Goal: Transaction & Acquisition: Purchase product/service

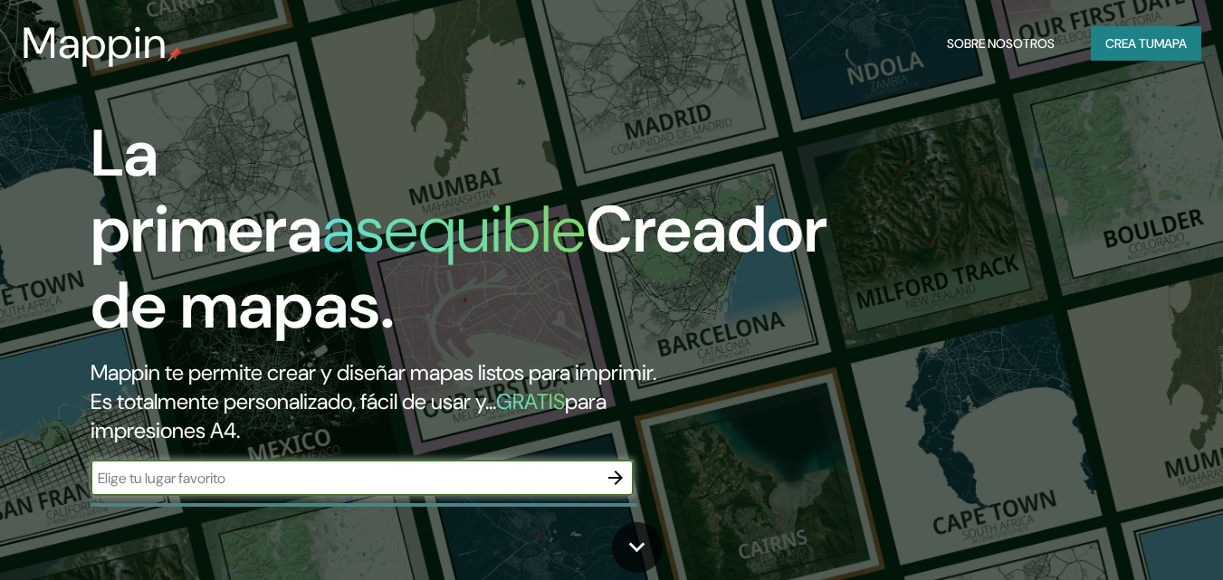
click at [219, 478] on input "text" at bounding box center [343, 478] width 507 height 21
type input "[GEOGRAPHIC_DATA]"
click at [610, 477] on icon "button" at bounding box center [615, 478] width 14 height 14
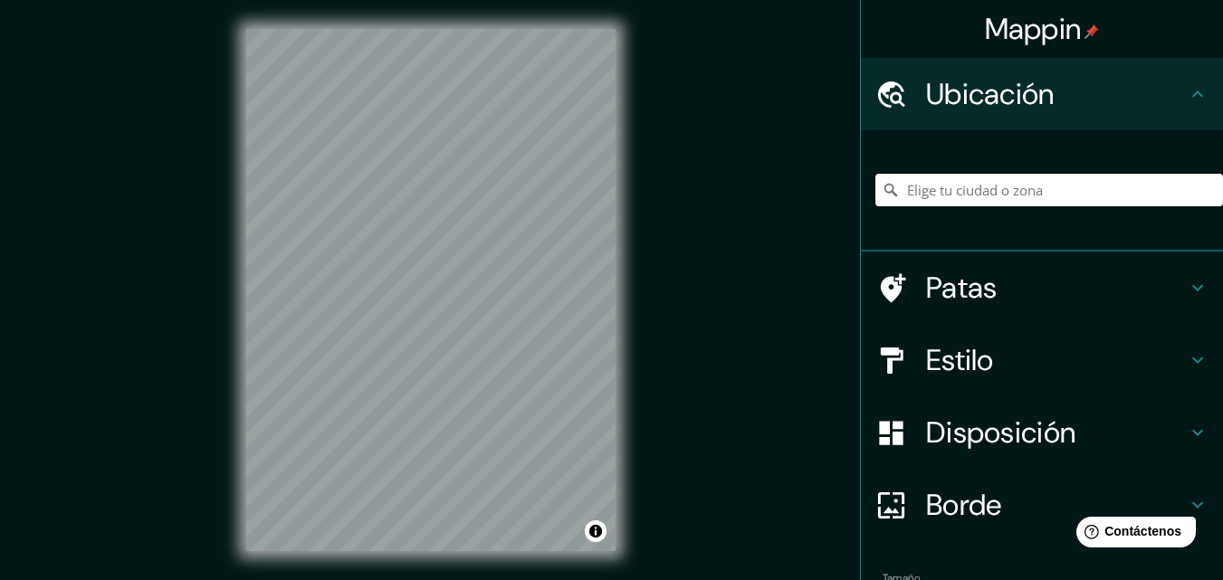
click at [998, 200] on input "Elige tu ciudad o zona" at bounding box center [1048, 190] width 347 height 33
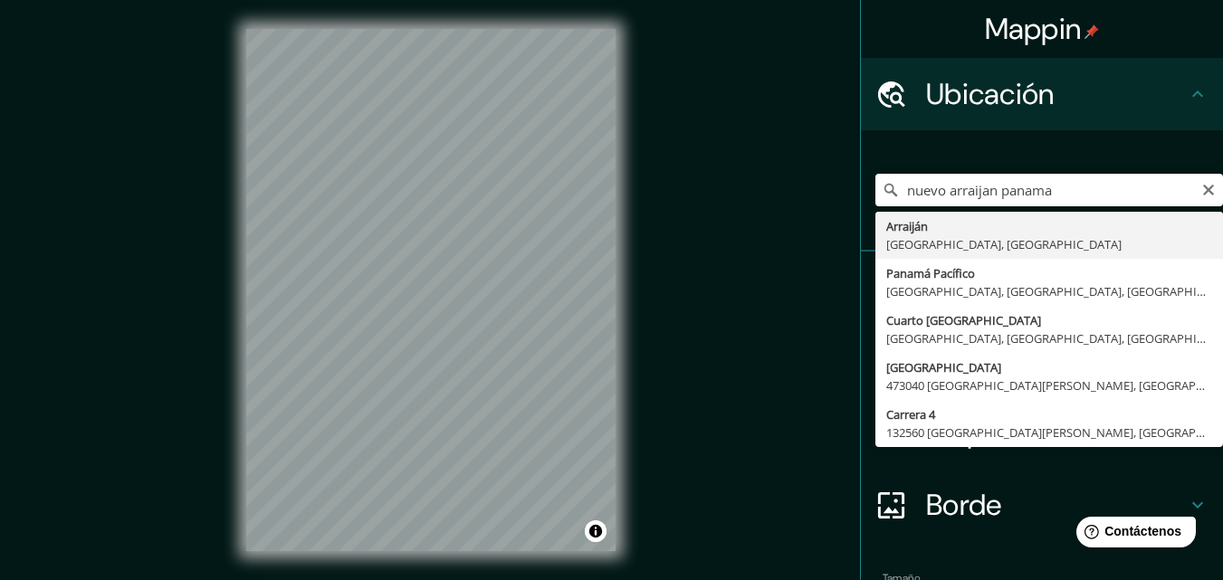
type input "Arraiján, Provincia de Panamá Oeste, Panamá"
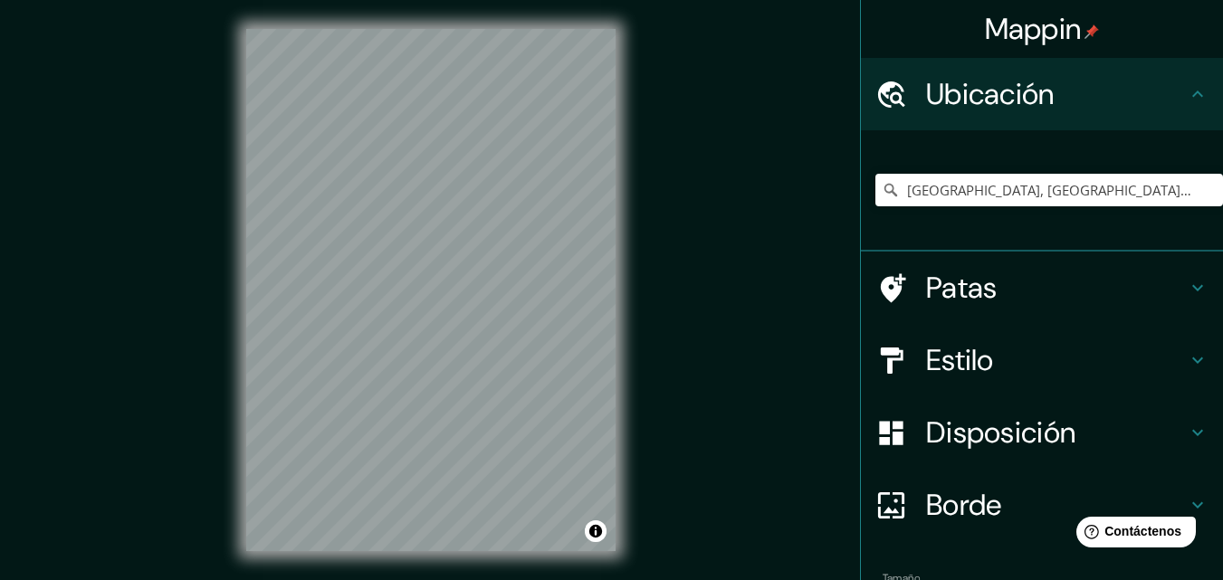
click at [1163, 437] on h4 "Disposición" at bounding box center [1056, 432] width 261 height 36
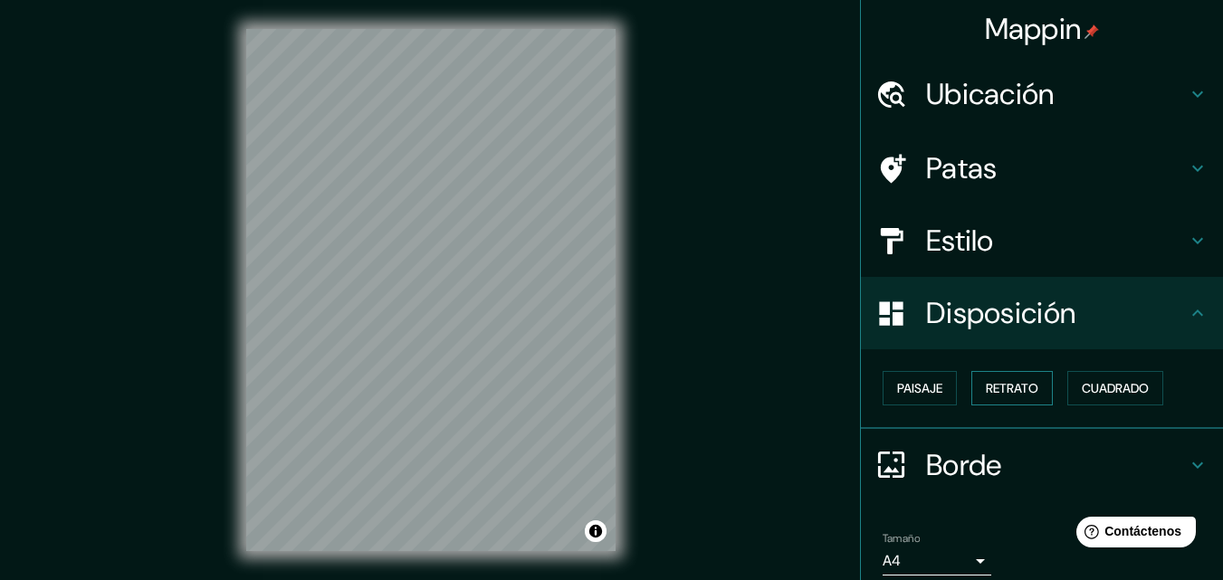
click at [1009, 387] on font "Retrato" at bounding box center [1011, 388] width 52 height 16
click at [897, 397] on font "Paisaje" at bounding box center [919, 388] width 45 height 24
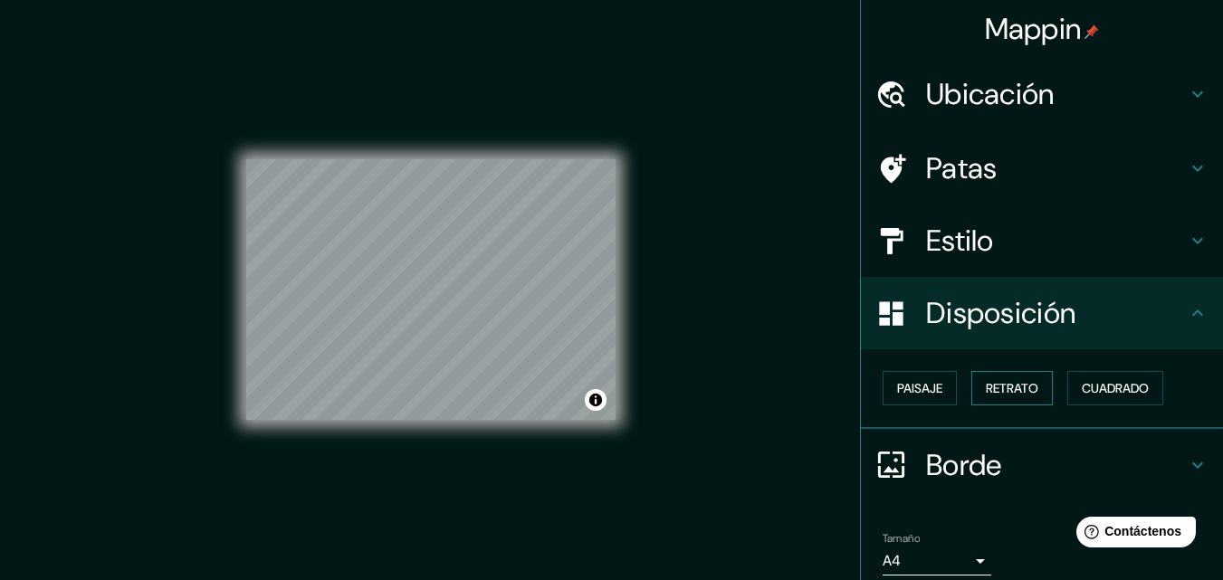
click at [990, 393] on font "Retrato" at bounding box center [1011, 388] width 52 height 16
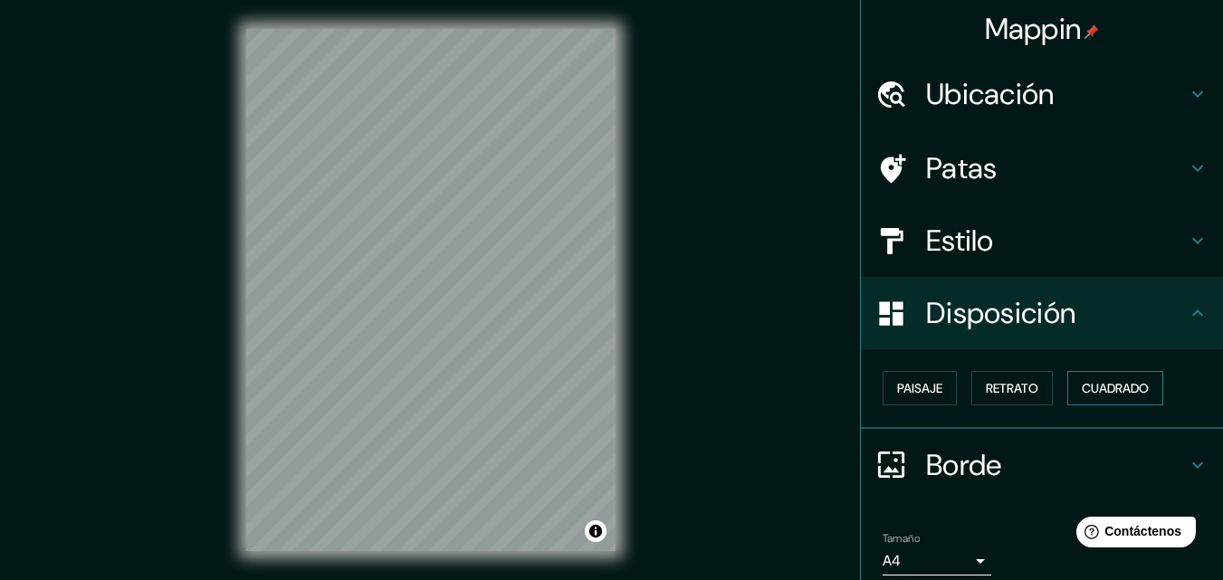
click at [1099, 387] on font "Cuadrado" at bounding box center [1114, 388] width 67 height 16
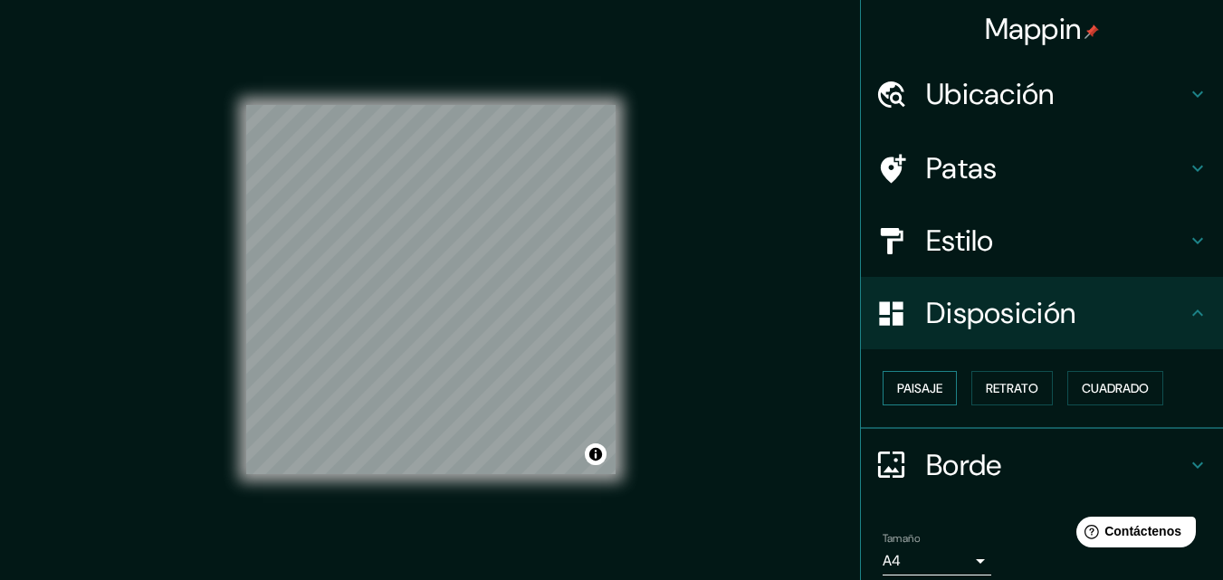
click at [909, 388] on font "Paisaje" at bounding box center [919, 388] width 45 height 16
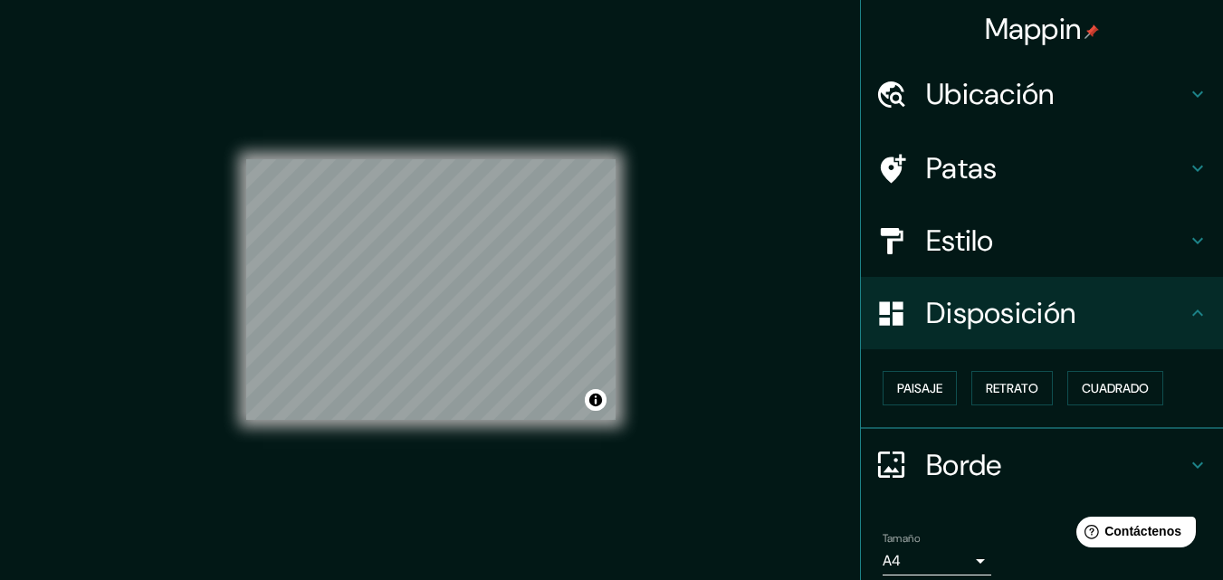
click at [1177, 258] on div "Estilo" at bounding box center [1042, 241] width 362 height 72
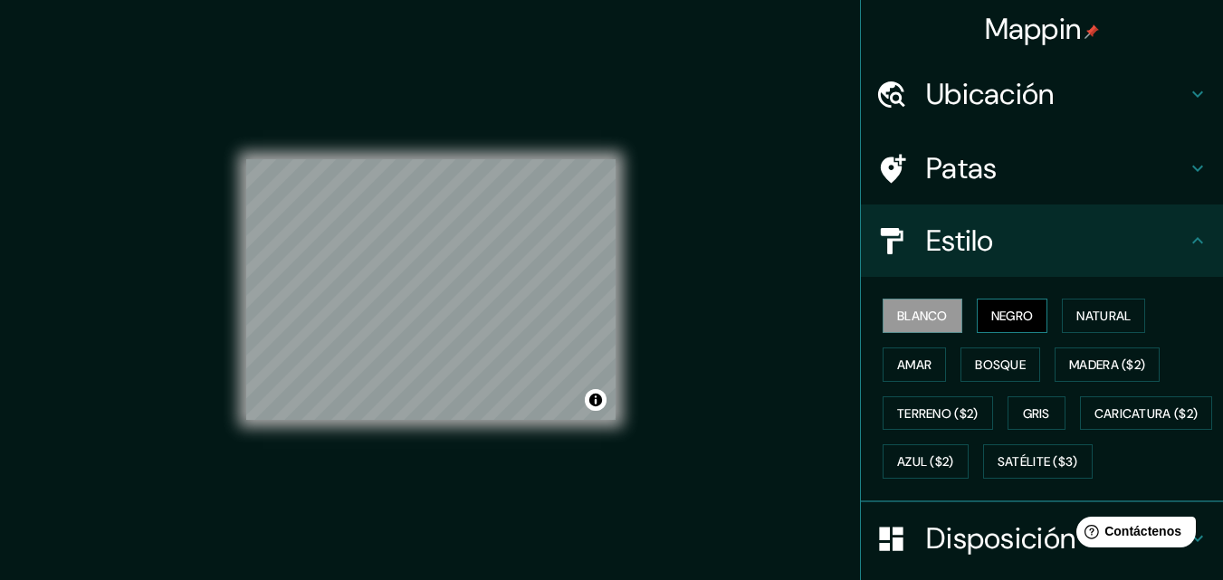
click at [1004, 313] on font "Negro" at bounding box center [1012, 316] width 43 height 16
click at [1090, 326] on font "Natural" at bounding box center [1103, 316] width 54 height 24
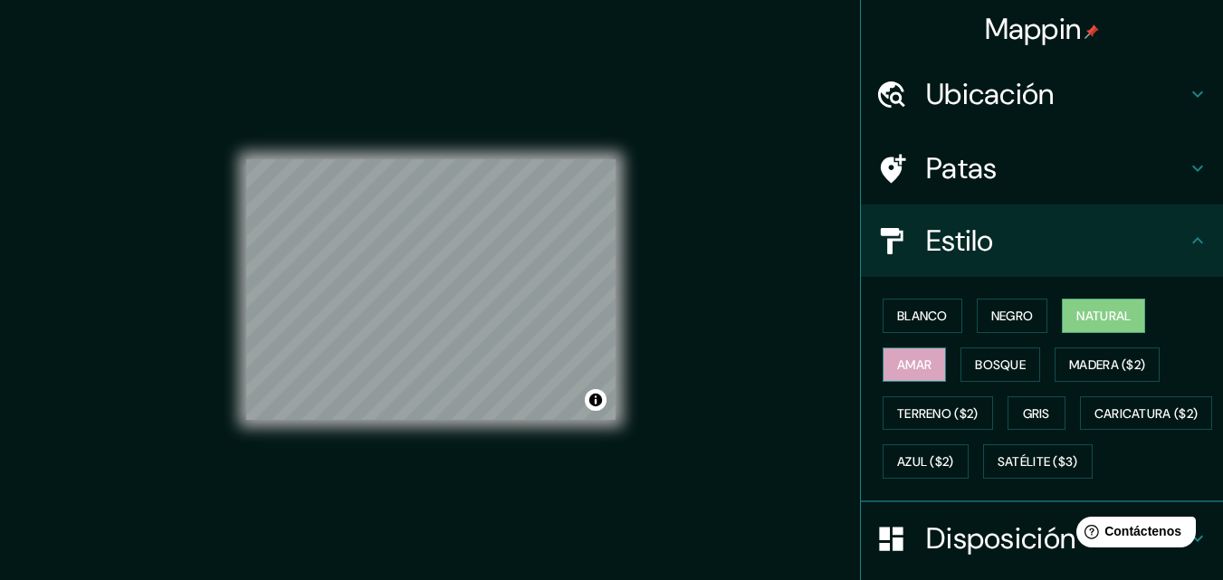
click at [907, 359] on font "Amar" at bounding box center [914, 365] width 34 height 16
click at [987, 362] on font "Bosque" at bounding box center [1000, 365] width 51 height 16
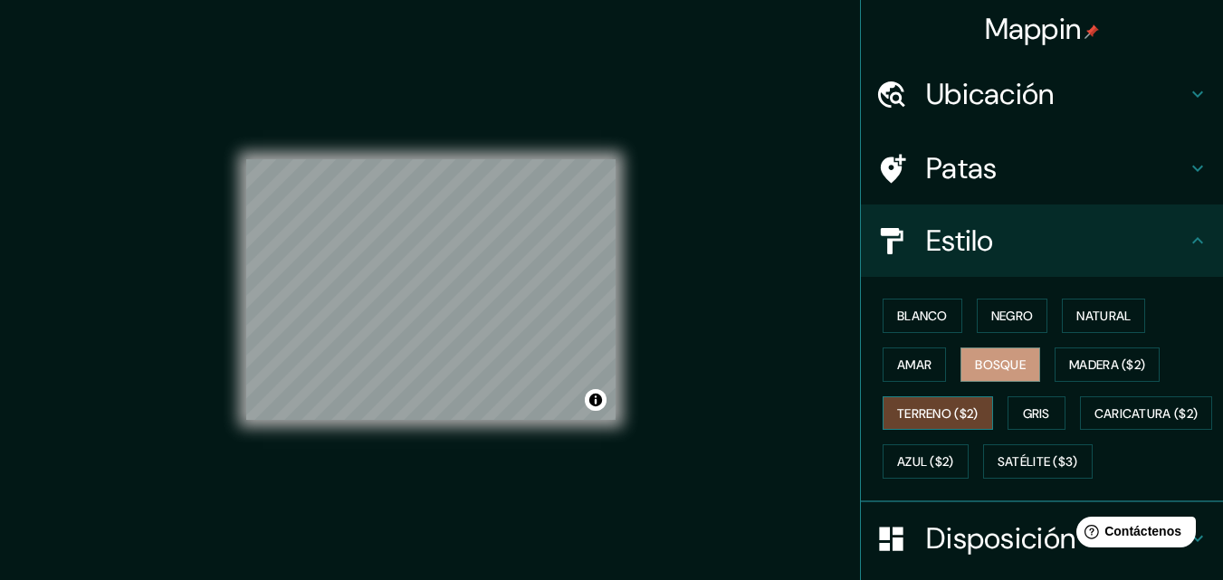
click at [928, 414] on font "Terreno ($2)" at bounding box center [937, 413] width 81 height 16
click at [976, 358] on font "Bosque" at bounding box center [1000, 365] width 51 height 16
click at [913, 325] on font "Blanco" at bounding box center [922, 316] width 51 height 24
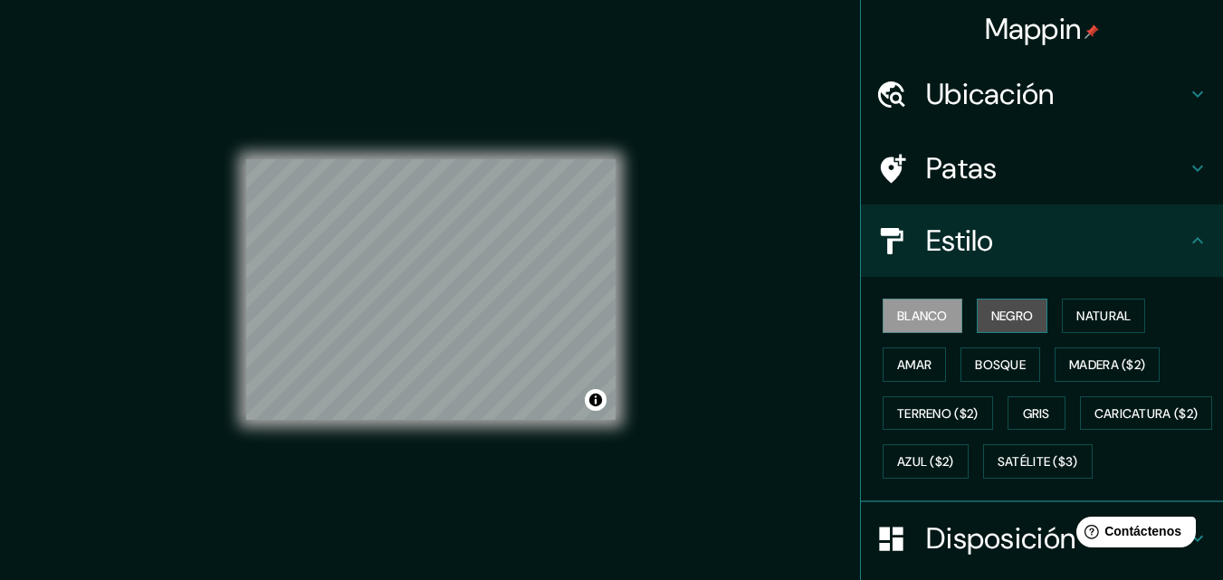
click at [991, 321] on font "Negro" at bounding box center [1012, 316] width 43 height 16
click at [903, 321] on font "Blanco" at bounding box center [922, 316] width 51 height 16
click at [908, 366] on font "Amar" at bounding box center [914, 365] width 34 height 16
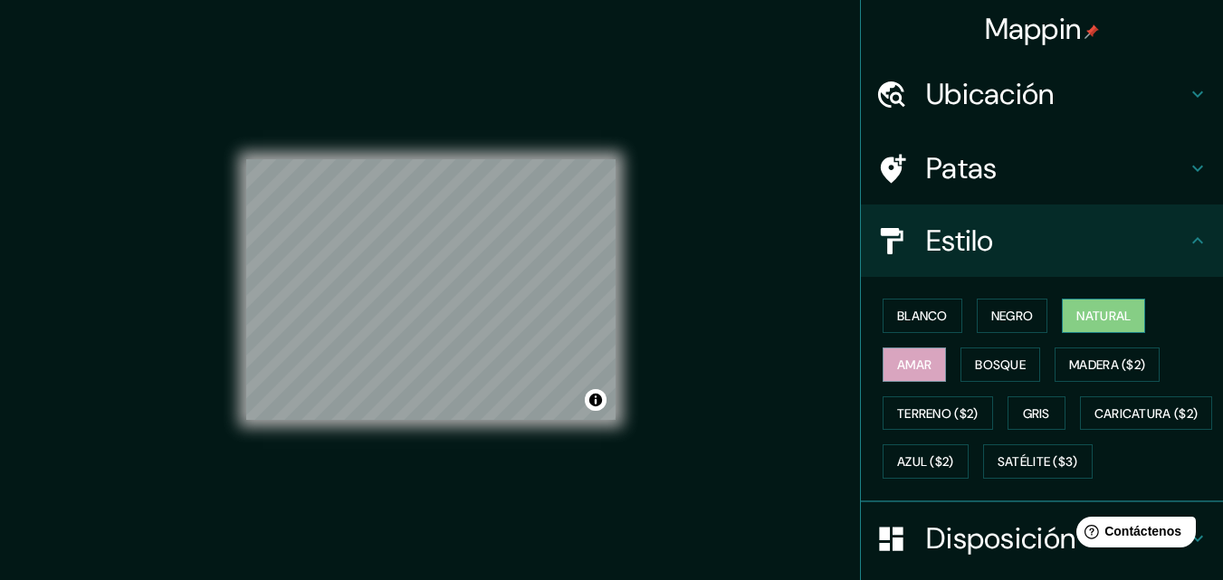
click at [1079, 317] on font "Natural" at bounding box center [1103, 316] width 54 height 16
click at [986, 364] on font "Bosque" at bounding box center [1000, 365] width 51 height 16
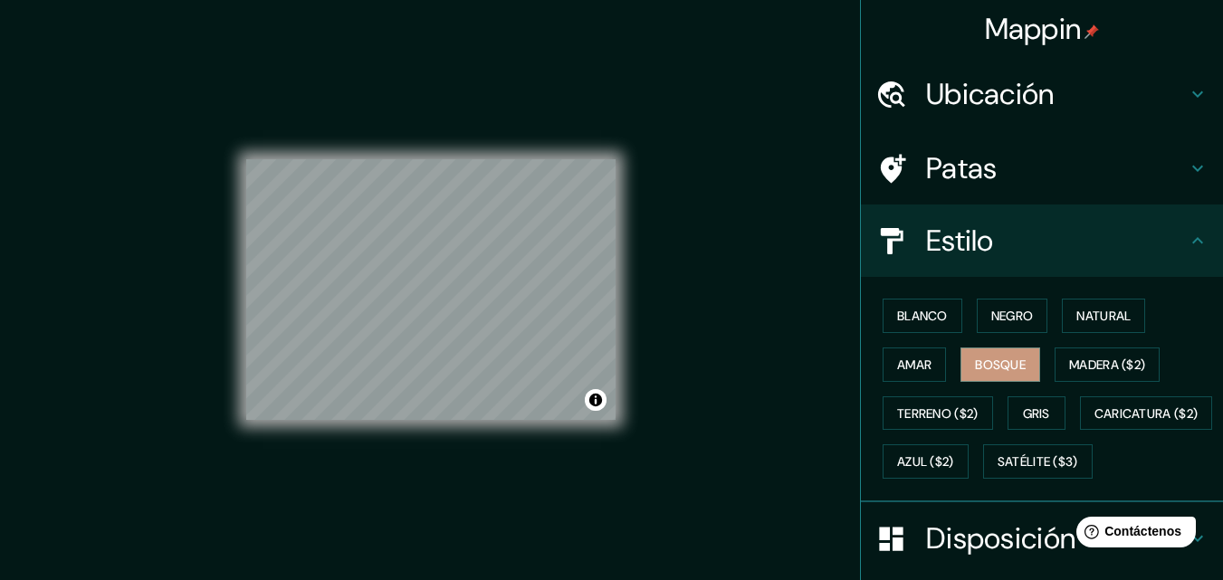
click at [1171, 167] on h4 "Patas" at bounding box center [1056, 168] width 261 height 36
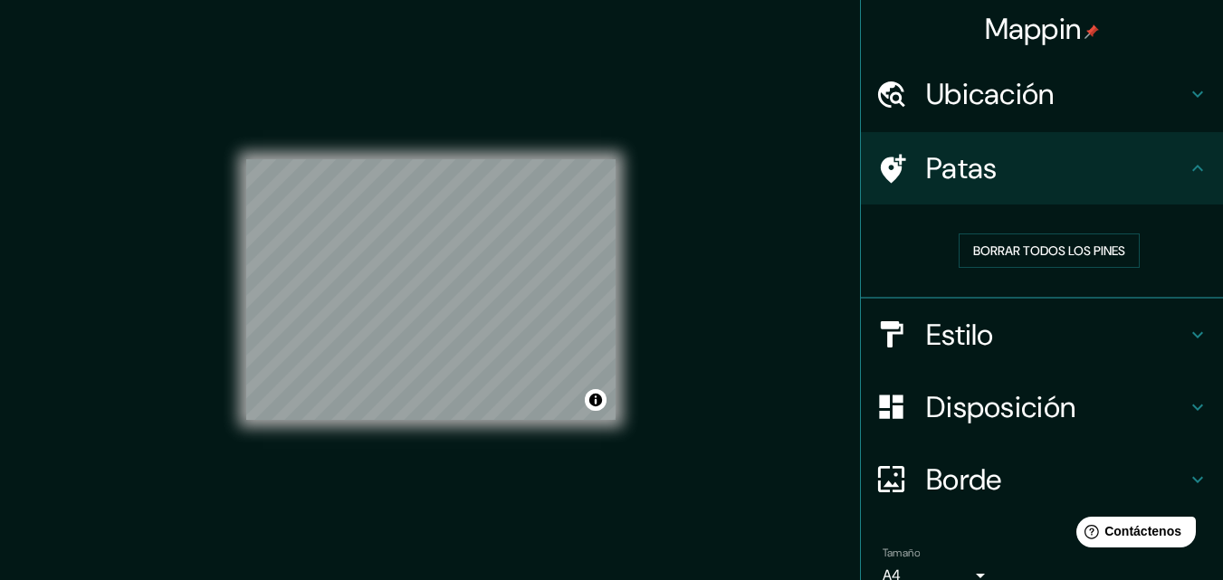
click at [1171, 167] on h4 "Patas" at bounding box center [1056, 168] width 261 height 36
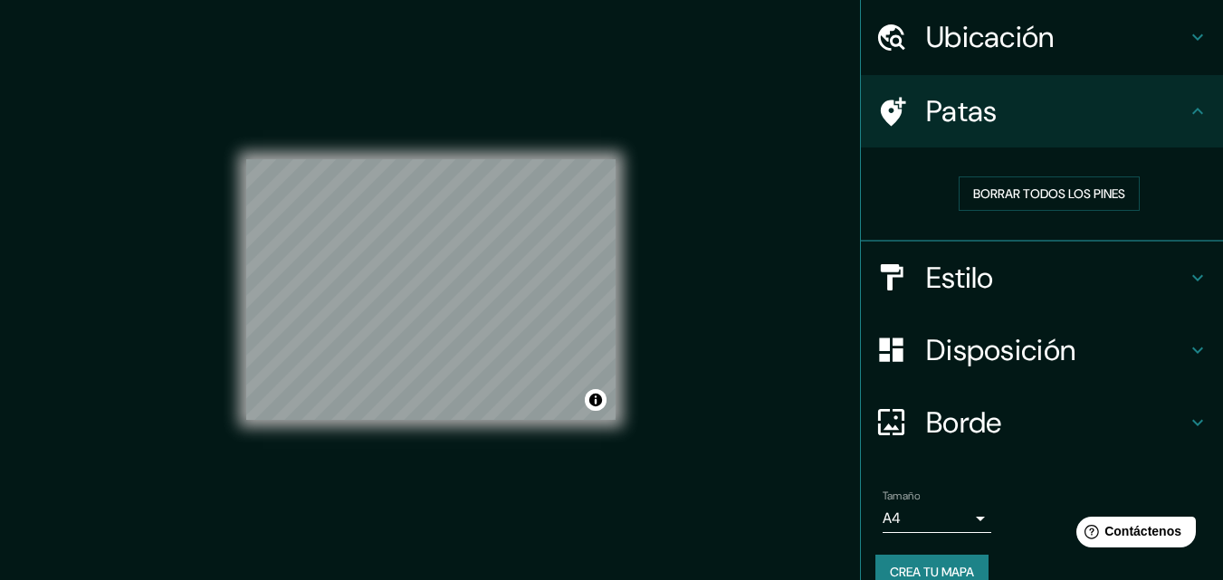
scroll to position [87, 0]
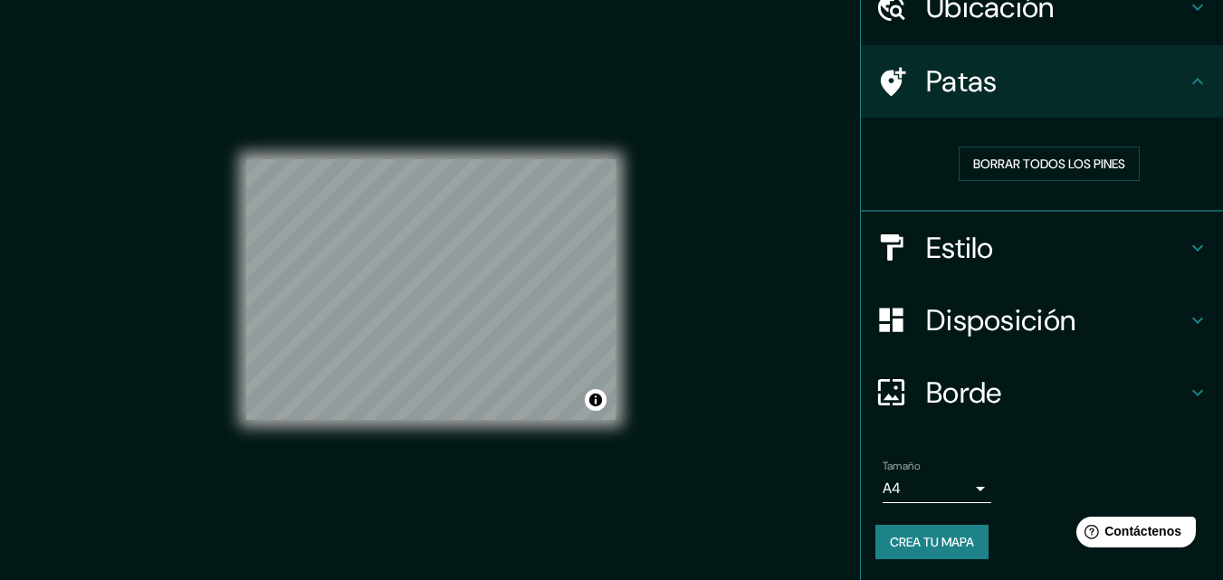
click at [960, 487] on body "Mappin Ubicación Arraiján, Provincia de Panamá Oeste, Panamá Patas Borrar todos…" at bounding box center [611, 290] width 1223 height 580
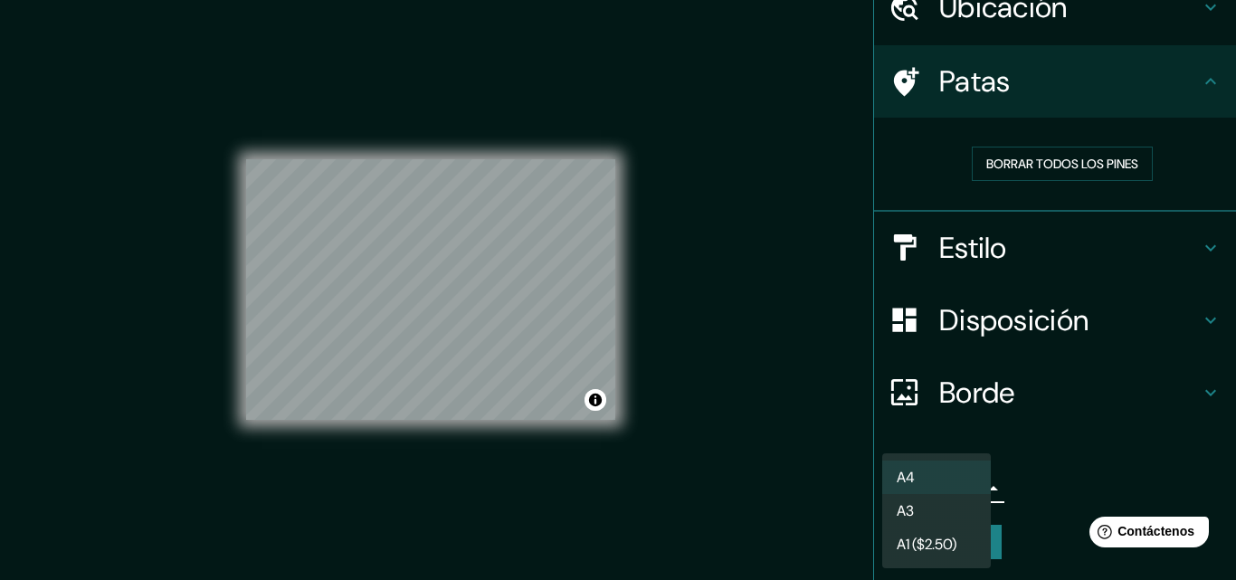
click at [943, 508] on li "A3" at bounding box center [936, 510] width 109 height 33
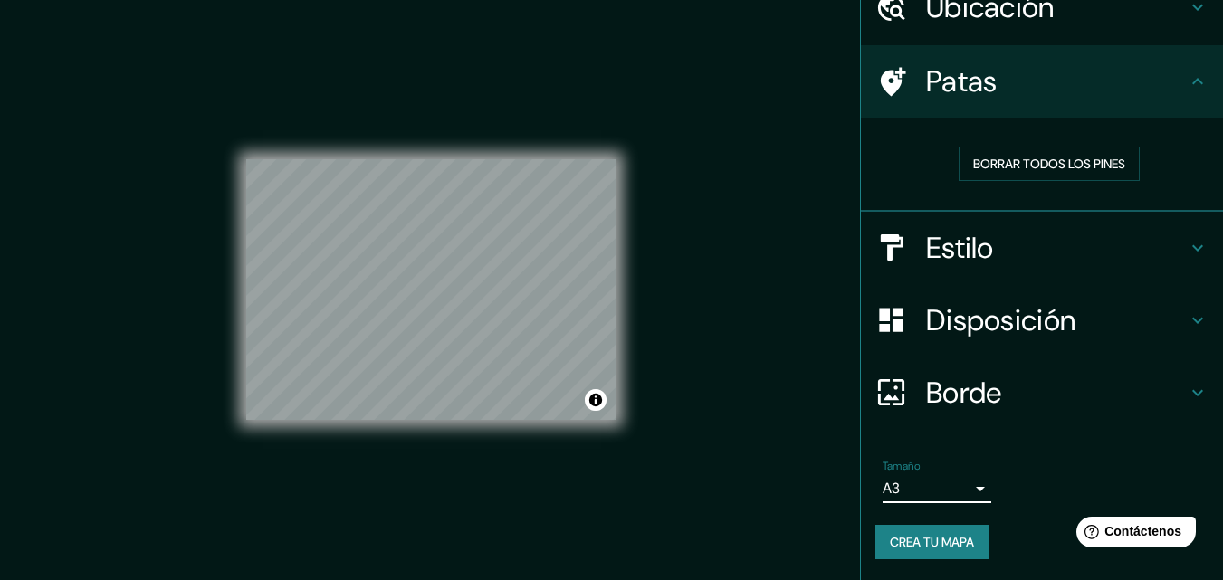
click at [955, 490] on body "Mappin Ubicación Arraiján, Provincia de Panamá Oeste, Panamá Patas Borrar todos…" at bounding box center [611, 290] width 1223 height 580
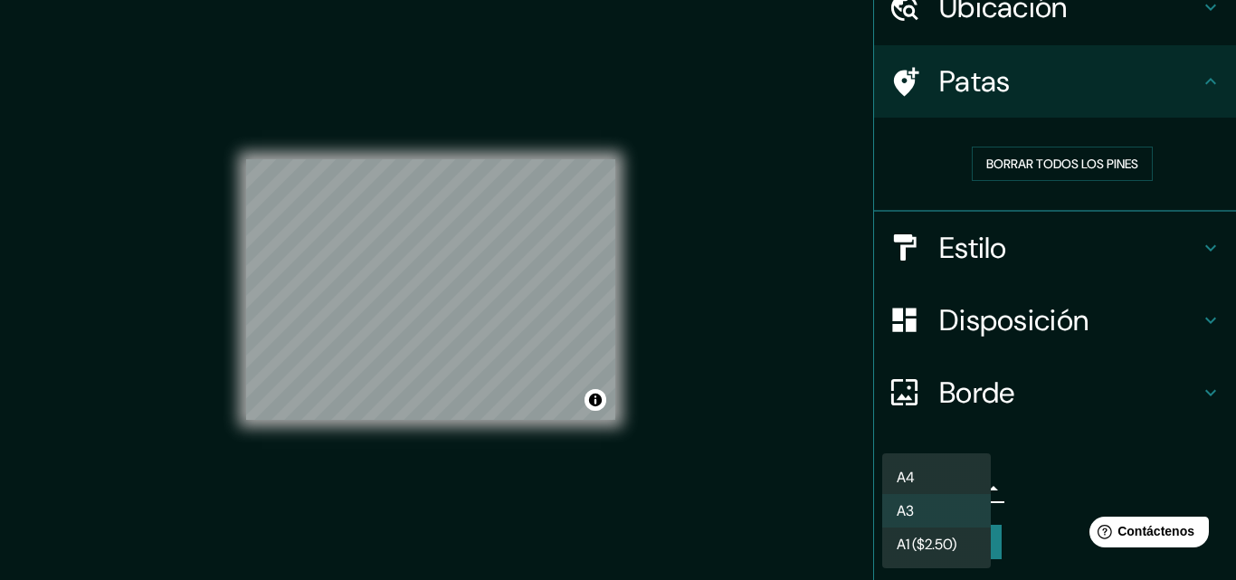
click at [957, 477] on li "A4" at bounding box center [936, 477] width 109 height 33
type input "single"
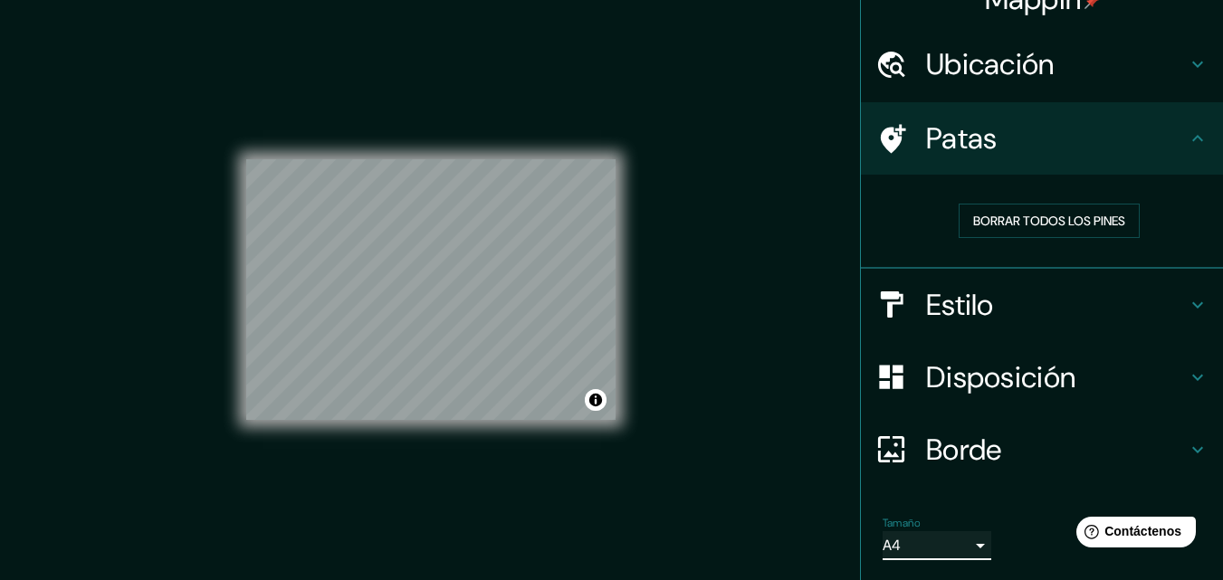
scroll to position [0, 0]
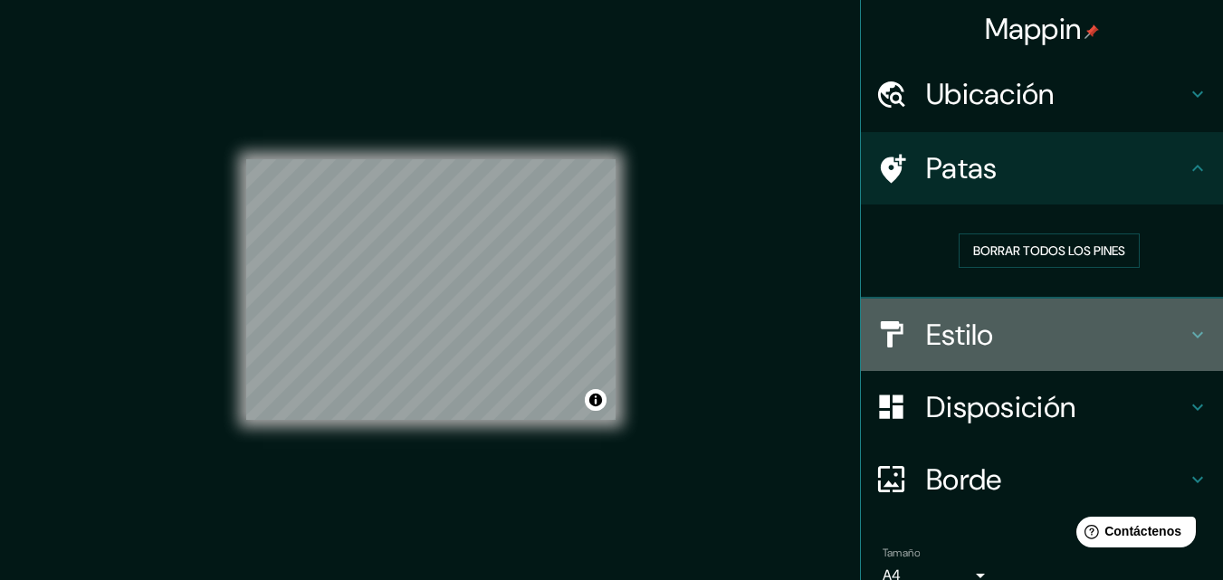
click at [1186, 331] on icon at bounding box center [1197, 335] width 22 height 22
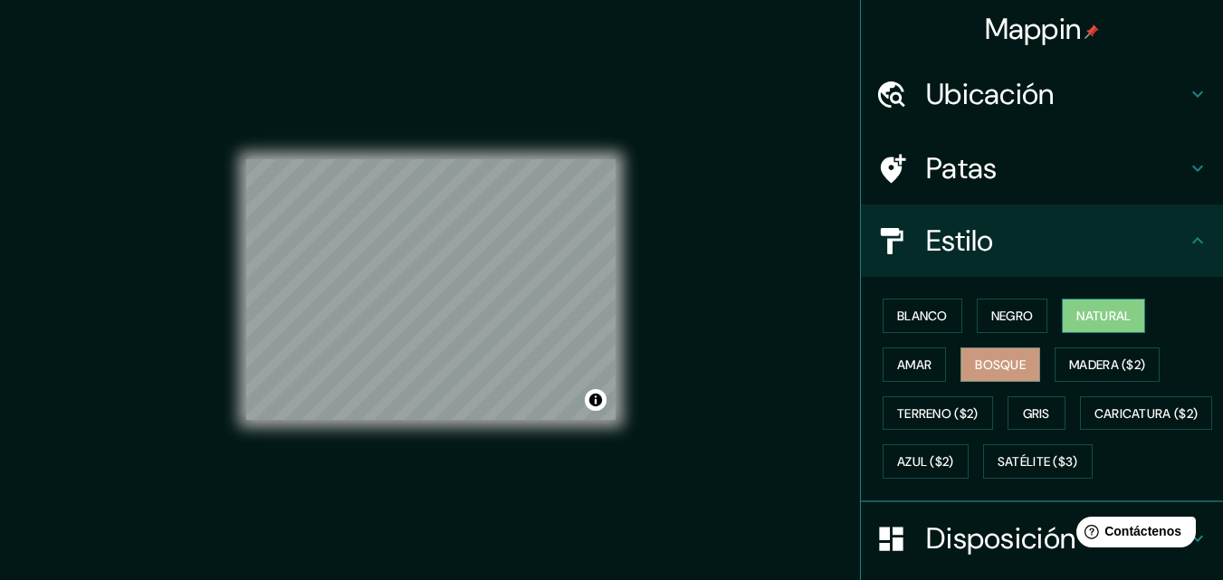
click at [1092, 309] on font "Natural" at bounding box center [1103, 316] width 54 height 16
click at [984, 370] on font "Bosque" at bounding box center [1000, 365] width 51 height 16
click at [897, 370] on font "Amar" at bounding box center [914, 365] width 34 height 16
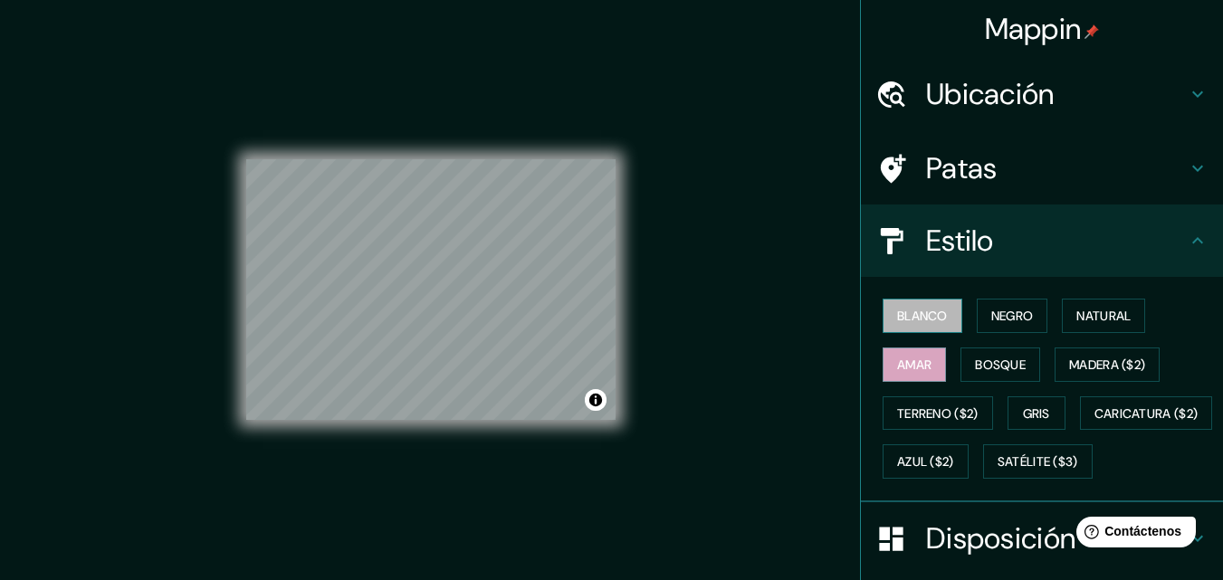
click at [897, 317] on font "Blanco" at bounding box center [922, 316] width 51 height 16
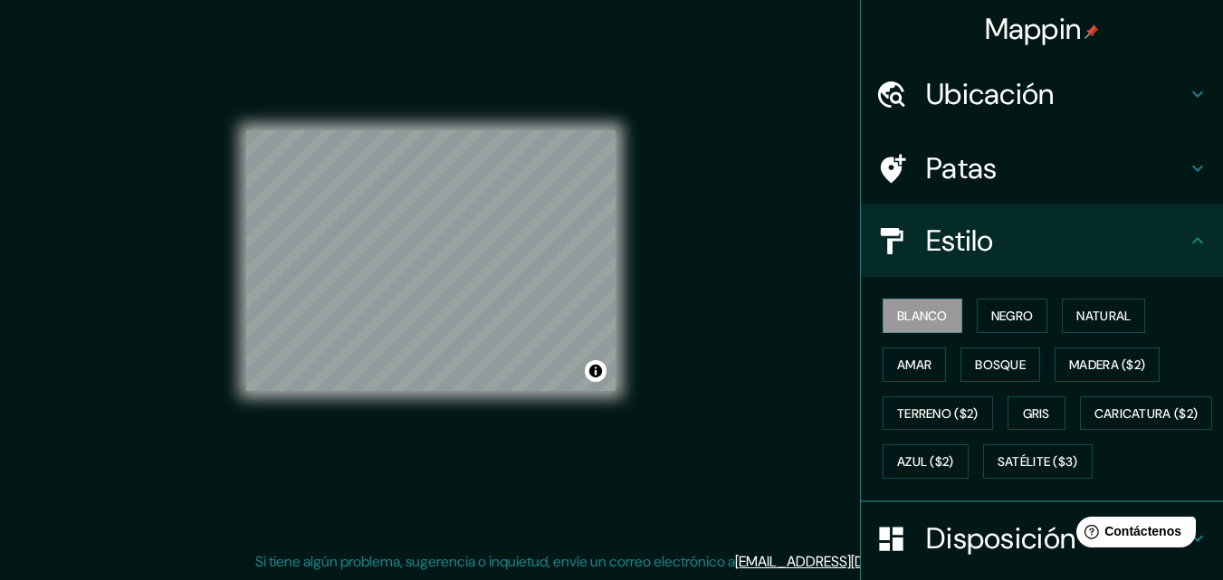
click at [1041, 101] on font "Ubicación" at bounding box center [990, 94] width 129 height 38
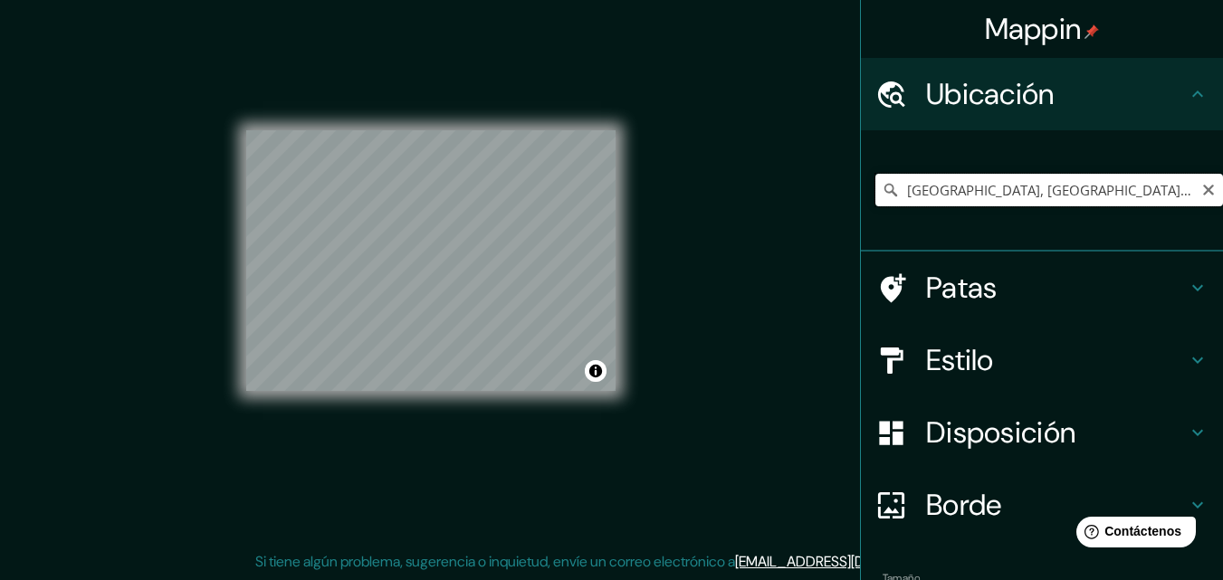
click at [1172, 199] on input "[GEOGRAPHIC_DATA], [GEOGRAPHIC_DATA], [GEOGRAPHIC_DATA]" at bounding box center [1048, 190] width 347 height 33
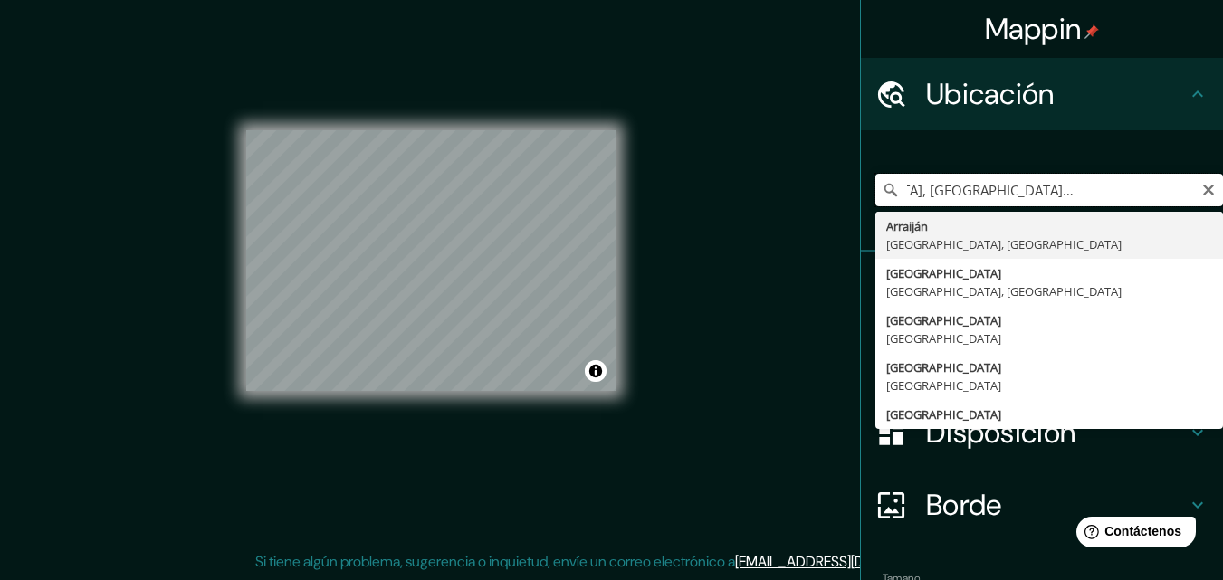
scroll to position [0, 126]
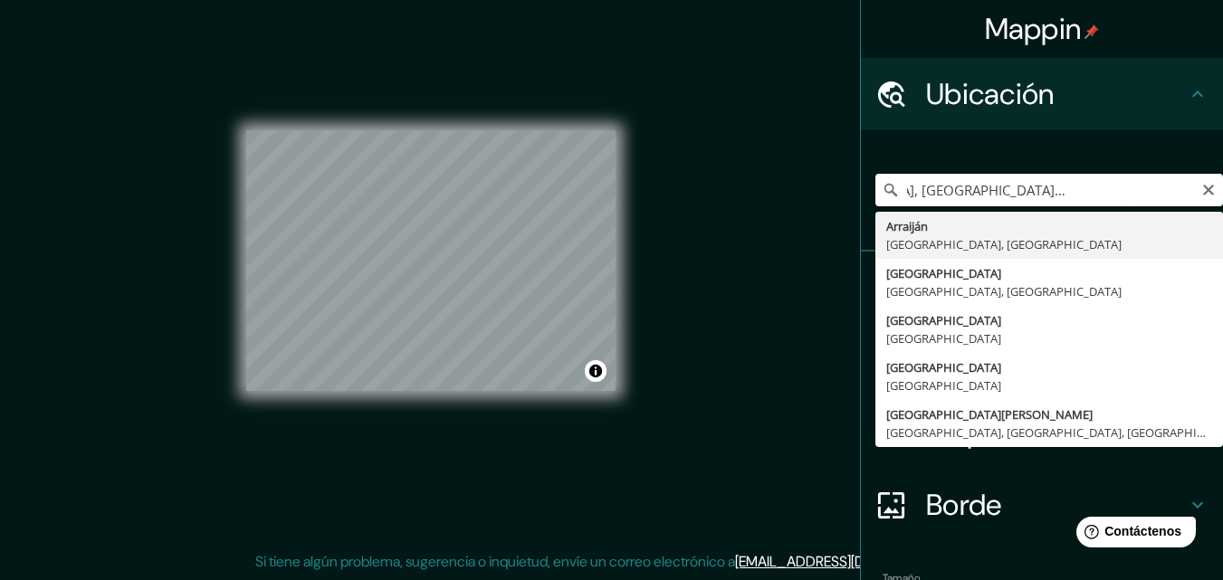
type input "[GEOGRAPHIC_DATA], [GEOGRAPHIC_DATA], [GEOGRAPHIC_DATA]"
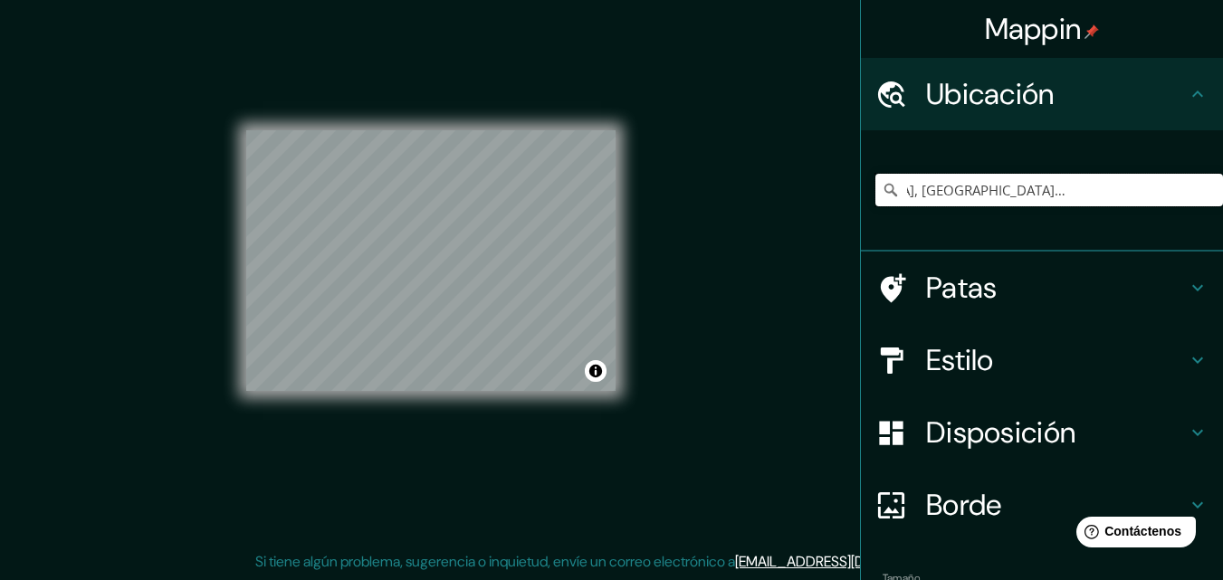
scroll to position [0, 0]
click at [1178, 82] on div "Ubicación" at bounding box center [1042, 94] width 362 height 72
click at [1188, 369] on icon at bounding box center [1197, 360] width 22 height 22
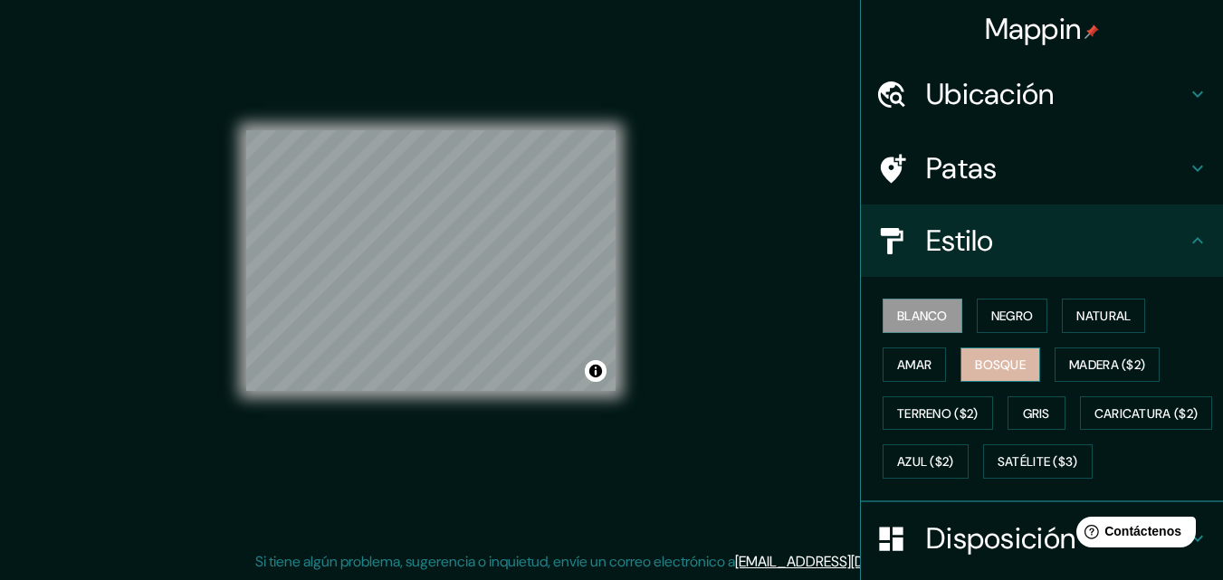
click at [1023, 367] on button "Bosque" at bounding box center [1000, 364] width 80 height 34
click at [1004, 327] on font "Negro" at bounding box center [1012, 316] width 43 height 24
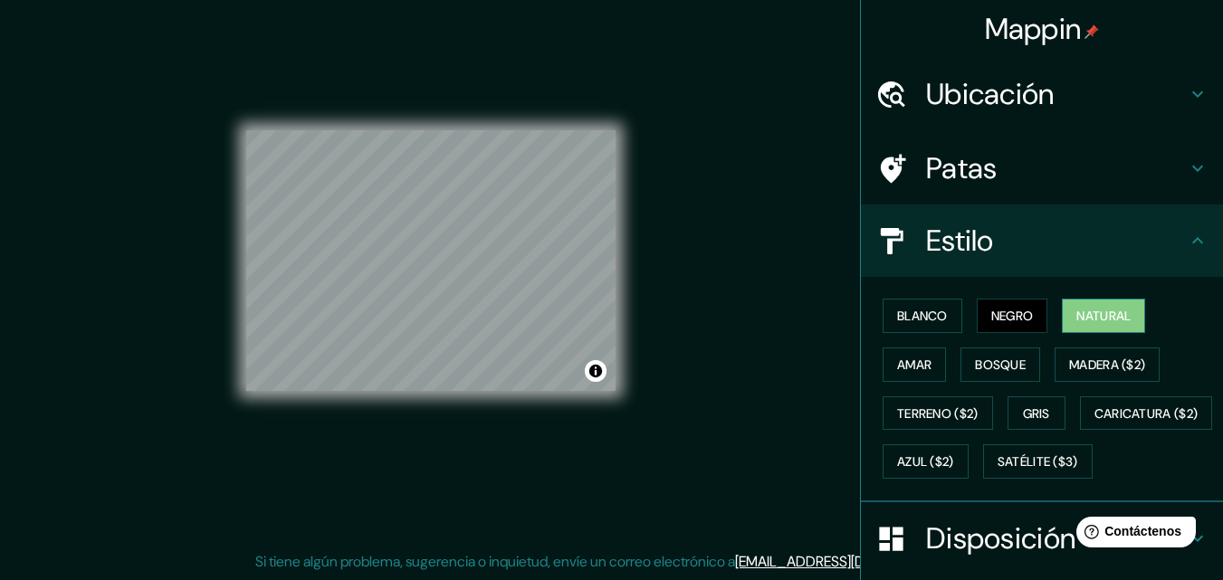
click at [1076, 319] on font "Natural" at bounding box center [1103, 316] width 54 height 16
click at [909, 310] on font "Blanco" at bounding box center [922, 316] width 51 height 16
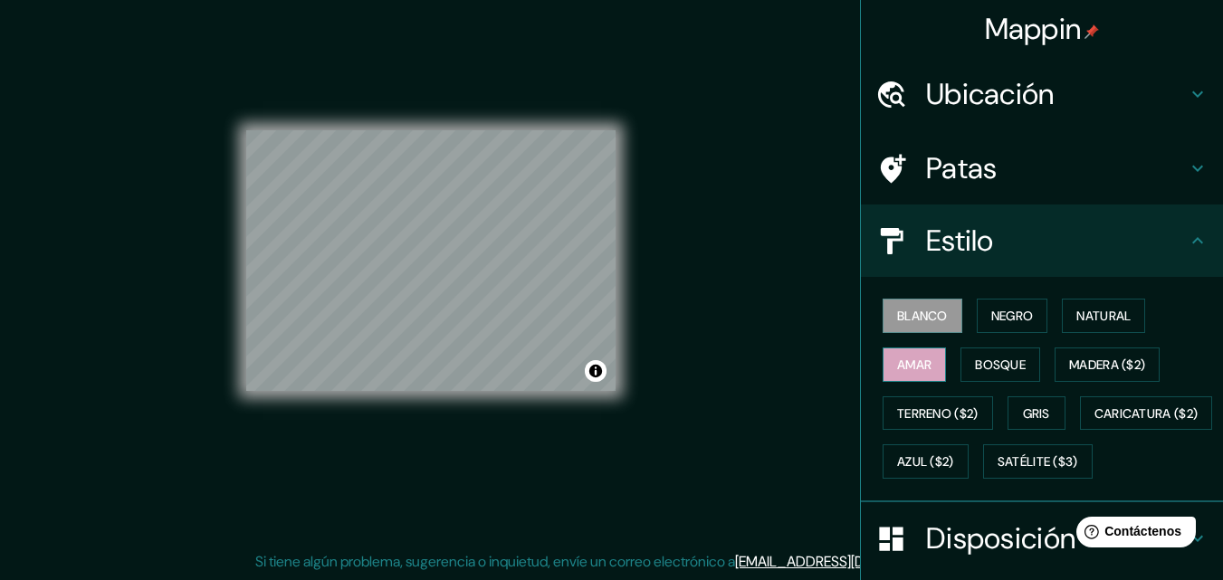
click at [894, 381] on button "Amar" at bounding box center [913, 364] width 63 height 34
click at [985, 367] on font "Bosque" at bounding box center [1000, 365] width 51 height 16
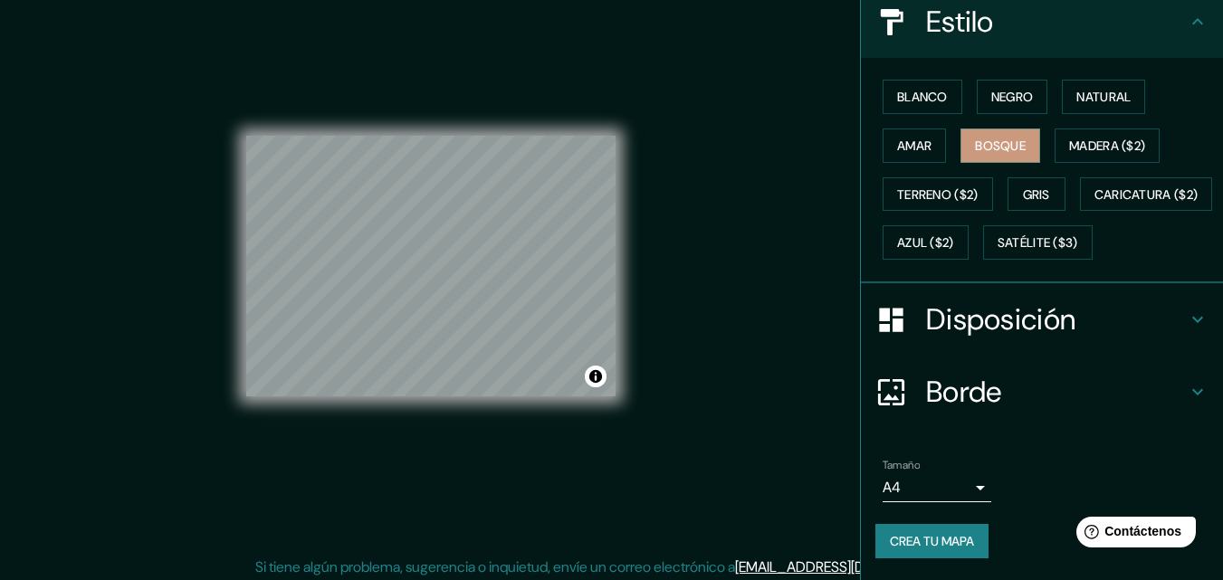
scroll to position [29, 0]
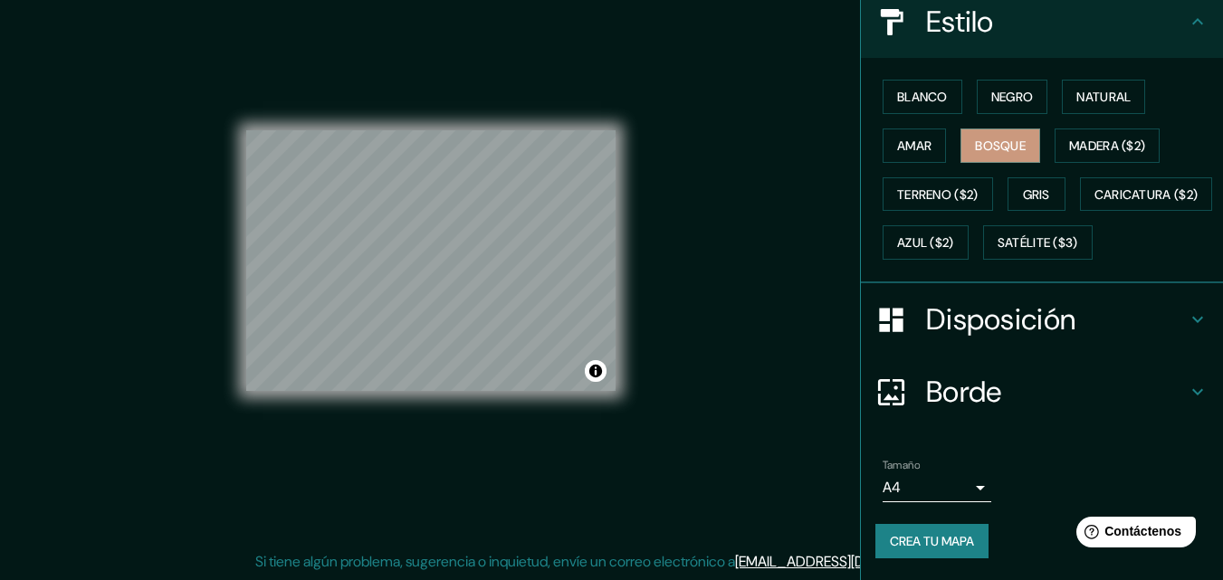
click at [1170, 393] on h4 "Borde" at bounding box center [1056, 392] width 261 height 36
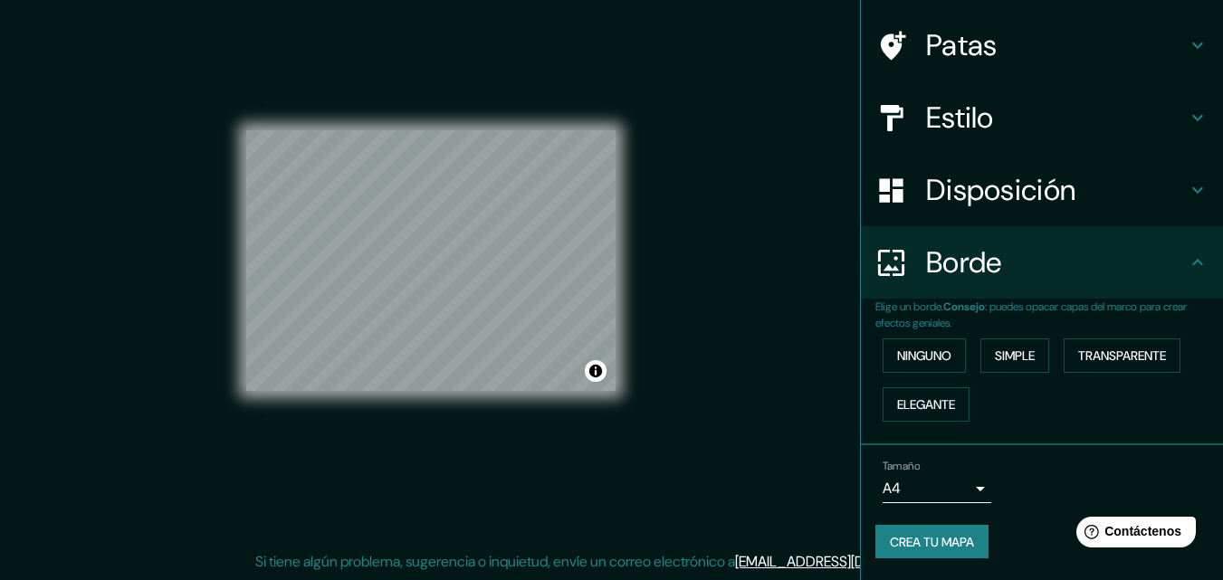
scroll to position [123, 0]
click at [1016, 367] on font "Simple" at bounding box center [1015, 356] width 40 height 24
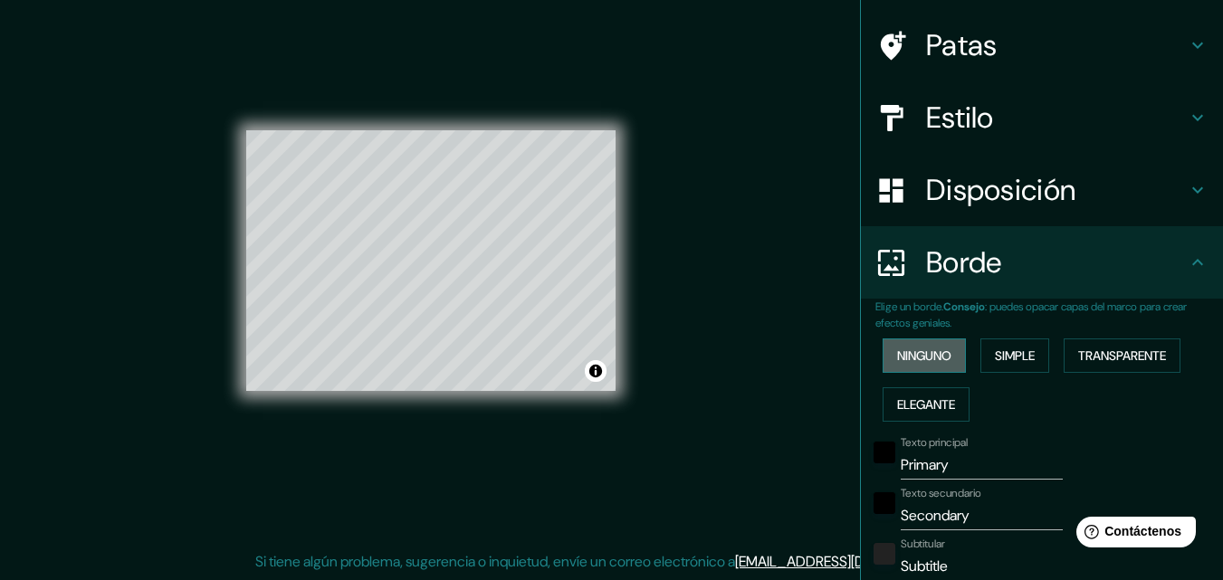
click at [900, 355] on font "Ninguno" at bounding box center [924, 355] width 54 height 16
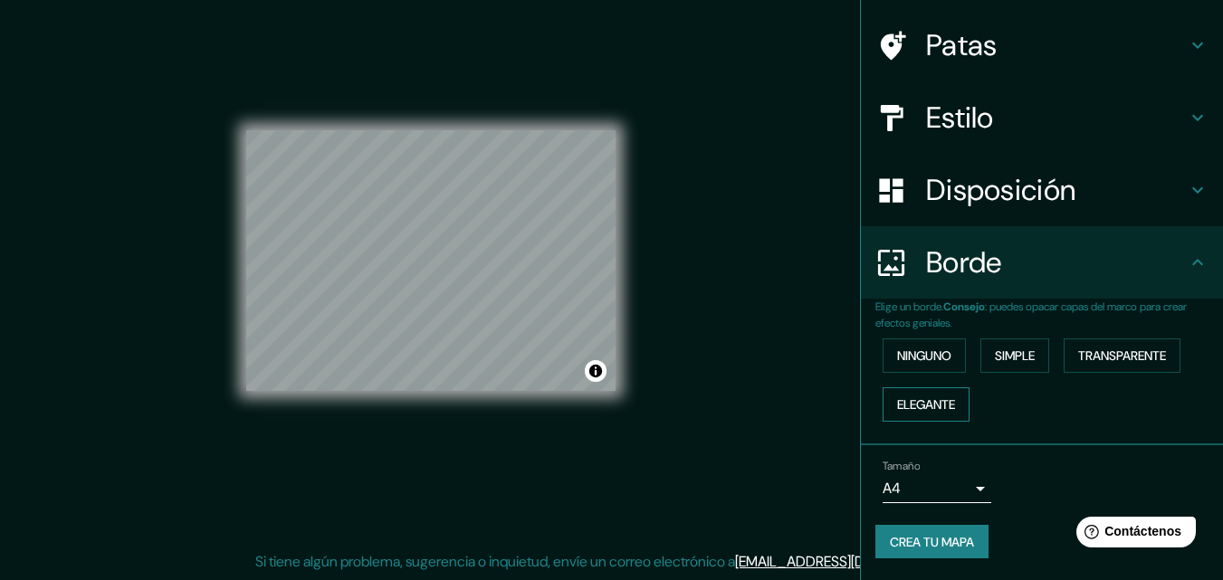
click at [902, 400] on font "Elegante" at bounding box center [926, 404] width 58 height 16
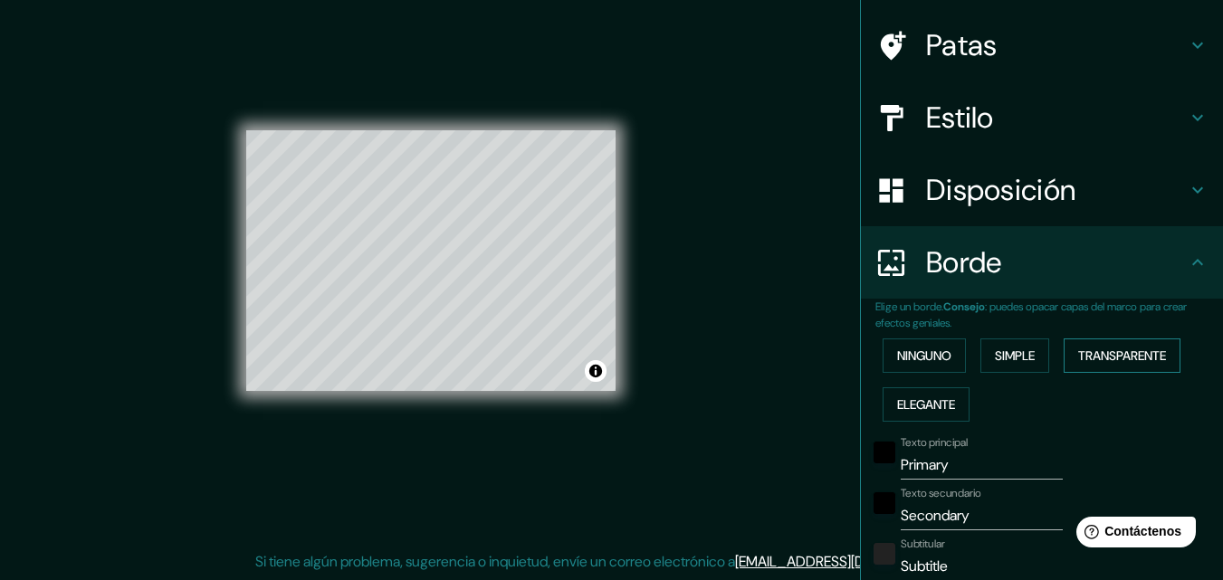
click at [1099, 344] on font "Transparente" at bounding box center [1122, 356] width 88 height 24
click at [909, 355] on font "Ninguno" at bounding box center [924, 355] width 54 height 16
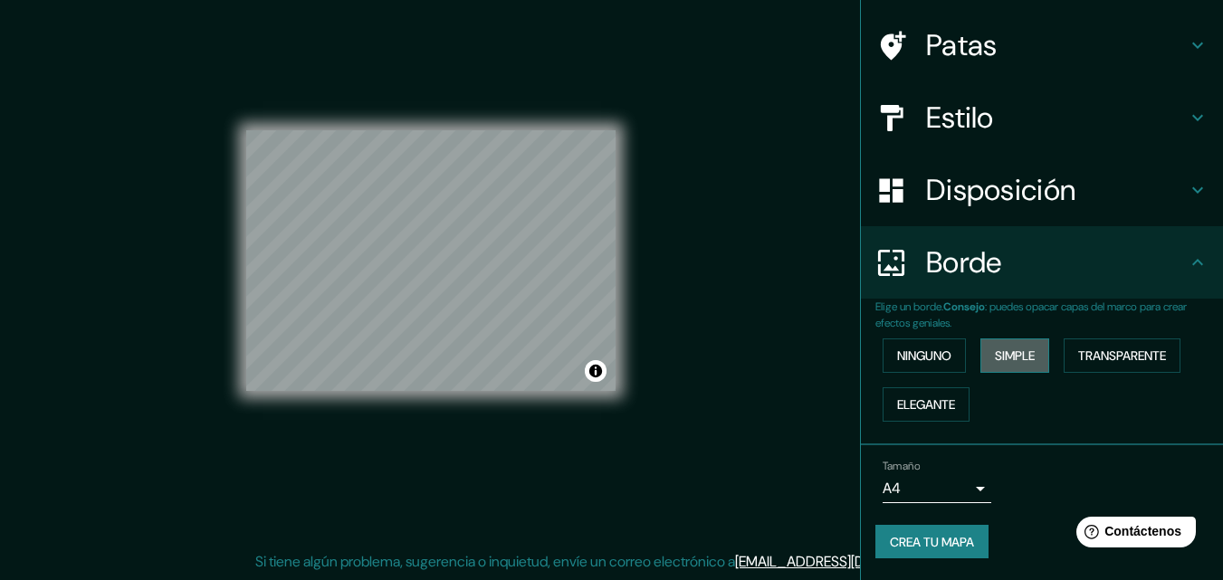
click at [1018, 359] on font "Simple" at bounding box center [1015, 355] width 40 height 16
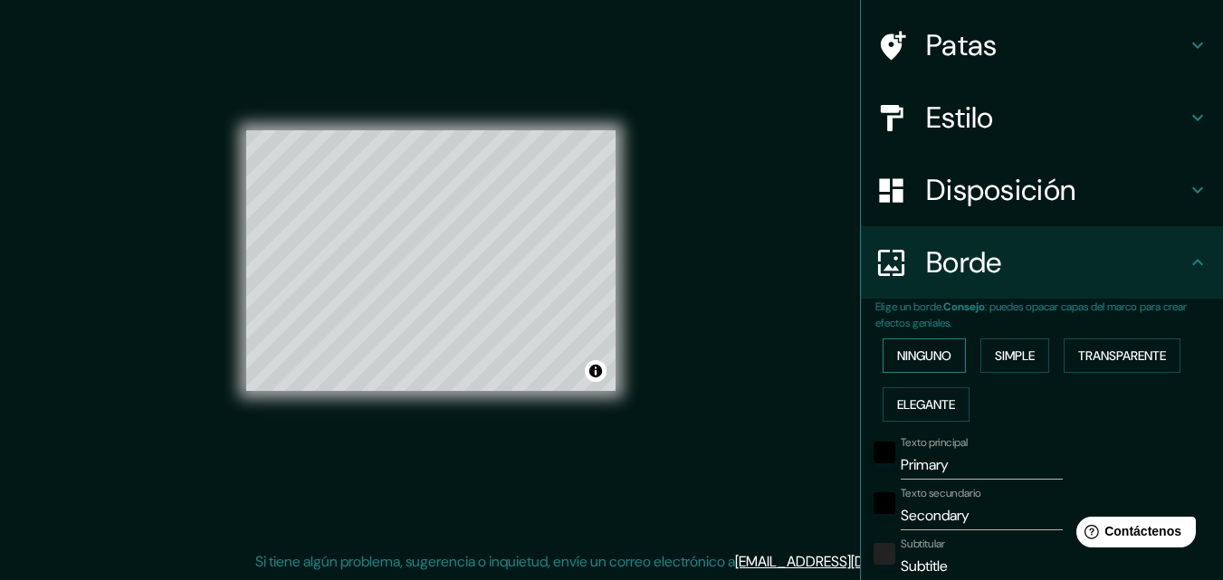
click at [913, 359] on font "Ninguno" at bounding box center [924, 355] width 54 height 16
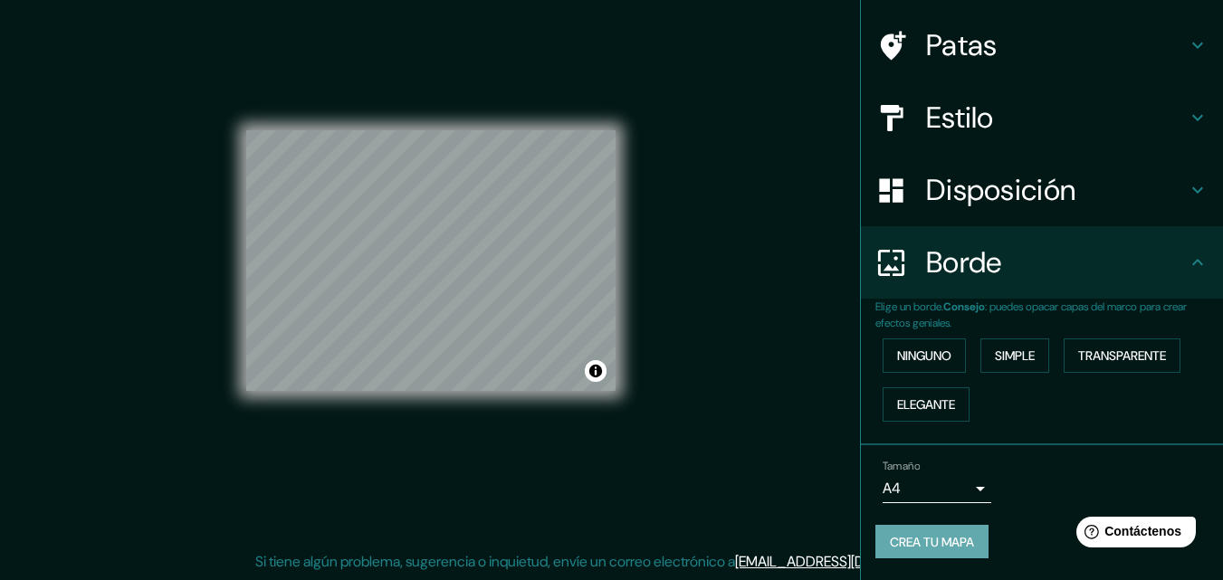
click at [930, 532] on font "Crea tu mapa" at bounding box center [932, 542] width 84 height 24
click at [922, 549] on font "Crea tu mapa" at bounding box center [932, 542] width 84 height 16
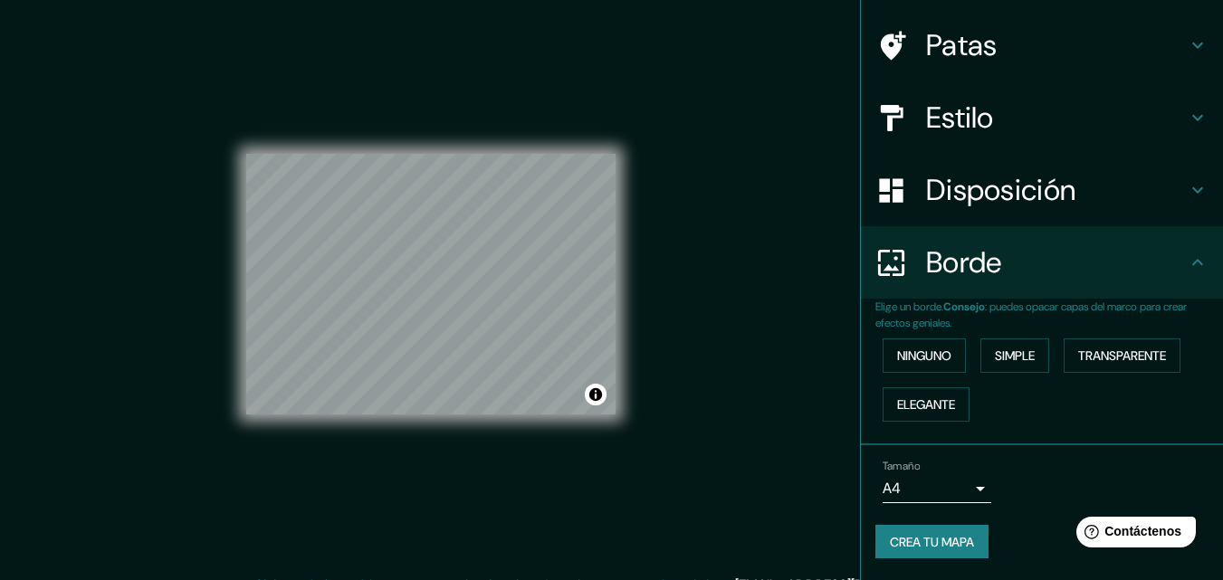
scroll to position [0, 0]
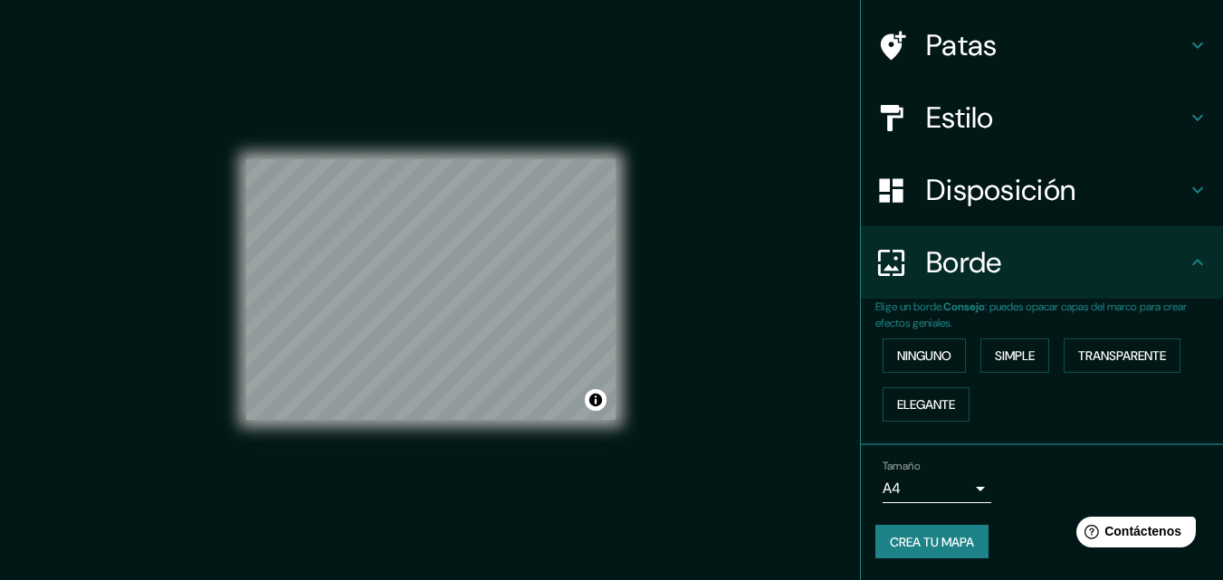
click at [934, 550] on font "Crea tu mapa" at bounding box center [932, 542] width 84 height 24
click at [890, 544] on font "Crea tu mapa" at bounding box center [932, 542] width 84 height 16
click at [595, 395] on button "Activar o desactivar atribución" at bounding box center [596, 400] width 22 height 22
click at [1191, 262] on icon at bounding box center [1197, 263] width 22 height 22
click at [1186, 256] on icon at bounding box center [1197, 263] width 22 height 22
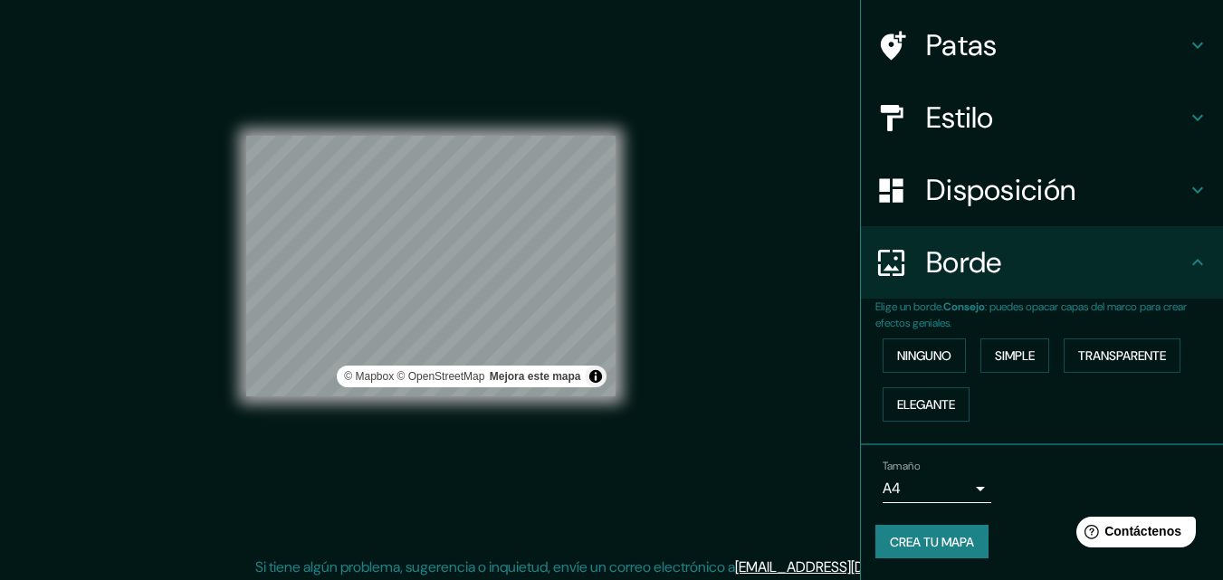
scroll to position [29, 0]
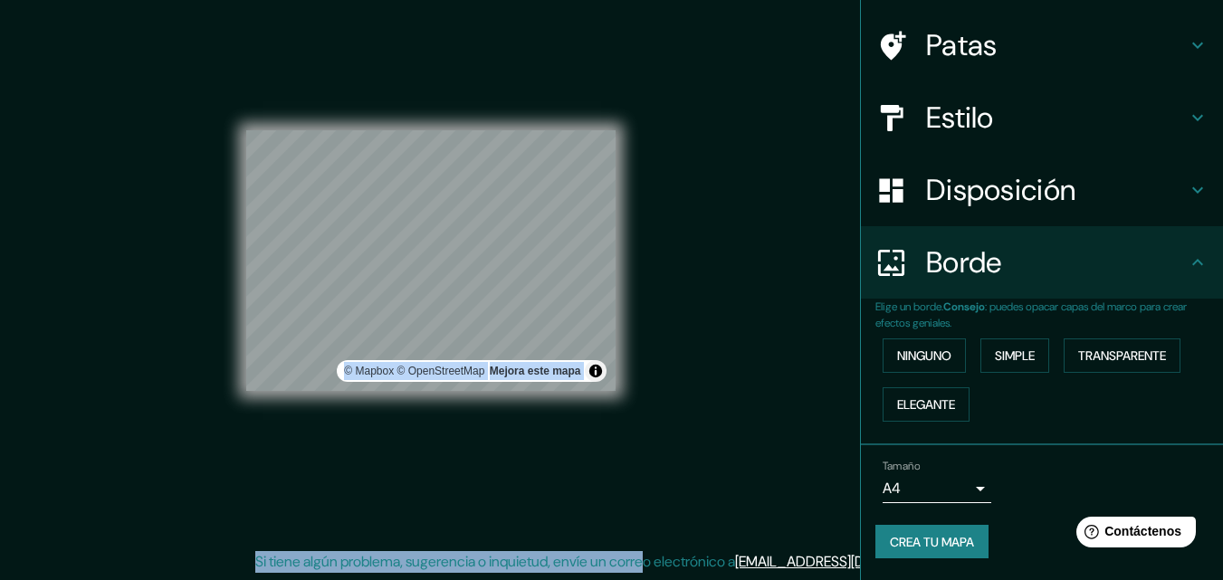
drag, startPoint x: 702, startPoint y: 527, endPoint x: 575, endPoint y: 512, distance: 128.4
click at [575, 512] on div "Mappin Ubicación Arraiján, Provincia de Panamá Oeste, Panamá Arraiján Provincia…" at bounding box center [611, 275] width 1223 height 609
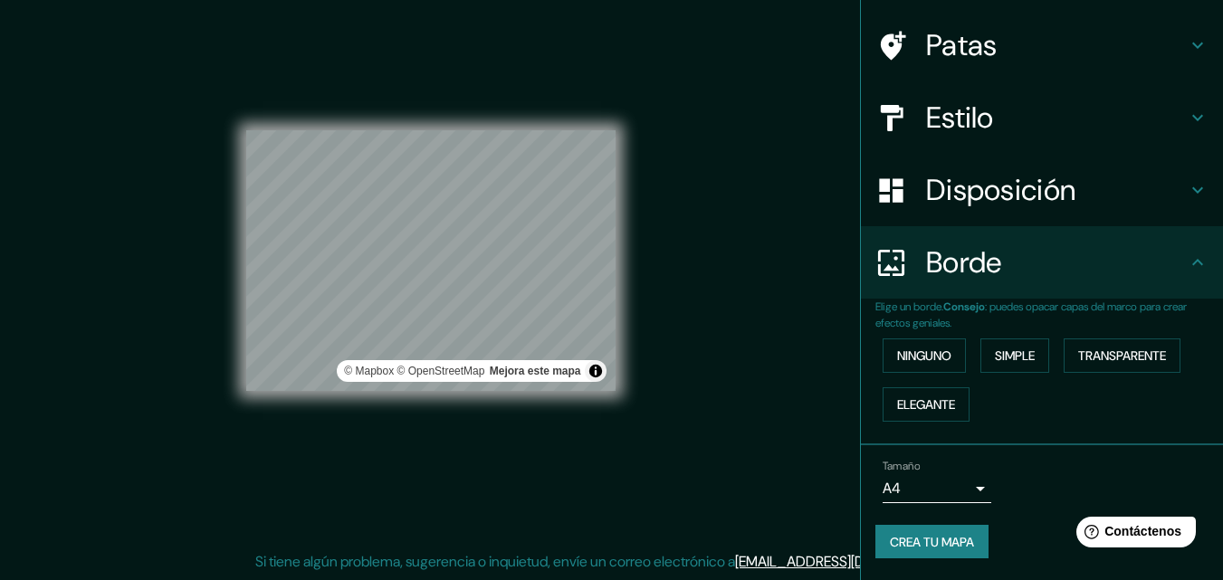
click at [840, 477] on div "Mappin Ubicación Arraiján, Provincia de Panamá Oeste, Panamá Arraiján Provincia…" at bounding box center [611, 275] width 1223 height 609
click at [930, 547] on font "Crea tu mapa" at bounding box center [932, 542] width 84 height 16
click at [1186, 189] on icon at bounding box center [1197, 190] width 22 height 22
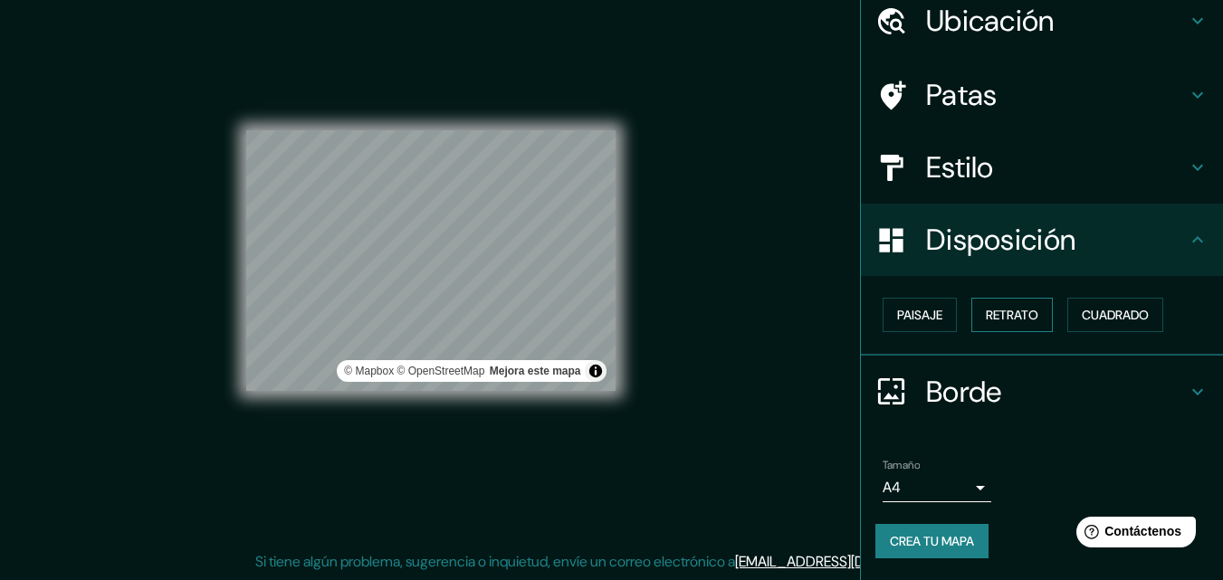
scroll to position [72, 0]
click at [971, 320] on button "Retrato" at bounding box center [1011, 316] width 81 height 34
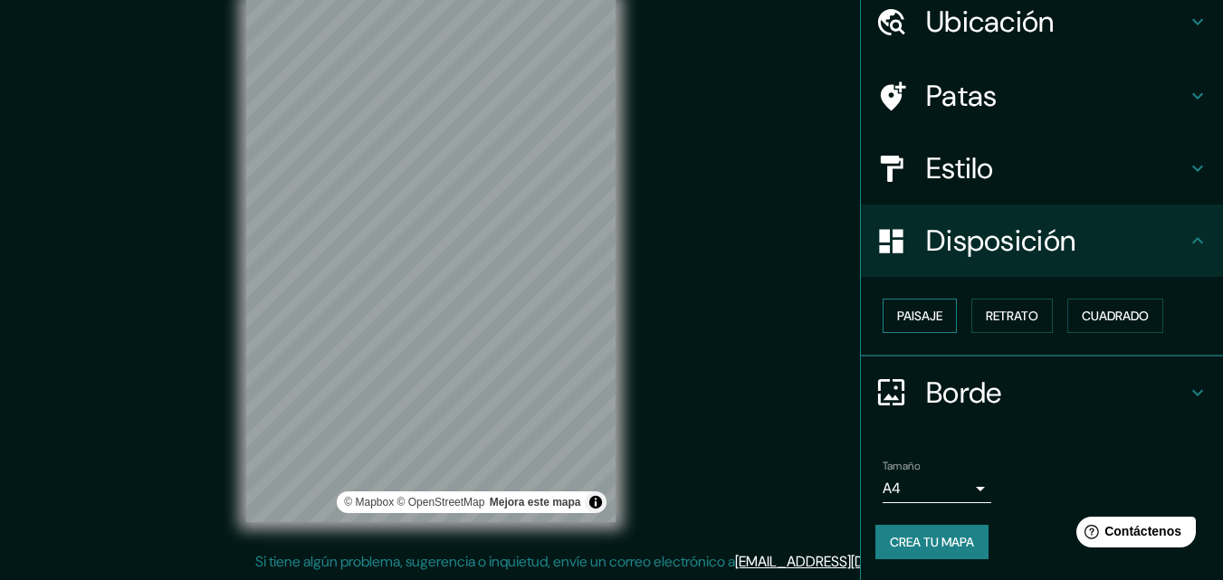
click at [904, 323] on font "Paisaje" at bounding box center [919, 316] width 45 height 16
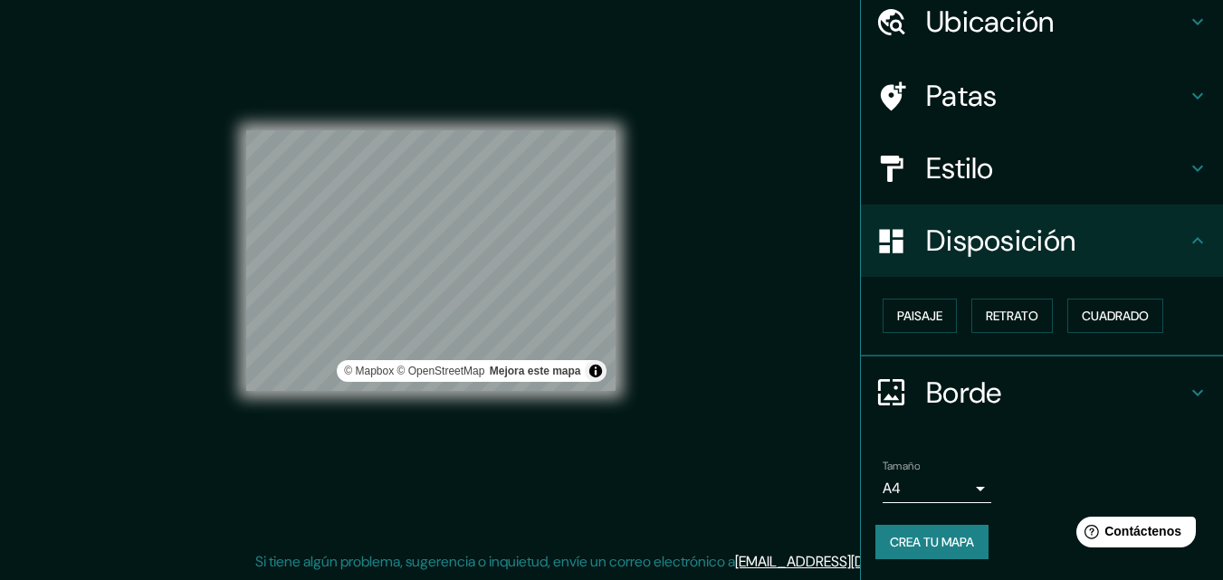
click at [958, 485] on body "Mappin Ubicación Arraiján, Provincia de Panamá Oeste, Panamá Arraiján Provincia…" at bounding box center [611, 261] width 1223 height 580
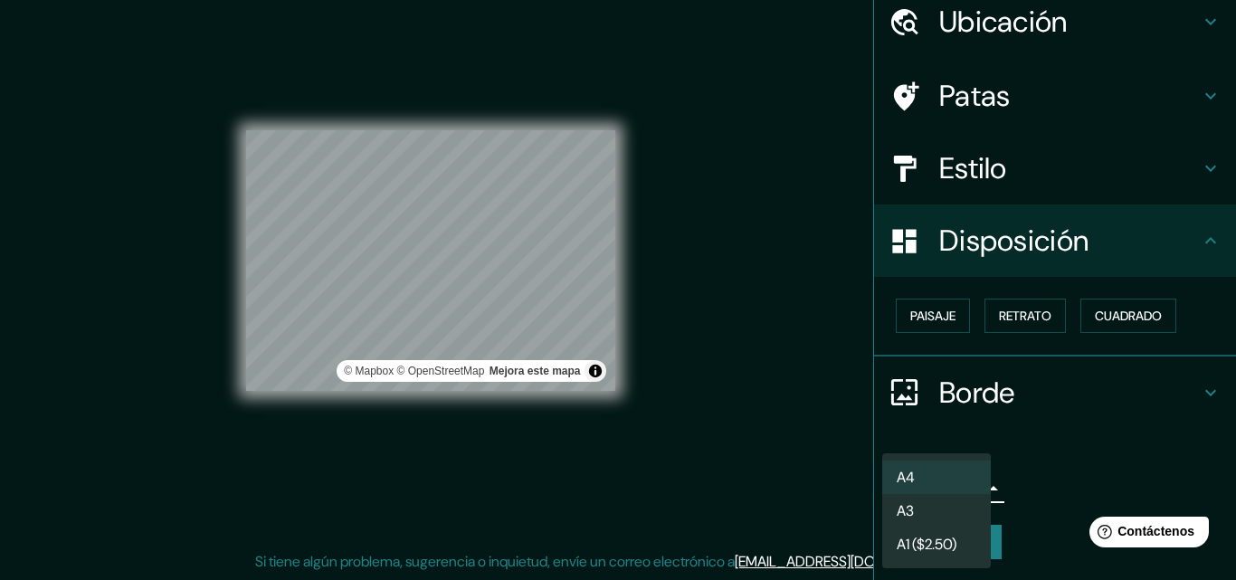
click at [926, 509] on li "A3" at bounding box center [936, 510] width 109 height 33
type input "a4"
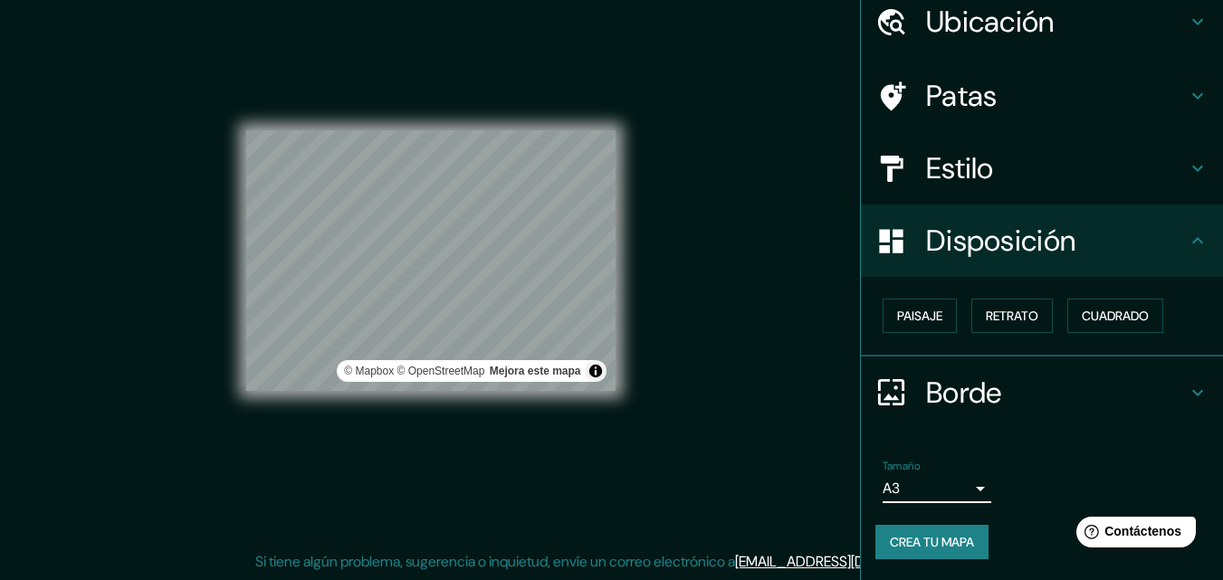
click at [915, 540] on font "Crea tu mapa" at bounding box center [932, 542] width 84 height 16
click at [1172, 397] on h4 "Borde" at bounding box center [1056, 393] width 261 height 36
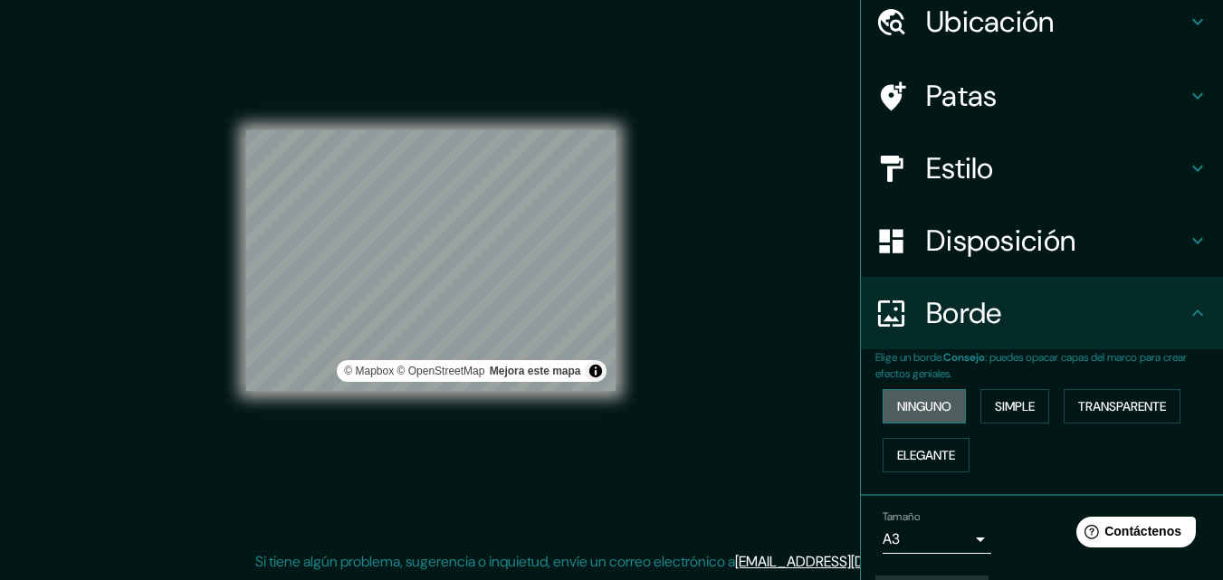
click at [918, 389] on button "Ninguno" at bounding box center [923, 406] width 83 height 34
click at [927, 410] on font "Ninguno" at bounding box center [924, 406] width 54 height 16
click at [1013, 409] on font "Simple" at bounding box center [1015, 406] width 40 height 16
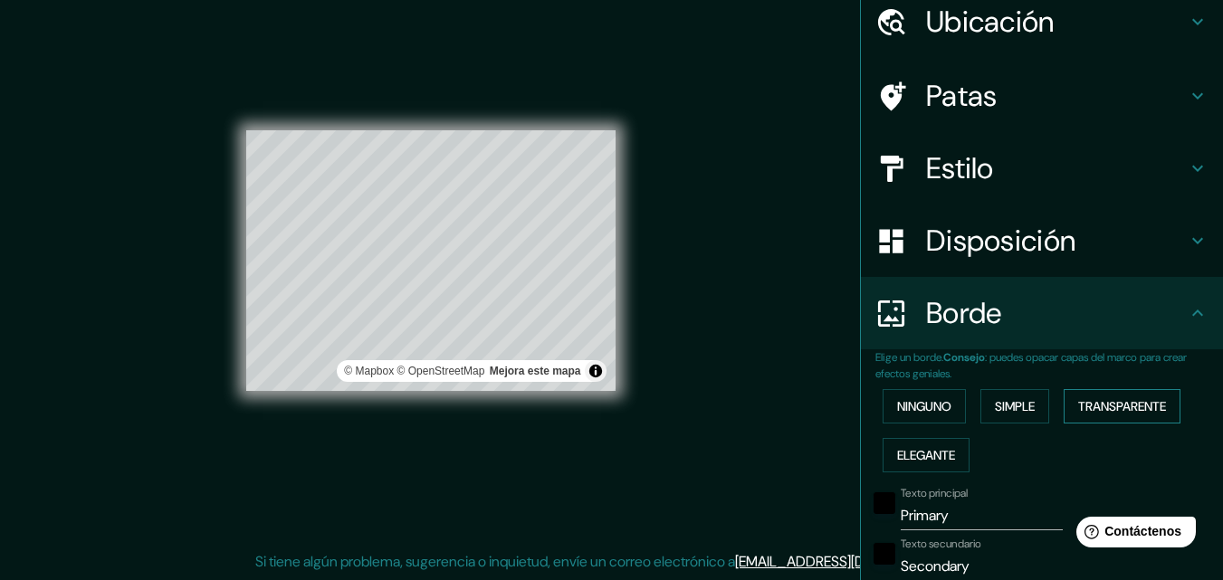
click at [1078, 415] on font "Transparente" at bounding box center [1122, 407] width 88 height 24
click at [919, 456] on font "Elegante" at bounding box center [926, 455] width 58 height 16
click at [995, 407] on font "Simple" at bounding box center [1015, 406] width 40 height 16
click at [1083, 409] on font "Transparente" at bounding box center [1122, 406] width 88 height 16
click at [897, 402] on font "Ninguno" at bounding box center [924, 406] width 54 height 16
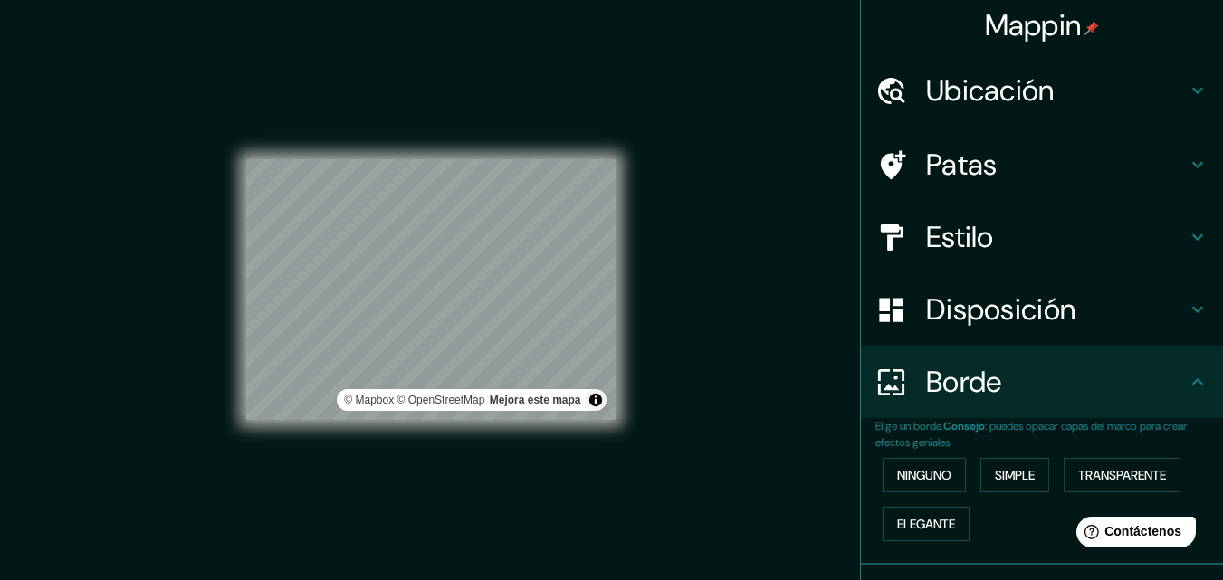
scroll to position [0, 0]
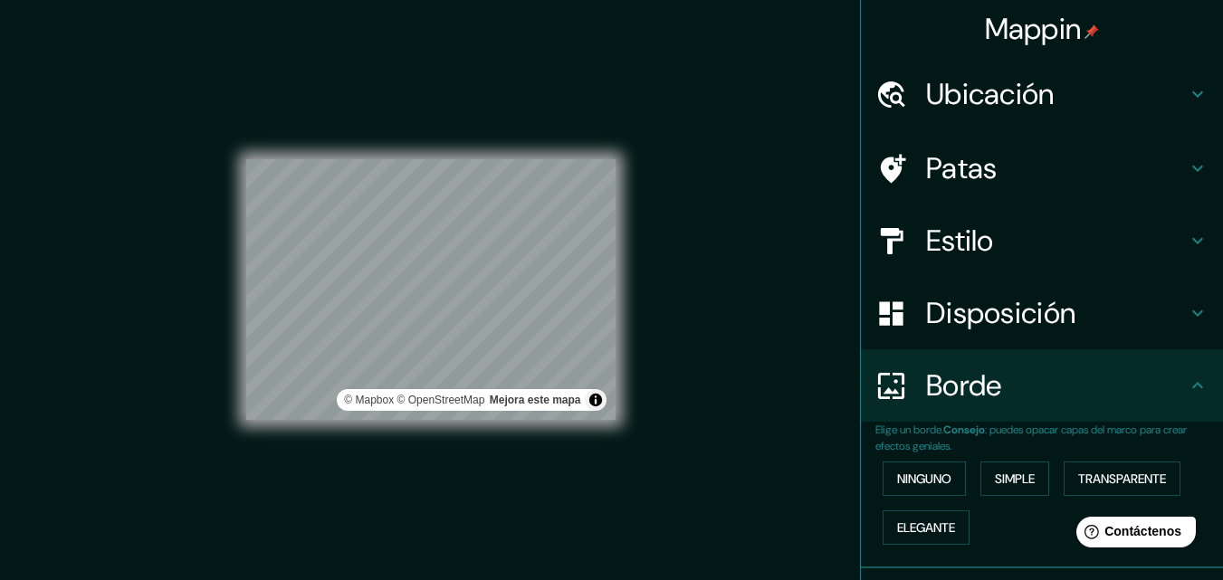
click at [1186, 174] on icon at bounding box center [1197, 168] width 22 height 22
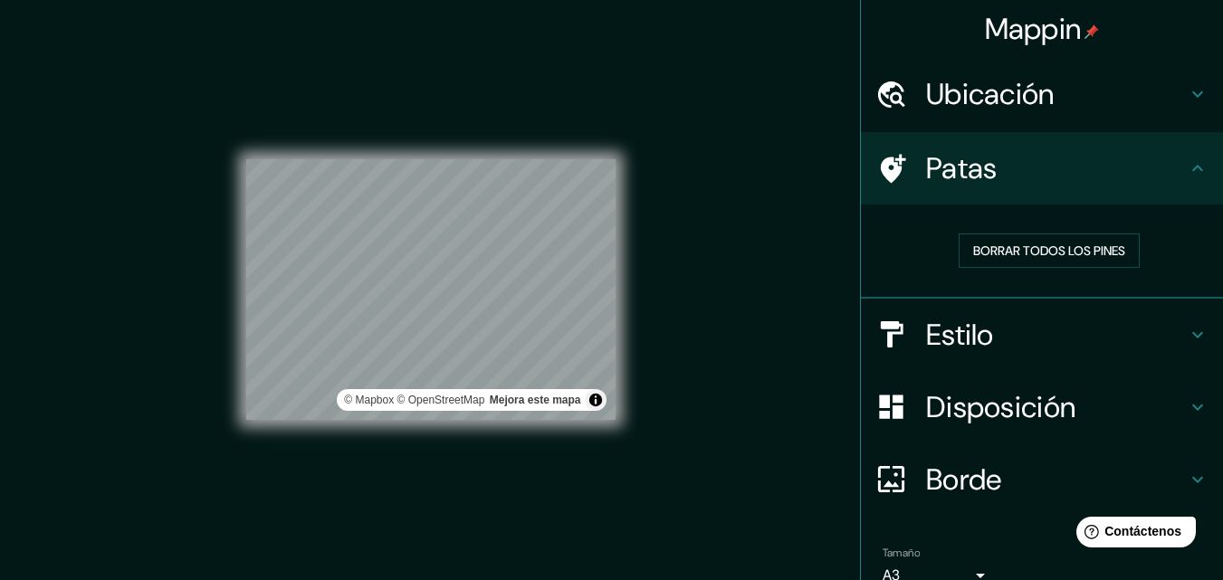
click at [1186, 174] on icon at bounding box center [1197, 168] width 22 height 22
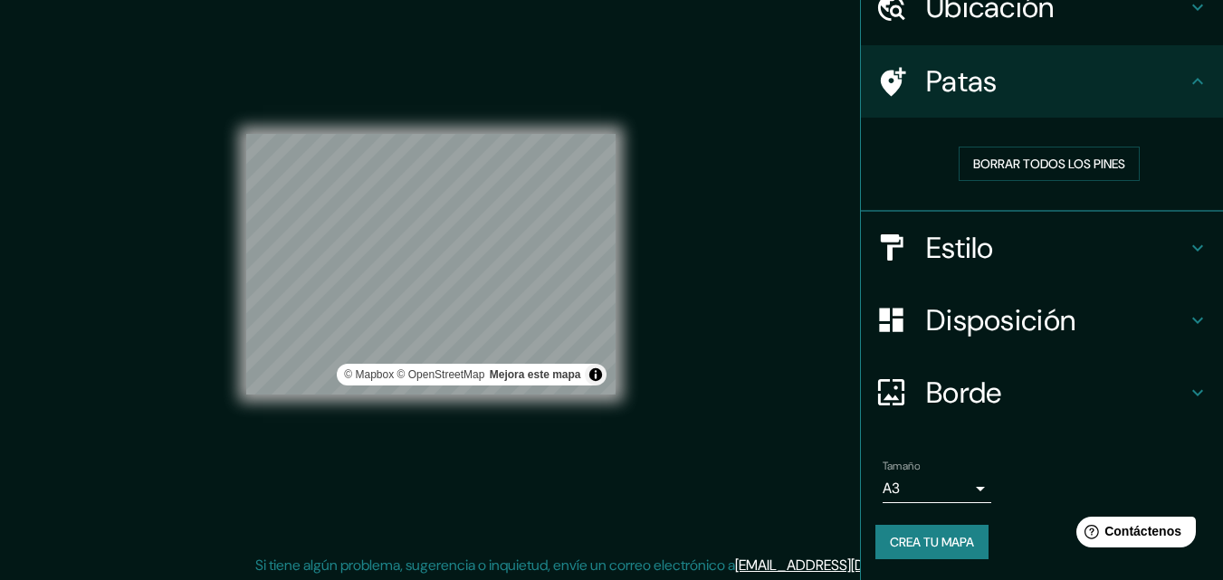
scroll to position [29, 0]
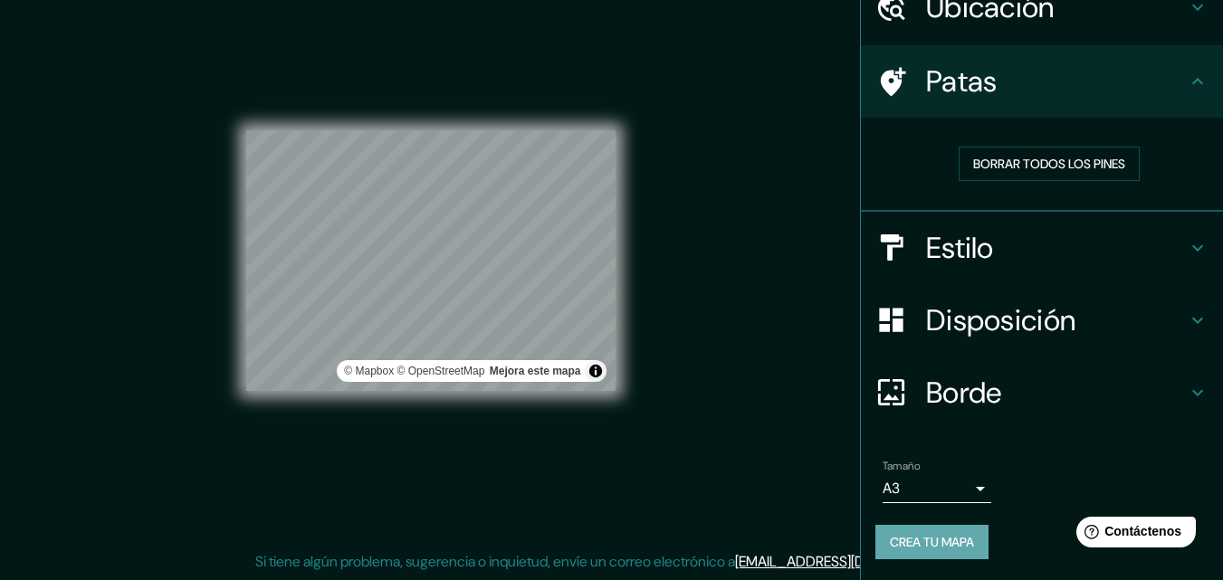
click at [913, 554] on button "Crea tu mapa" at bounding box center [931, 542] width 113 height 34
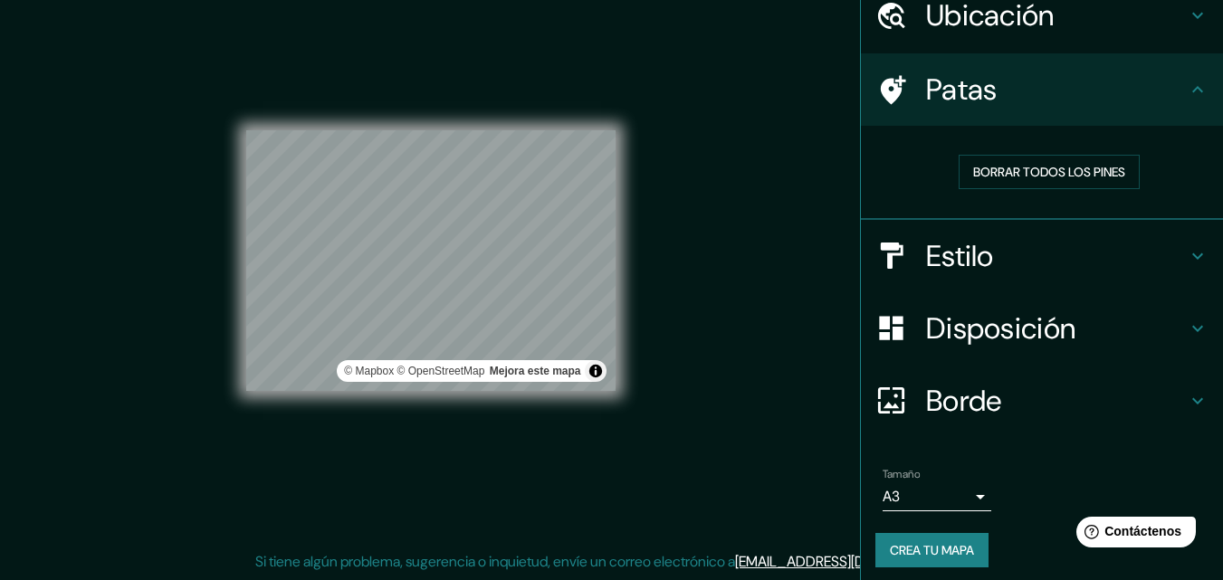
scroll to position [87, 0]
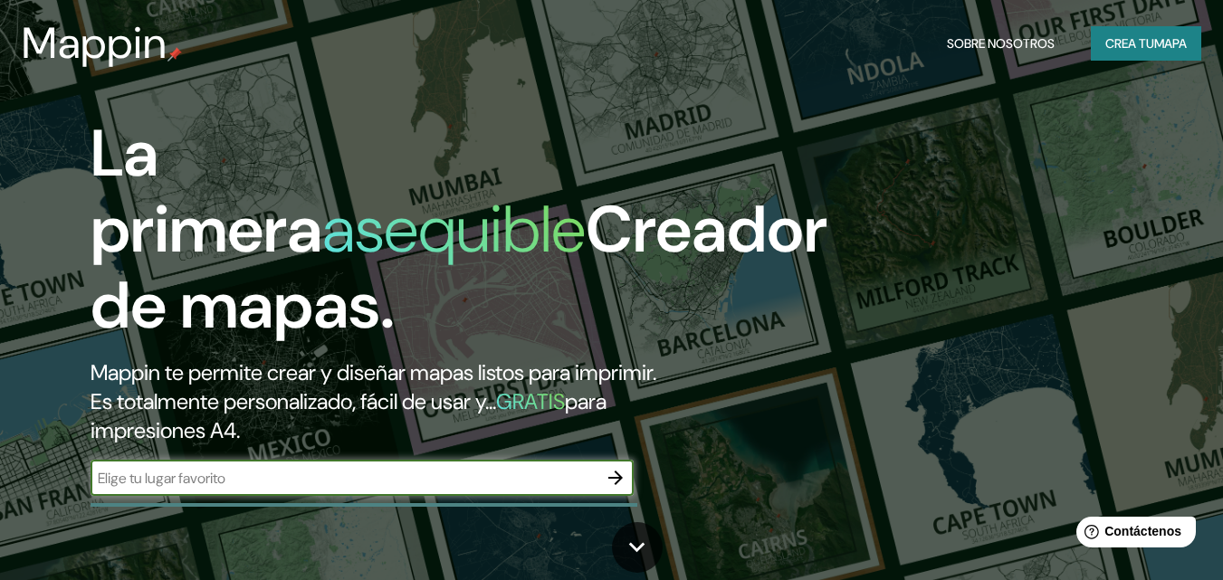
click at [1136, 50] on font "Crea tu" at bounding box center [1129, 43] width 49 height 16
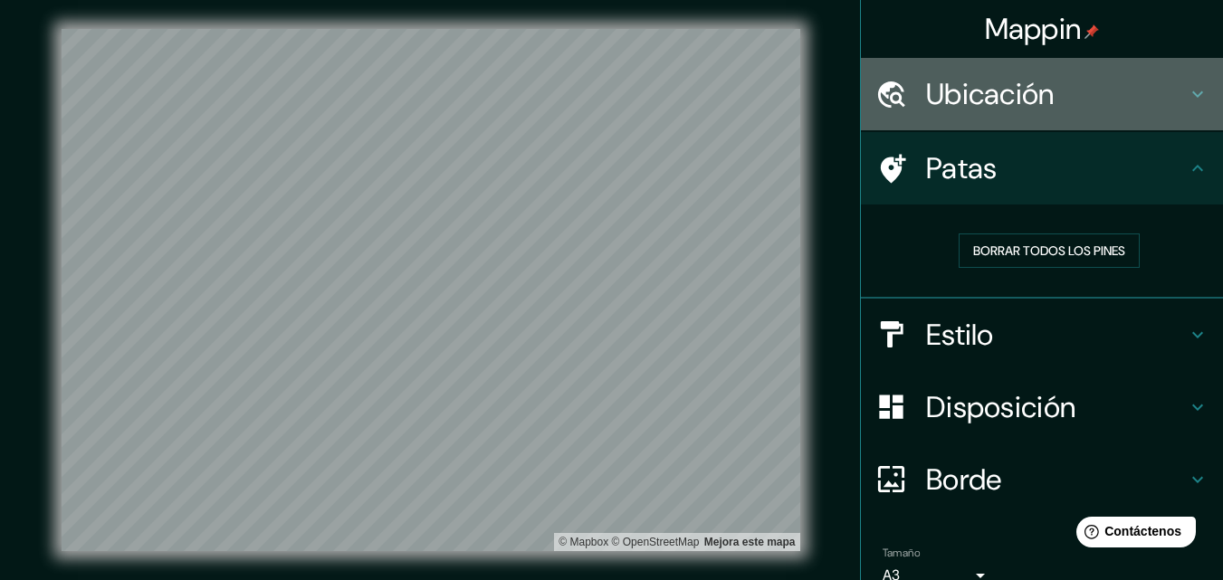
click at [978, 99] on font "Ubicación" at bounding box center [990, 94] width 129 height 38
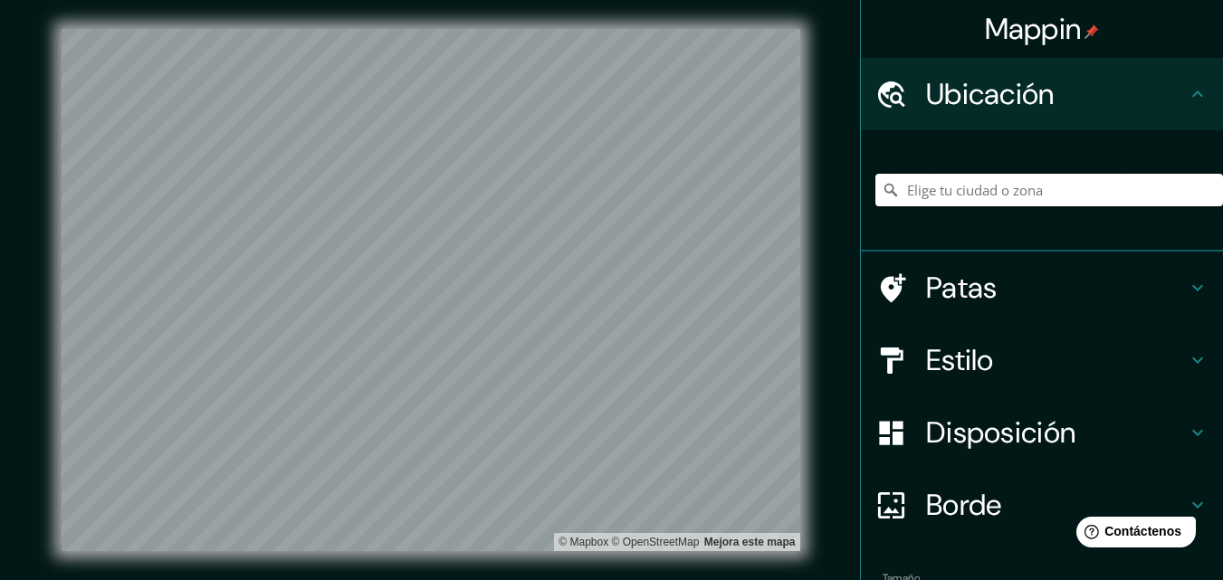
click at [953, 200] on input "Elige tu ciudad o zona" at bounding box center [1048, 190] width 347 height 33
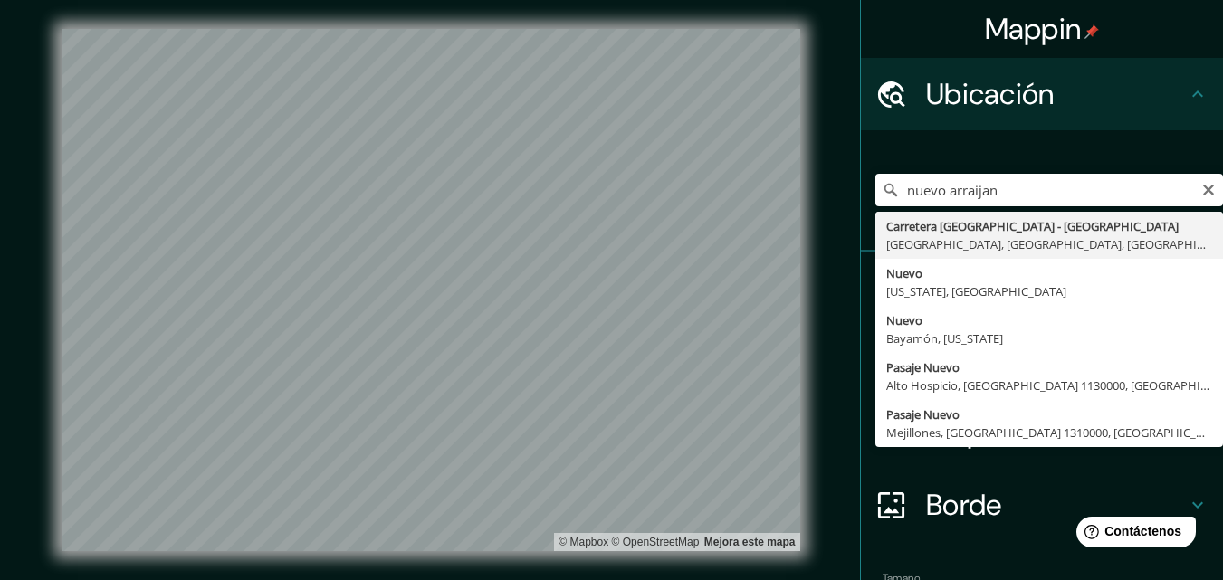
type input "Carretera [GEOGRAPHIC_DATA] - [GEOGRAPHIC_DATA], [GEOGRAPHIC_DATA], [GEOGRAPHIC…"
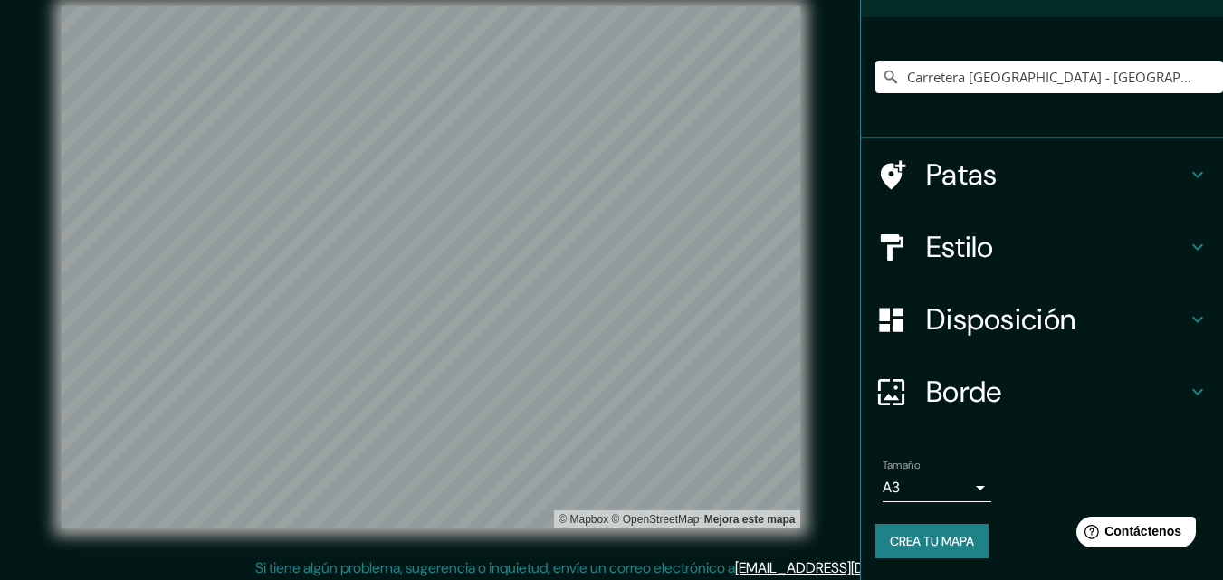
scroll to position [29, 0]
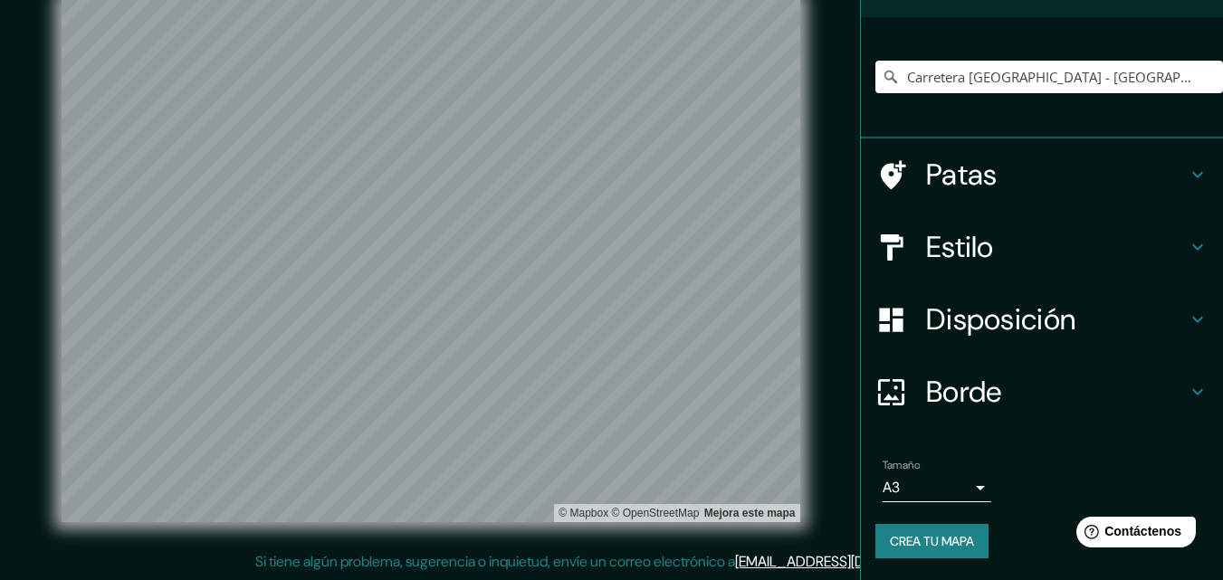
click at [920, 545] on font "Crea tu mapa" at bounding box center [932, 541] width 84 height 16
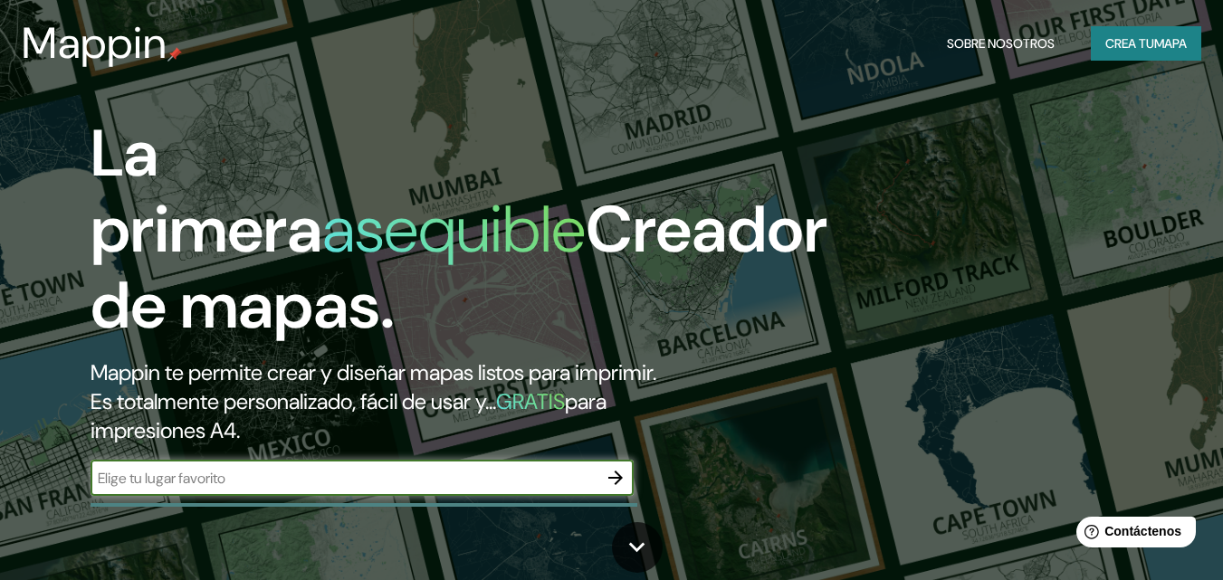
click at [1130, 37] on font "Crea tu" at bounding box center [1129, 43] width 49 height 16
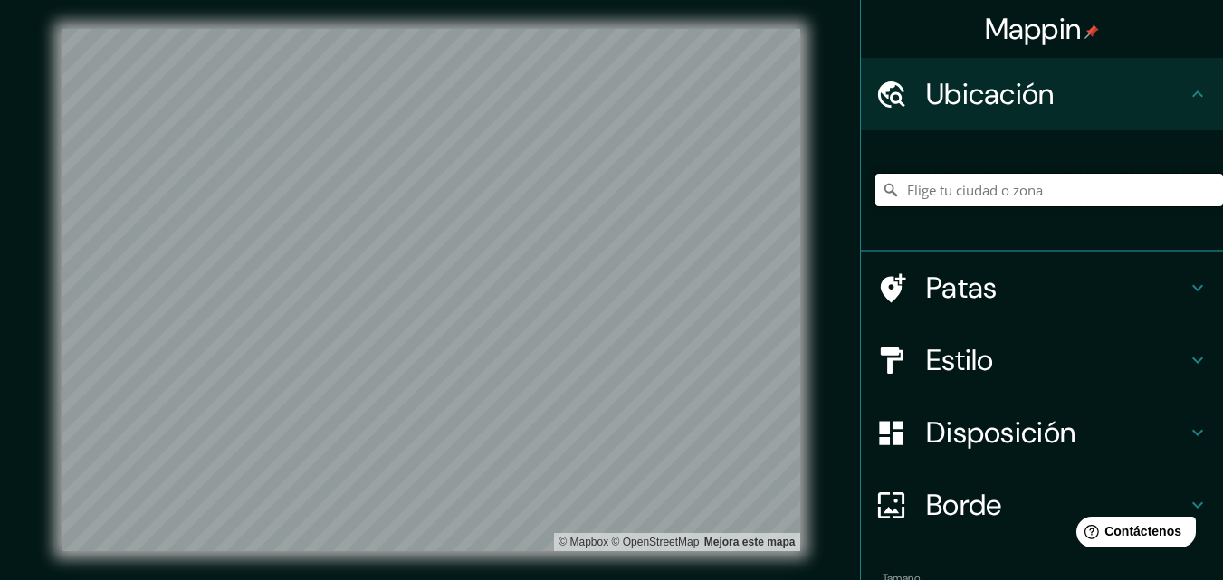
click at [1042, 198] on input "Elige tu ciudad o zona" at bounding box center [1048, 190] width 347 height 33
type input "Carretera [GEOGRAPHIC_DATA] - [GEOGRAPHIC_DATA], [GEOGRAPHIC_DATA], [GEOGRAPHIC…"
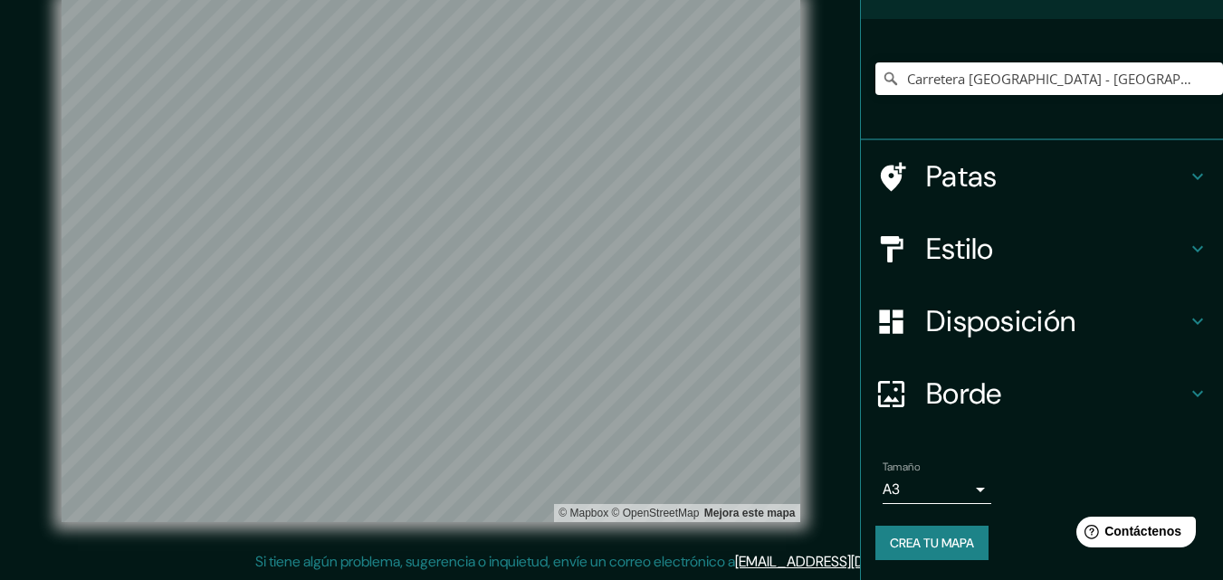
scroll to position [113, 0]
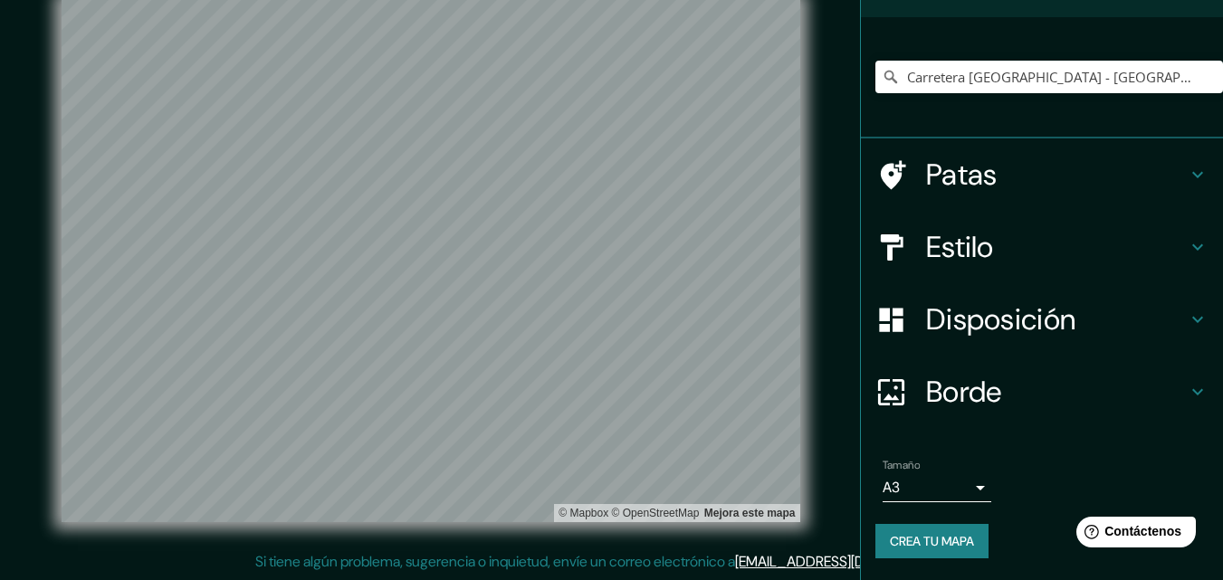
click at [890, 534] on font "Crea tu mapa" at bounding box center [932, 541] width 84 height 16
click at [966, 490] on body "Mappin Ubicación Carretera Nuevo Arraiján - Nuevo Emperador, Arraiján, Provinci…" at bounding box center [611, 261] width 1223 height 580
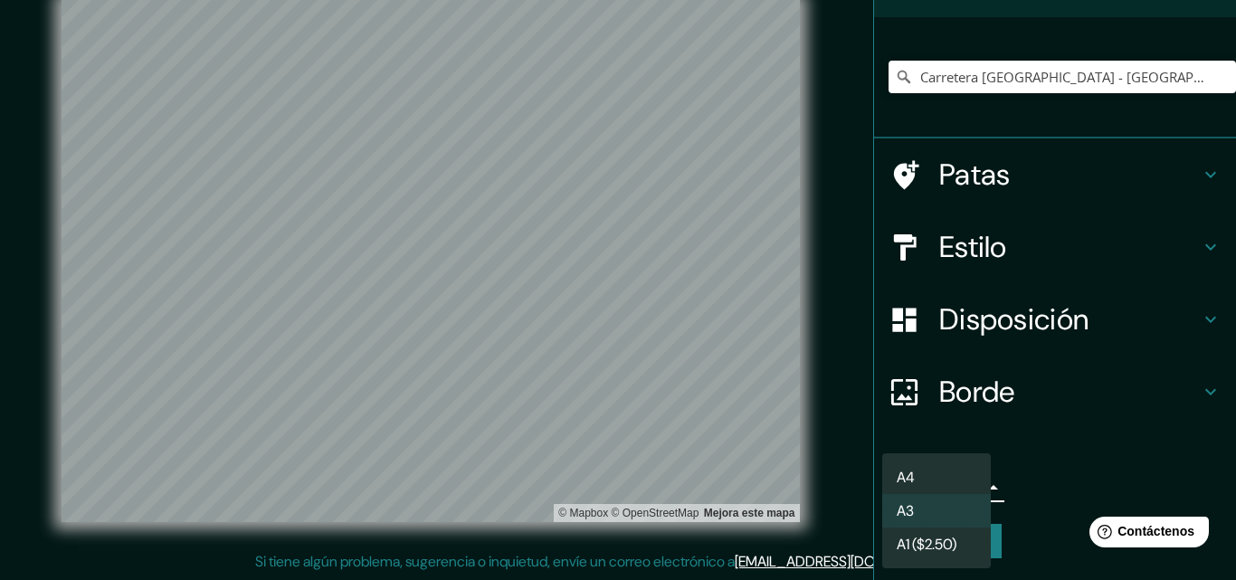
click at [914, 479] on font "A4" at bounding box center [906, 477] width 18 height 19
type input "single"
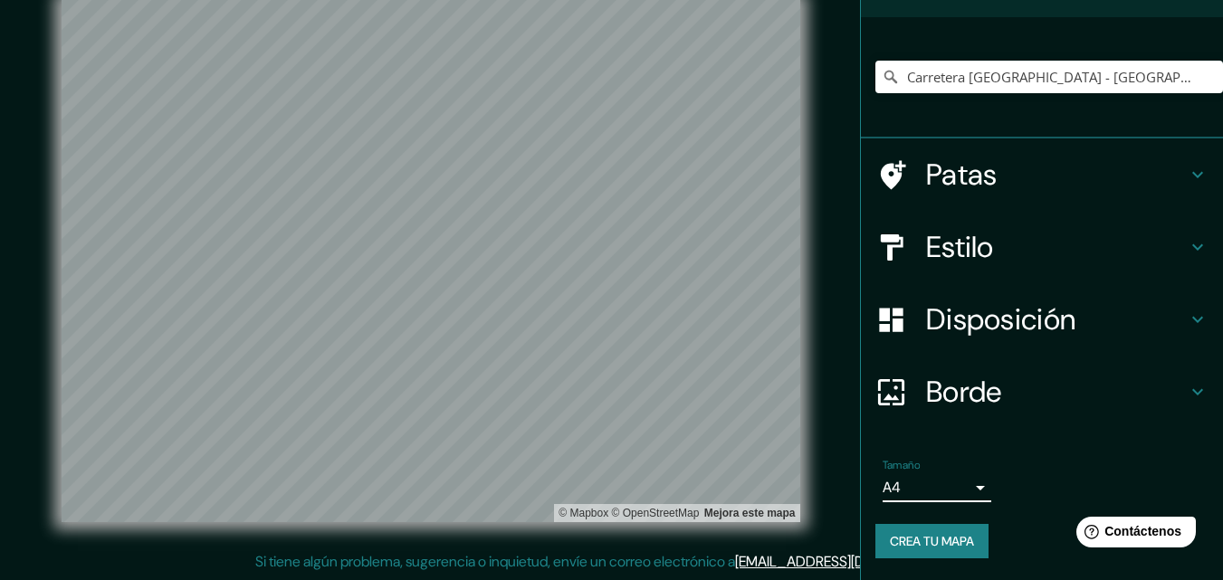
click at [1088, 233] on h4 "Estilo" at bounding box center [1056, 247] width 261 height 36
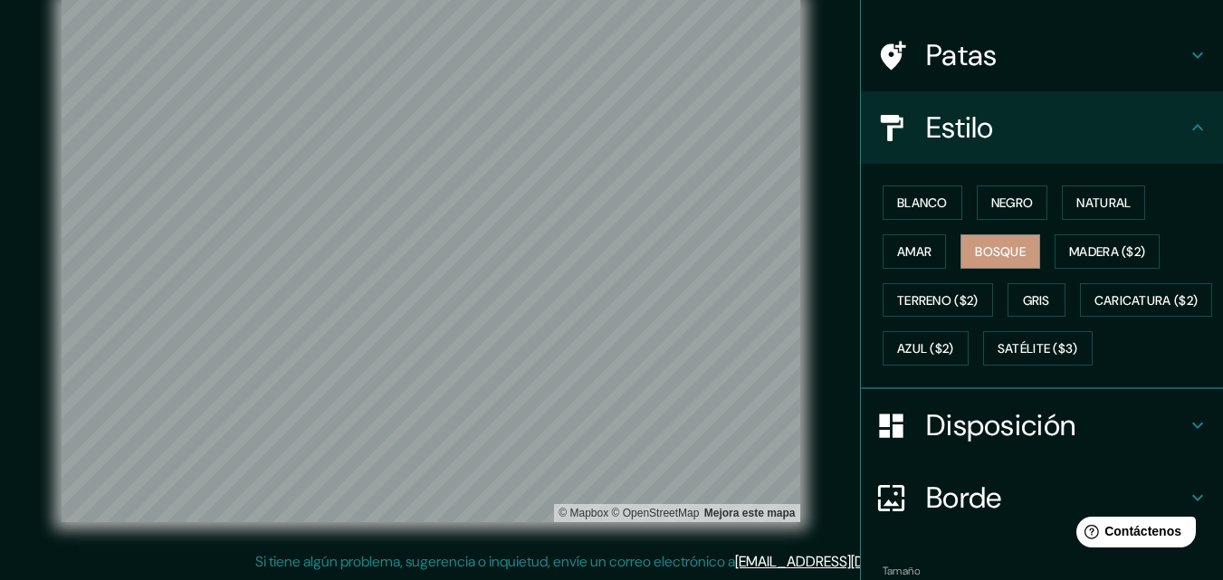
click at [1082, 132] on h4 "Estilo" at bounding box center [1056, 127] width 261 height 36
click at [1186, 57] on icon at bounding box center [1197, 55] width 22 height 22
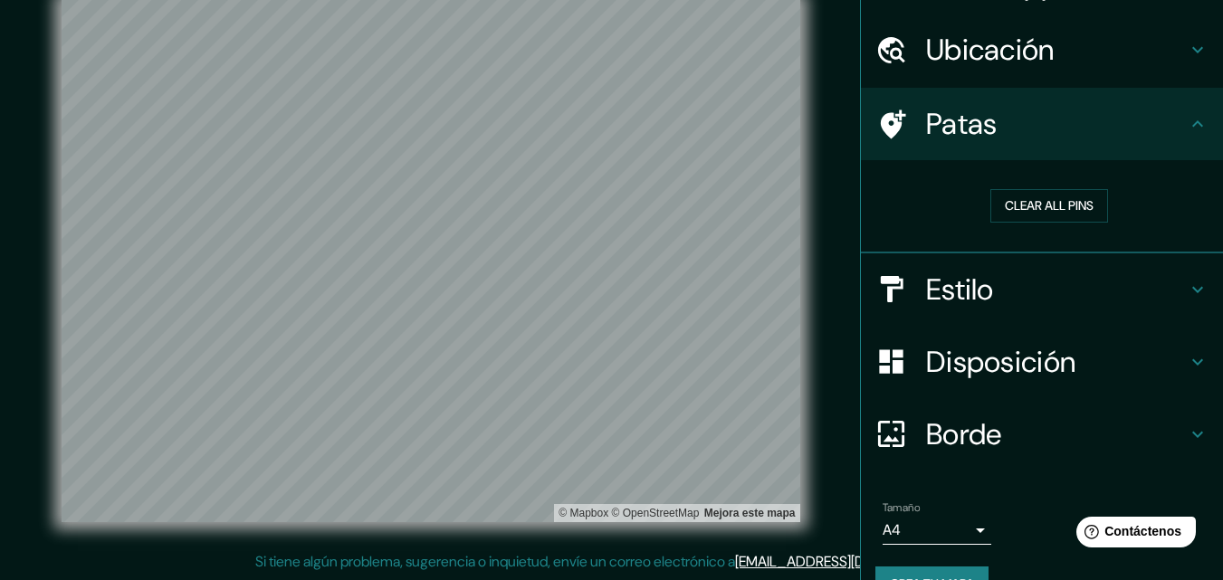
scroll to position [86, 0]
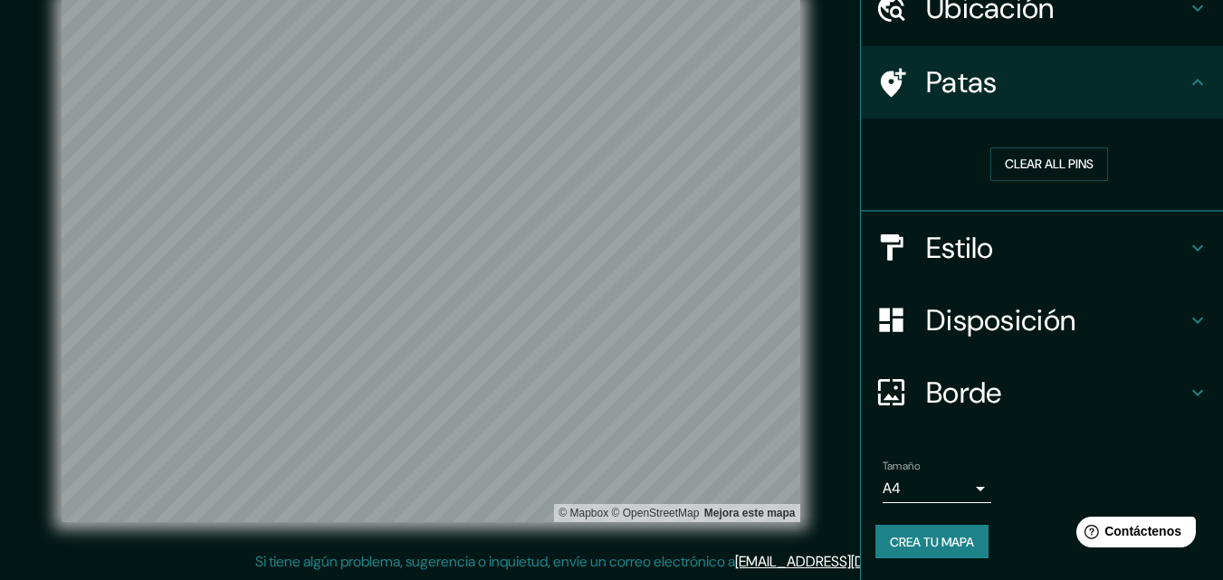
click at [1189, 392] on icon at bounding box center [1197, 393] width 22 height 22
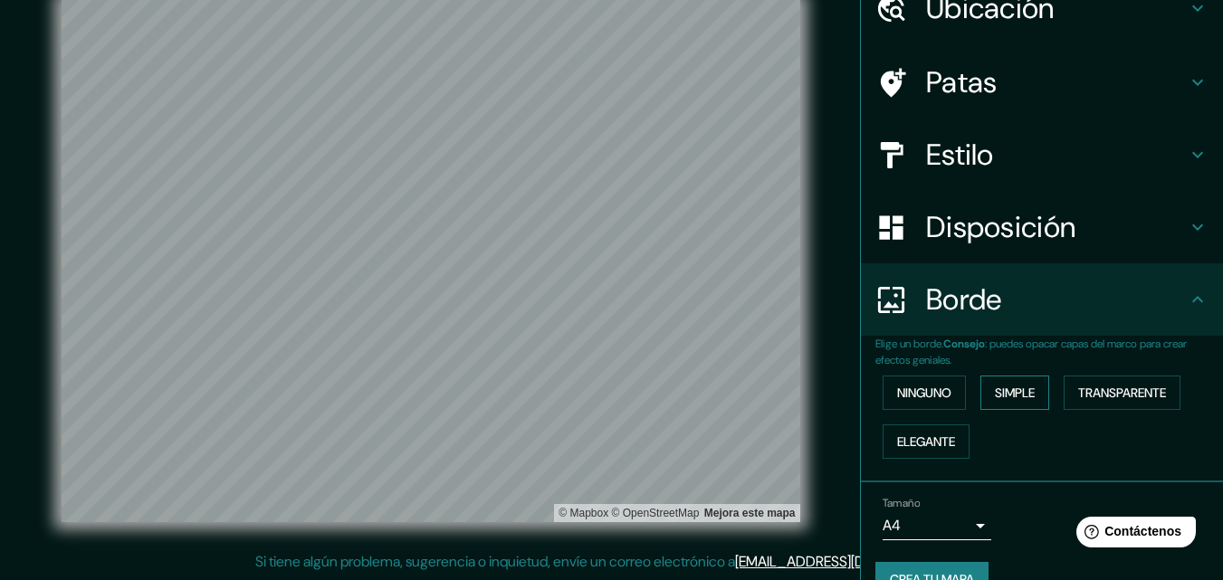
click at [1014, 392] on font "Simple" at bounding box center [1015, 393] width 40 height 16
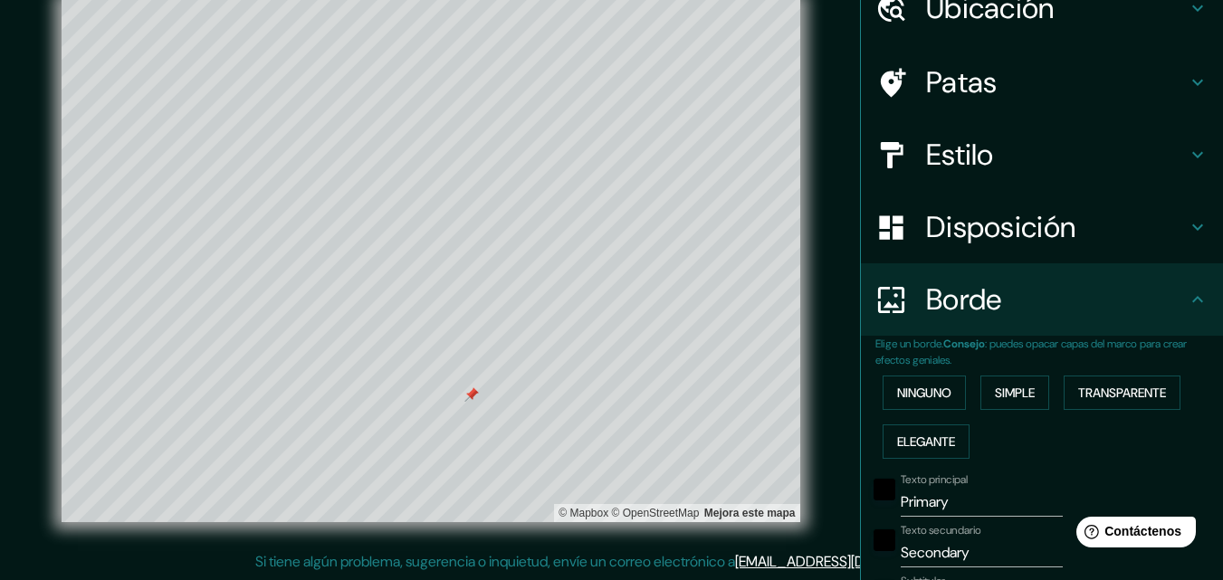
click at [470, 387] on div at bounding box center [471, 394] width 14 height 14
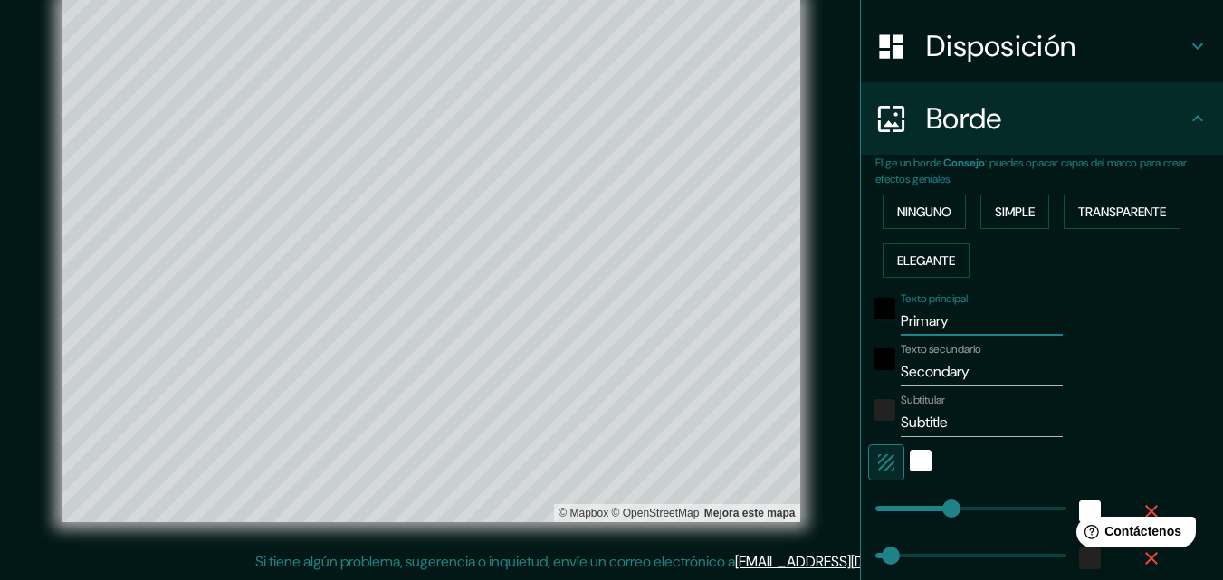
drag, startPoint x: 957, startPoint y: 321, endPoint x: 871, endPoint y: 326, distance: 86.1
click at [871, 326] on div "Texto principal Primary" at bounding box center [1016, 313] width 297 height 43
type input "326"
type input "65"
type input "n"
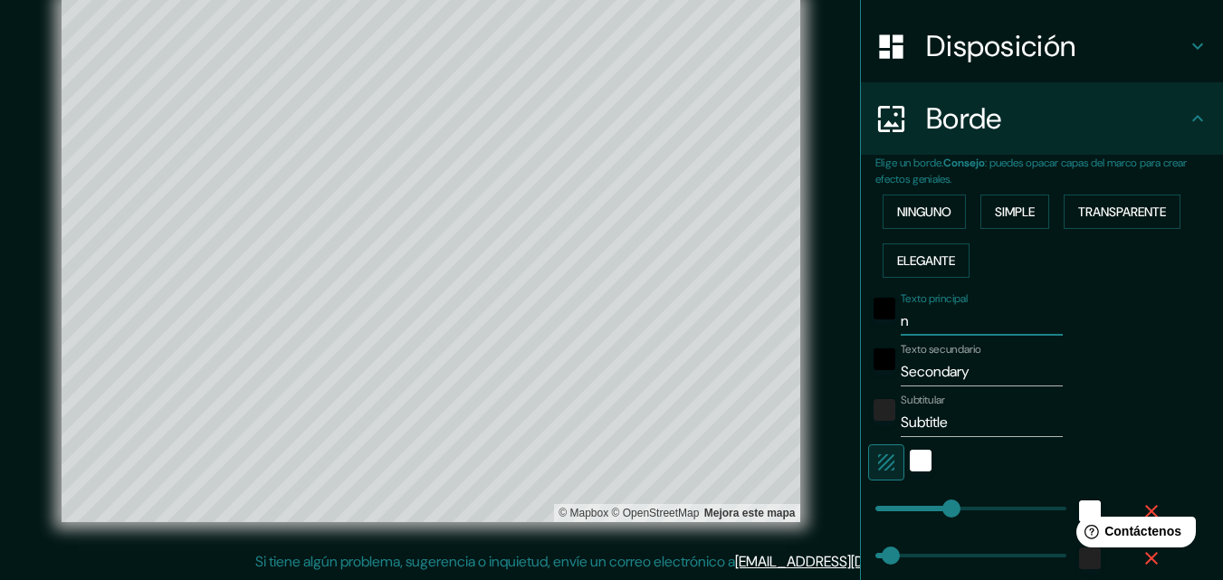
type input "326"
type input "65"
type input "nue"
type input "326"
type input "65"
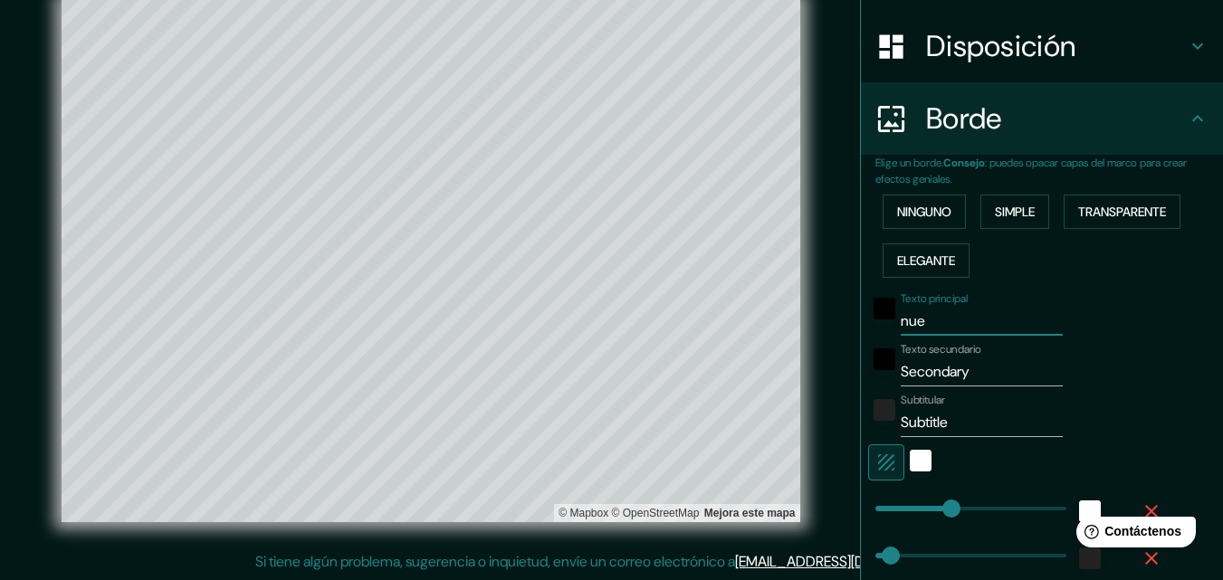
type input "nu"
type input "326"
type input "65"
type input "n"
type input "326"
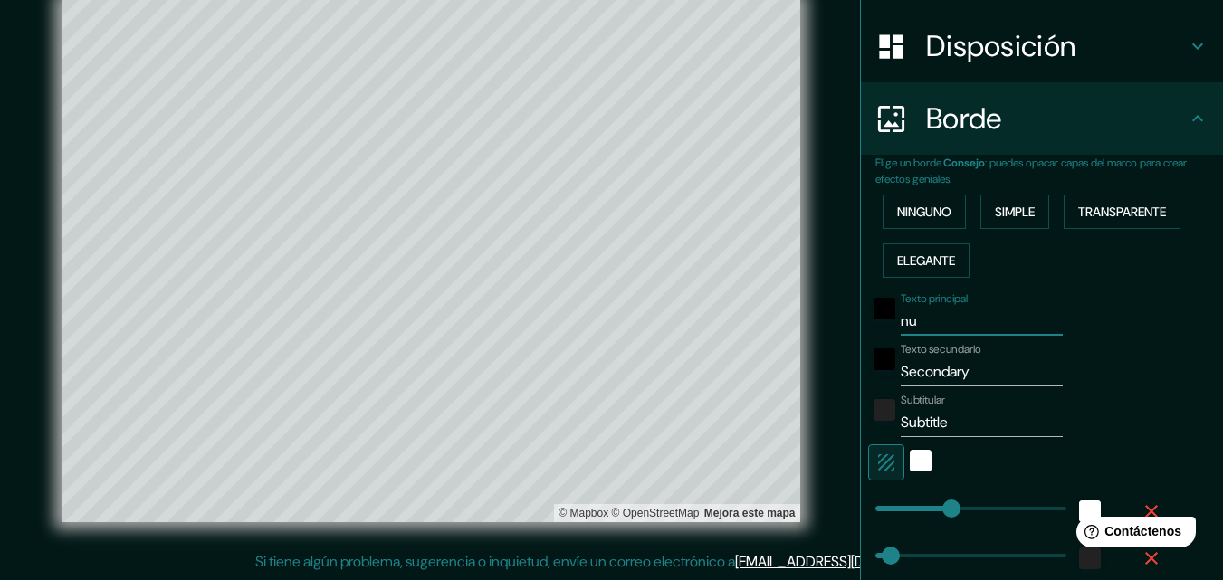
type input "65"
type input "326"
type input "65"
type input "nu"
type input "326"
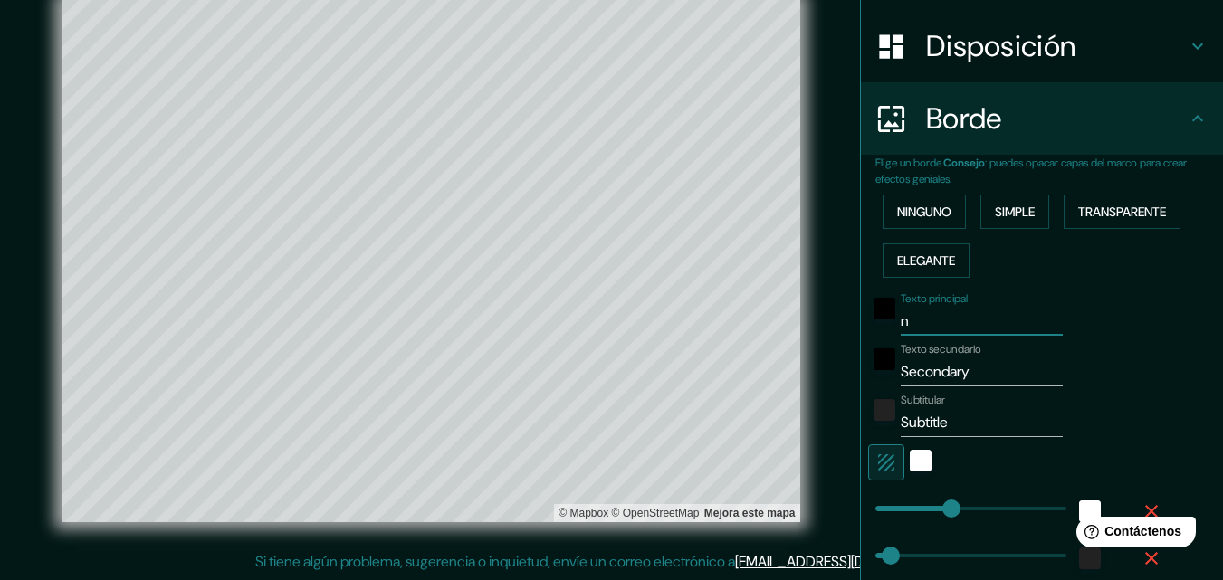
type input "65"
type input "nuev"
type input "326"
type input "65"
type input "nuevo"
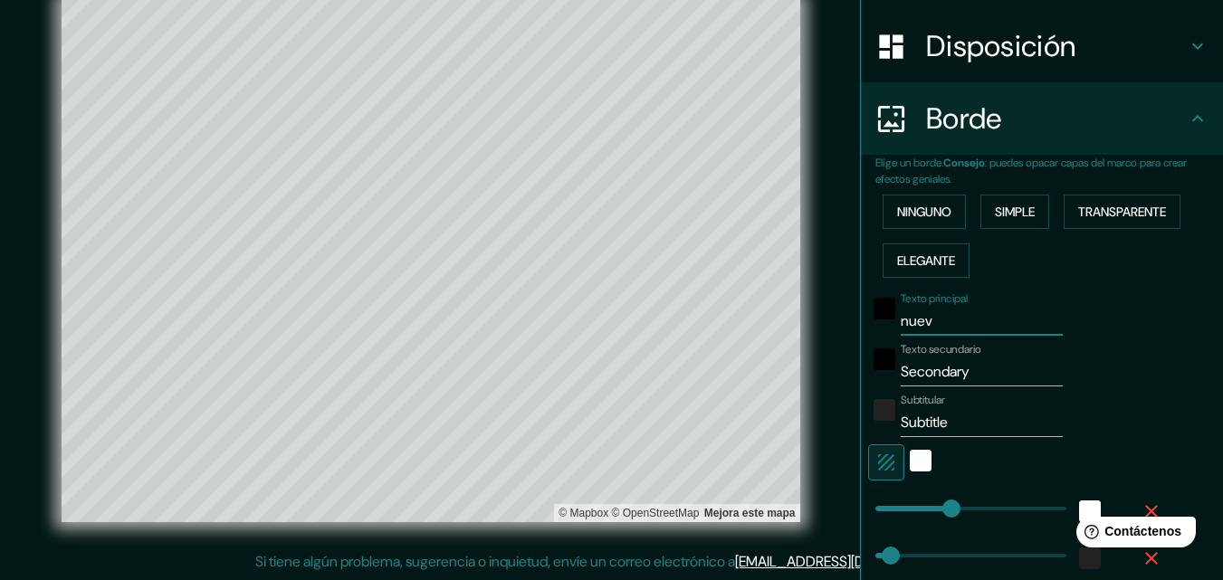
type input "326"
type input "65"
type input "nuevo a"
type input "326"
type input "65"
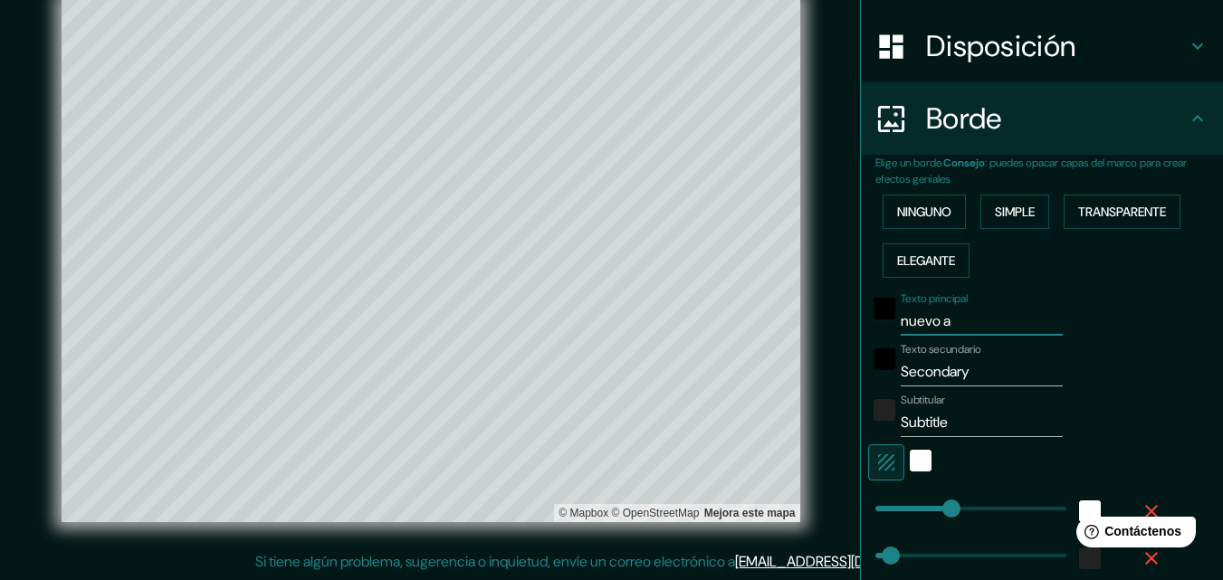
type input "nuevo ar"
type input "326"
type input "65"
type input "nuevo arra"
type input "326"
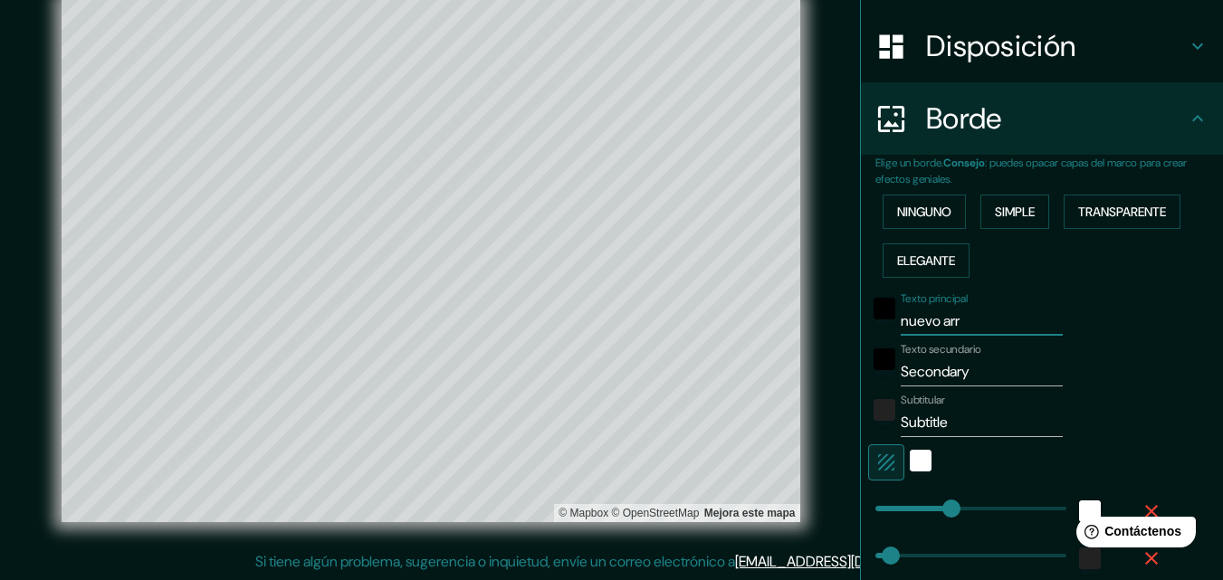
type input "65"
type input "nuevo arrai"
type input "326"
type input "65"
type input "nuevo arraij"
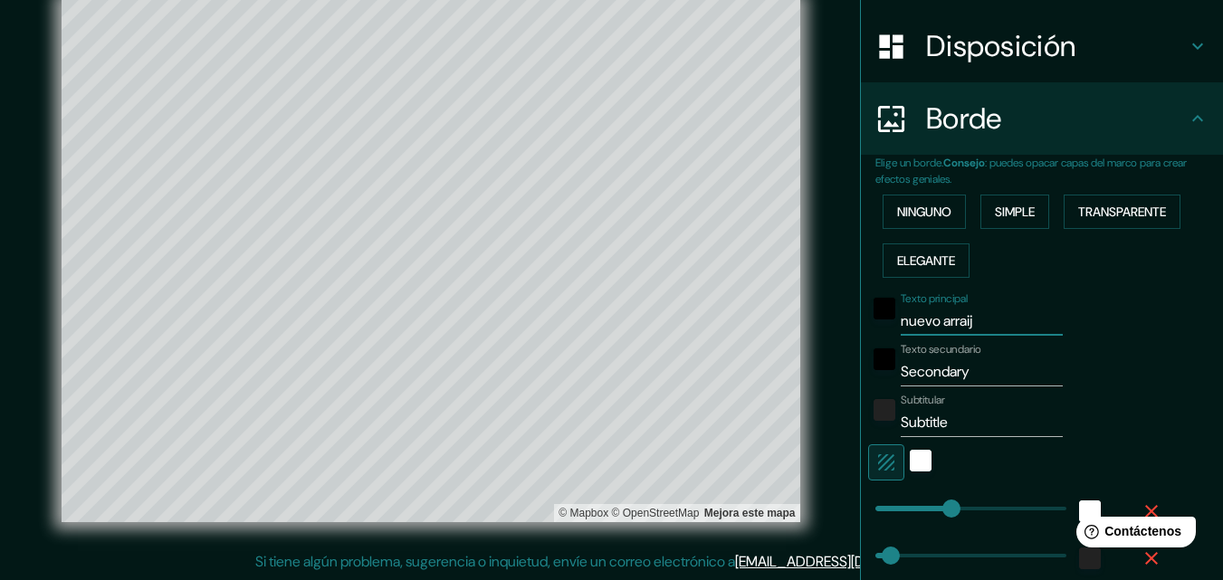
type input "326"
type input "65"
type input "nuevo arraija"
type input "326"
type input "65"
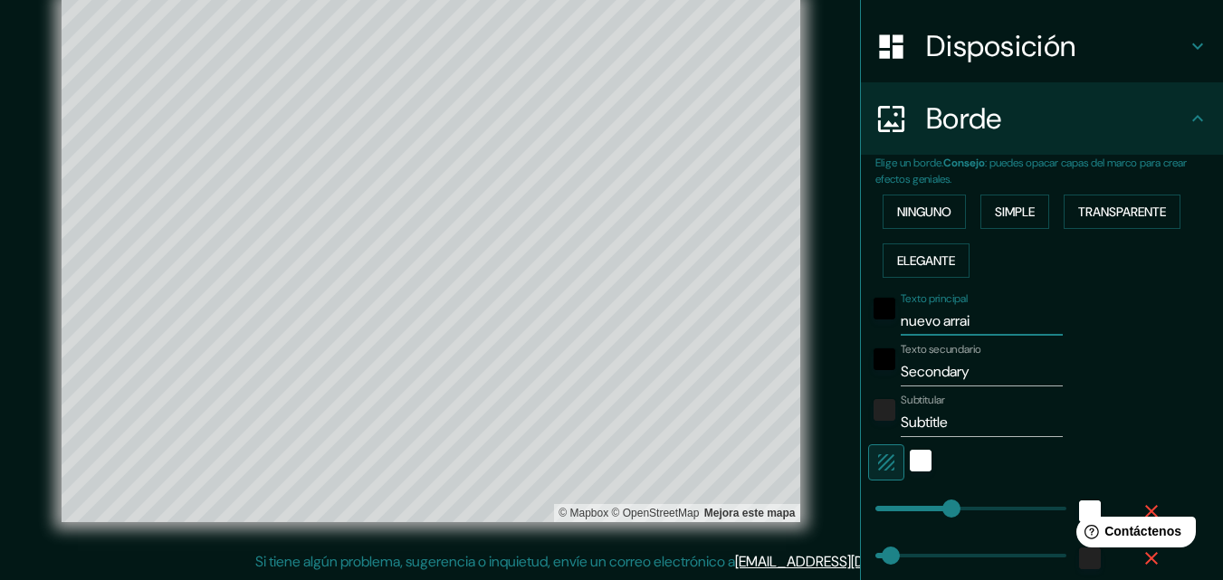
type input "nuevo arra"
type input "326"
type input "65"
type input "nuevo arr"
type input "326"
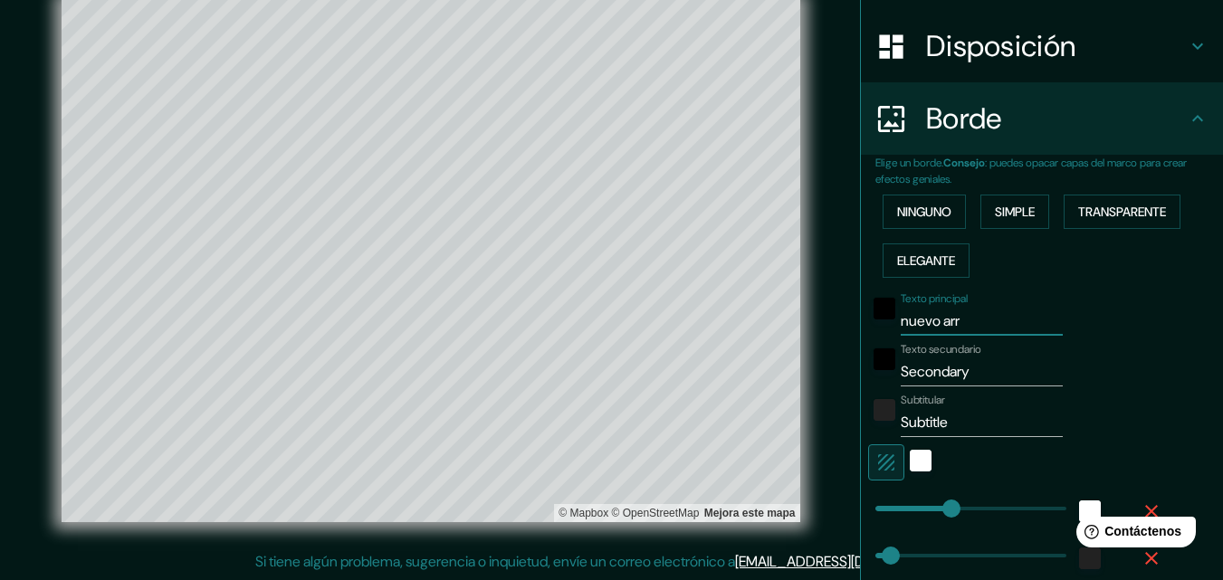
type input "65"
type input "nuevo ar"
type input "326"
type input "65"
type input "nuevo a"
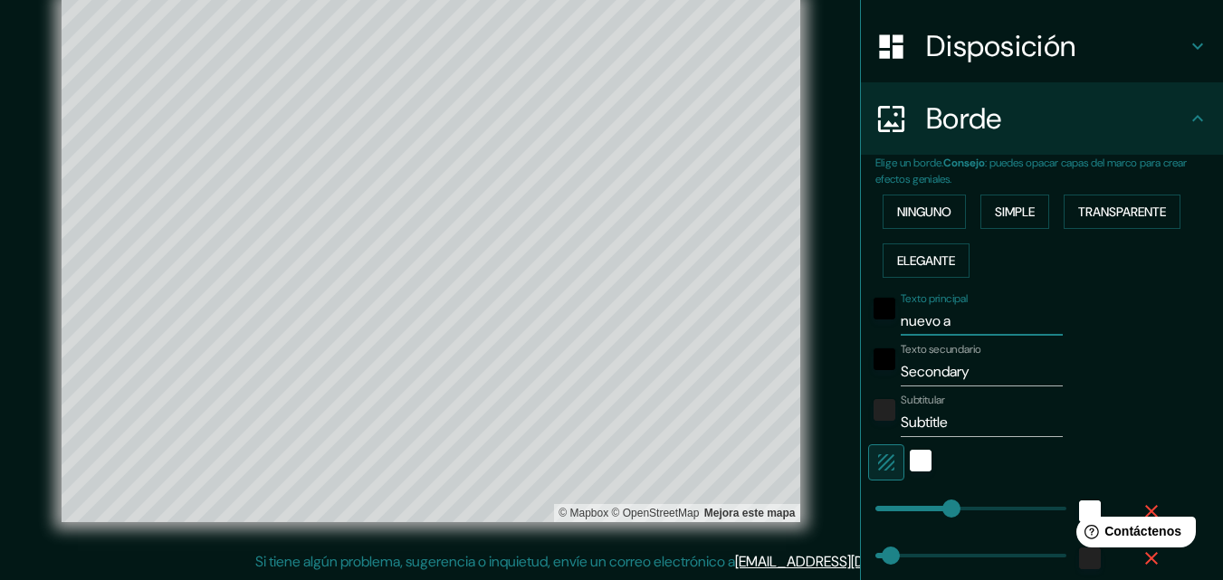
type input "326"
type input "65"
type input "nuevo"
type input "326"
type input "65"
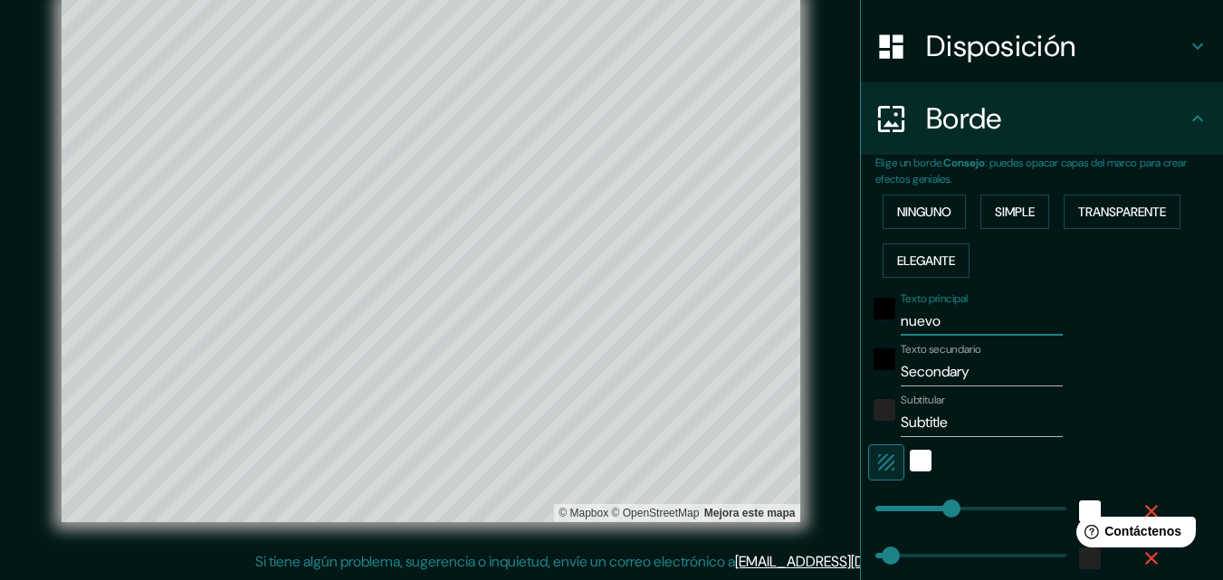
type input "nuevo"
type input "326"
type input "65"
type input "nuev"
type input "326"
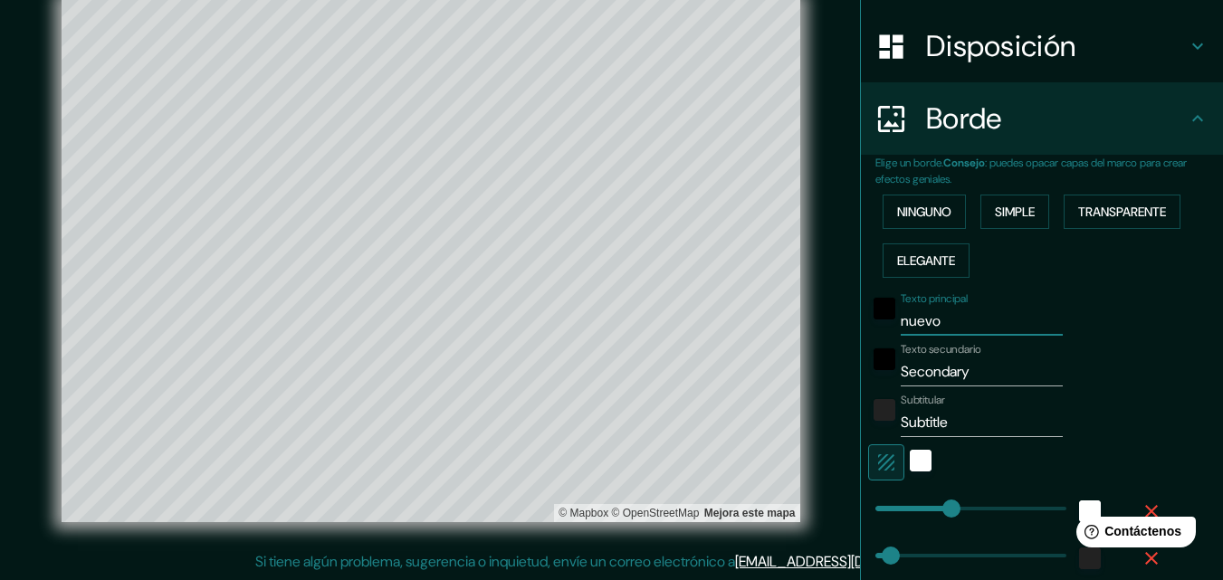
type input "65"
type input "nue"
type input "326"
type input "65"
type input "n"
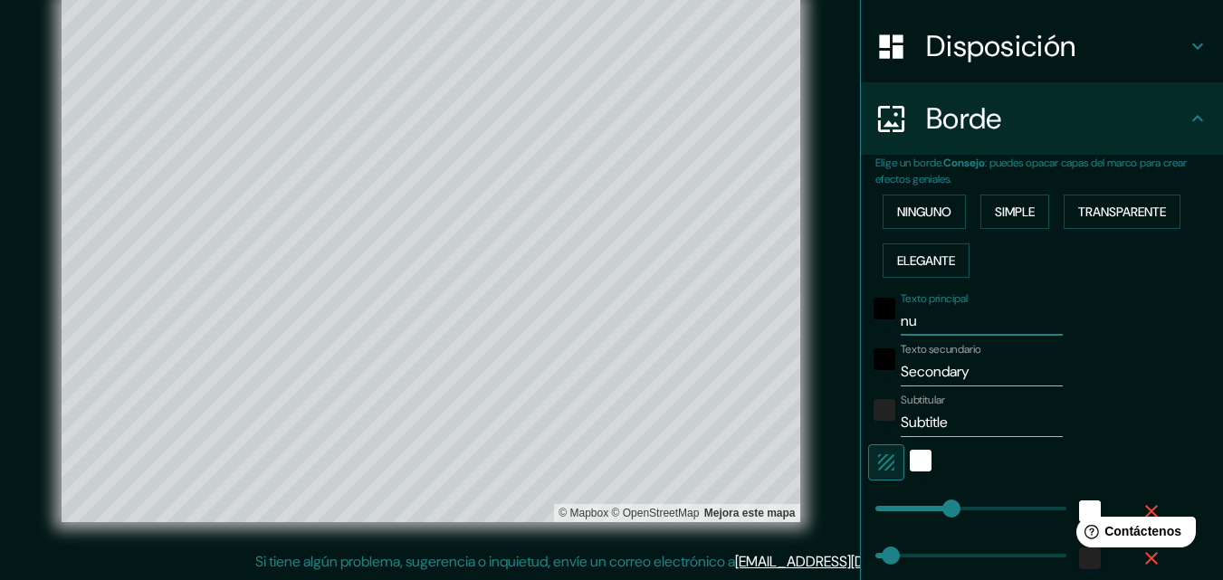
type input "326"
type input "65"
type input "326"
type input "65"
type input "p"
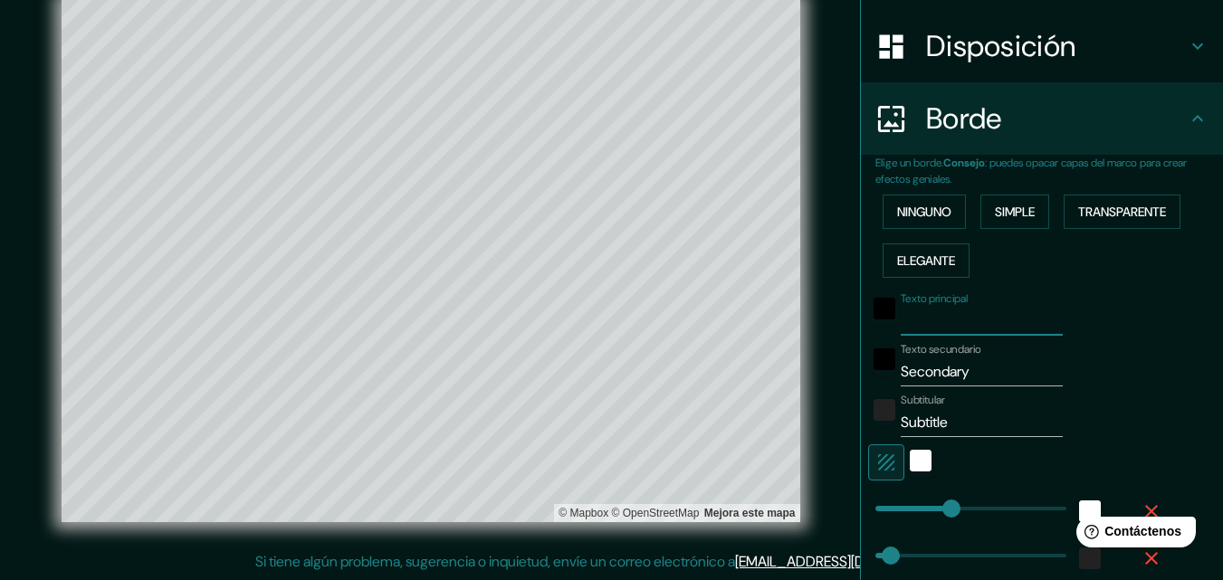
type input "326"
type input "65"
type input "326"
type input "65"
type input "P"
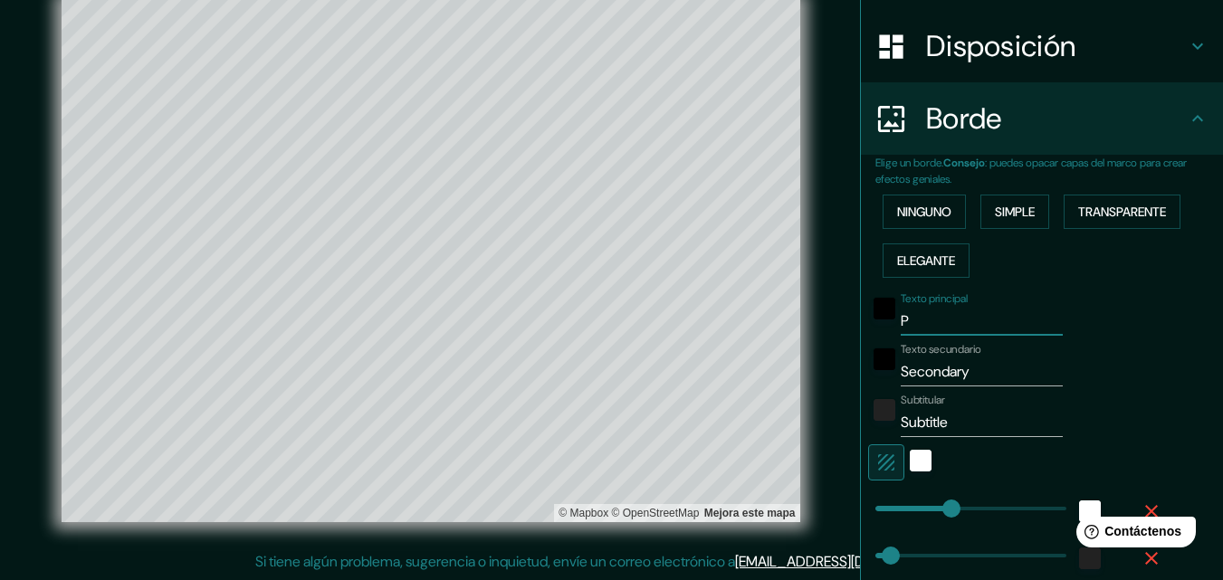
type input "326"
type input "65"
type input "Pa"
type input "326"
type input "65"
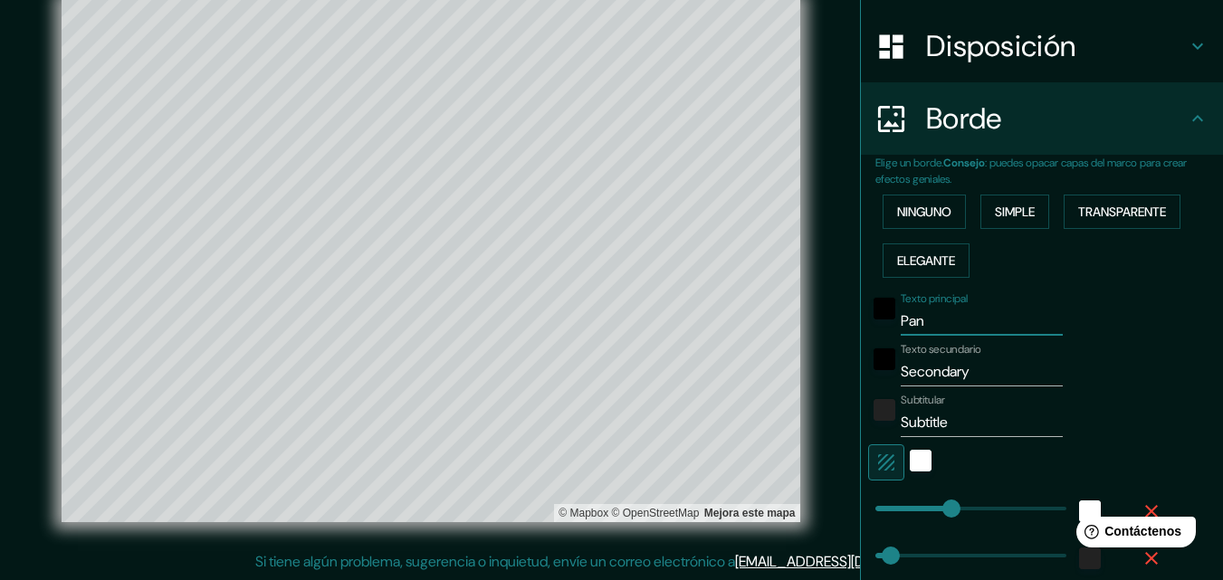
type input "Pana"
type input "326"
type input "65"
type input "Panam"
type input "326"
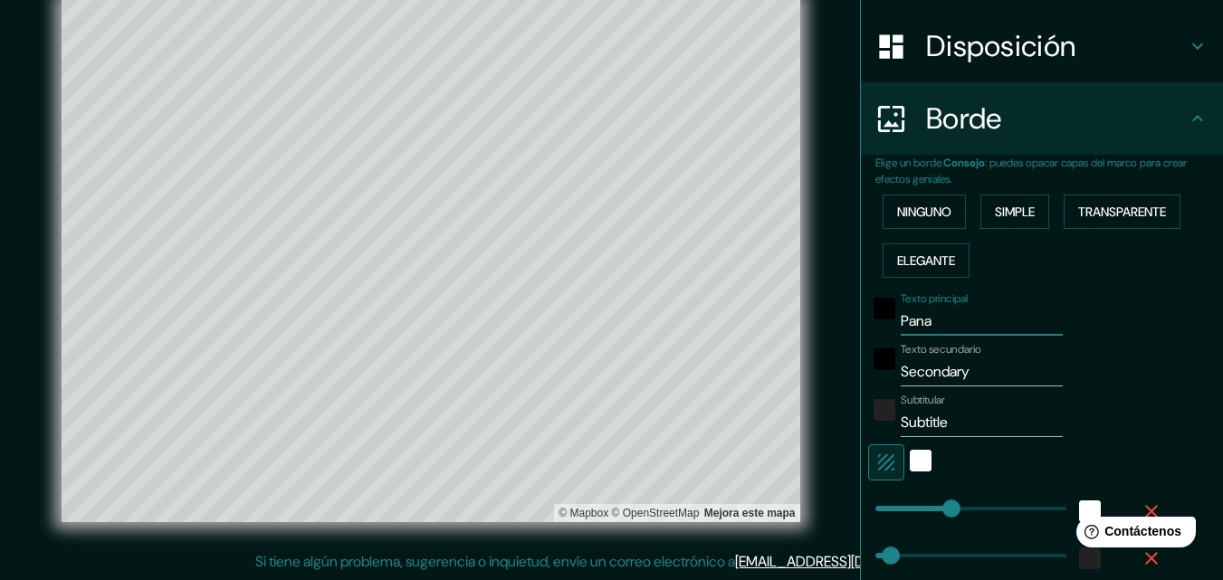
type input "65"
type input "[GEOGRAPHIC_DATA]"
type input "326"
type input "65"
type input "[GEOGRAPHIC_DATA]"
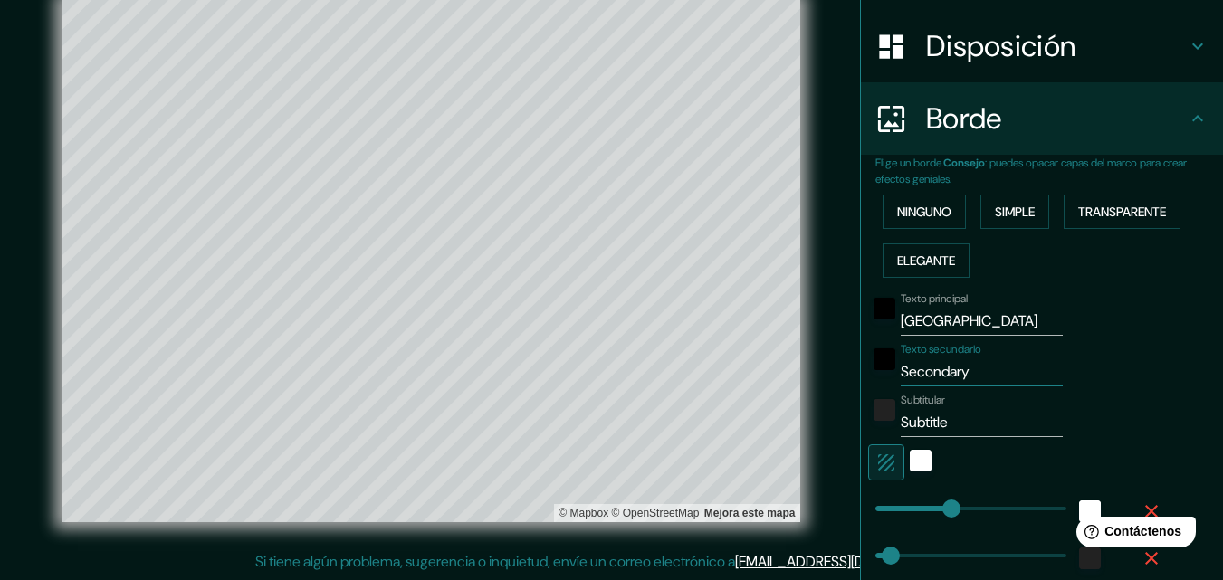
drag, startPoint x: 974, startPoint y: 379, endPoint x: 809, endPoint y: 379, distance: 164.7
click at [809, 379] on div "Mappin Ubicación Carretera Nuevo Arraiján - Nuevo Emperador, Arraiján, Provinci…" at bounding box center [611, 275] width 1223 height 609
type input "326"
type input "65"
type input "nu"
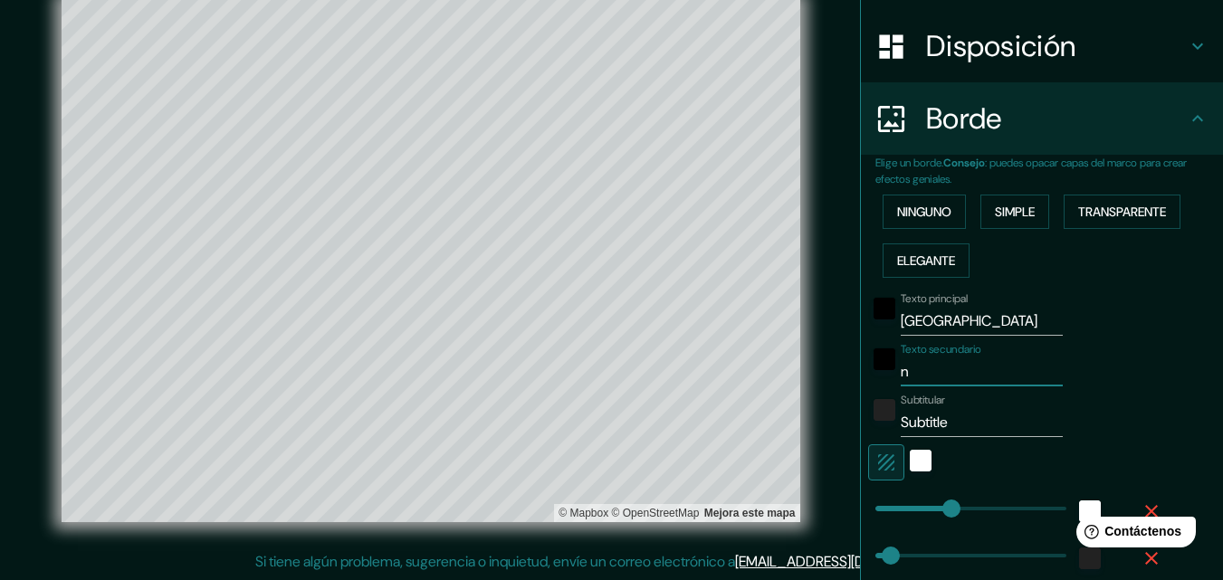
type input "326"
type input "65"
type input "nuev"
type input "326"
type input "65"
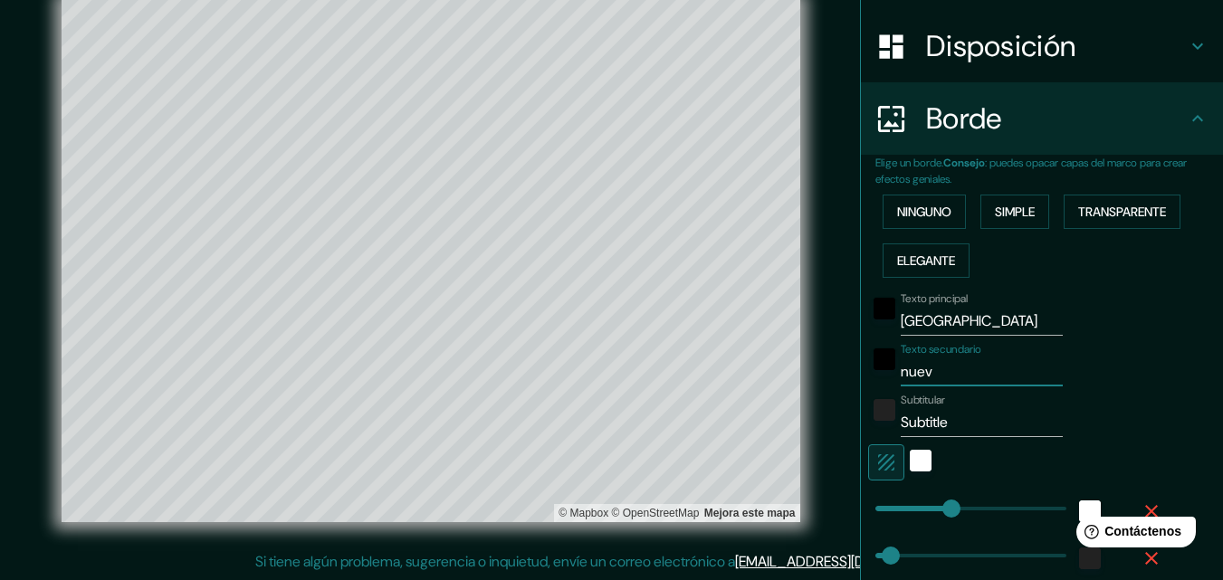
type input "nuevo"
type input "326"
type input "65"
type input "nuevo"
type input "326"
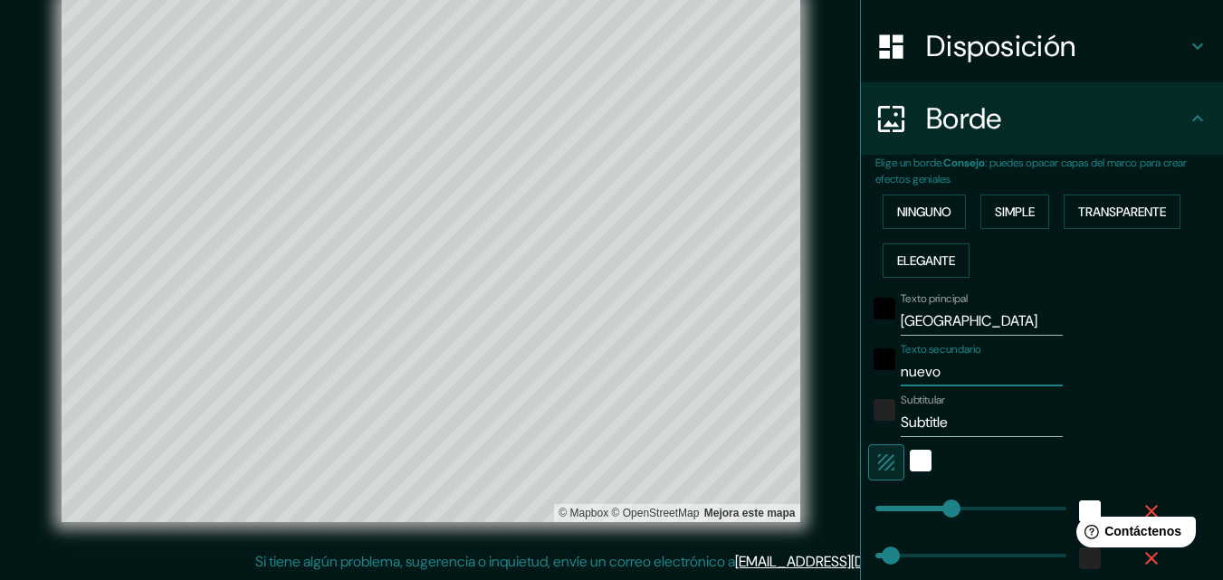
type input "65"
type input "nuevo a"
type input "326"
type input "65"
type input "nuevo arr"
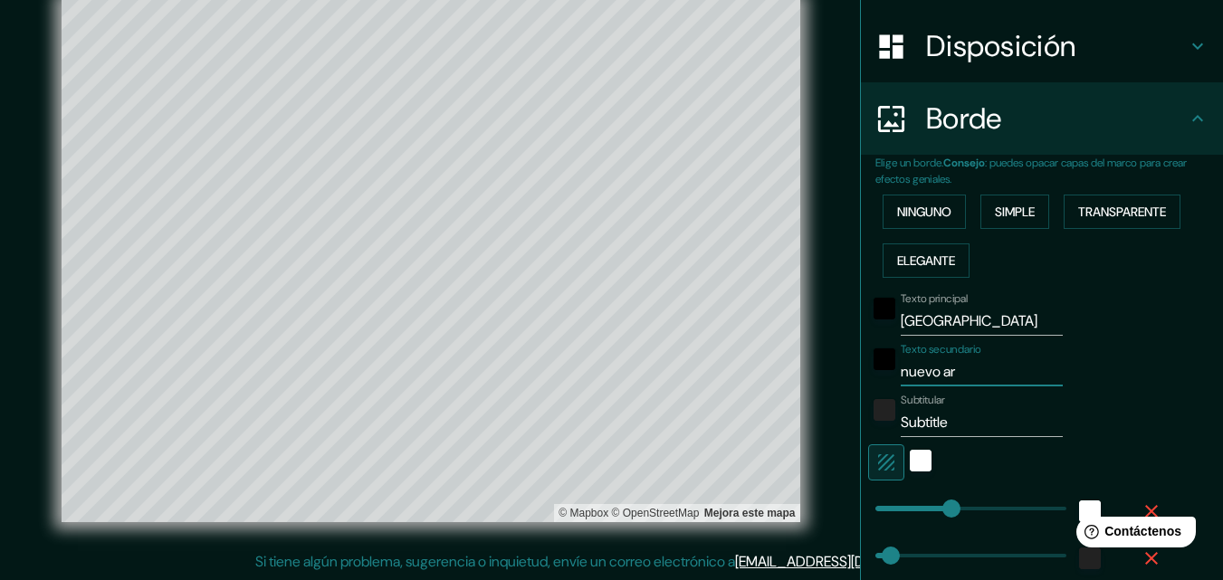
type input "326"
type input "65"
type input "nuevo arra"
type input "326"
type input "65"
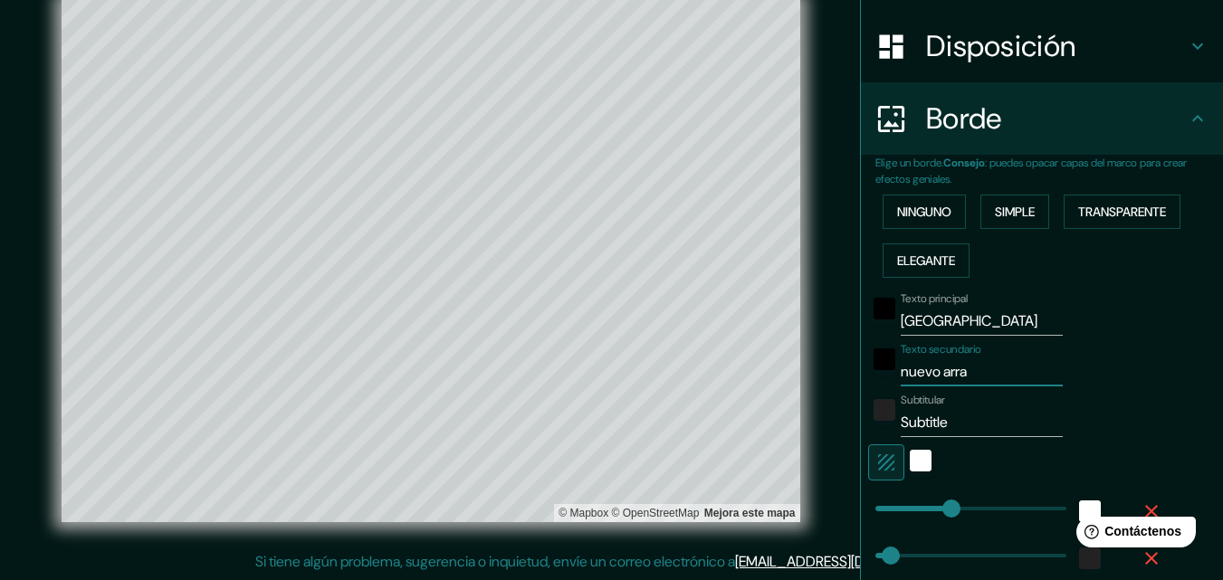
type input "nuevo arrai"
type input "326"
type input "65"
type input "nuevo arraija"
type input "326"
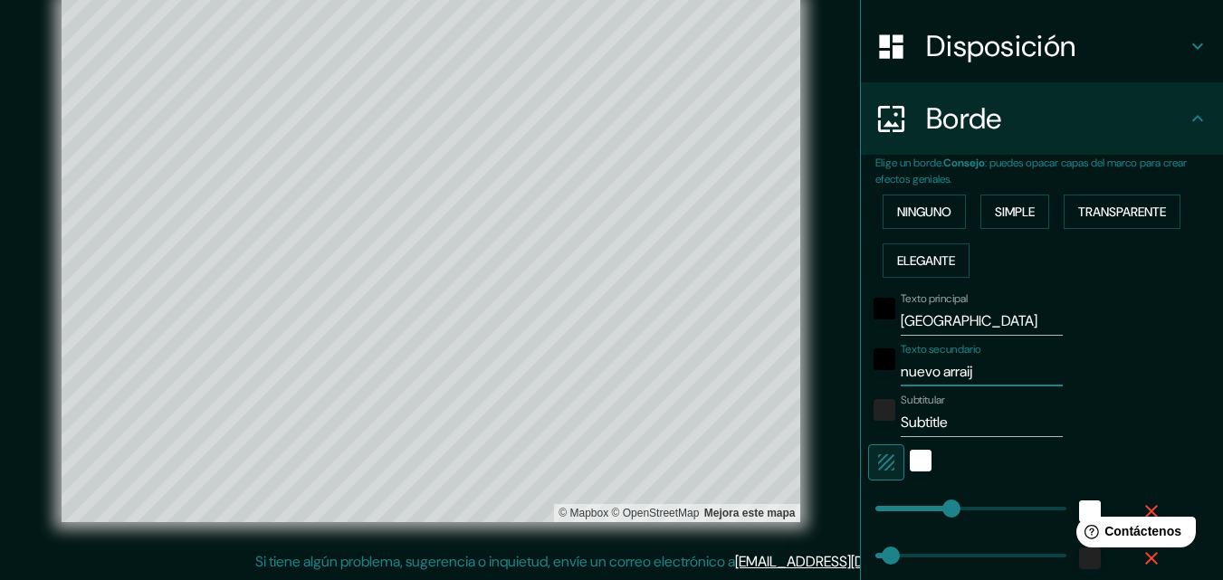
type input "65"
type input "nuevo arraijan"
type input "326"
type input "65"
type input "nuevo arraija"
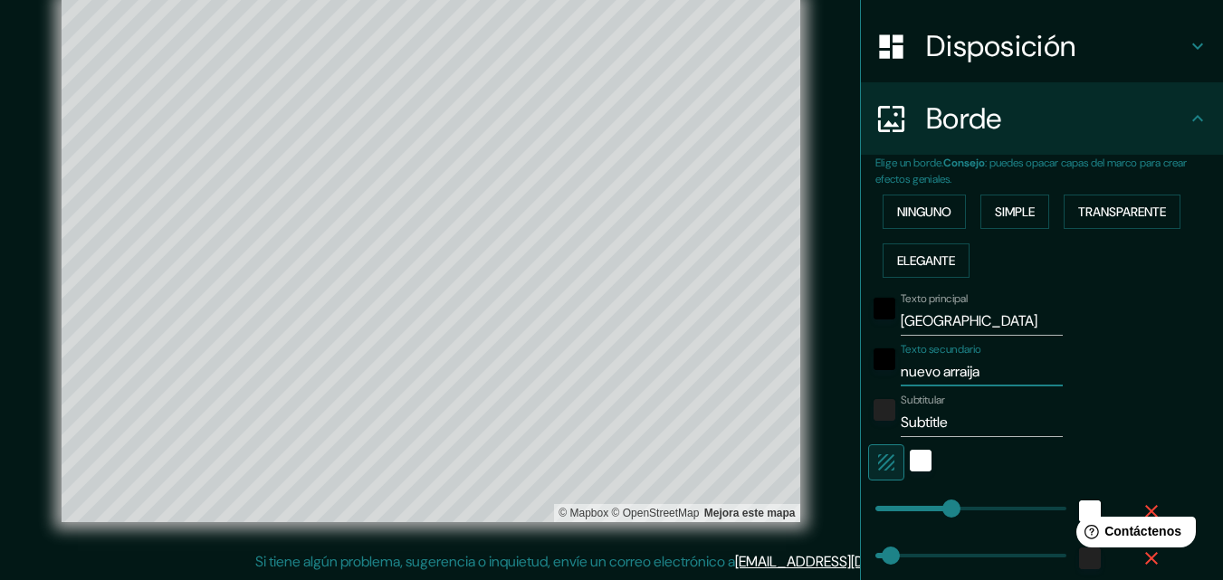
type input "326"
type input "65"
type input "nuevo arraij"
type input "326"
type input "65"
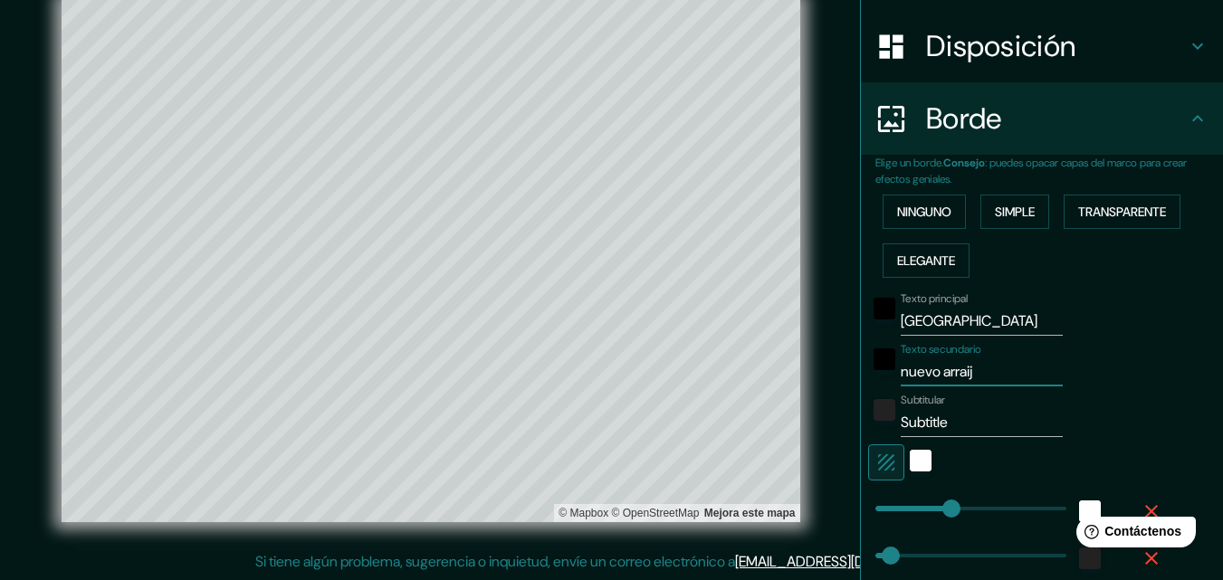
type input "nuevo arraijá"
type input "326"
type input "65"
type input "nuevo arraijám"
type input "326"
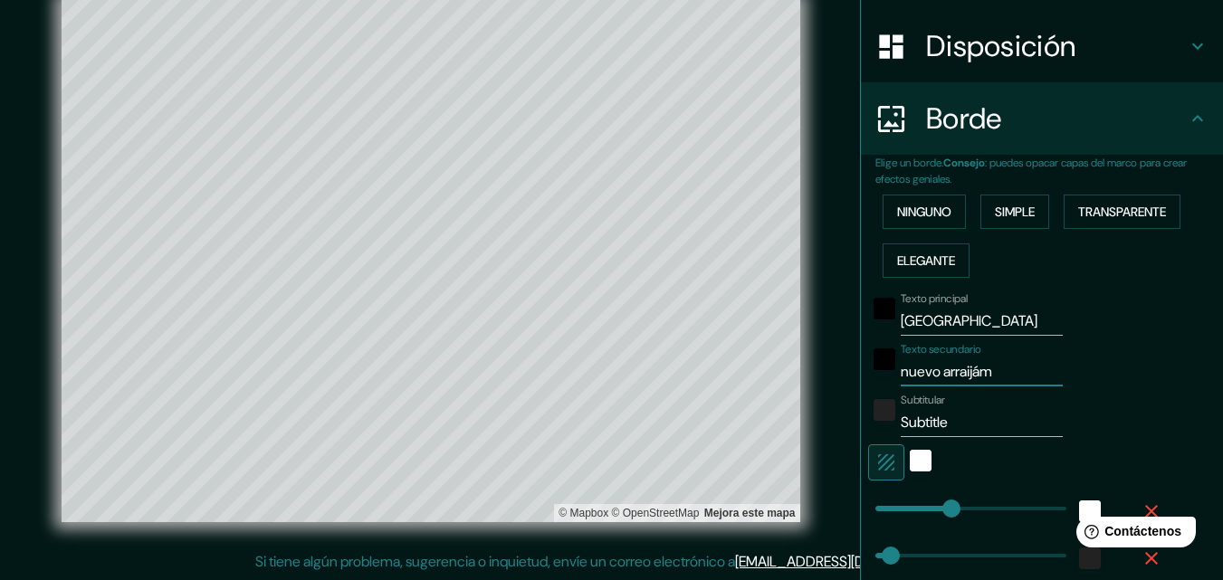
type input "65"
type input "nuevo arraijá"
type input "326"
type input "65"
type input "nuevo arraiján"
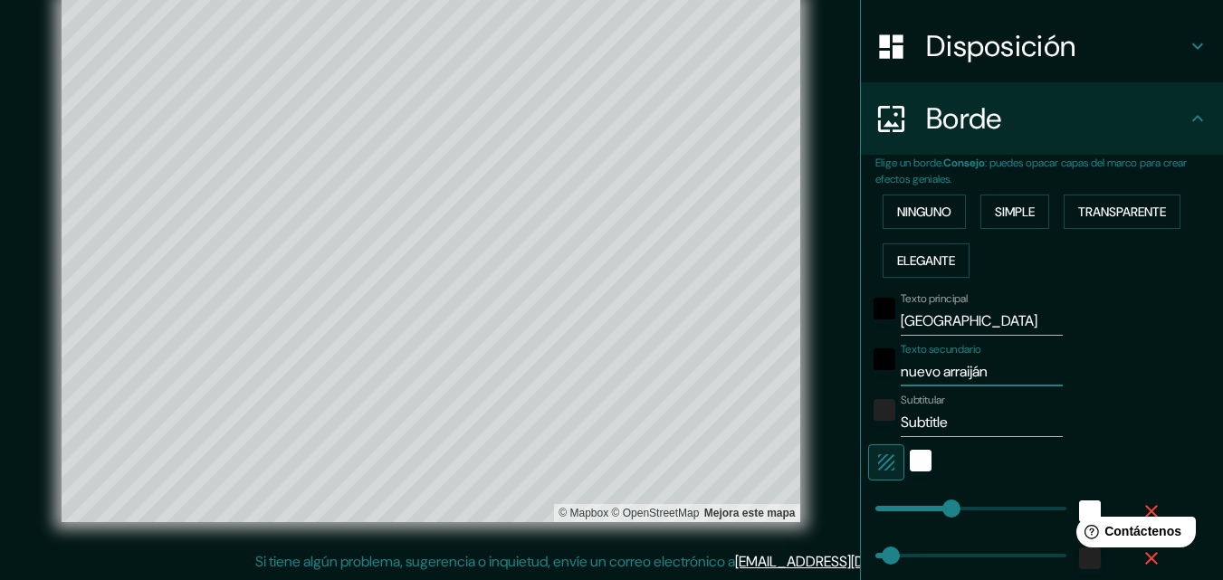
type input "326"
type input "65"
type input "nuevo arraiján"
drag, startPoint x: 959, startPoint y: 424, endPoint x: 825, endPoint y: 427, distance: 134.0
click at [825, 427] on div "Mappin Ubicación Carretera Nuevo Arraiján - Nuevo Emperador, Arraiján, Provinci…" at bounding box center [611, 275] width 1223 height 609
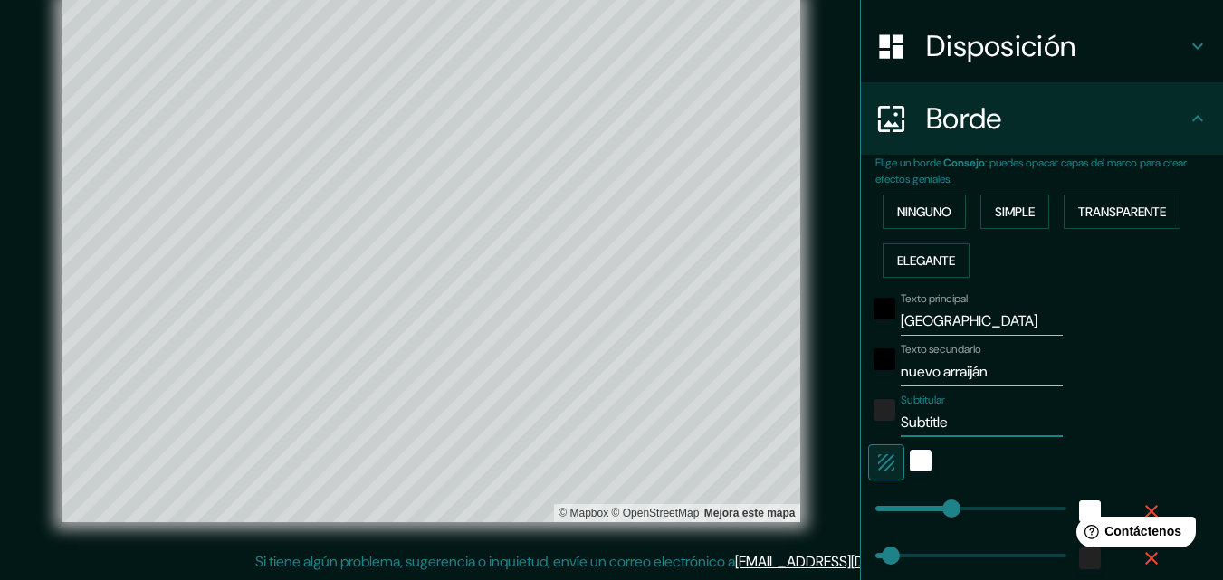
type input "326"
type input "65"
click at [1012, 377] on input "nuevo arraiján" at bounding box center [981, 371] width 162 height 29
drag, startPoint x: 912, startPoint y: 322, endPoint x: 855, endPoint y: 322, distance: 57.0
click at [868, 322] on div "Texto principal Panamá" at bounding box center [1016, 313] width 297 height 43
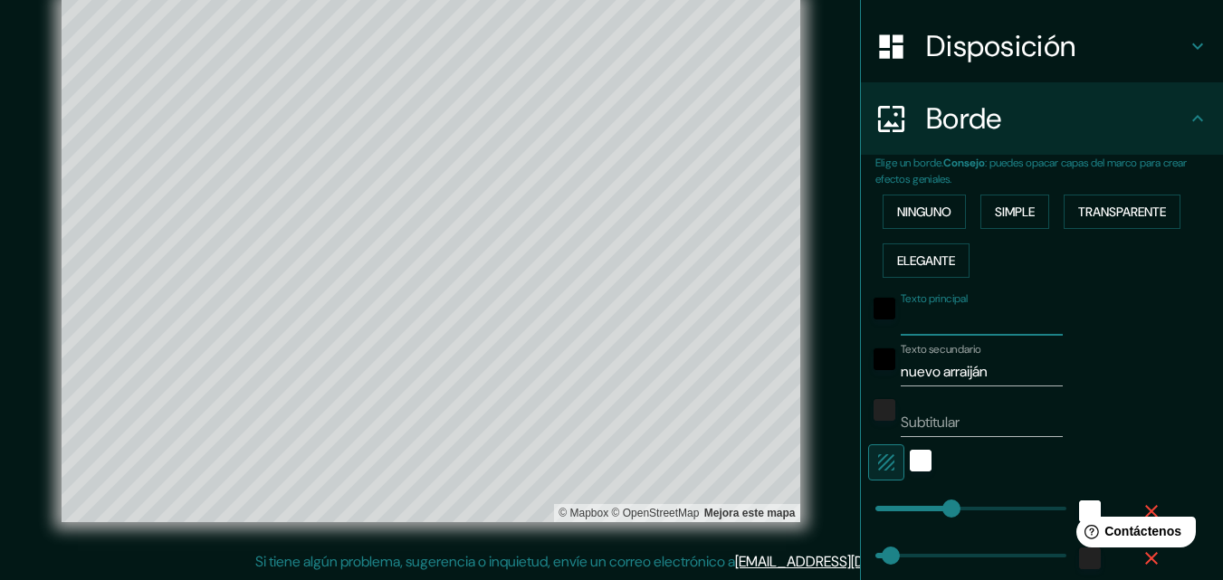
type input "326"
type input "65"
type input "nu"
type input "326"
type input "65"
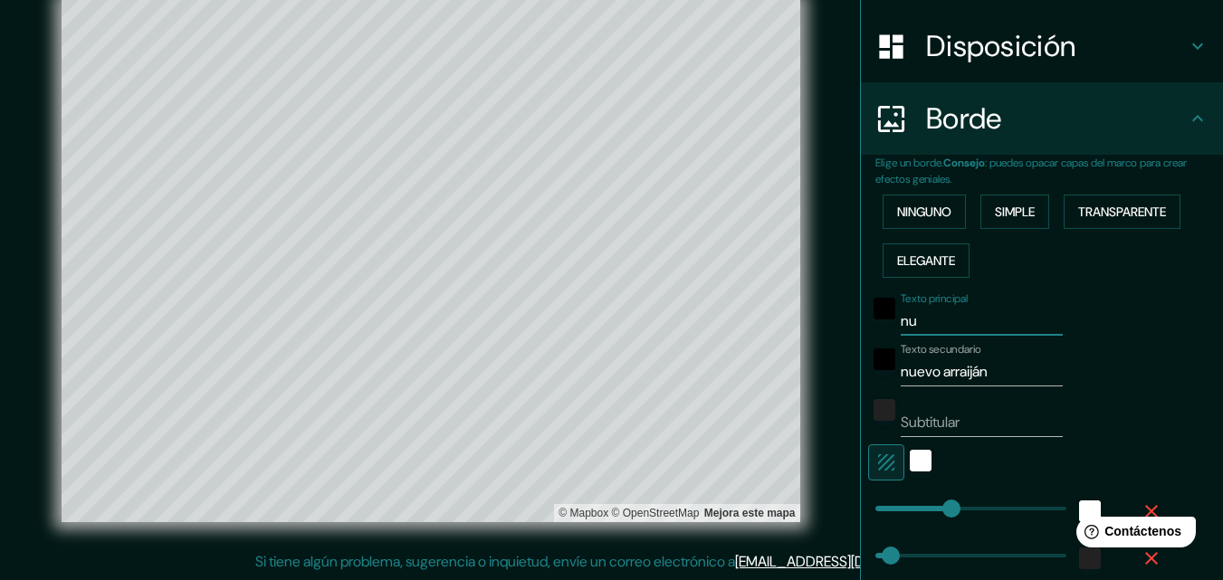
type input "nue"
type input "326"
type input "65"
type input "nuevo"
type input "326"
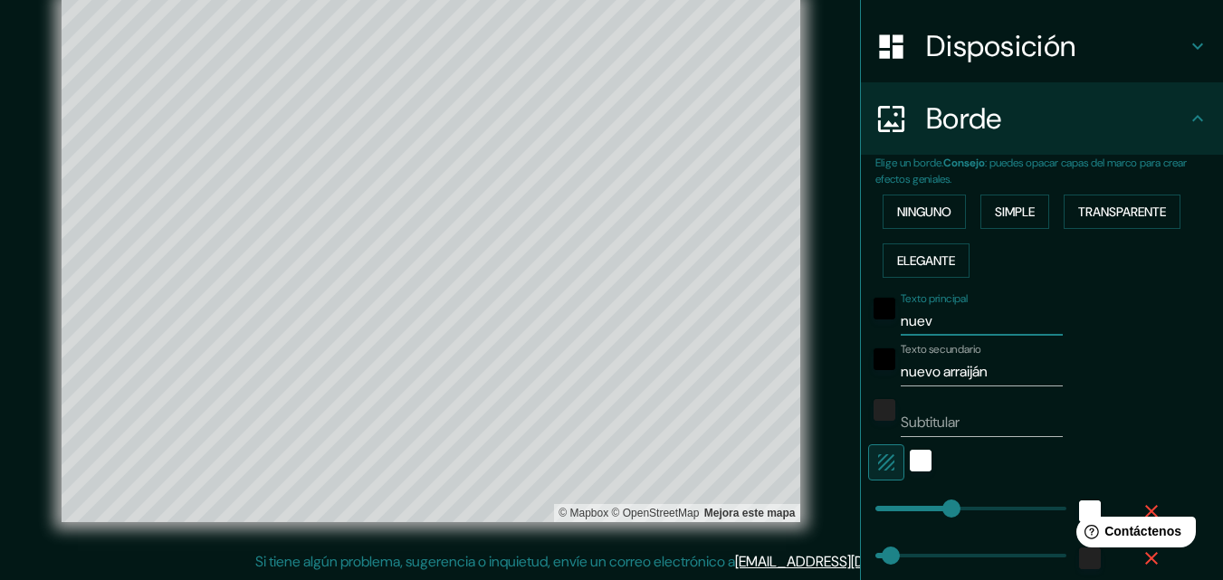
type input "65"
type input "nuevo"
type input "326"
type input "65"
type input "nuevo a"
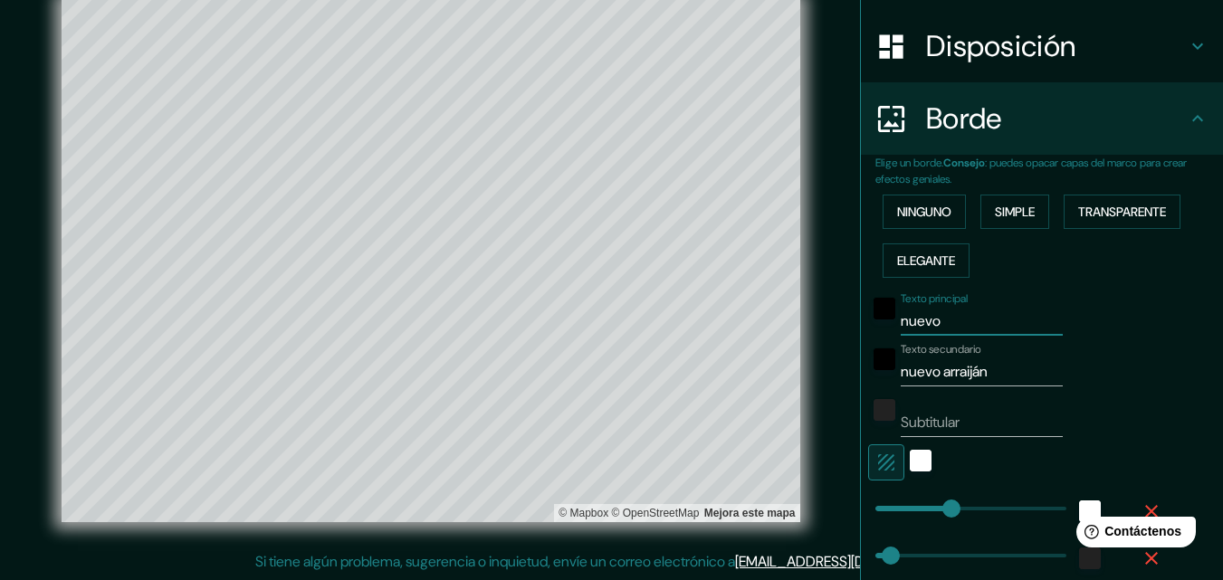
type input "326"
type input "65"
type input "nuevo ar"
type input "326"
type input "65"
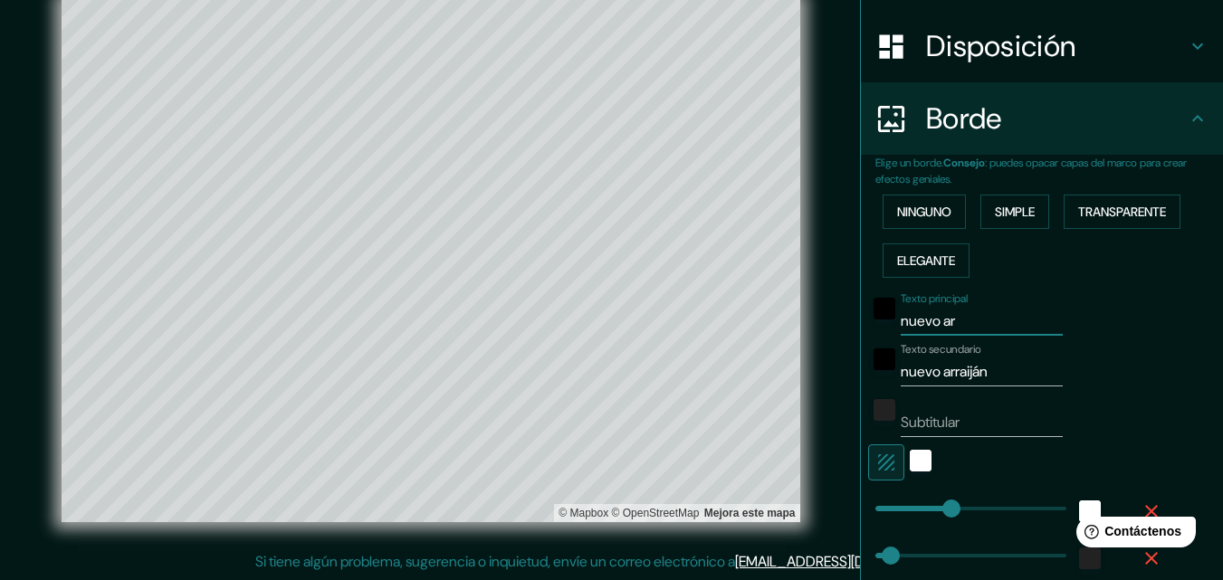
type input "nuevo arr"
type input "326"
type input "65"
type input "nuevo arra"
type input "326"
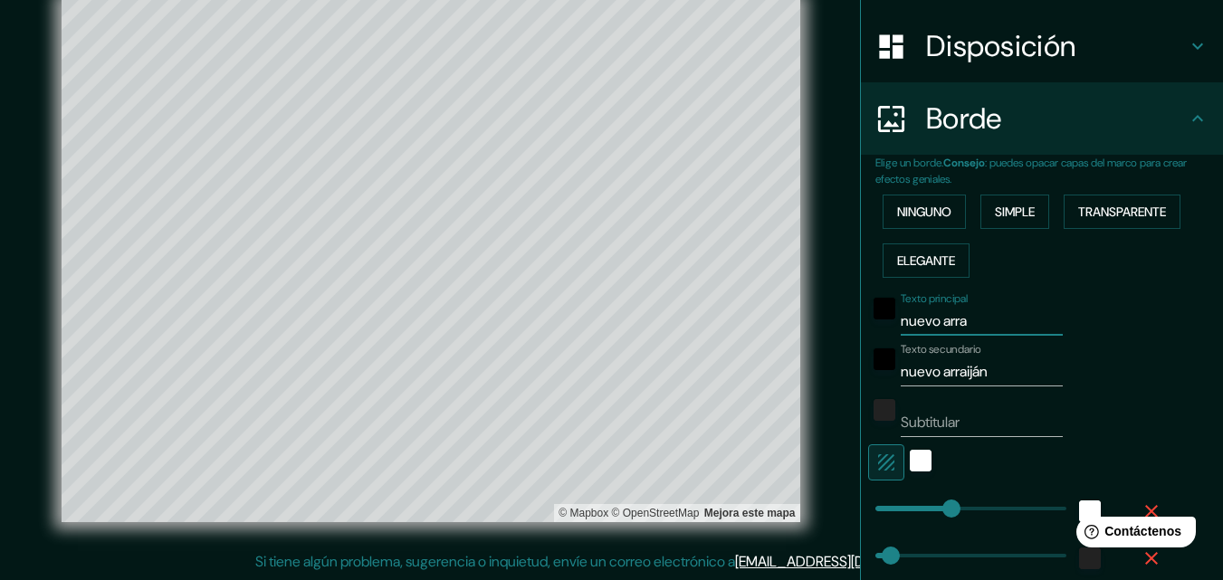
type input "65"
type input "nuevo arrai"
type input "326"
type input "65"
type input "nuevo arraija"
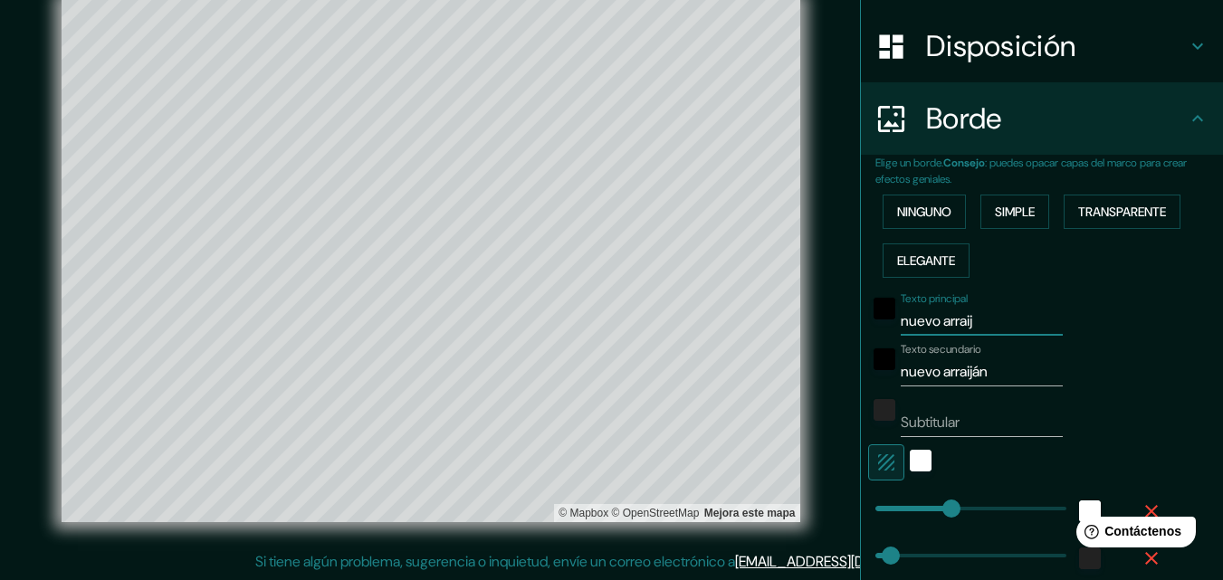
type input "326"
type input "65"
type input "nuevo arraij"
type input "326"
type input "65"
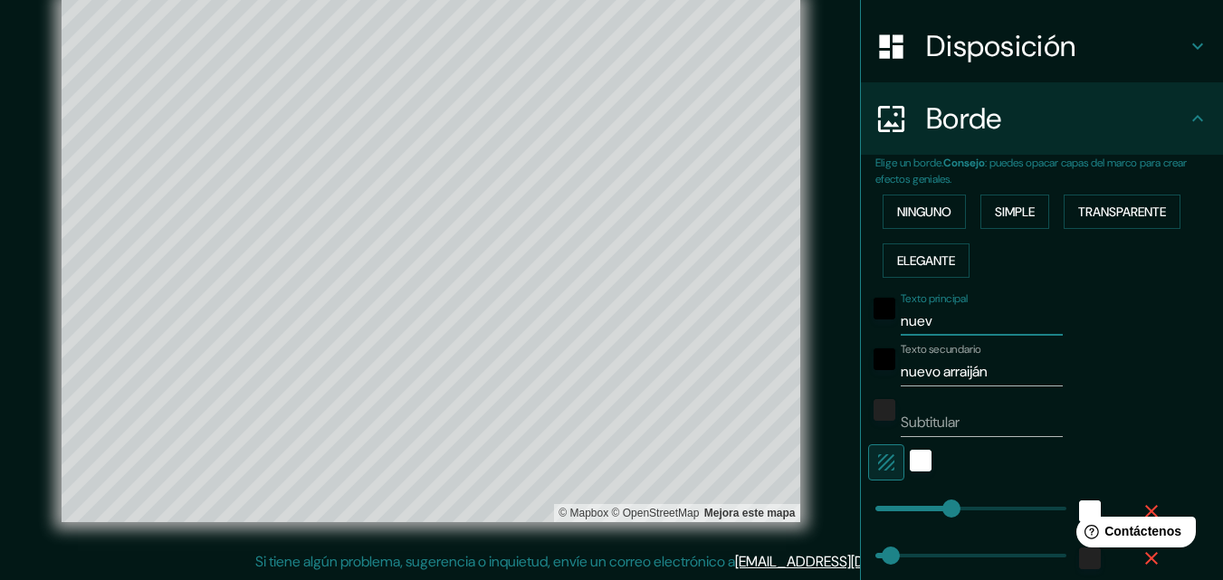
type input "nue"
type input "326"
type input "65"
click at [971, 374] on input "nuevo arraijan" at bounding box center [981, 371] width 162 height 29
click at [909, 462] on div "blanco" at bounding box center [920, 461] width 22 height 22
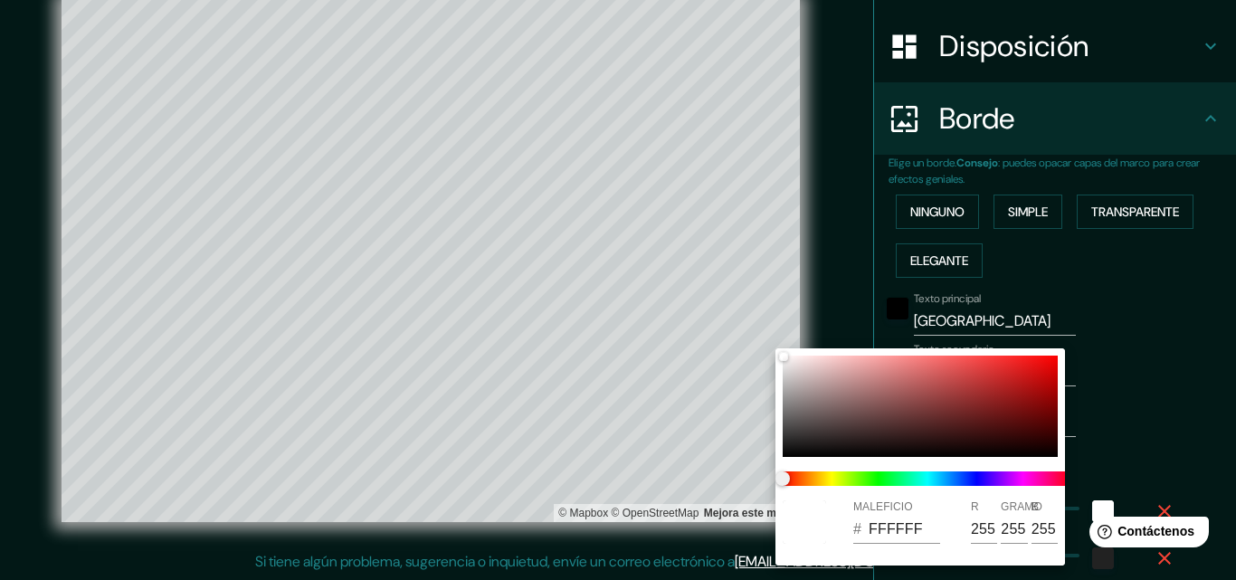
click at [1128, 378] on div at bounding box center [618, 290] width 1236 height 580
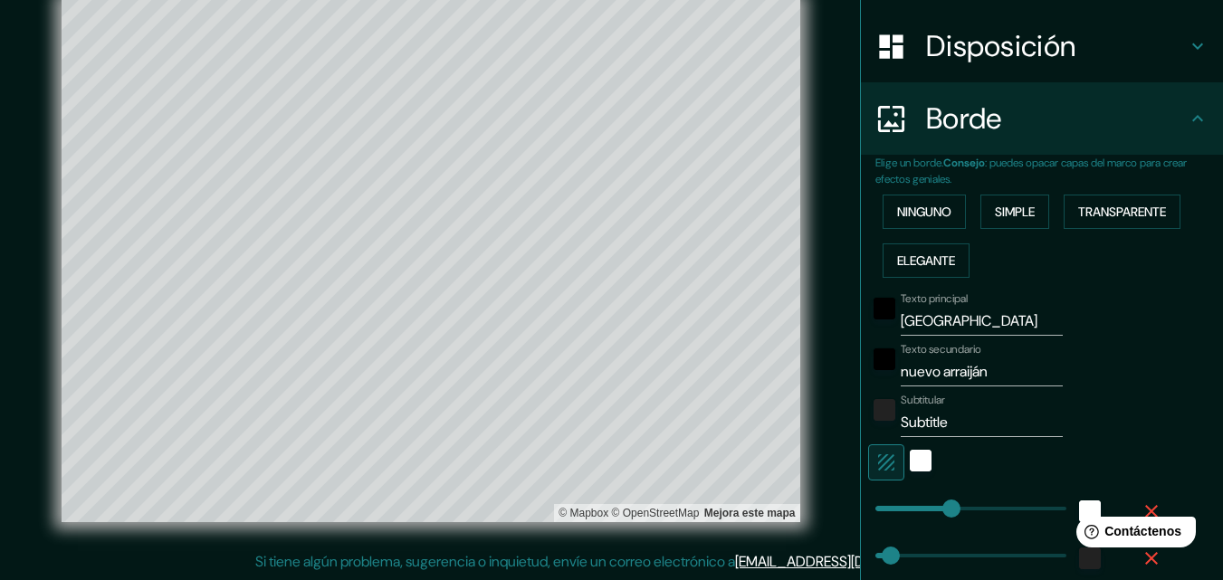
click at [875, 466] on icon "button" at bounding box center [886, 463] width 22 height 22
click at [875, 468] on icon "button" at bounding box center [886, 463] width 22 height 22
click at [875, 466] on icon "button" at bounding box center [886, 463] width 22 height 22
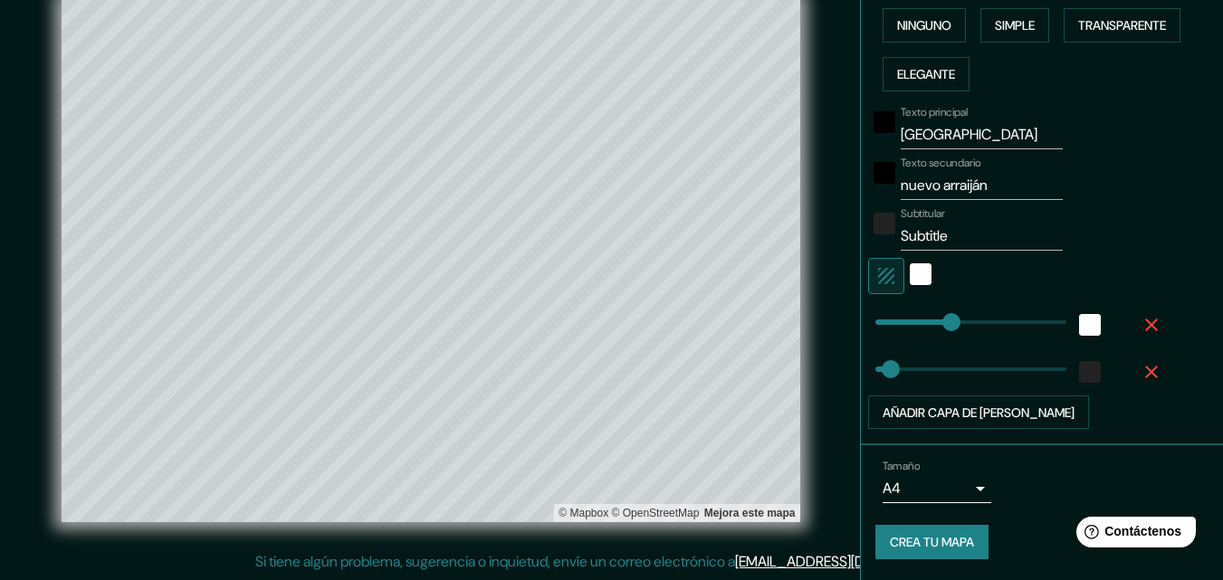
scroll to position [454, 0]
drag, startPoint x: 936, startPoint y: 319, endPoint x: 902, endPoint y: 328, distance: 34.7
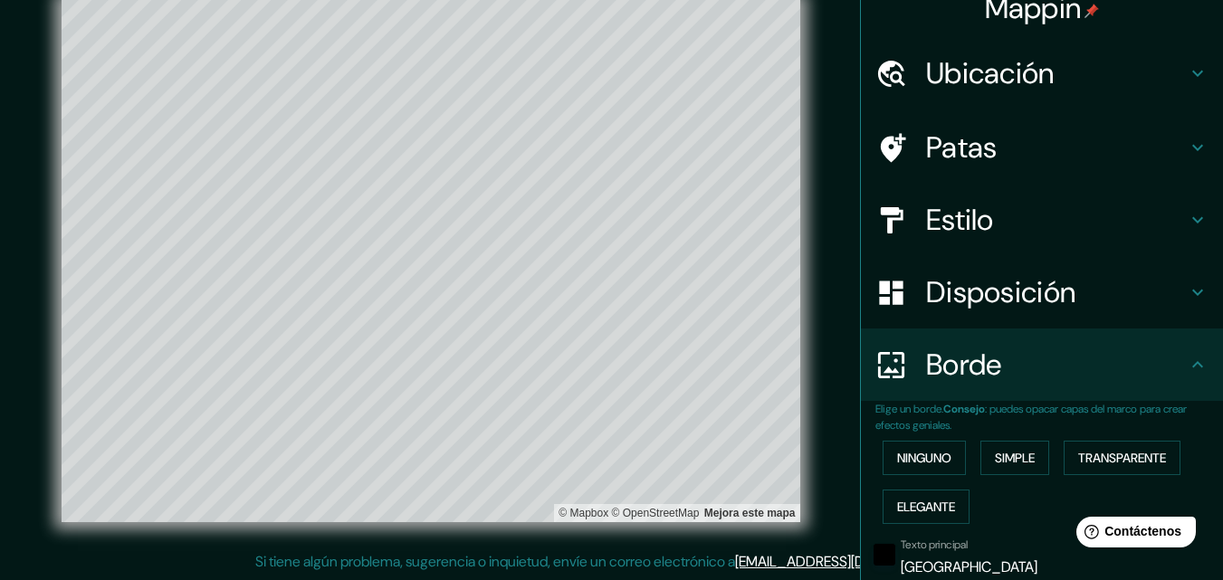
scroll to position [2, 0]
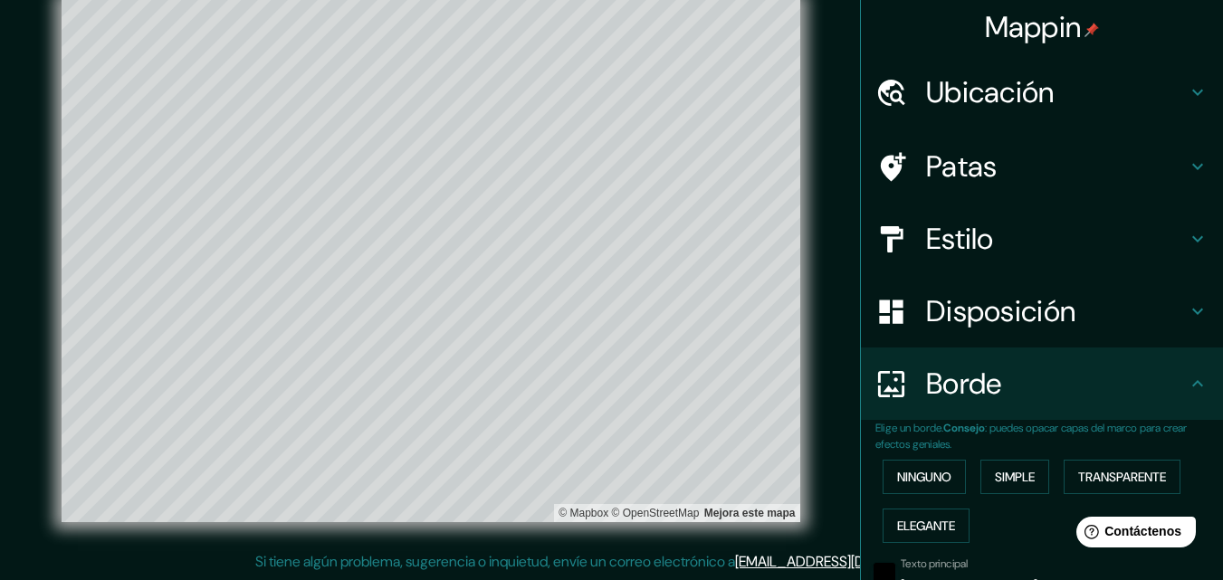
click at [1088, 140] on div "Patas" at bounding box center [1042, 166] width 362 height 72
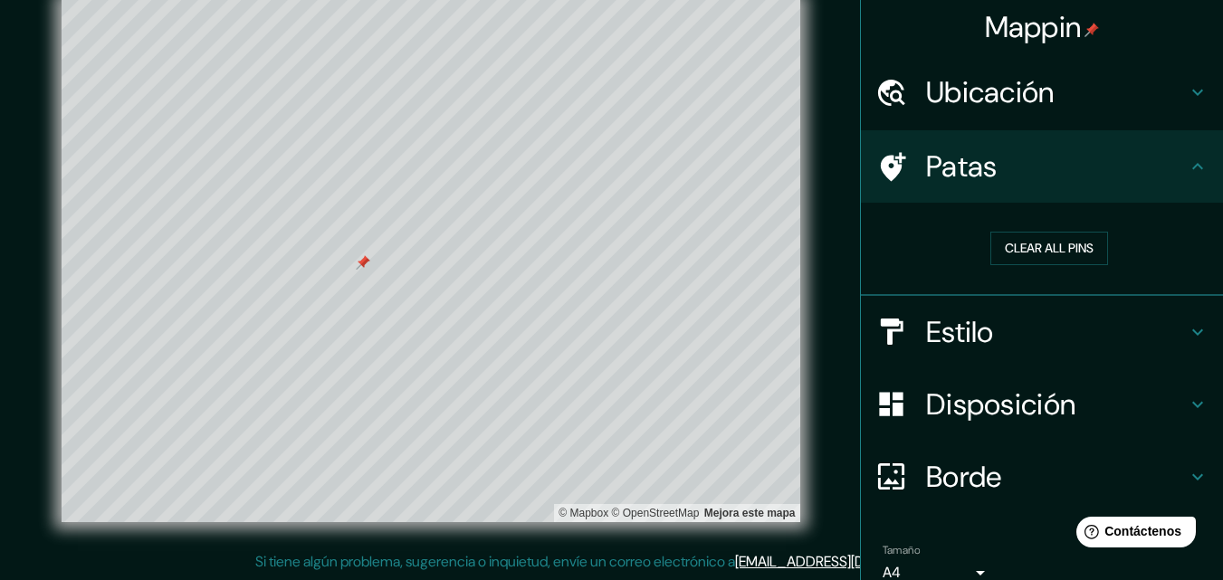
click at [363, 264] on div at bounding box center [363, 262] width 14 height 14
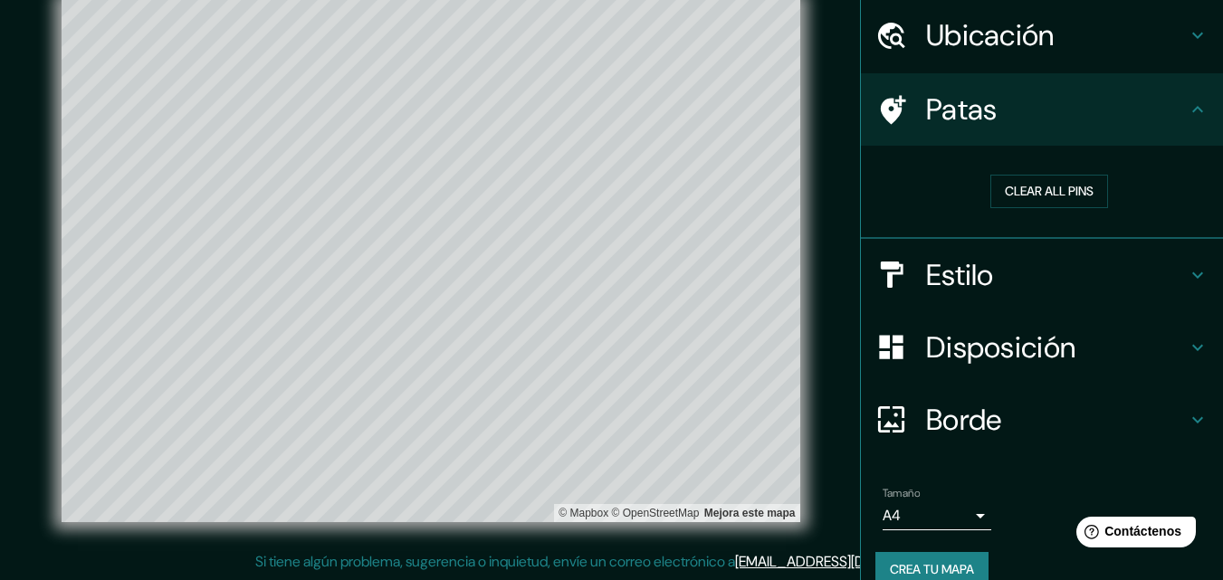
scroll to position [86, 0]
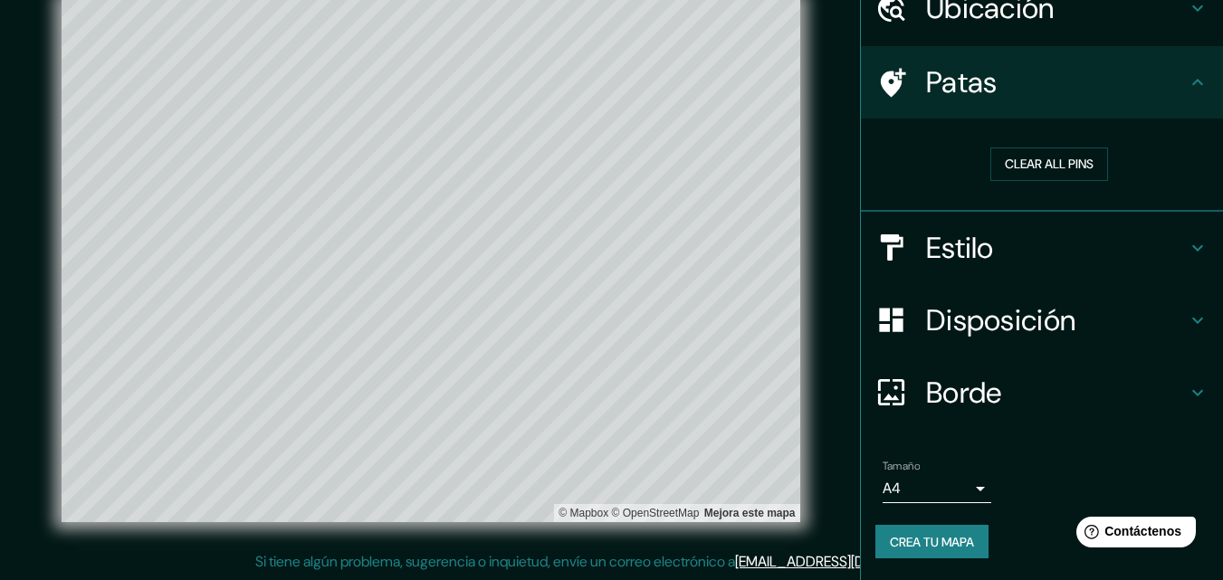
click at [0, 189] on div "Mappin Ubicación Carretera Nuevo Arraiján - Nuevo Emperador, Arraiján, Provinci…" at bounding box center [611, 275] width 1223 height 609
click at [918, 547] on font "Crea tu mapa" at bounding box center [932, 542] width 84 height 16
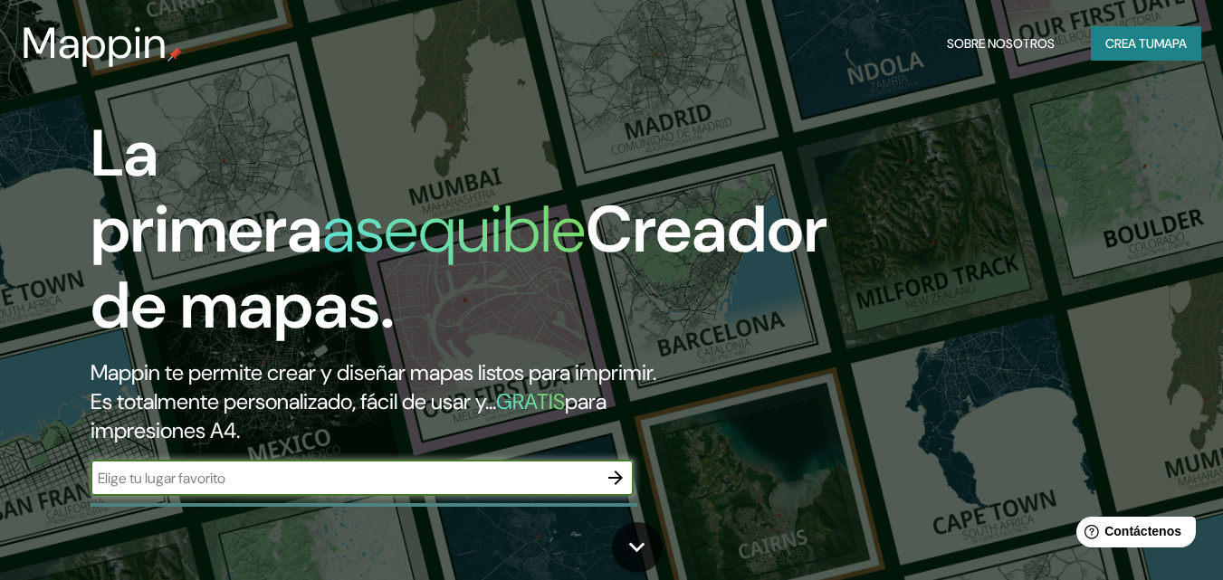
click at [1165, 53] on font "mapa" at bounding box center [1170, 44] width 33 height 24
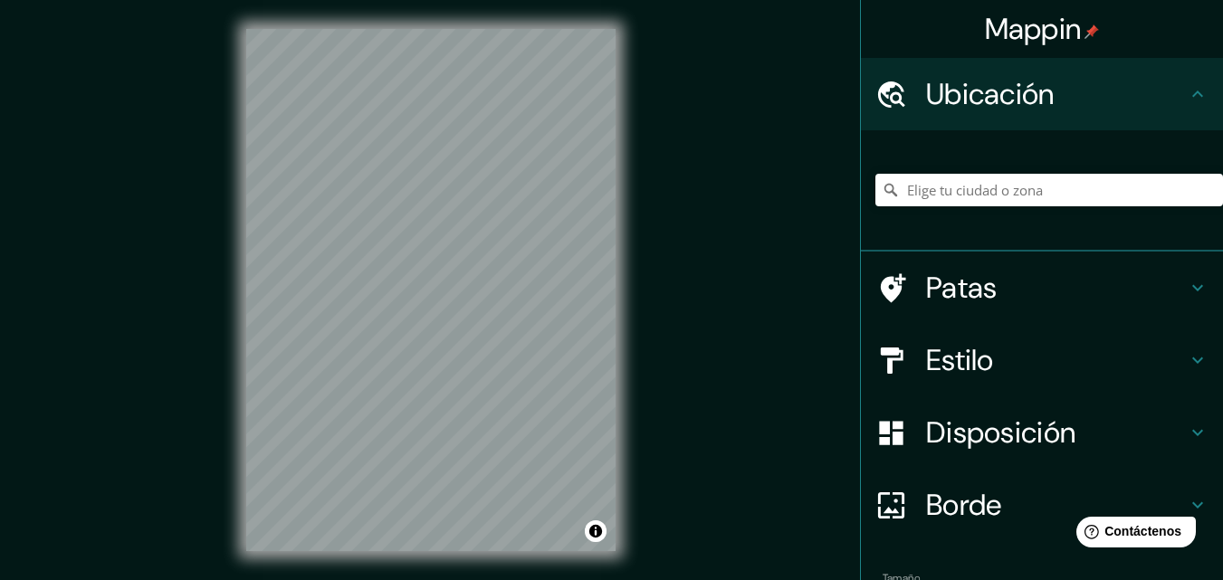
click at [1038, 361] on h4 "Estilo" at bounding box center [1056, 360] width 261 height 36
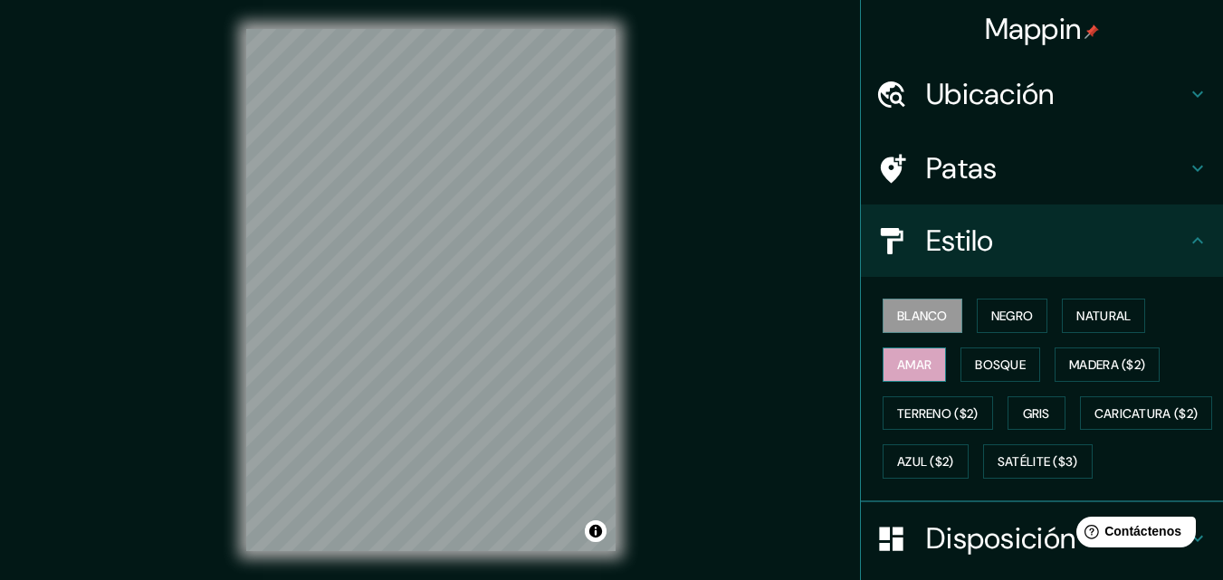
click at [910, 376] on button "Amar" at bounding box center [913, 364] width 63 height 34
click at [1002, 322] on font "Negro" at bounding box center [1012, 316] width 43 height 16
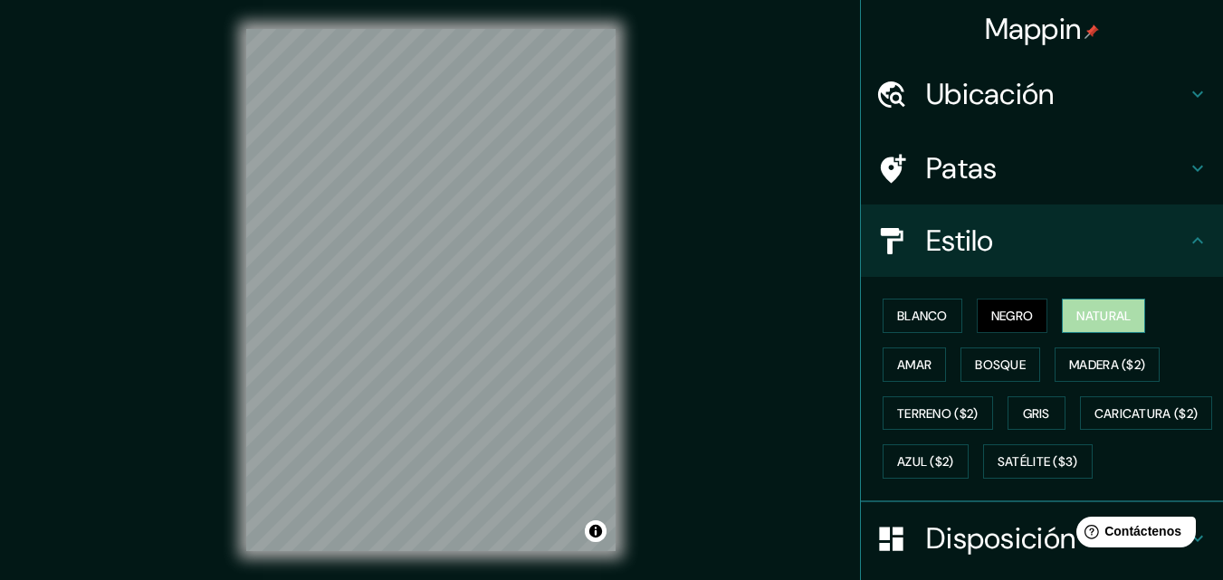
click at [1079, 318] on font "Natural" at bounding box center [1103, 316] width 54 height 16
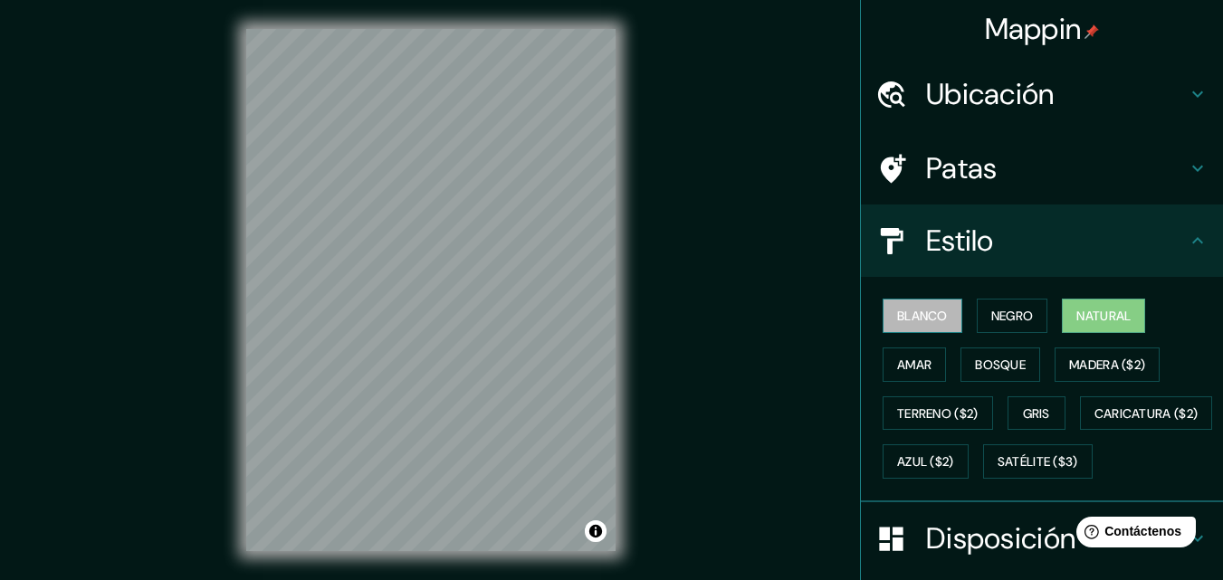
click at [915, 315] on font "Blanco" at bounding box center [922, 316] width 51 height 16
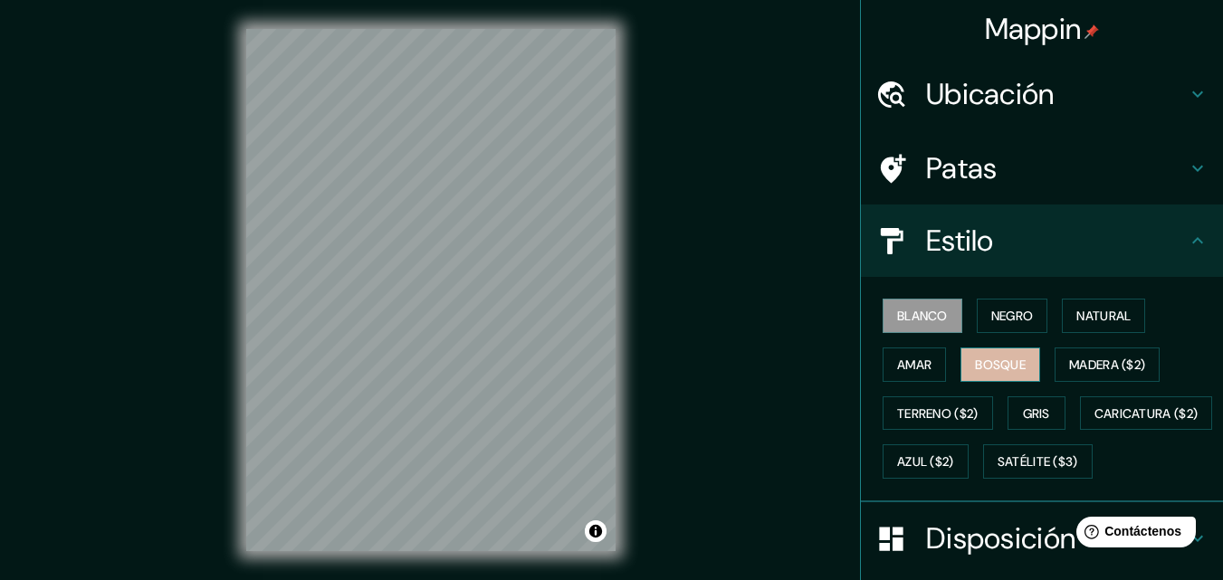
click at [1013, 361] on font "Bosque" at bounding box center [1000, 365] width 51 height 16
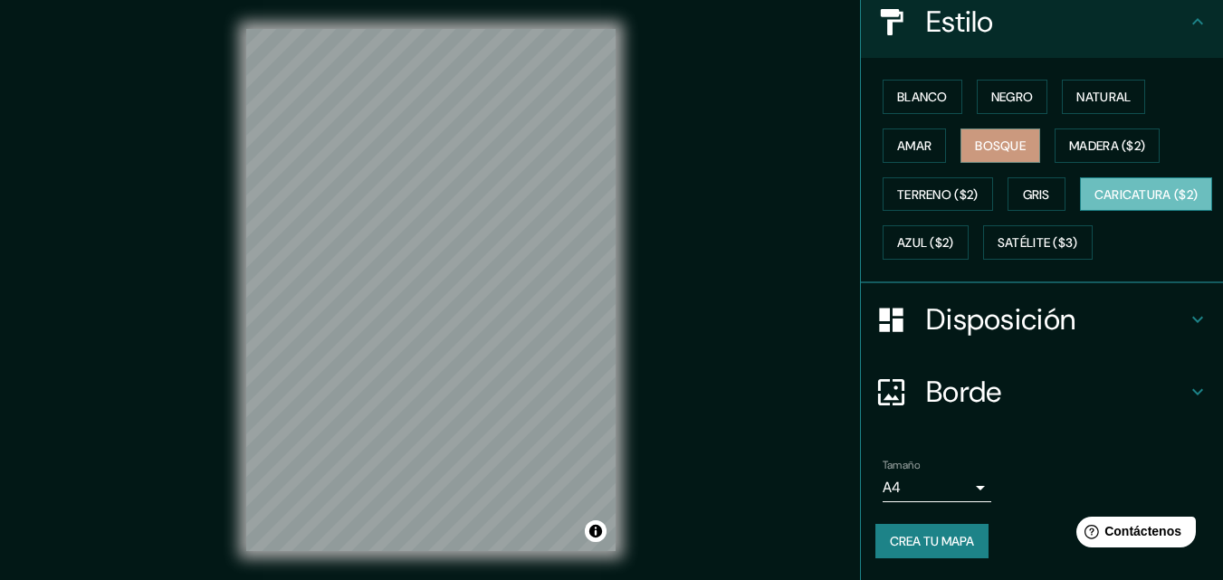
scroll to position [267, 0]
click at [1052, 335] on font "Disposición" at bounding box center [1000, 319] width 149 height 38
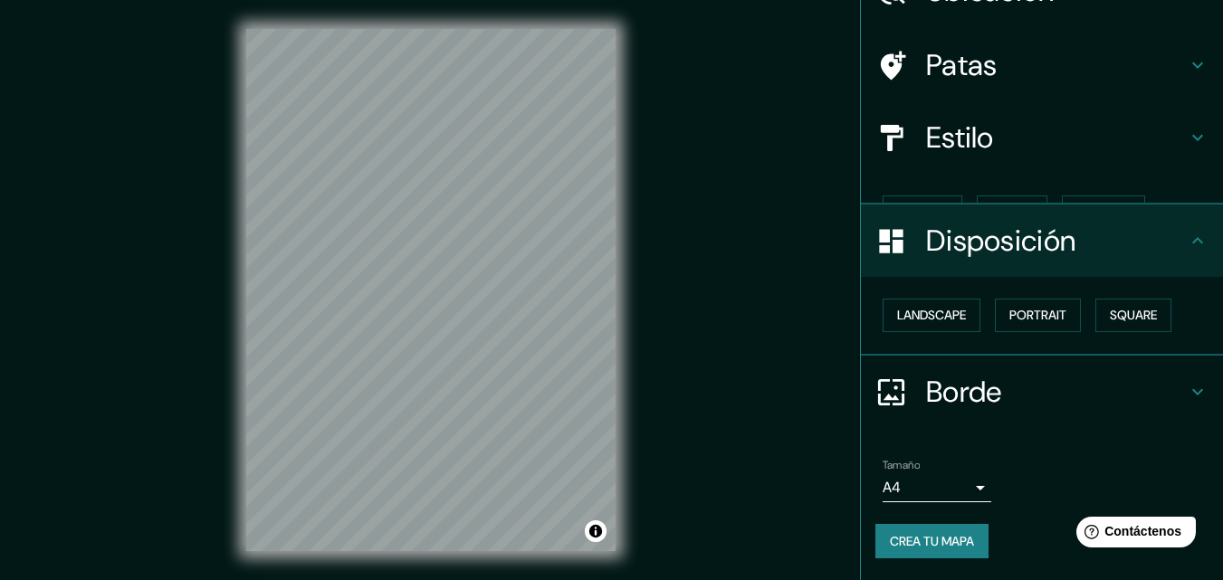
scroll to position [72, 0]
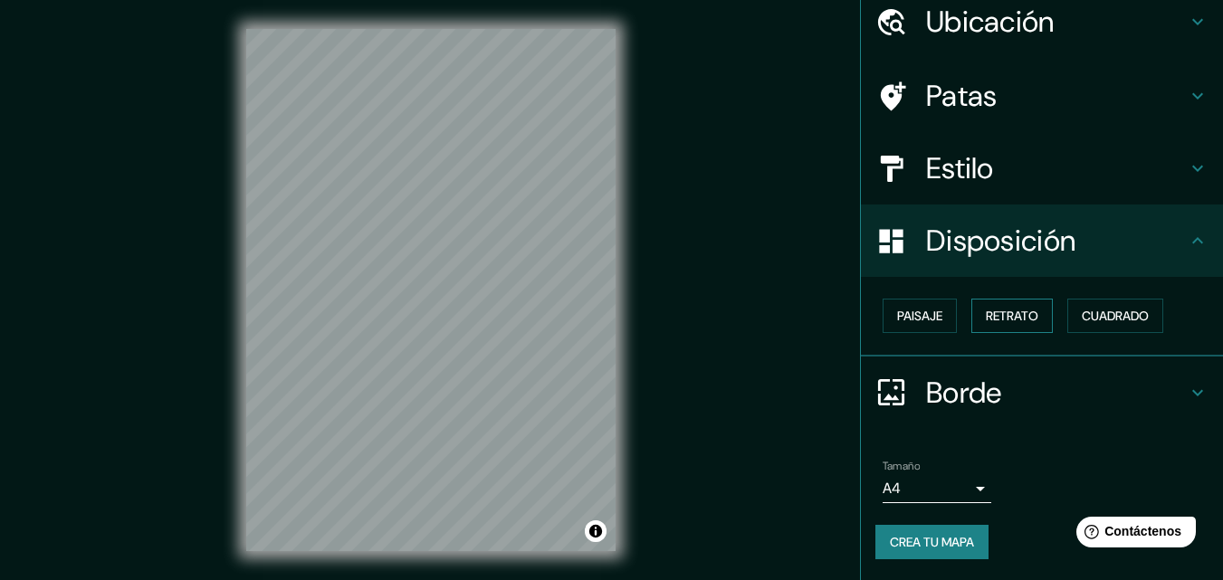
click at [1018, 300] on button "Retrato" at bounding box center [1011, 316] width 81 height 34
click at [882, 313] on button "Paisaje" at bounding box center [919, 316] width 74 height 34
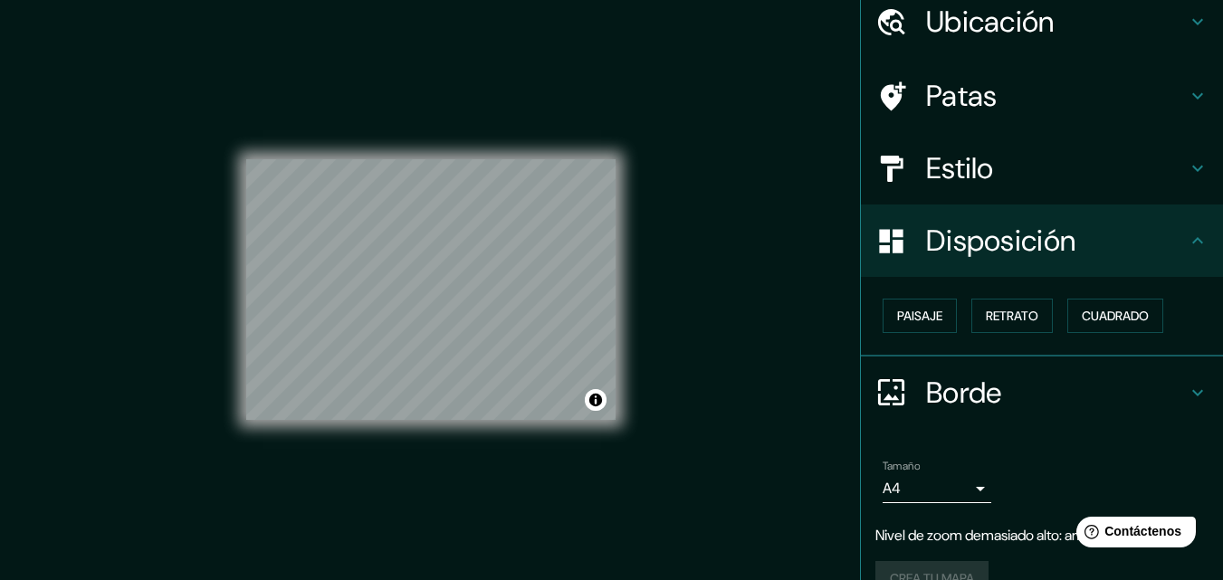
scroll to position [0, 0]
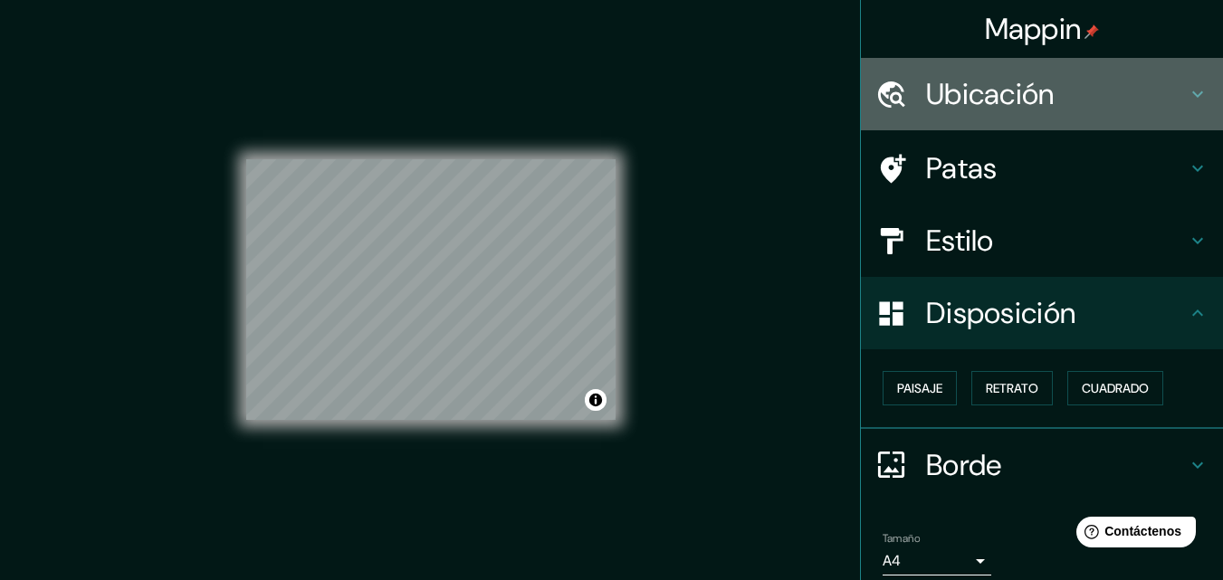
click at [1016, 98] on font "Ubicación" at bounding box center [990, 94] width 129 height 38
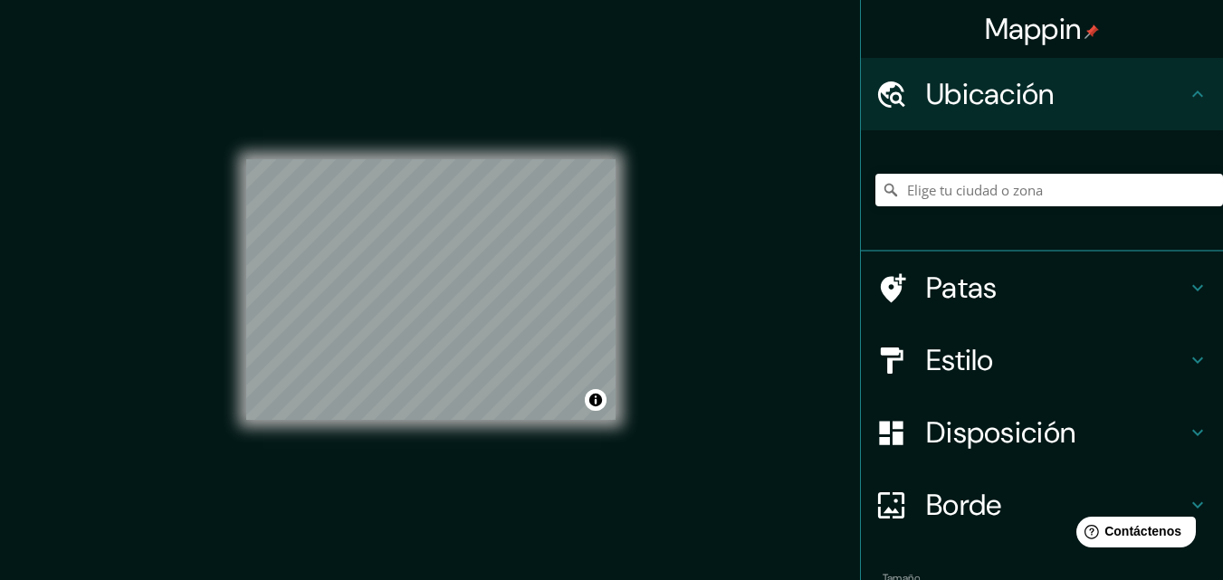
click at [985, 210] on div at bounding box center [1048, 190] width 347 height 90
click at [979, 193] on input "Elige tu ciudad o zona" at bounding box center [1048, 190] width 347 height 33
type input "Carretera [GEOGRAPHIC_DATA] - [GEOGRAPHIC_DATA], [GEOGRAPHIC_DATA], [GEOGRAPHIC…"
click at [347, 429] on div "© Mapbox © OpenStreetMap Improve this map" at bounding box center [430, 290] width 369 height 522
click at [937, 501] on font "Borde" at bounding box center [964, 505] width 76 height 38
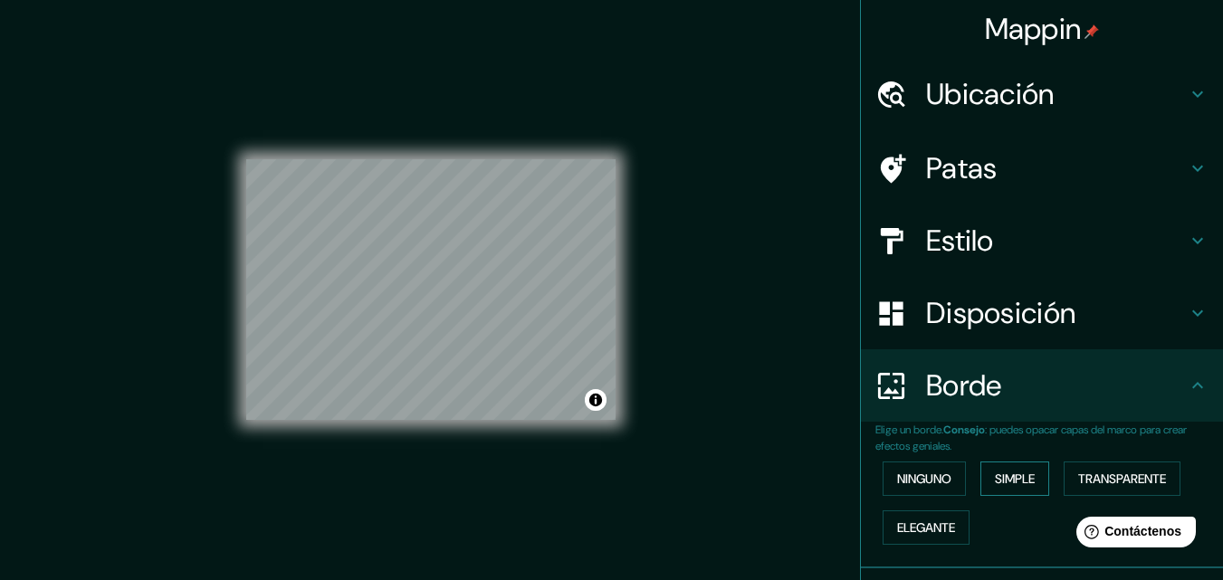
click at [1001, 471] on font "Simple" at bounding box center [1015, 479] width 40 height 16
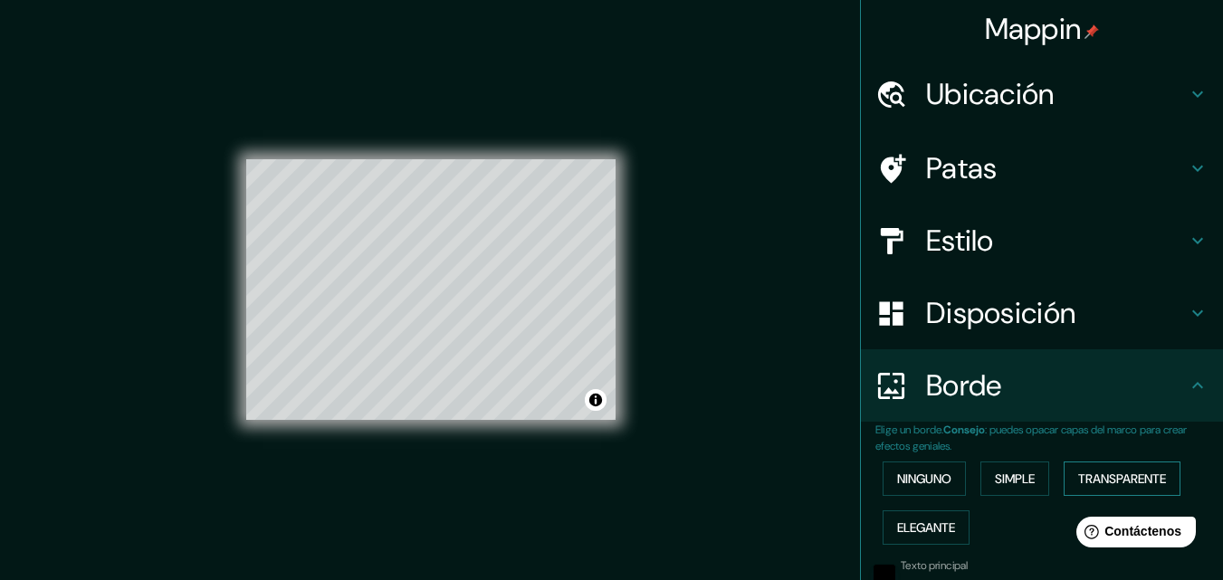
click at [1100, 471] on font "Transparente" at bounding box center [1122, 479] width 88 height 16
click at [909, 521] on font "Elegante" at bounding box center [926, 527] width 58 height 16
click at [1113, 475] on font "Transparente" at bounding box center [1122, 479] width 88 height 16
click at [1002, 487] on font "Simple" at bounding box center [1015, 479] width 40 height 16
click at [911, 488] on font "Ninguno" at bounding box center [924, 479] width 54 height 24
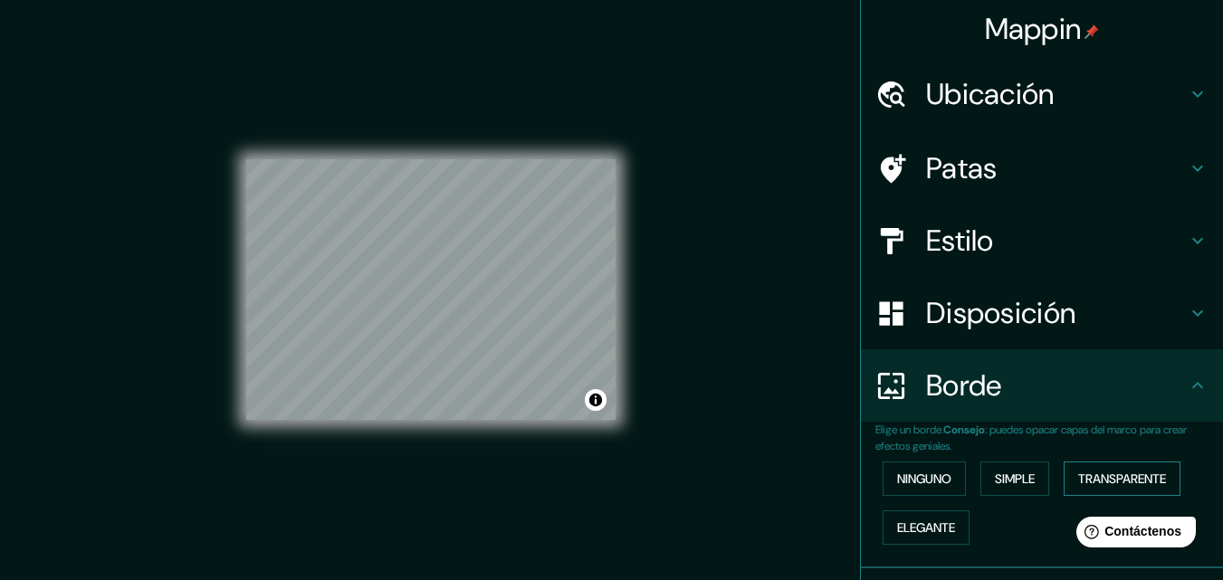
click at [1135, 476] on font "Transparente" at bounding box center [1122, 479] width 88 height 16
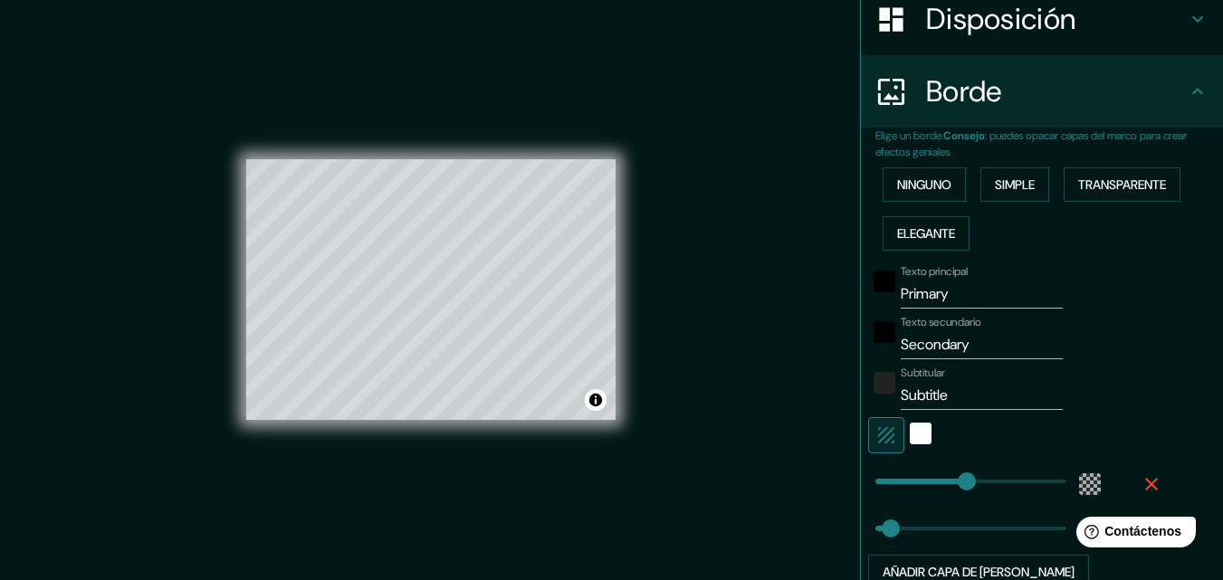
scroll to position [362, 0]
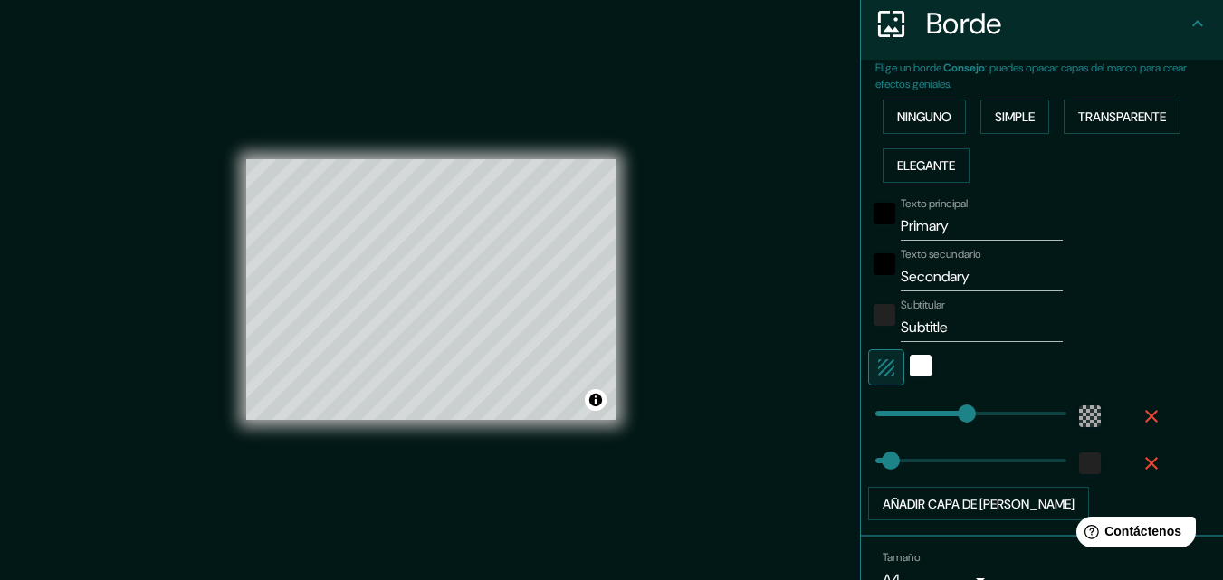
type input "196"
drag, startPoint x: 955, startPoint y: 231, endPoint x: 874, endPoint y: 237, distance: 80.8
click at [874, 237] on div "Texto principal Primary" at bounding box center [1016, 218] width 297 height 43
type input "196"
type input "33"
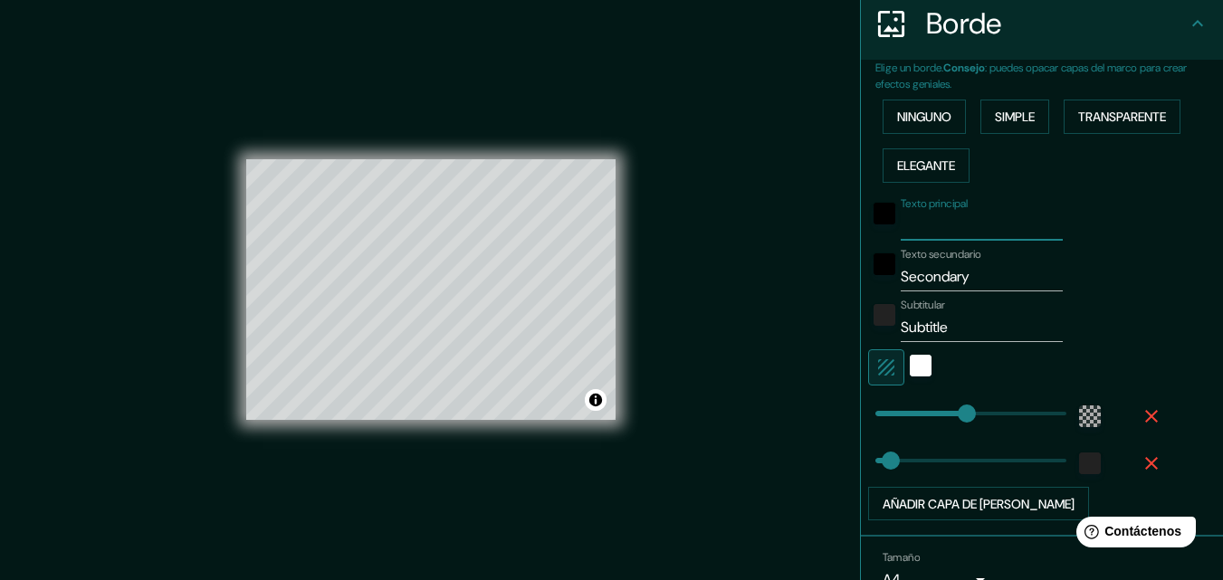
type input "n"
type input "196"
type input "33"
type input "nue"
type input "196"
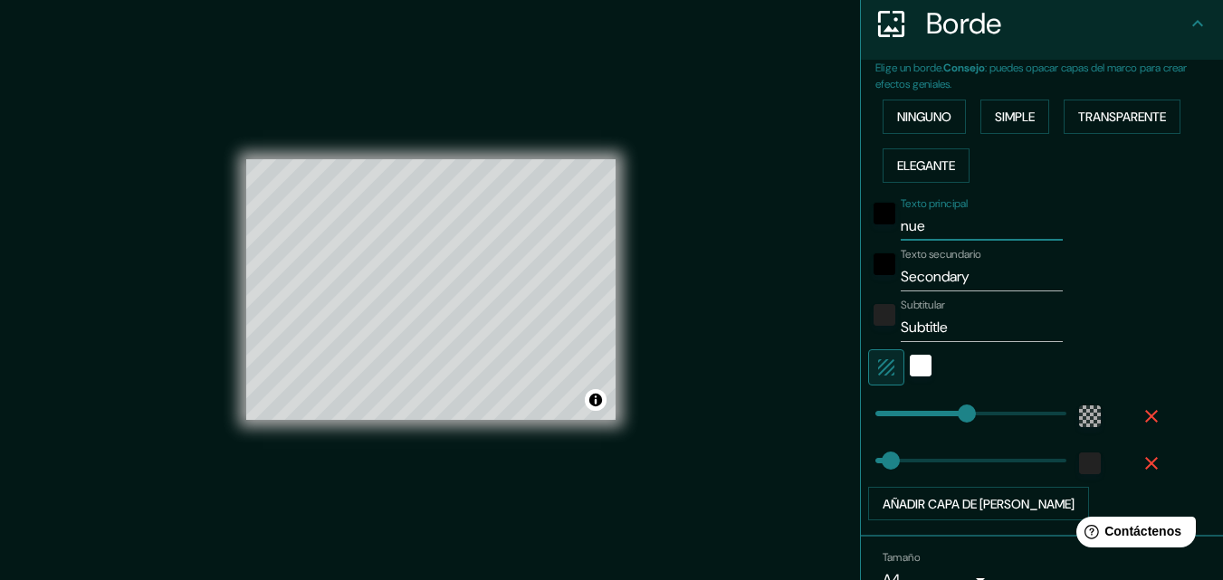
type input "33"
type input "nu"
type input "196"
type input "33"
type input "n"
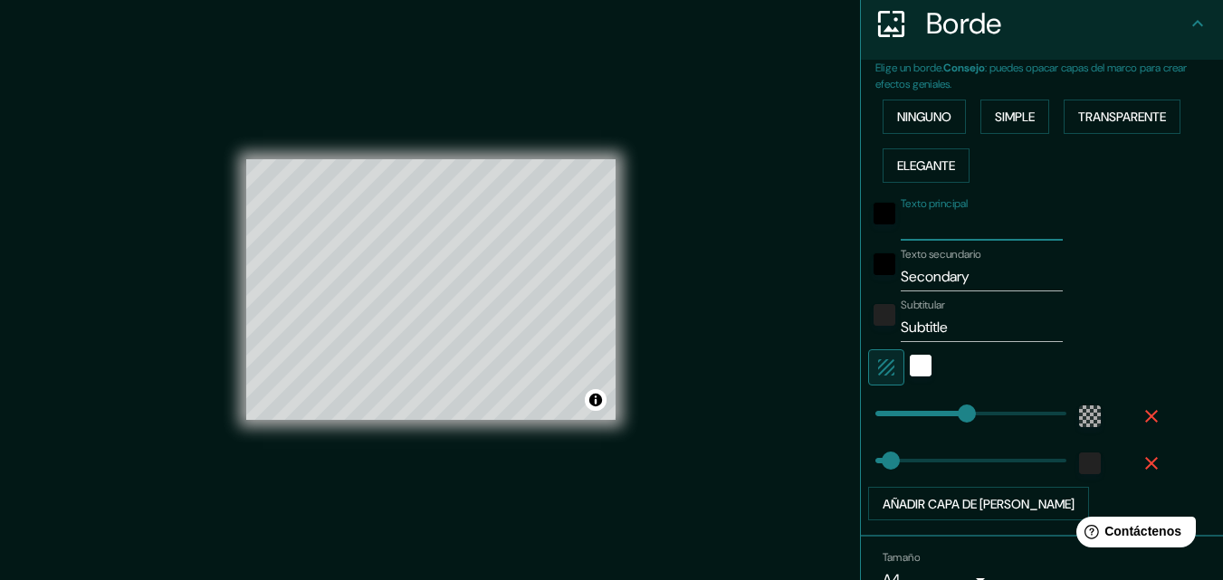
type input "196"
type input "33"
type input "nu"
type input "196"
type input "33"
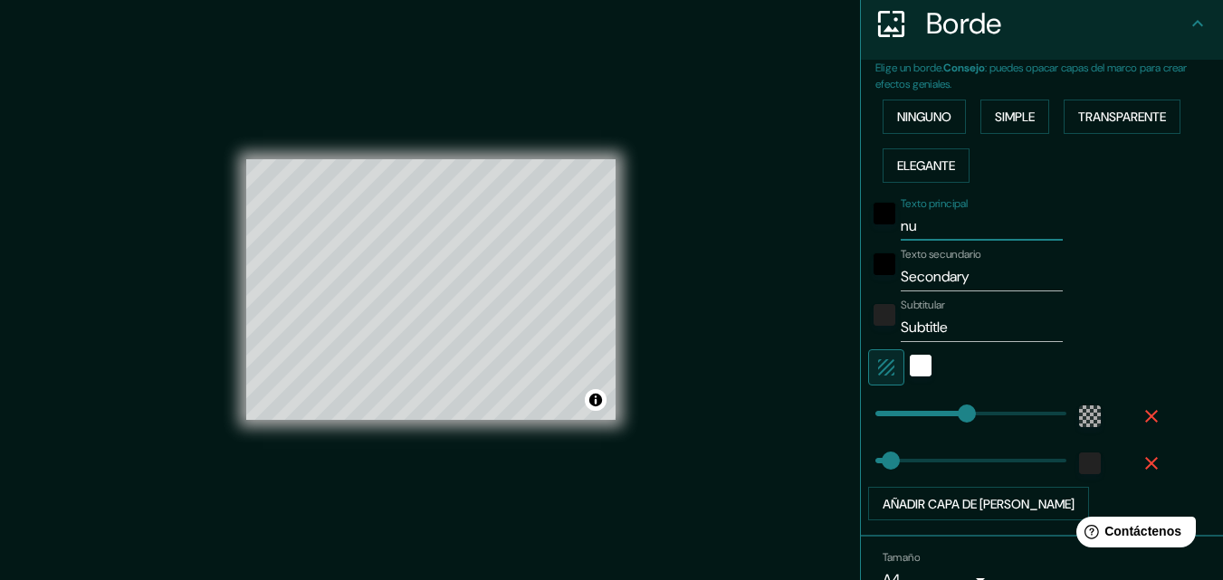
type input "nue"
type input "196"
type input "33"
type input "nuev"
type input "196"
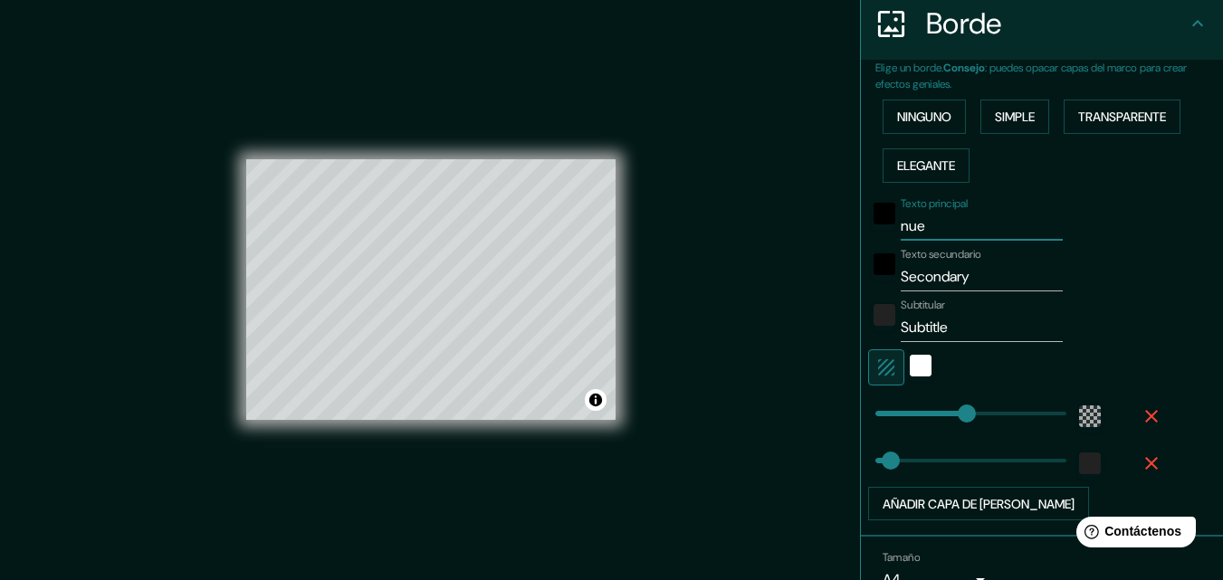
type input "33"
type input "nuevo"
type input "196"
type input "33"
type input "nuevo"
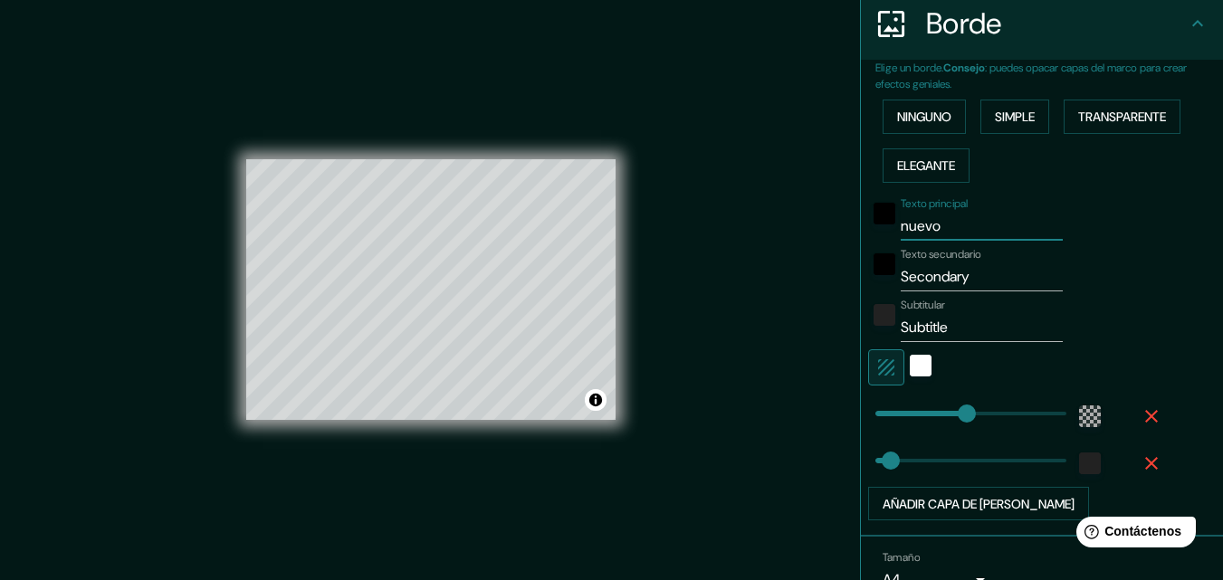
type input "196"
type input "33"
type input "nuevo a"
type input "196"
type input "33"
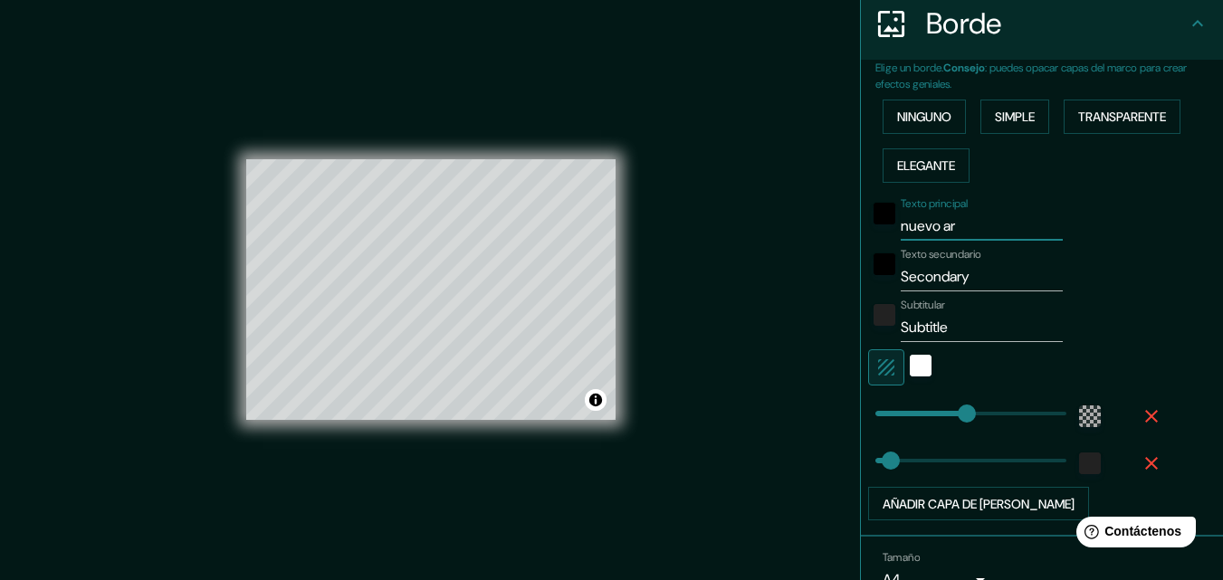
type input "nuevo arr"
type input "196"
type input "33"
type input "nuevo arra"
type input "196"
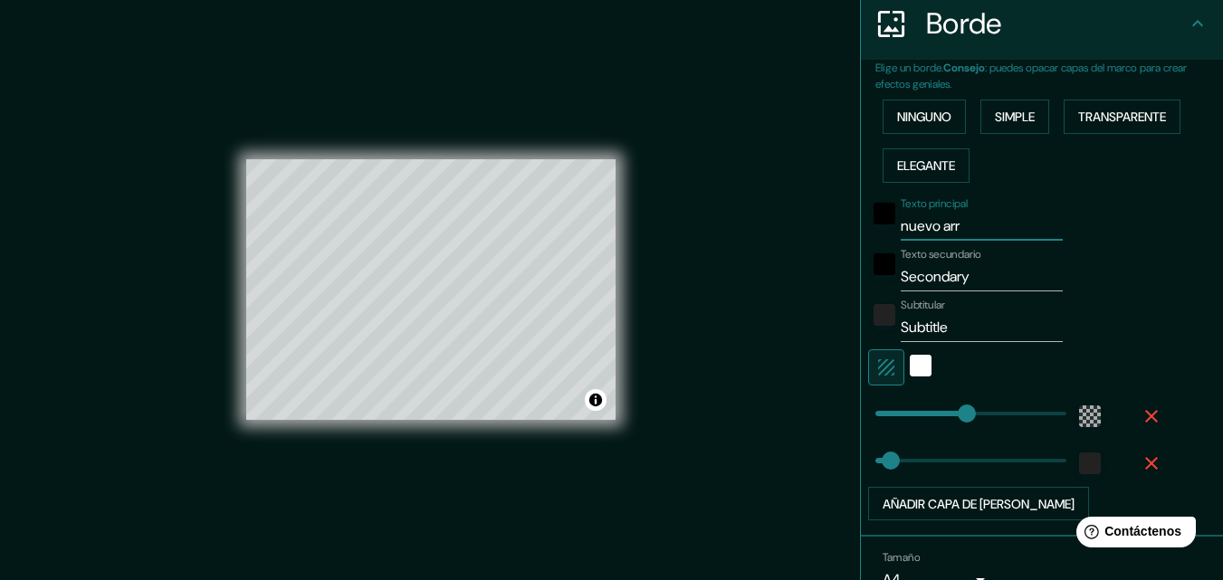
type input "33"
type input "nuevo arrai"
type input "196"
type input "33"
type input "nuevo arraij"
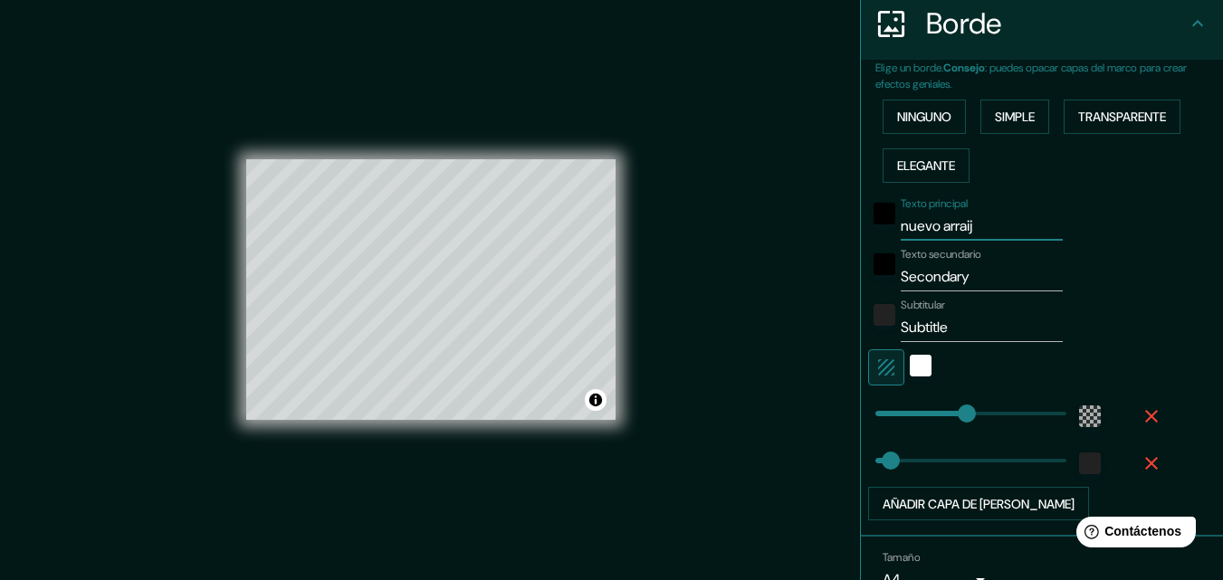
type input "196"
type input "33"
type input "nuevo arraija"
type input "196"
type input "33"
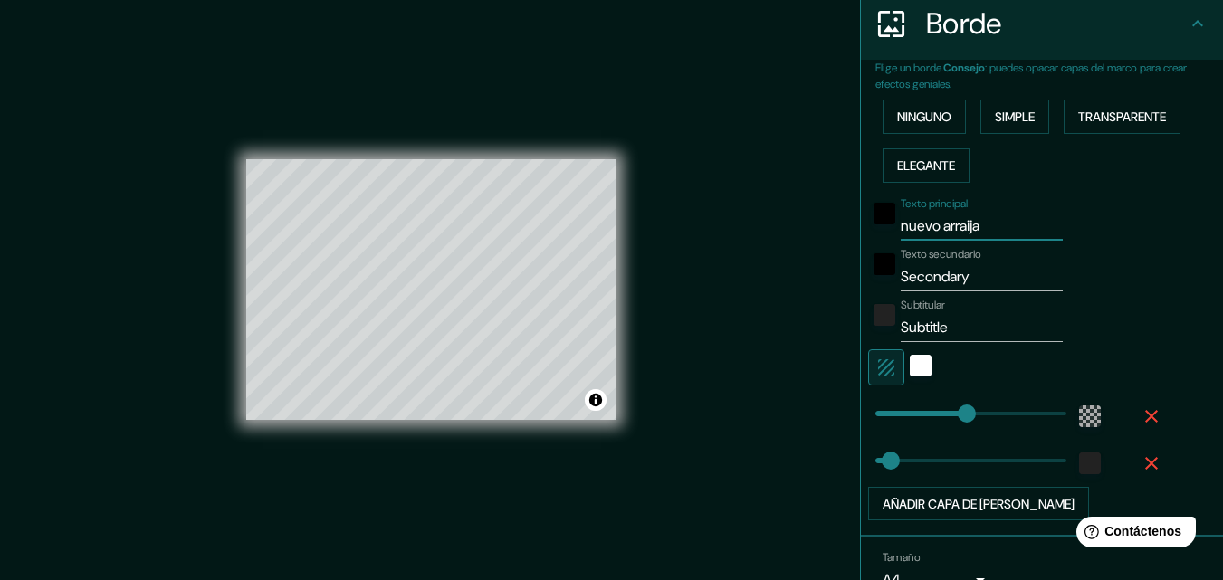
type input "nuevo arraij"
type input "196"
type input "33"
type input "nuevo arraijá"
type input "196"
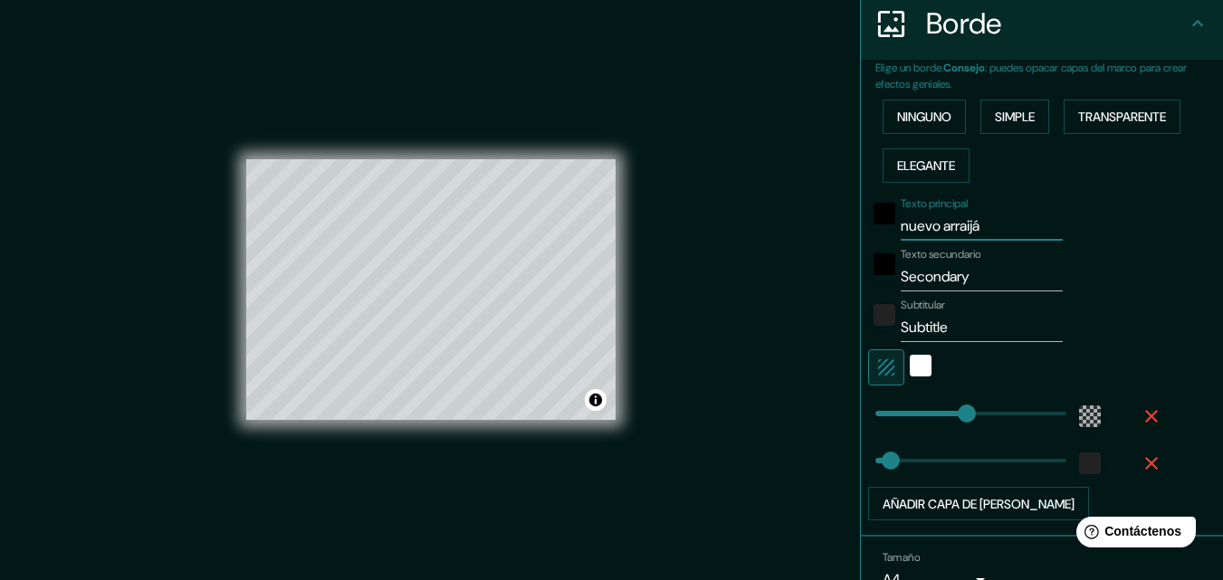
type input "33"
type input "nuevo arraij"
type input "196"
type input "33"
type input "nuevo arrai"
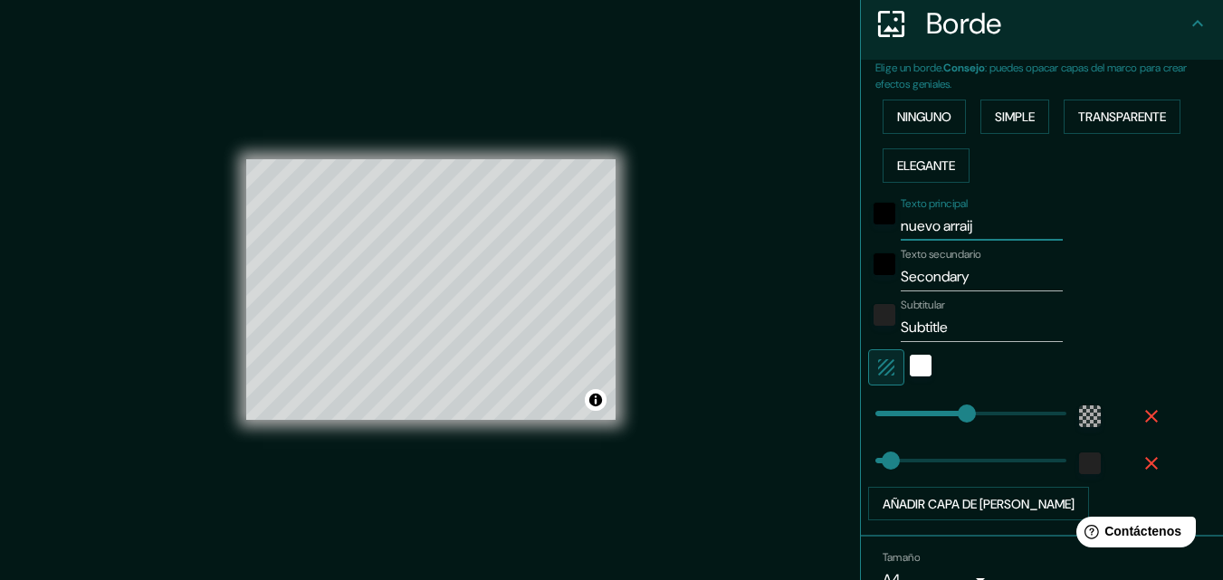
type input "196"
type input "33"
type input "nuevo arra"
type input "196"
type input "33"
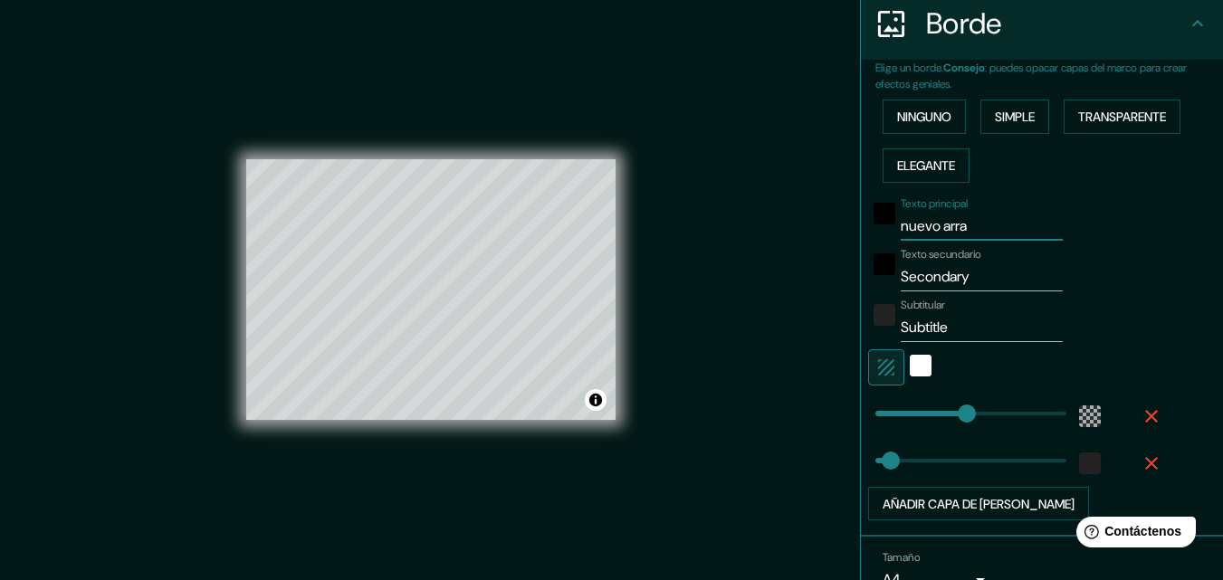
type input "nuevo arr"
type input "196"
type input "33"
type input "nuevo ar"
type input "196"
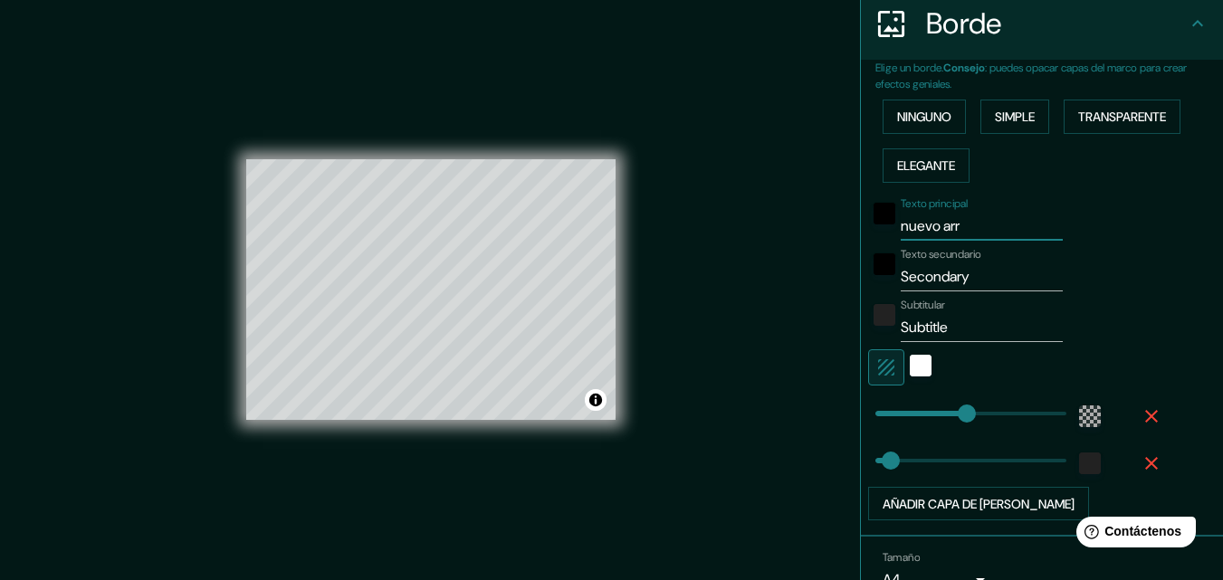
type input "33"
type input "n"
type input "196"
type input "33"
type input "p"
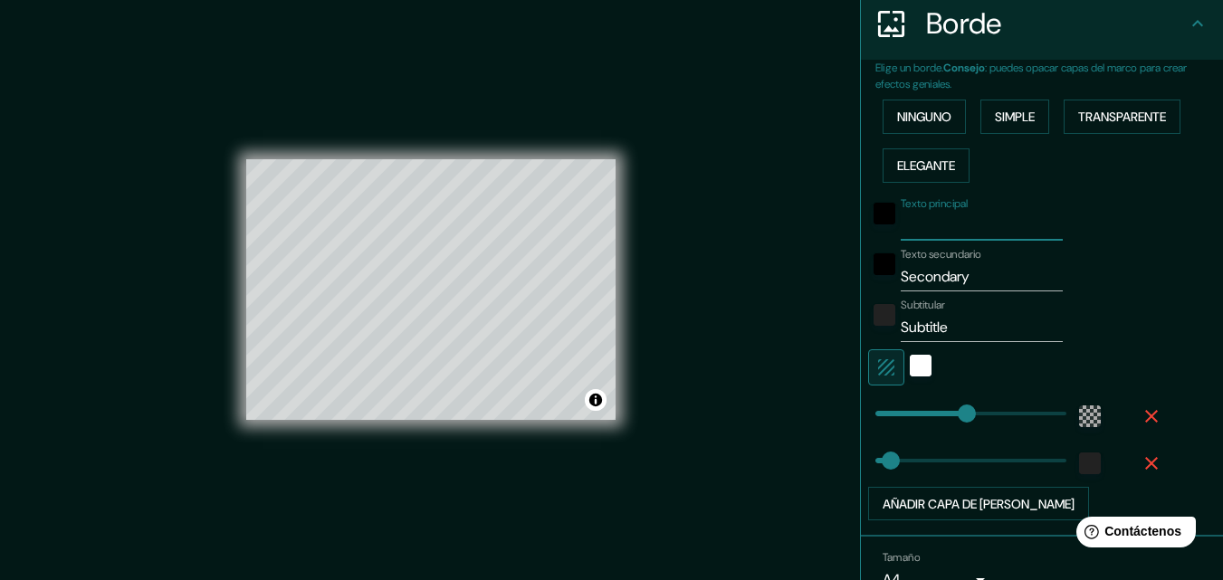
type input "196"
type input "33"
type input "pa"
type input "196"
type input "33"
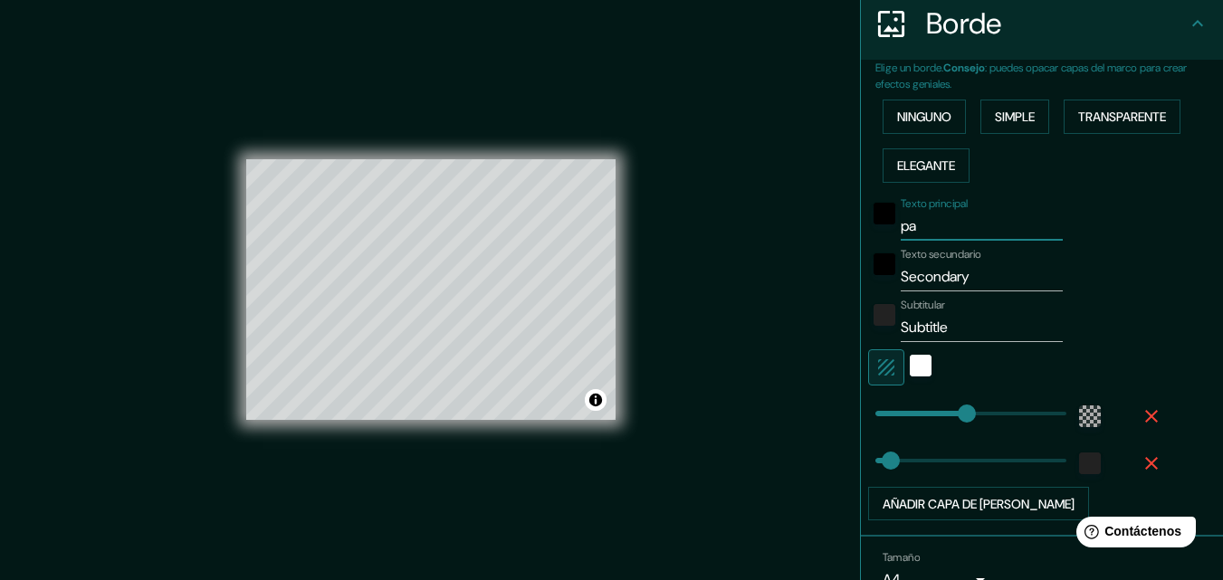
type input "pan"
type input "196"
type input "33"
type input "pa"
type input "196"
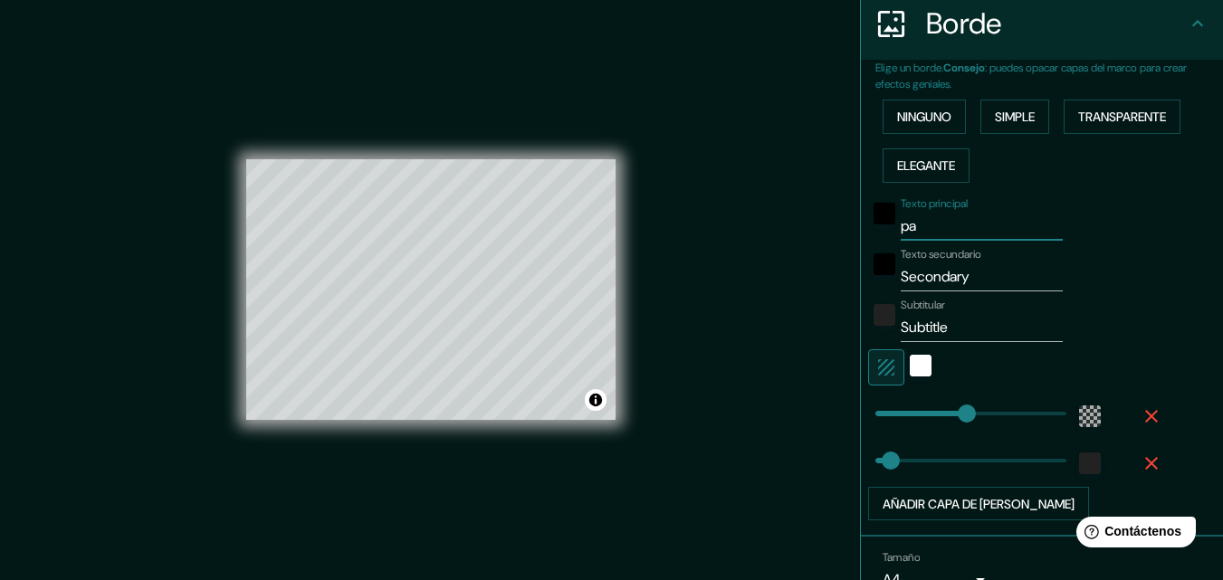
type input "33"
type input "p"
type input "196"
type input "33"
click at [873, 217] on div "negro" at bounding box center [884, 214] width 22 height 22
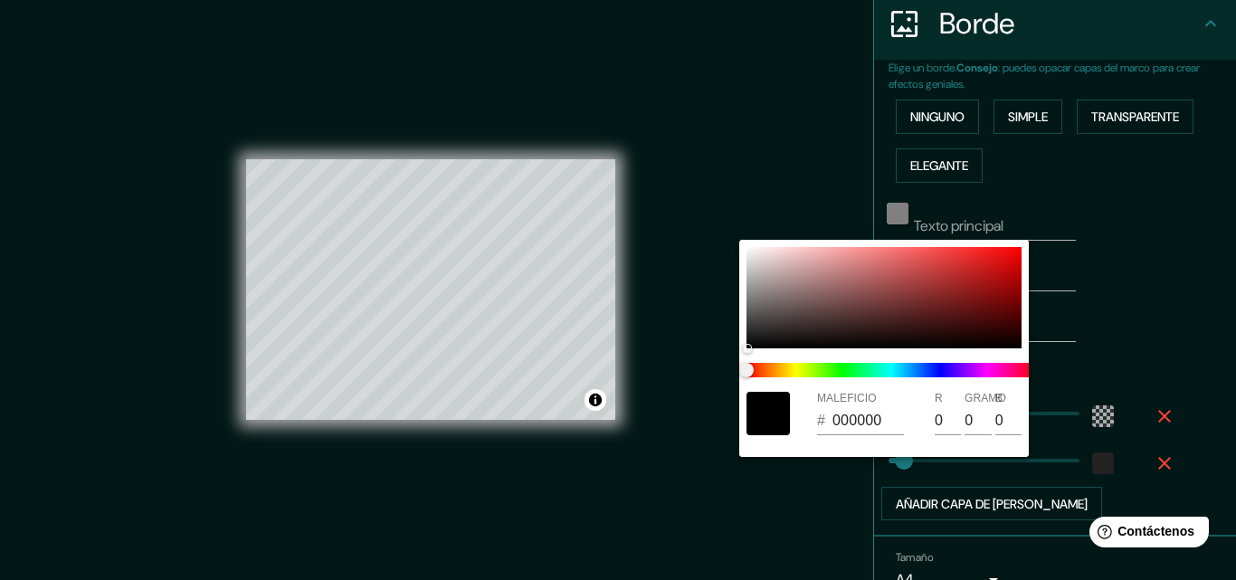
click at [871, 217] on div at bounding box center [618, 290] width 1236 height 580
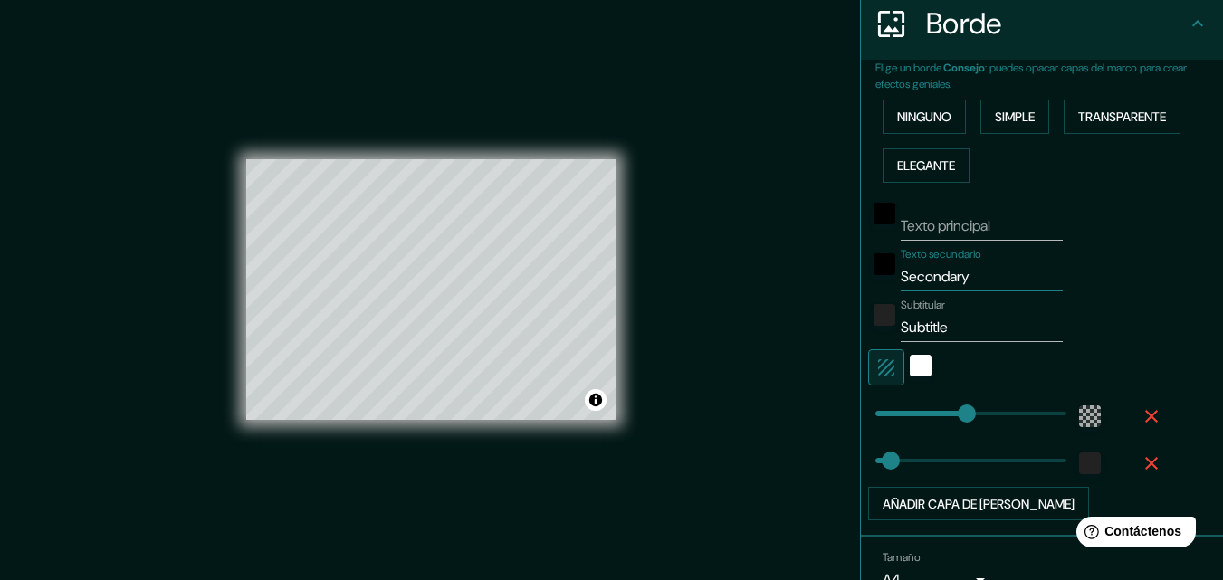
drag, startPoint x: 970, startPoint y: 282, endPoint x: 848, endPoint y: 282, distance: 122.2
click at [861, 282] on div "Elige un borde. Consejo : puedes opacar capas del marco para crear efectos geni…" at bounding box center [1042, 298] width 362 height 477
type input "196"
type input "33"
type input "Nu"
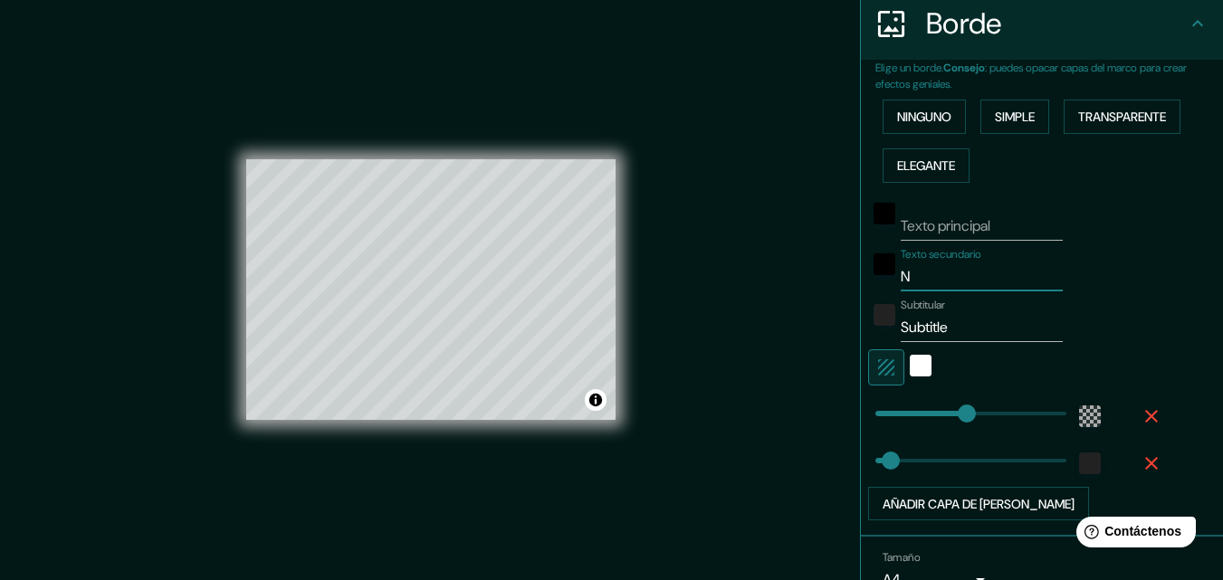
type input "196"
type input "33"
type input "Nue"
type input "196"
type input "33"
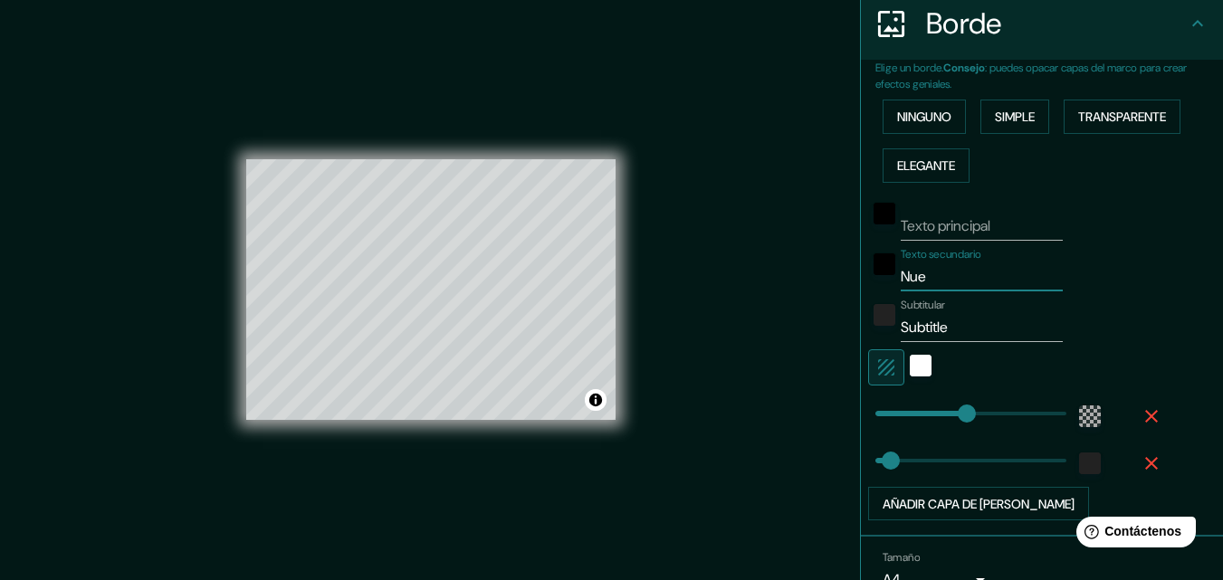
type input "Nuev"
type input "196"
type input "33"
type input "Nuevo"
type input "196"
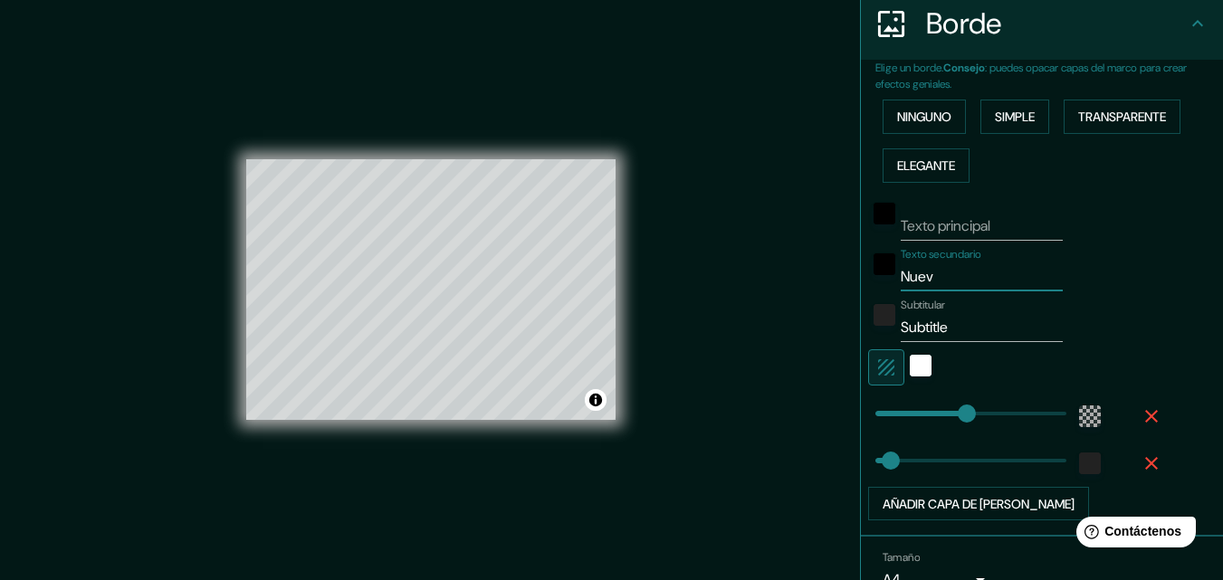
type input "33"
type input "Nuevo"
type input "196"
type input "33"
type input "Nuevo a"
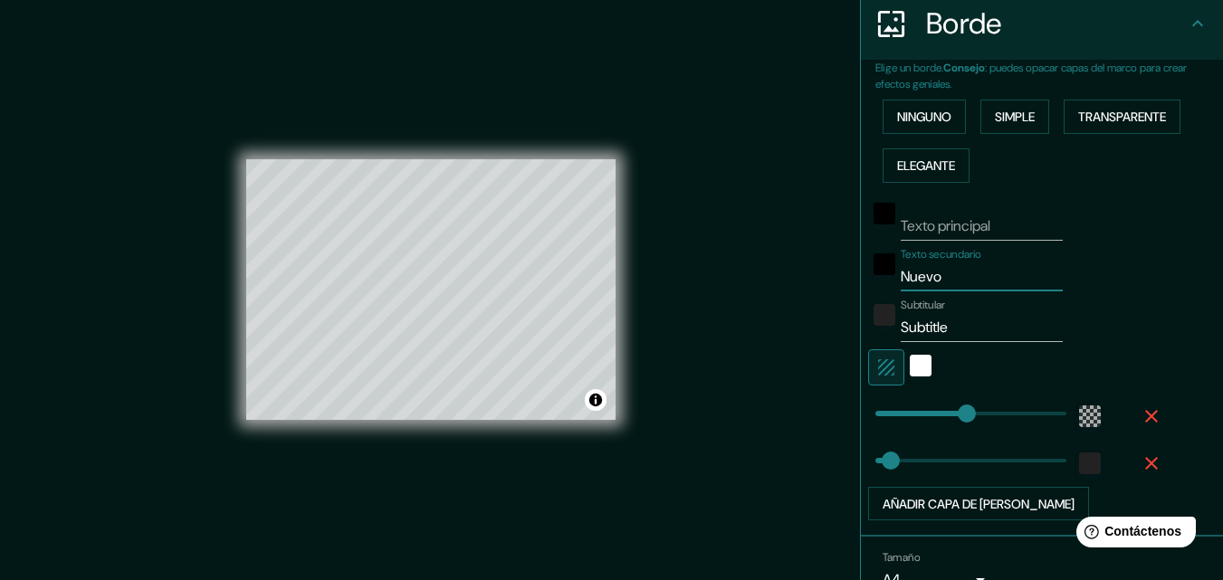
type input "196"
type input "33"
type input "Nuevo arr"
type input "196"
type input "33"
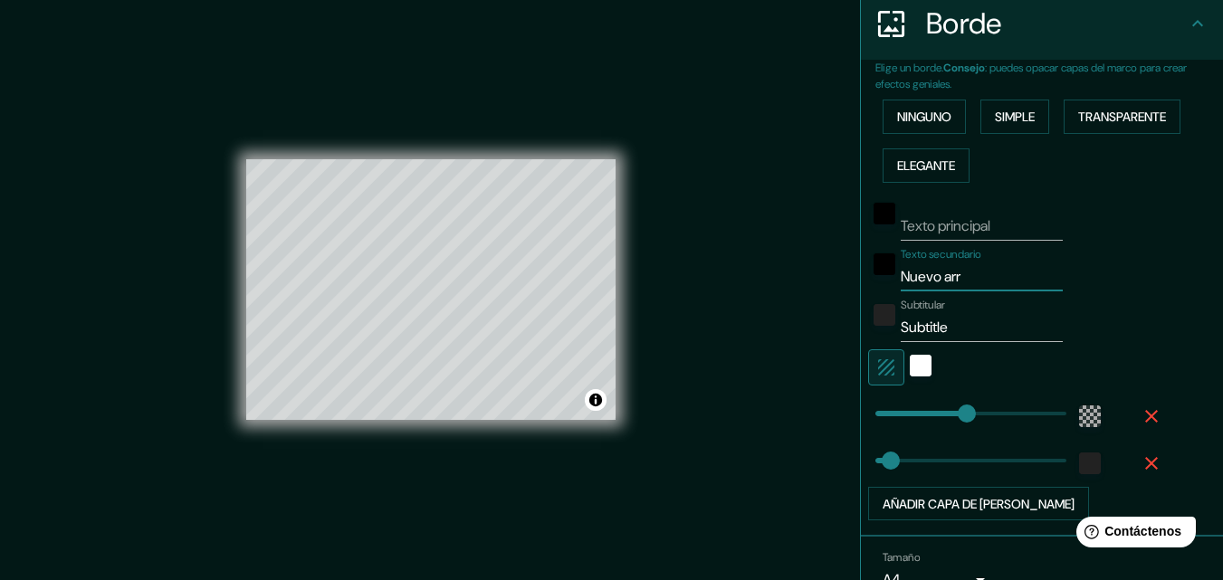
type input "Nuevo arra"
type input "196"
type input "33"
type input "Nuevo arrao"
type input "196"
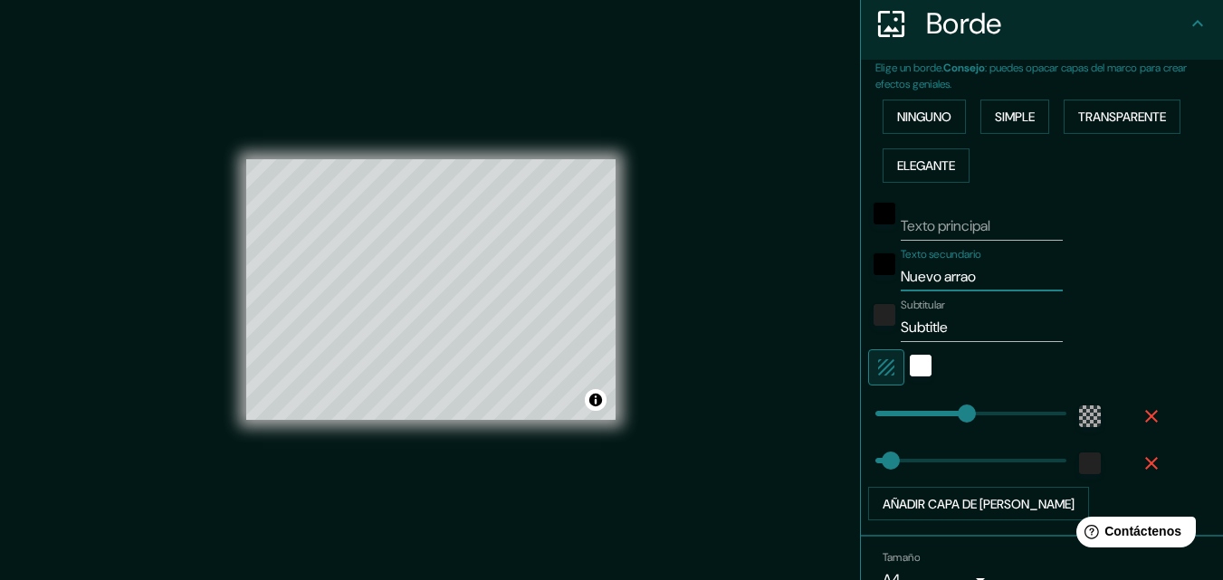
type input "33"
type input "Nuevo arra"
type input "196"
type input "33"
type input "Nuevo arrai"
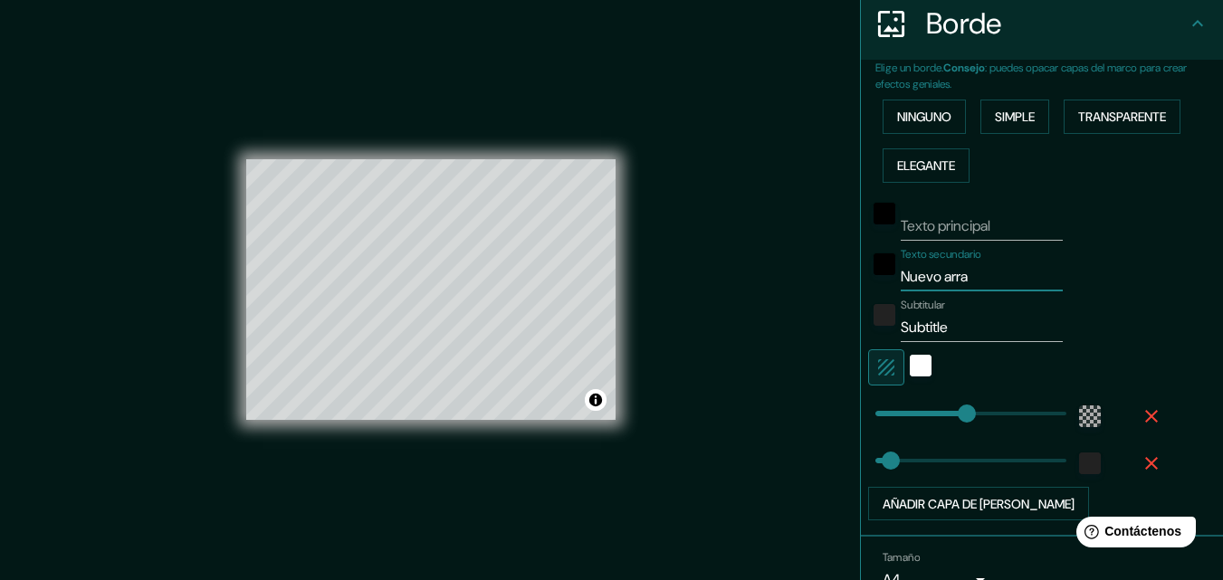
type input "196"
type input "33"
type input "Nuevo arraia"
type input "196"
type input "33"
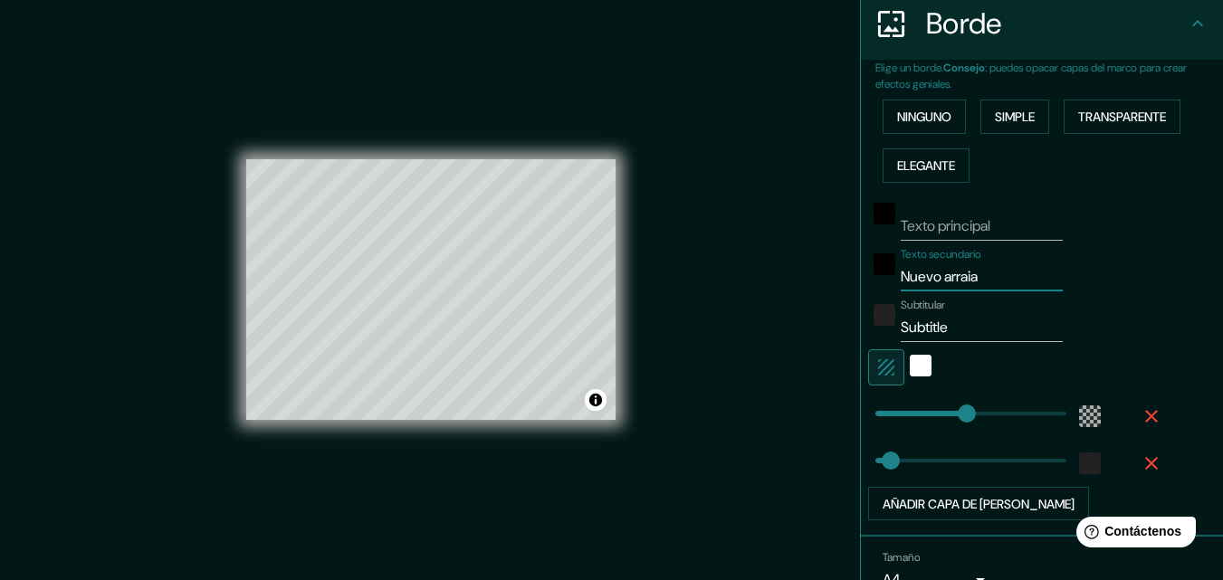
type input "Nuevo arraian"
type input "196"
type input "33"
type input "Nuevo arraia"
type input "196"
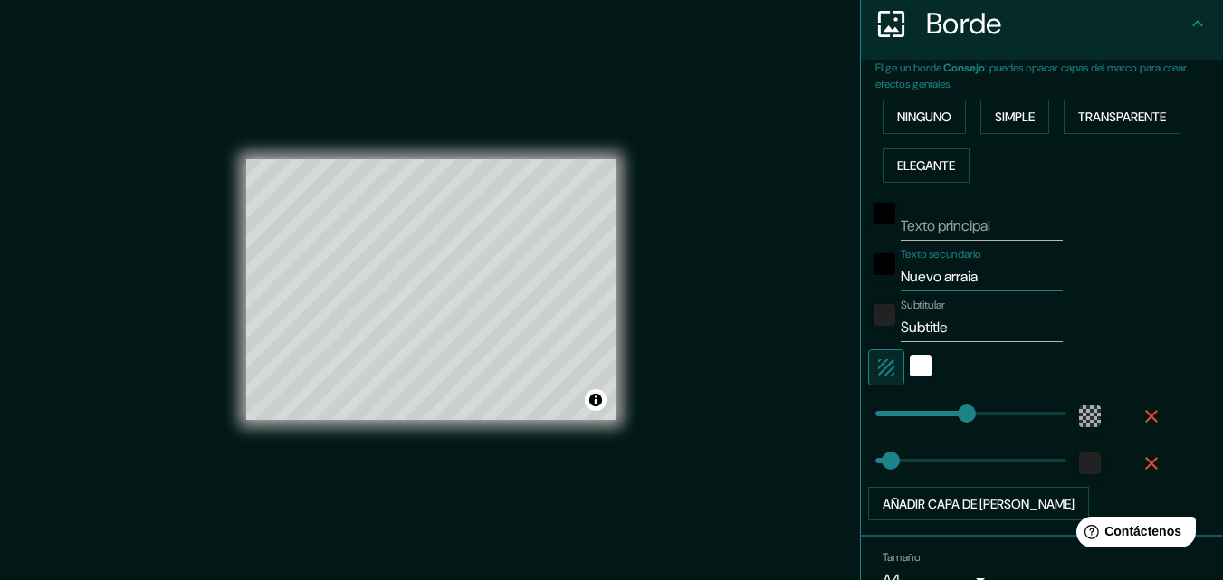
type input "33"
type input "Nuevo arrai"
type input "196"
type input "33"
type input "Nuevo arraij"
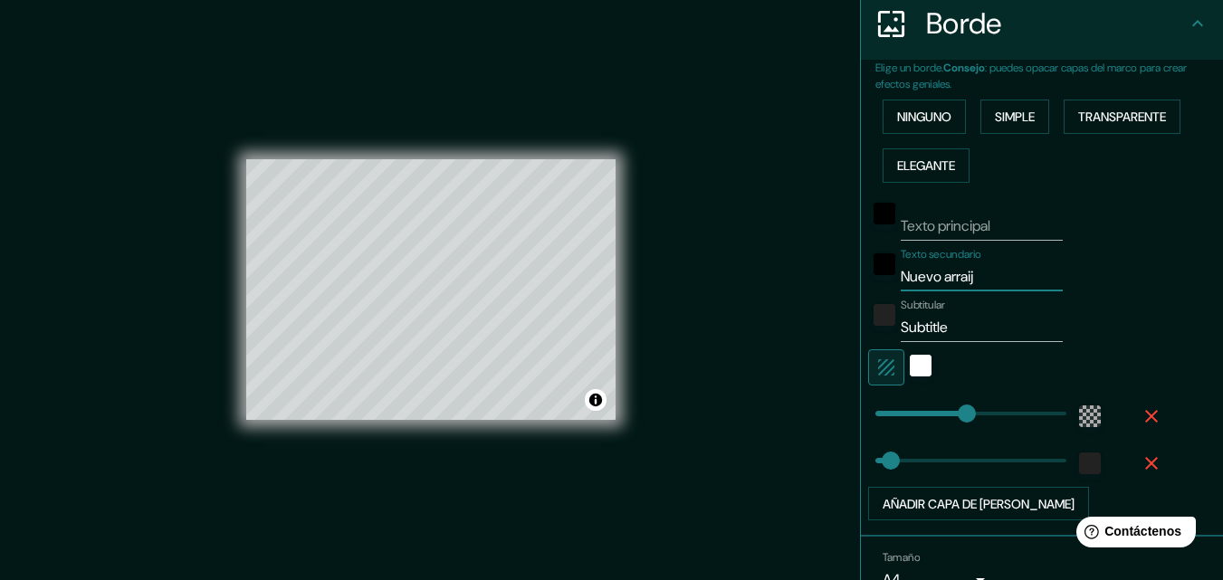
type input "196"
type input "33"
type input "Nuevo arraiján"
type input "196"
type input "33"
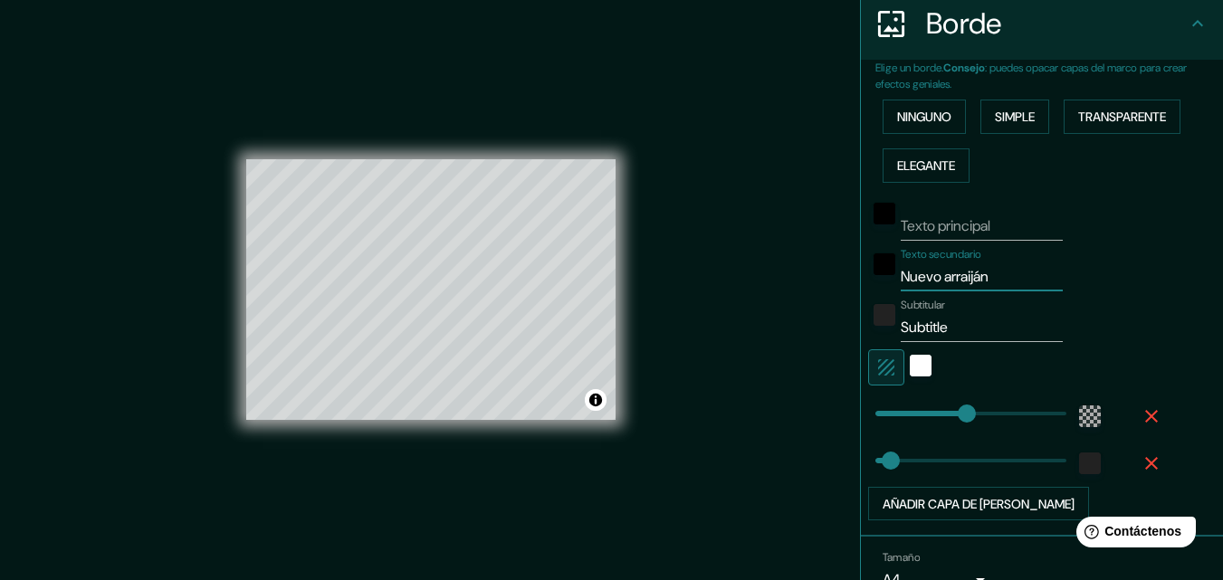
type input "Nuevo arraiján"
drag, startPoint x: 956, startPoint y: 339, endPoint x: 870, endPoint y: 335, distance: 86.1
click at [870, 335] on div "Subtitular Subtitle" at bounding box center [1016, 320] width 297 height 43
type input "196"
type input "33"
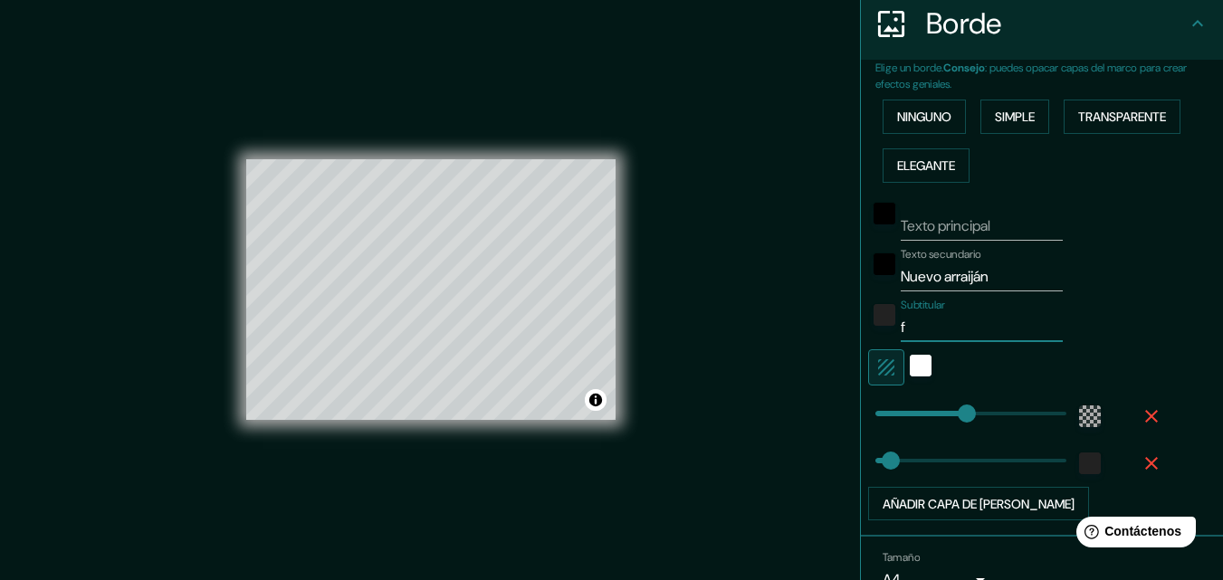
type input "fr"
type input "196"
type input "33"
type input "f"
type input "196"
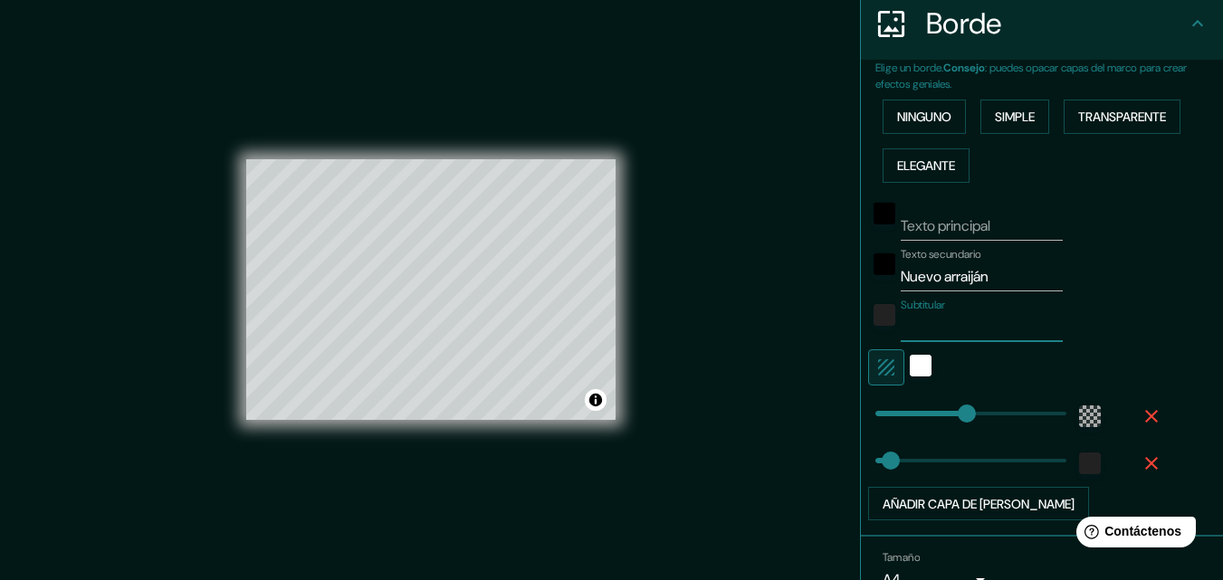
type input "33"
type input "e"
type input "196"
type input "33"
type input "et"
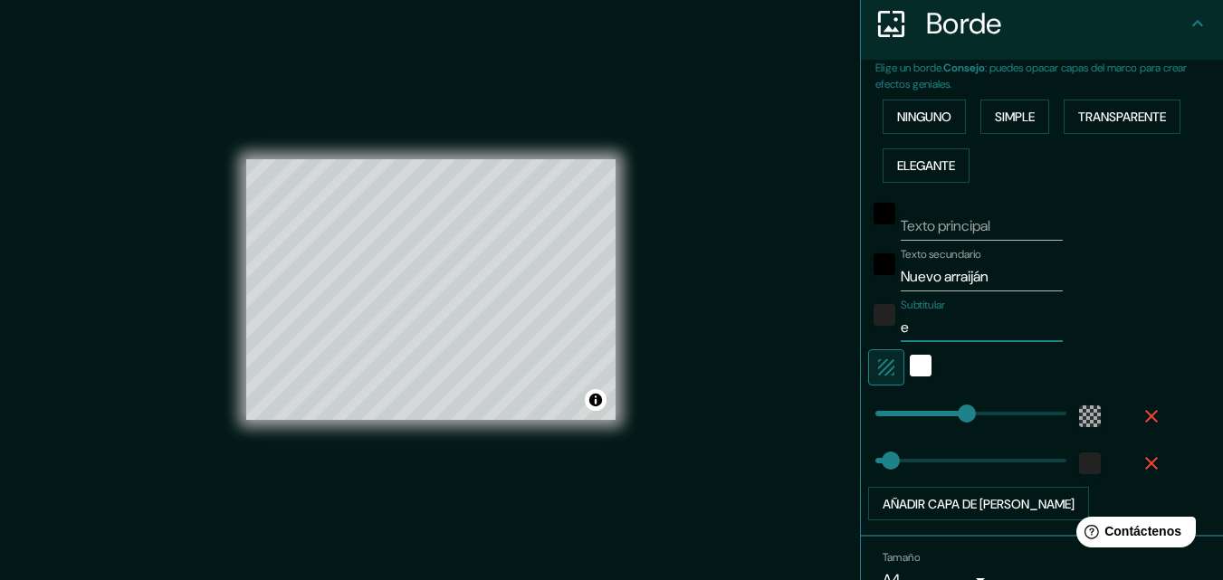
type input "196"
type input "33"
type input "ets"
type input "196"
type input "33"
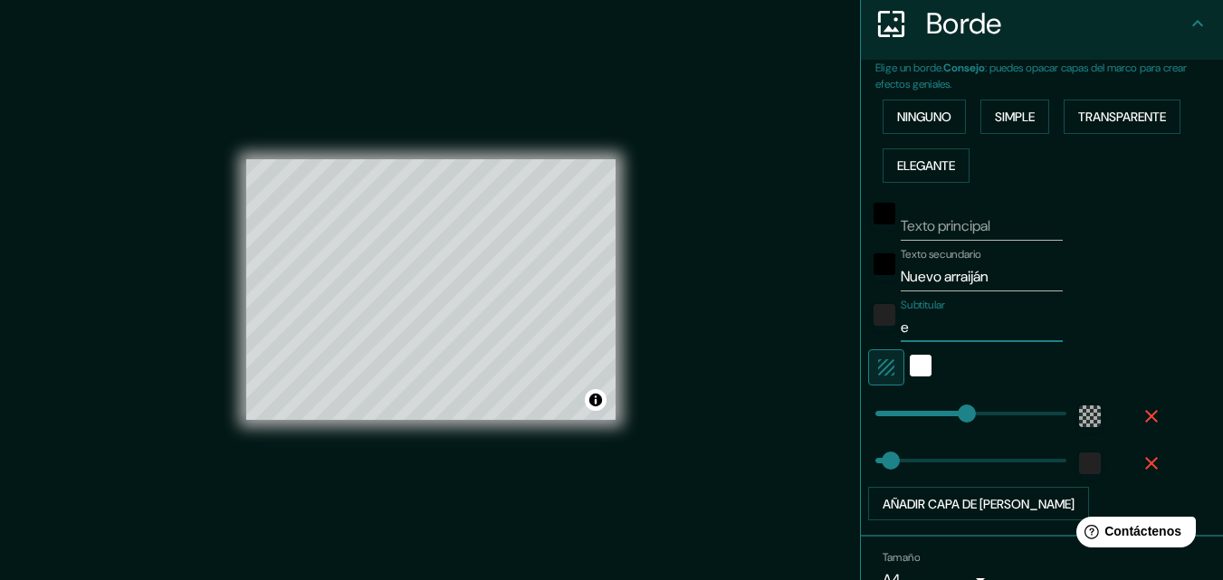
type input "es"
type input "196"
type input "33"
type input "est"
type input "196"
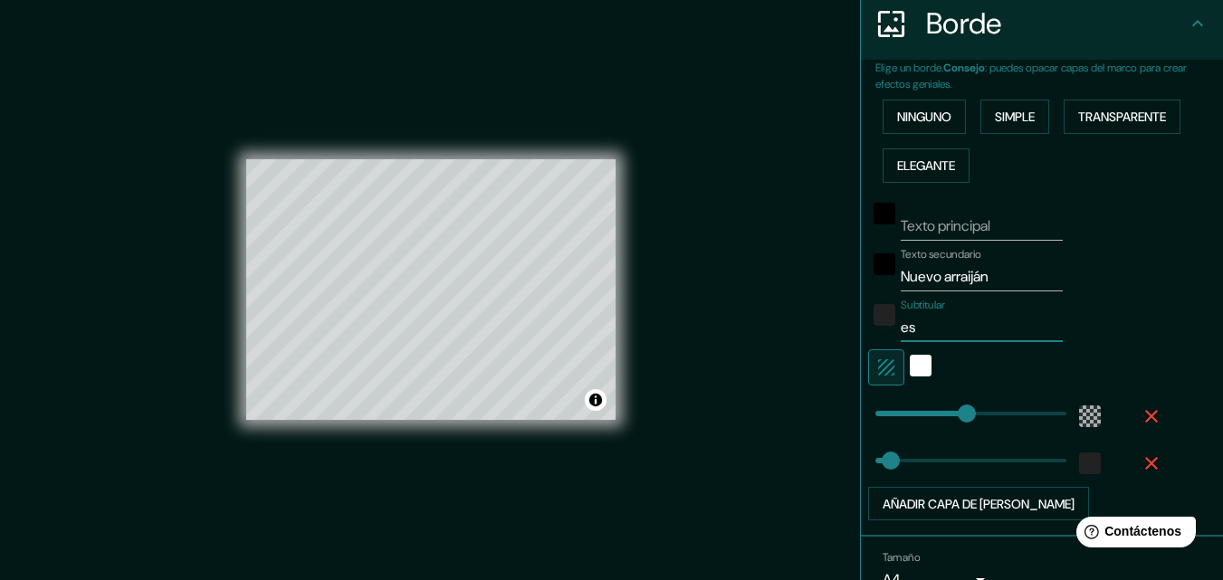
type input "33"
type input "esta"
type input "196"
type input "33"
type input "estac"
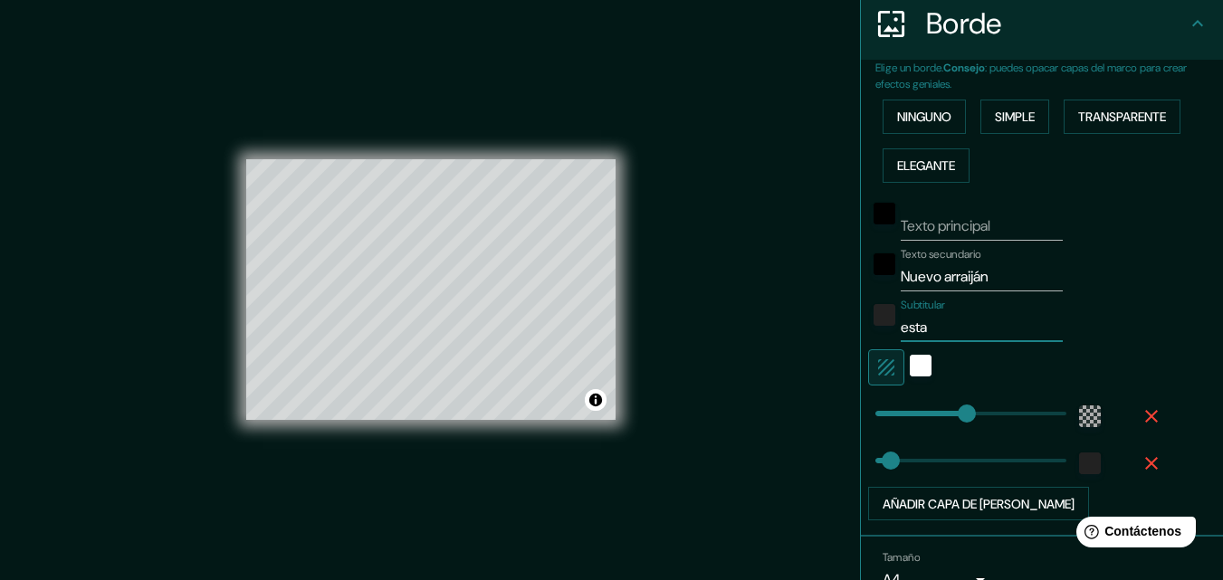
type input "196"
type input "33"
type input "estaci"
type input "196"
type input "33"
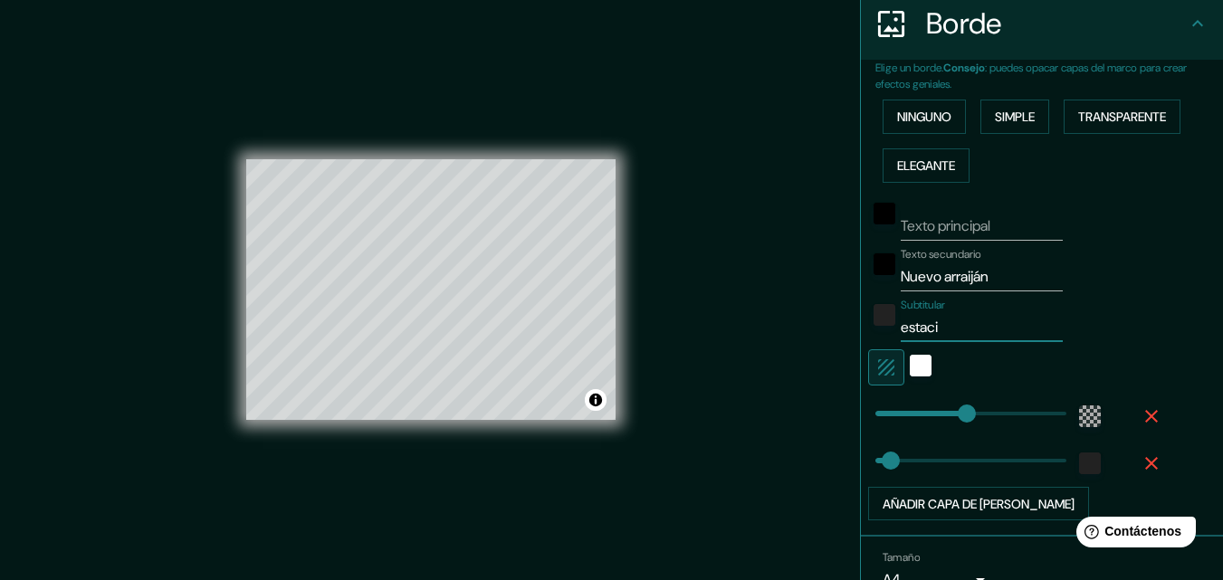
type input "estació"
type input "196"
type input "33"
type input "estación"
type input "196"
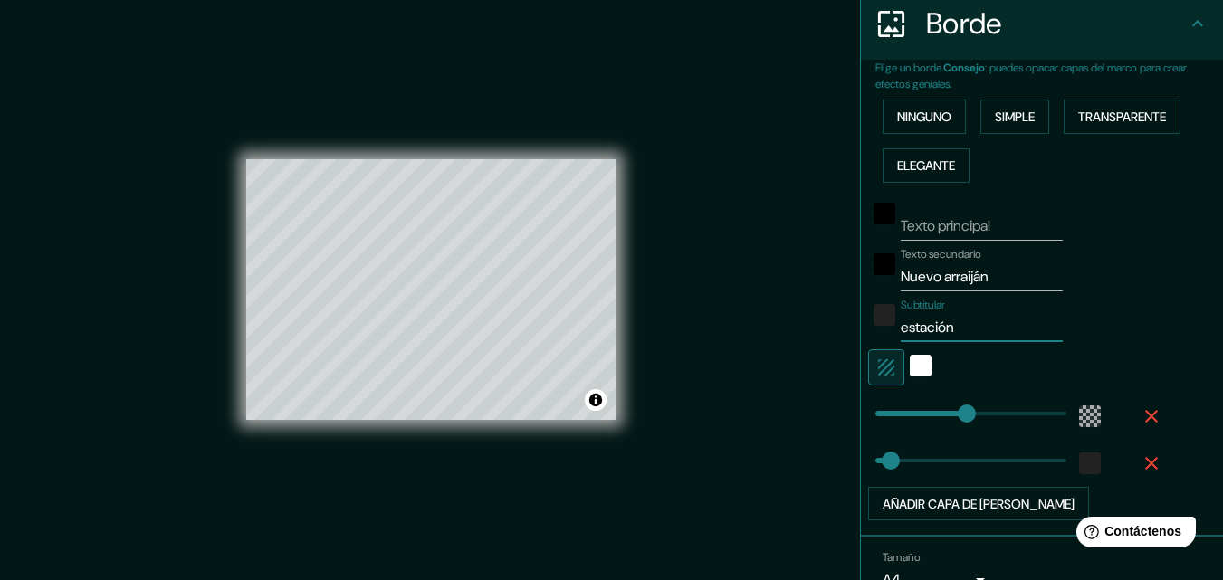
type input "33"
type input "estación"
type input "196"
type input "33"
type input "estación"
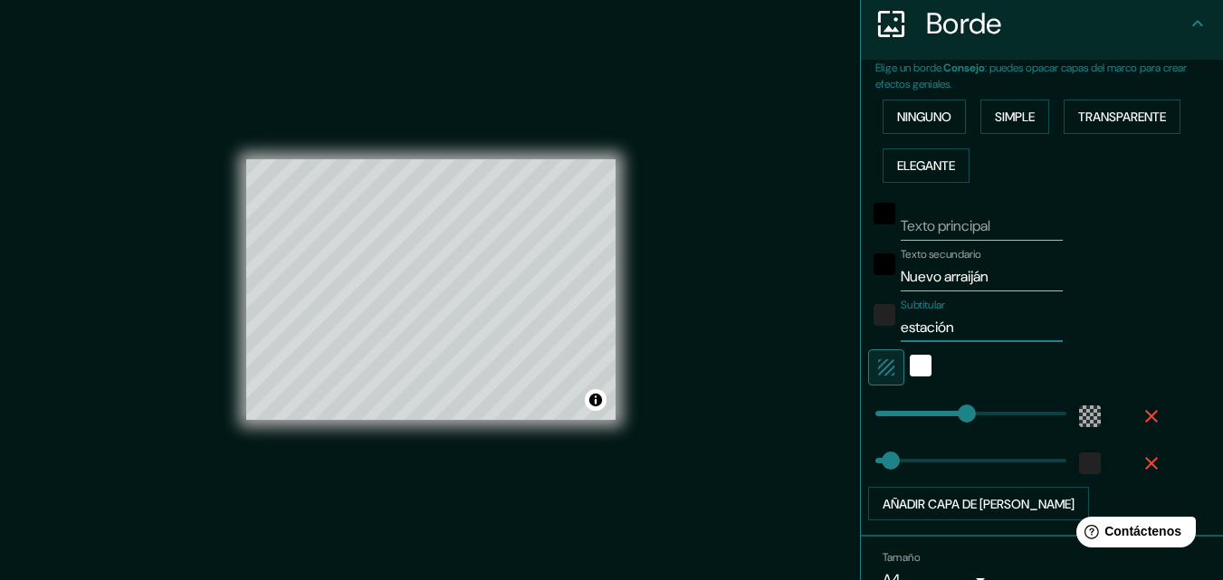
type input "196"
type input "33"
type input "e"
type input "196"
type input "33"
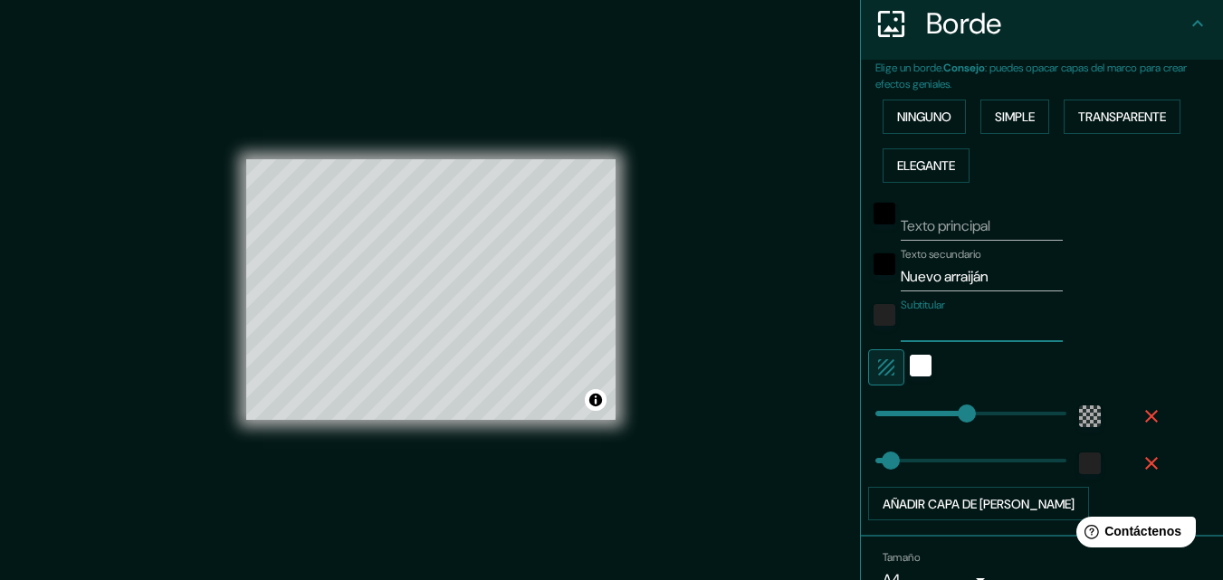
type input "8"
type input "196"
click at [1032, 324] on input "8°55'37.1" N y 79°43'42.7" w" at bounding box center [981, 327] width 162 height 29
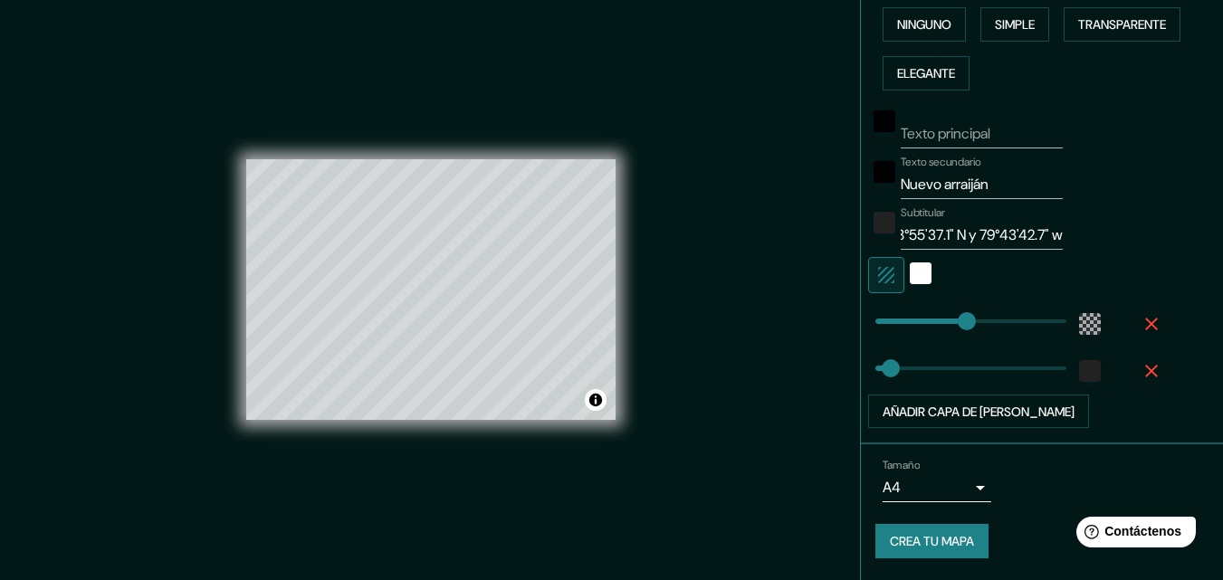
scroll to position [0, 0]
click at [890, 541] on font "Crea tu mapa" at bounding box center [932, 542] width 84 height 16
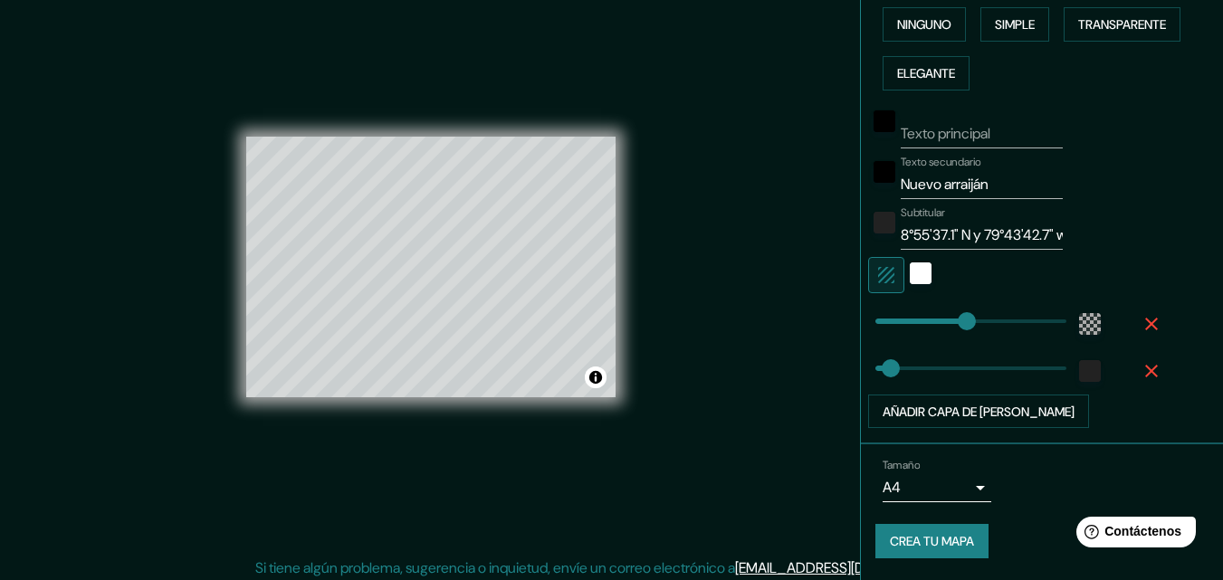
scroll to position [29, 0]
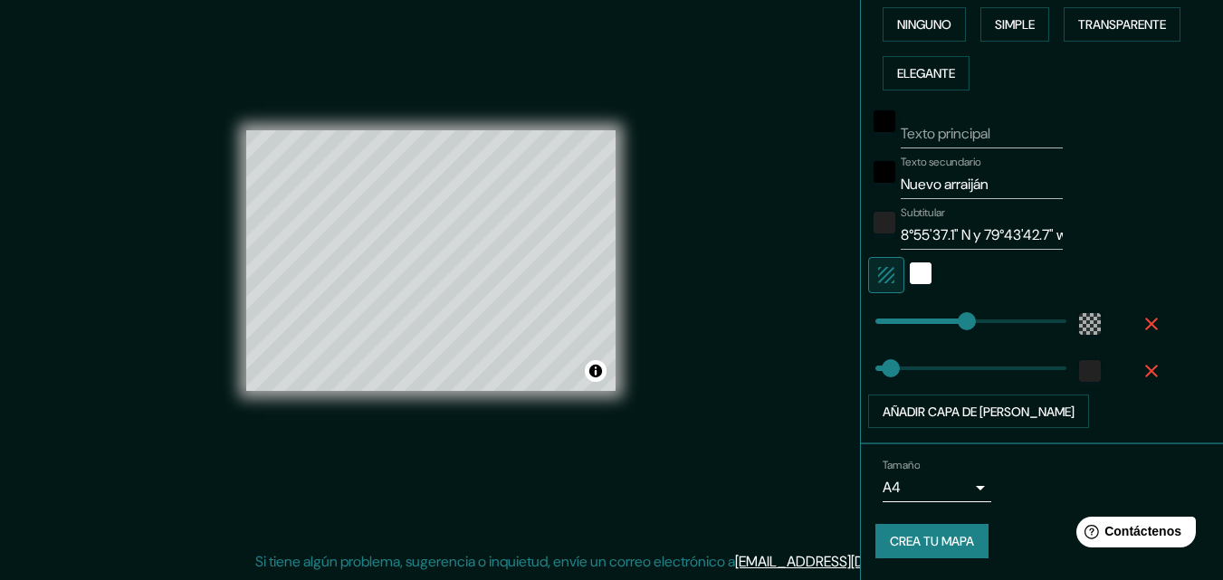
click at [759, 72] on div "Mappin Ubicación Carretera Nuevo Arraiján - Nuevo Emperador, Arraiján, Provinci…" at bounding box center [611, 275] width 1223 height 609
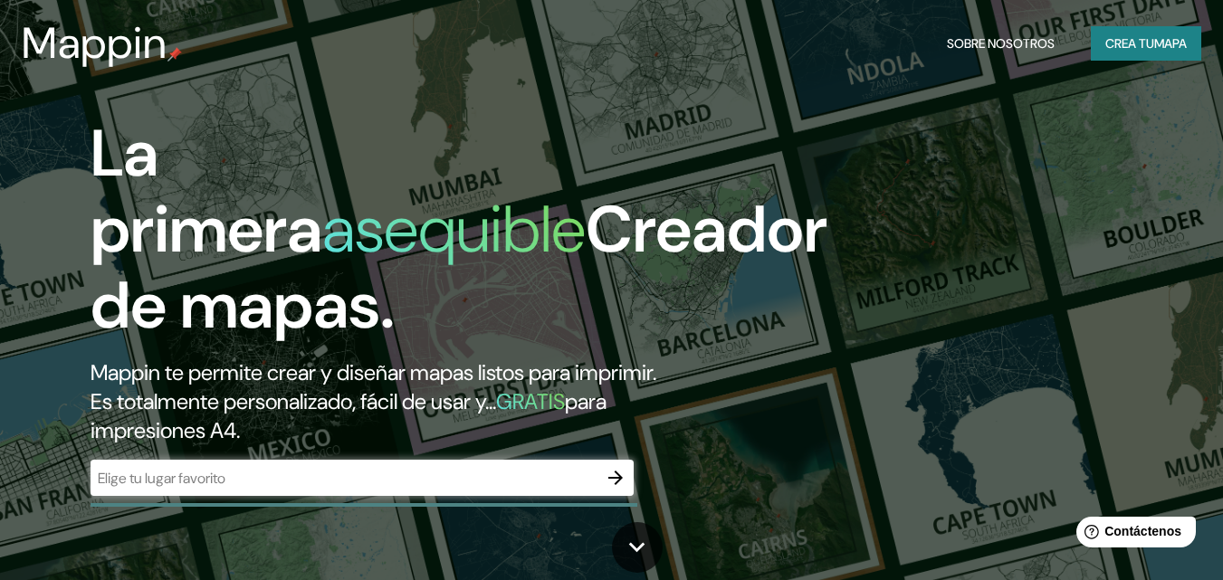
click at [379, 151] on h1 "La primera asequible Creador de mapas." at bounding box center [458, 237] width 737 height 243
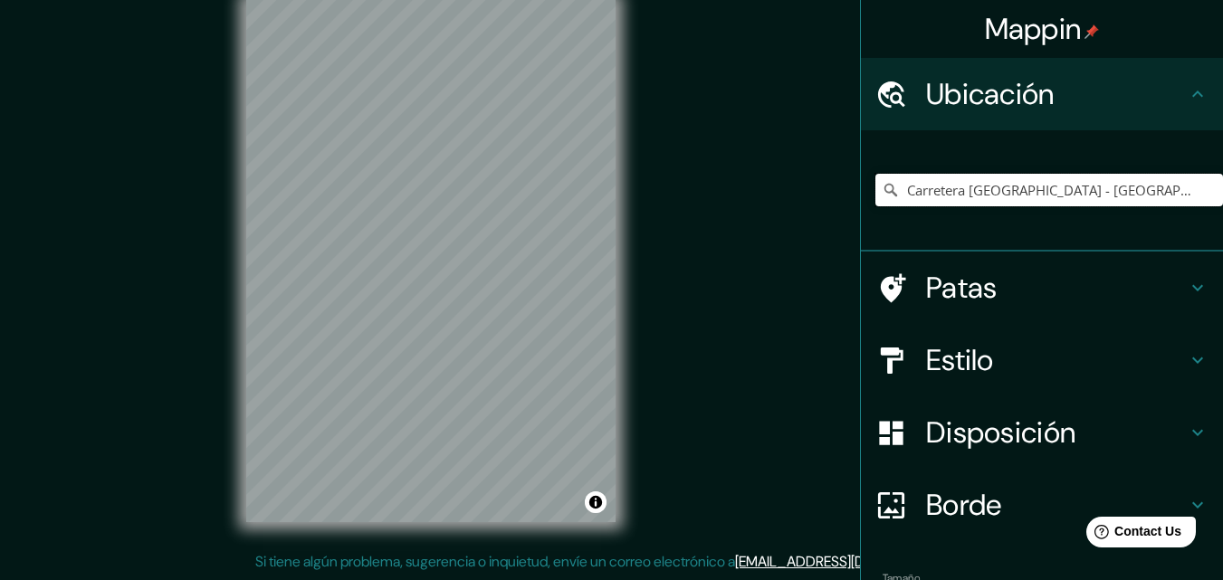
click at [1186, 194] on input "Carretera [GEOGRAPHIC_DATA] - [GEOGRAPHIC_DATA], [GEOGRAPHIC_DATA], [GEOGRAPHIC…" at bounding box center [1048, 190] width 347 height 33
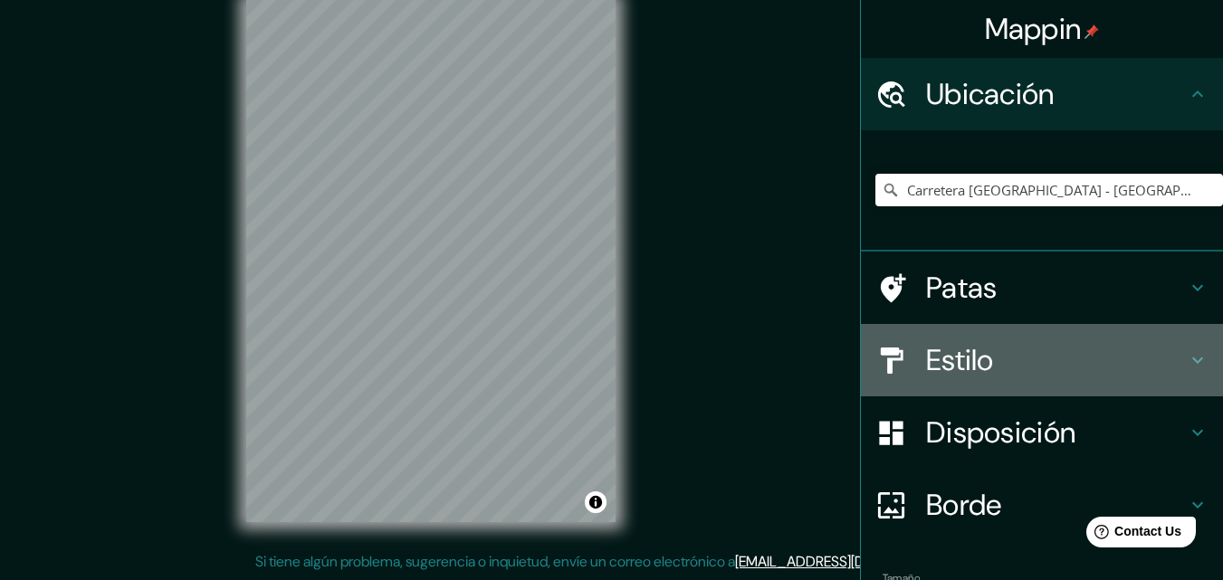
click at [1107, 376] on h4 "Estilo" at bounding box center [1056, 360] width 261 height 36
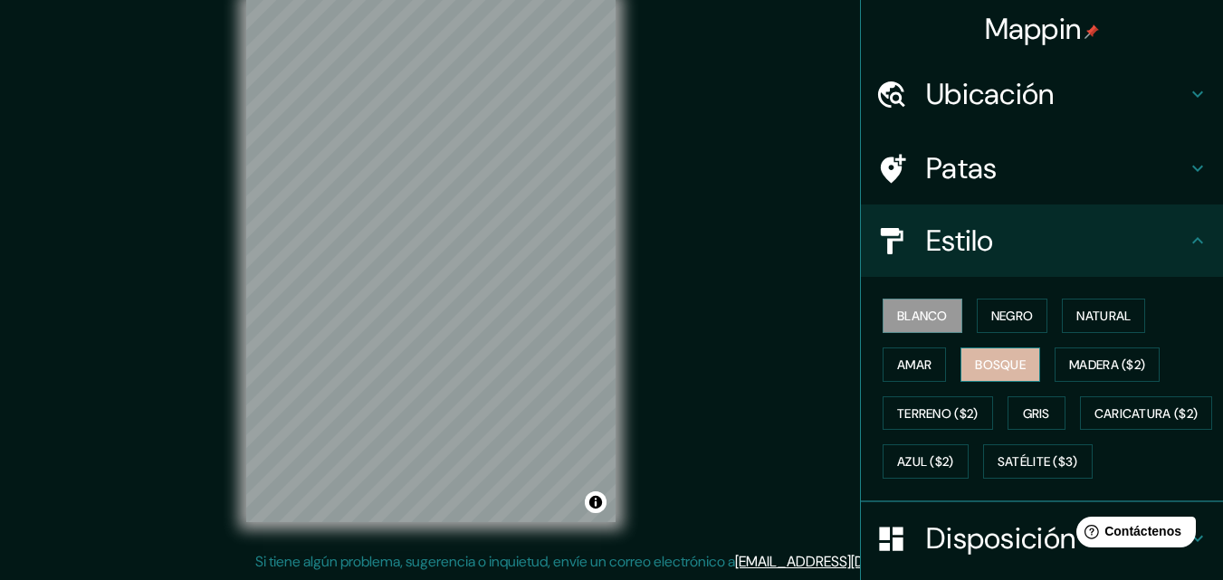
click at [993, 359] on font "Bosque" at bounding box center [1000, 365] width 51 height 16
click at [1074, 171] on h4 "Patas" at bounding box center [1056, 168] width 261 height 36
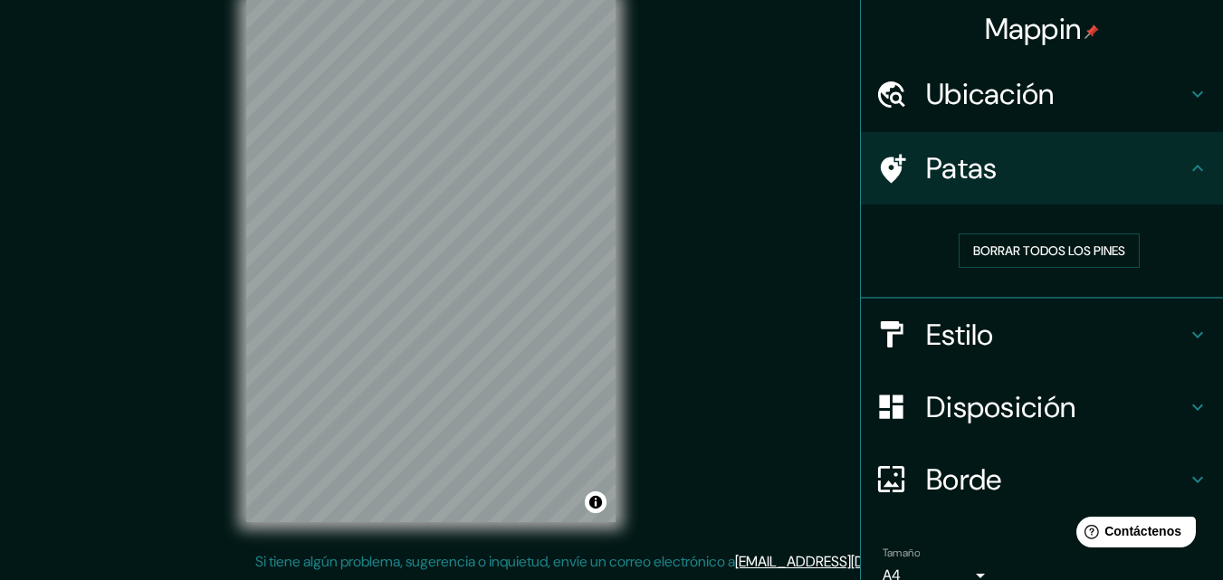
click at [1031, 408] on font "Disposición" at bounding box center [1000, 407] width 149 height 38
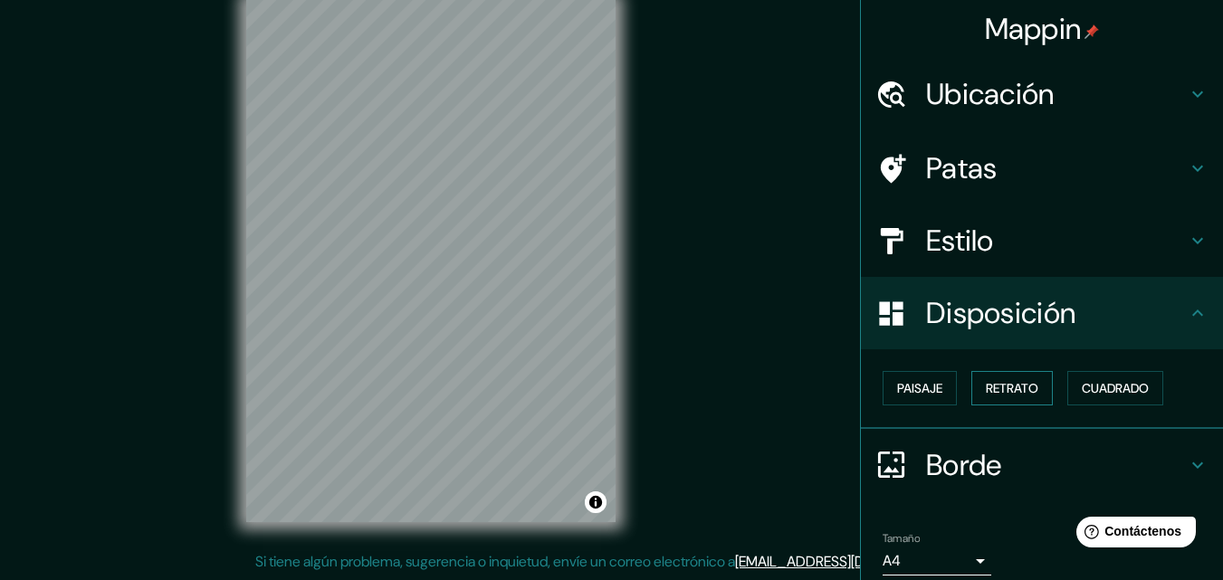
click at [997, 392] on font "Retrato" at bounding box center [1011, 388] width 52 height 16
click at [909, 389] on font "Paisaje" at bounding box center [919, 388] width 45 height 16
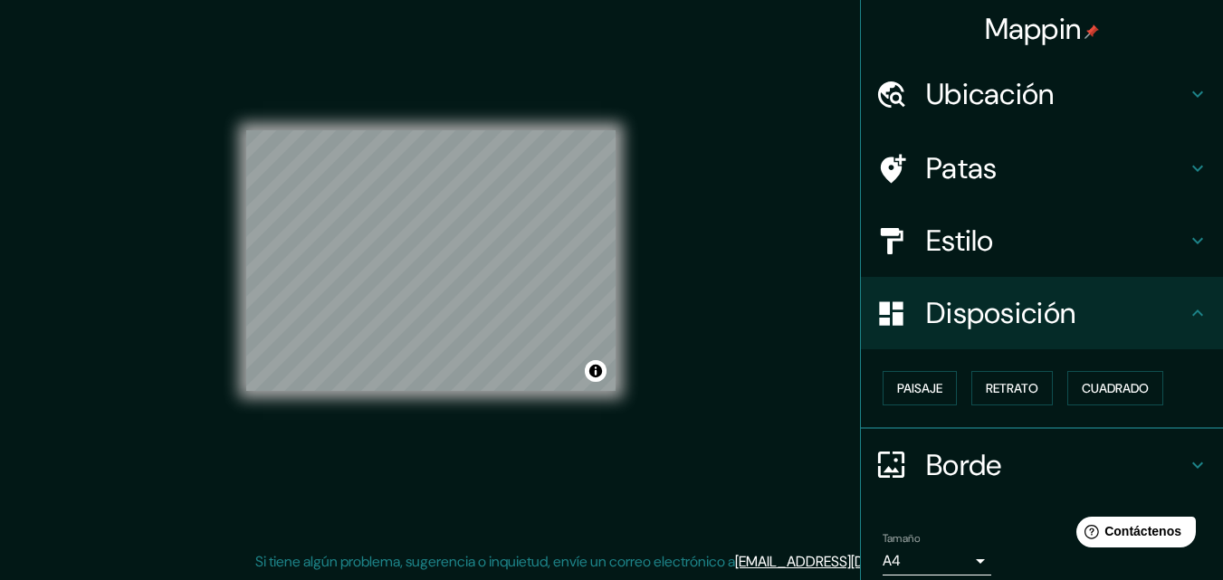
click at [1109, 90] on h4 "Ubicación" at bounding box center [1056, 94] width 261 height 36
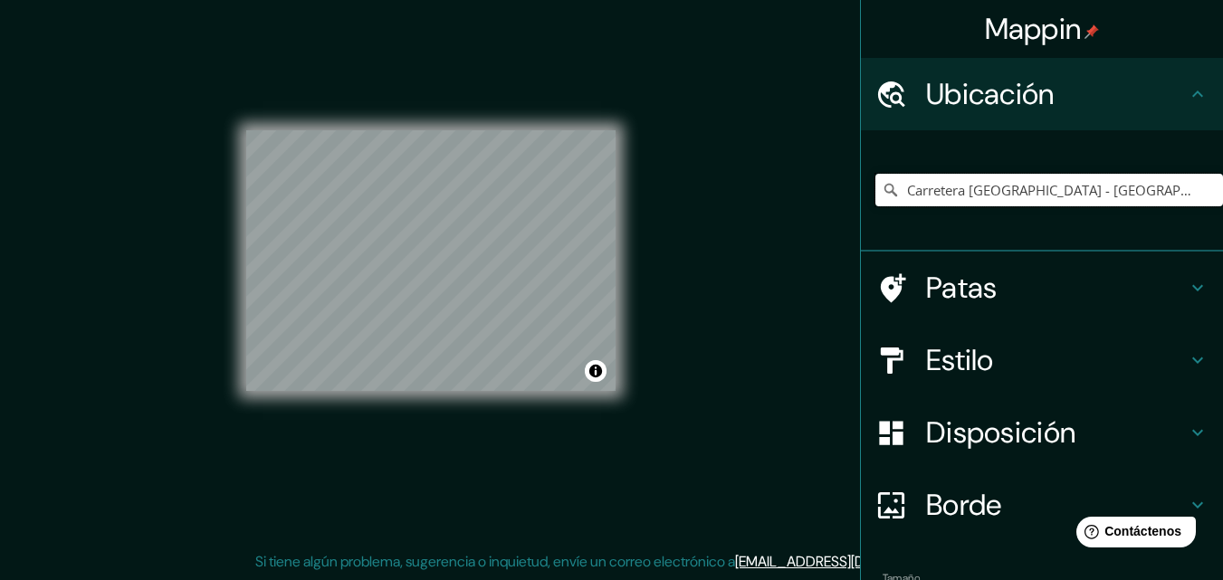
click at [1017, 199] on input "Carretera Nuevo Arraiján - Nuevo Emperador, Arraiján, Provincia de Panamá Oeste…" at bounding box center [1048, 190] width 347 height 33
click at [1194, 193] on input "Carretera Nuevo Arraiján - Nuevo Emperador, Arraiján, Provincia de Panamá Oeste…" at bounding box center [1048, 190] width 347 height 33
click at [1181, 194] on input "Carretera Nuevo Arraiján - Nuevo Emperador, Arraiján, Provincia de Panamá Oeste…" at bounding box center [1048, 190] width 347 height 33
click at [1095, 201] on input "Carretera Nuevo Arraiján - Nuevo Emperador, Arraiján, Provincia de Panamá Oeste…" at bounding box center [1048, 190] width 347 height 33
drag, startPoint x: 1186, startPoint y: 186, endPoint x: 814, endPoint y: 209, distance: 372.6
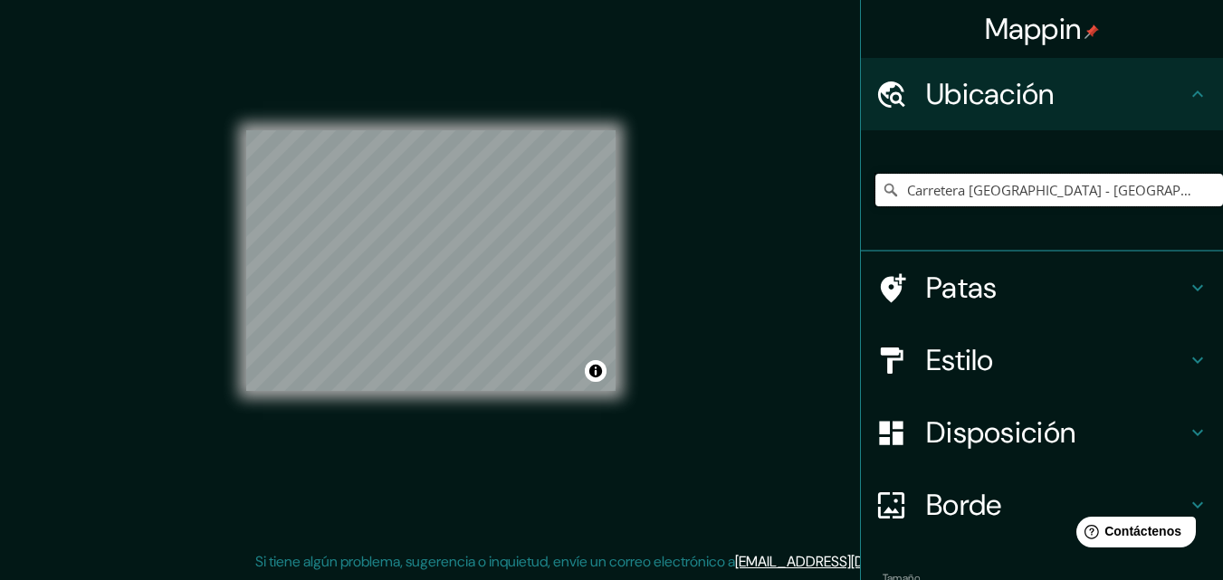
click at [814, 209] on div "Mappin Ubicación Carretera Nuevo Arraiján - Nuevo Emperador, Arraiján, Provinci…" at bounding box center [611, 275] width 1223 height 609
click at [1177, 183] on input "Carretera [GEOGRAPHIC_DATA] - [GEOGRAPHIC_DATA], [GEOGRAPHIC_DATA], [GEOGRAPHIC…" at bounding box center [1048, 190] width 347 height 33
drag, startPoint x: 1185, startPoint y: 194, endPoint x: 764, endPoint y: 210, distance: 421.1
click at [764, 209] on div "Mappin Ubicación Carretera Nuevo Arraiján - Nuevo Emperador, Arraiján, Provinci…" at bounding box center [611, 275] width 1223 height 609
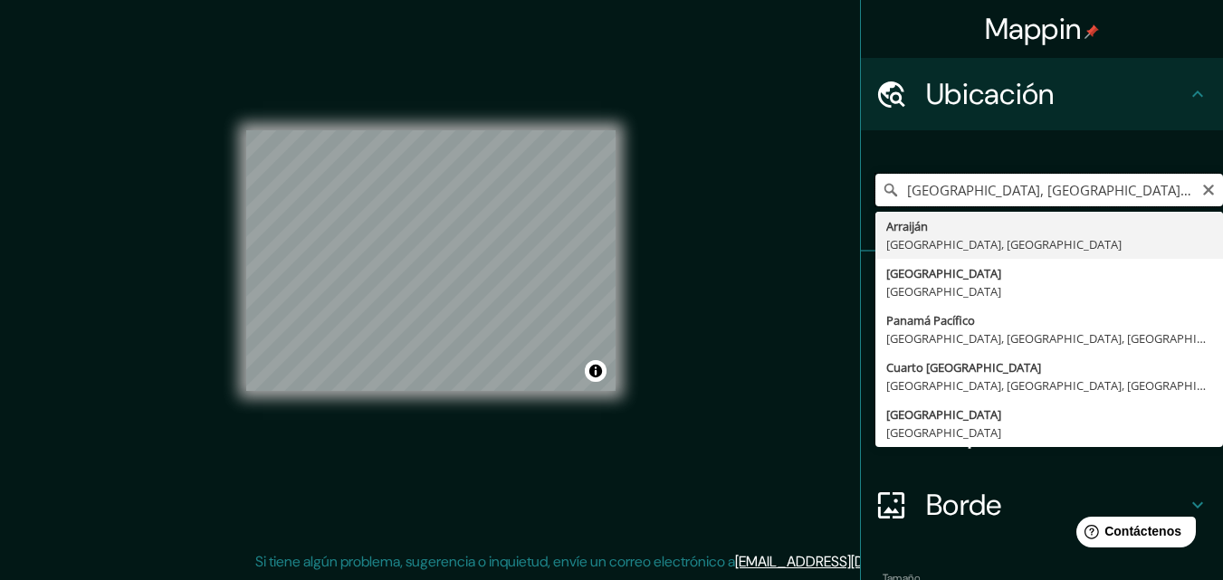
type input "[GEOGRAPHIC_DATA], [GEOGRAPHIC_DATA], [GEOGRAPHIC_DATA]"
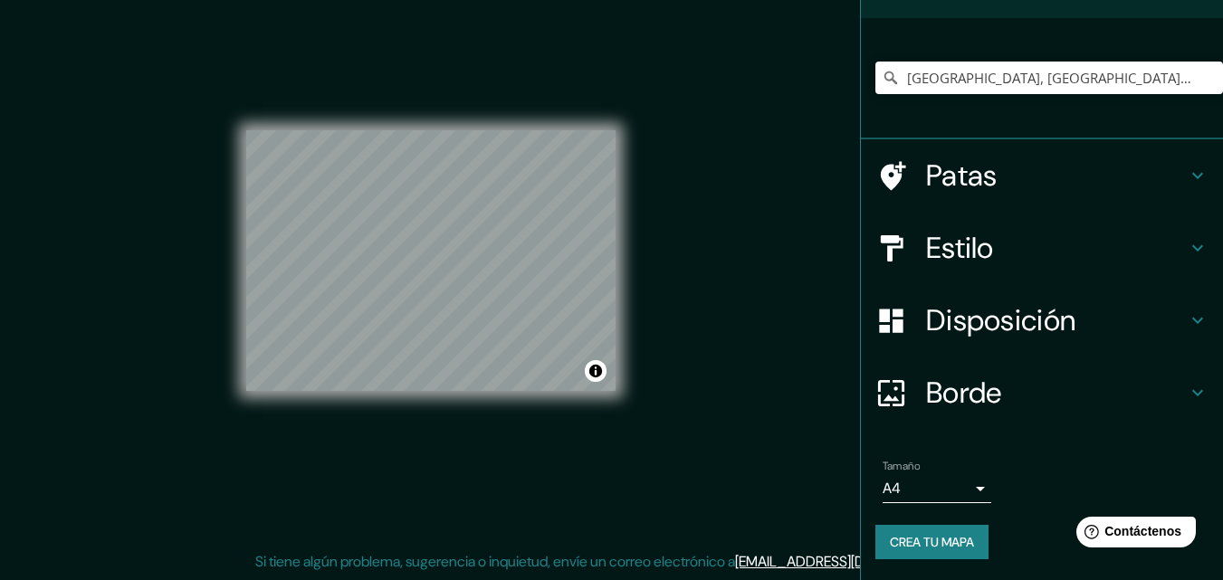
scroll to position [113, 0]
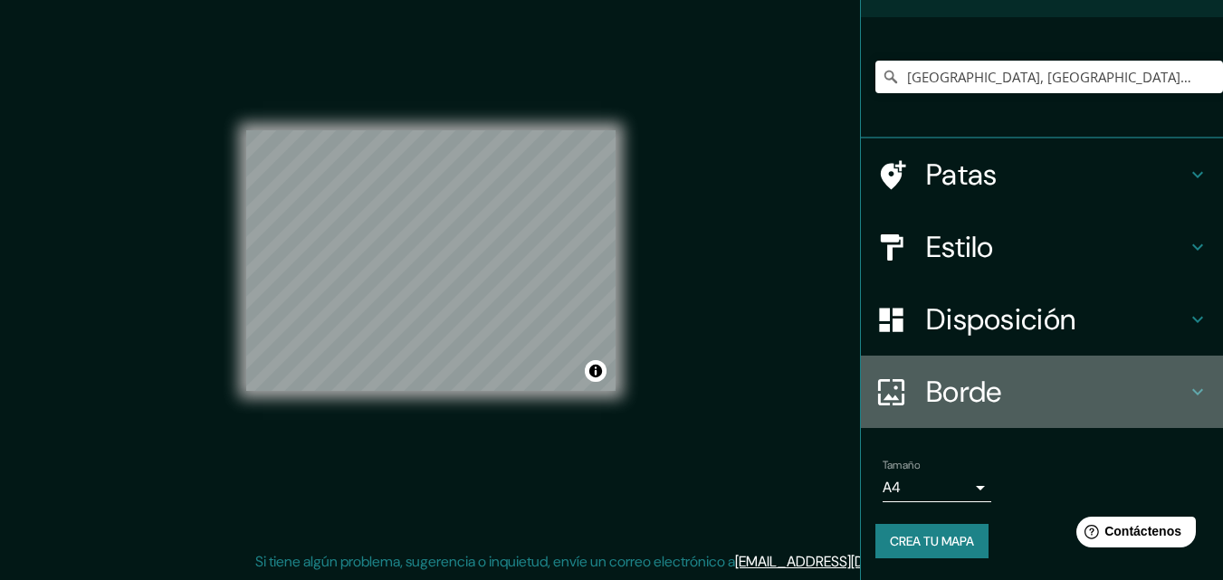
click at [1049, 382] on h4 "Borde" at bounding box center [1056, 392] width 261 height 36
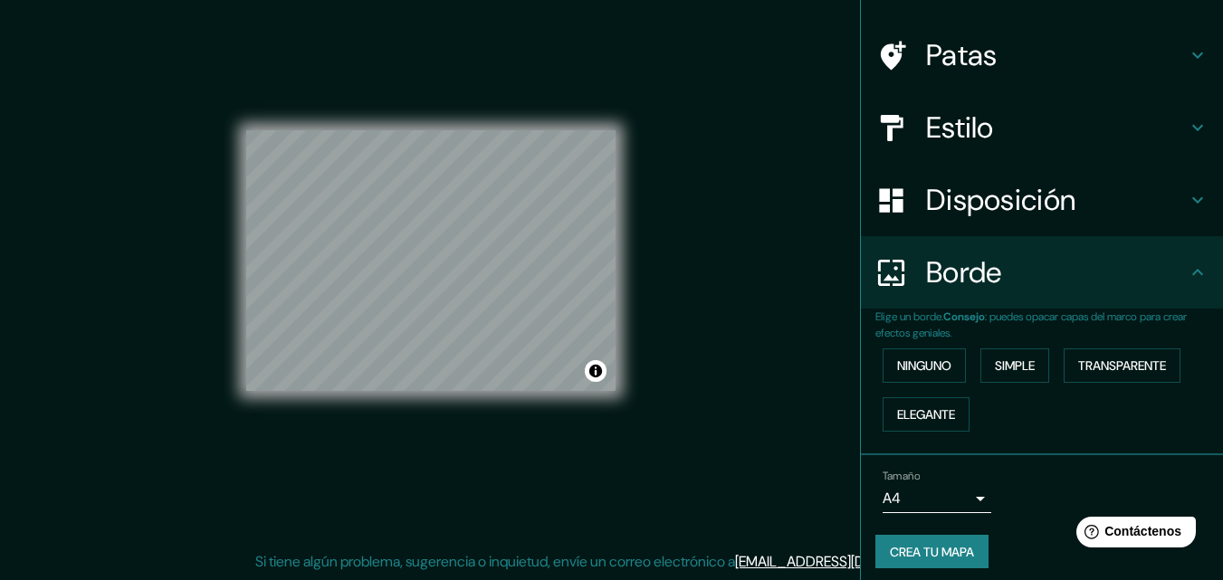
click at [1120, 266] on h4 "Borde" at bounding box center [1056, 272] width 261 height 36
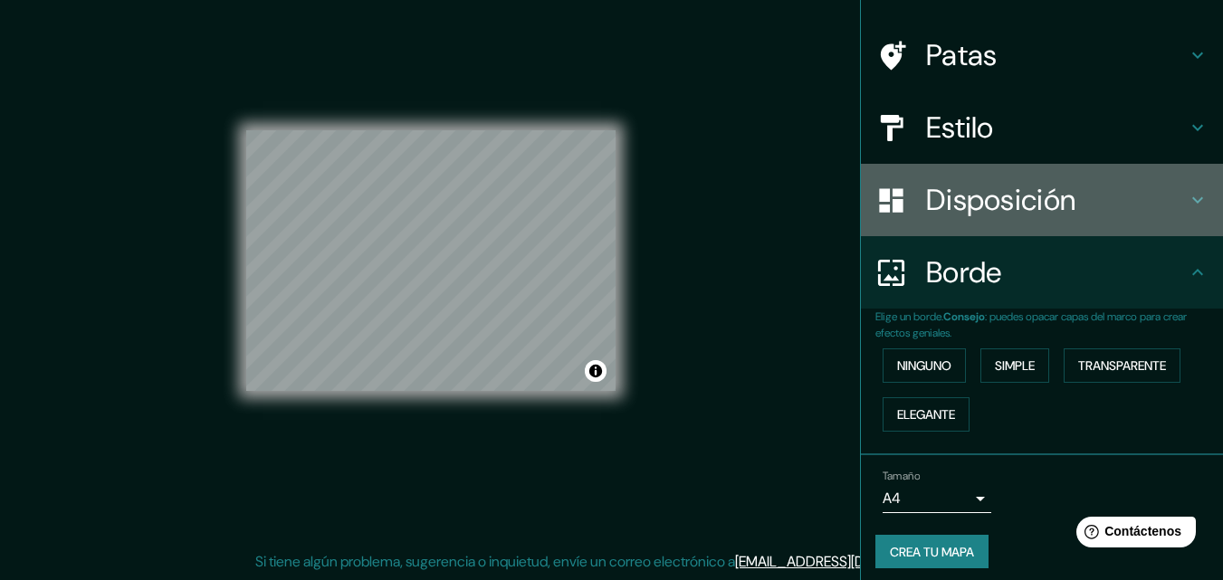
click at [1046, 203] on font "Disposición" at bounding box center [1000, 200] width 149 height 38
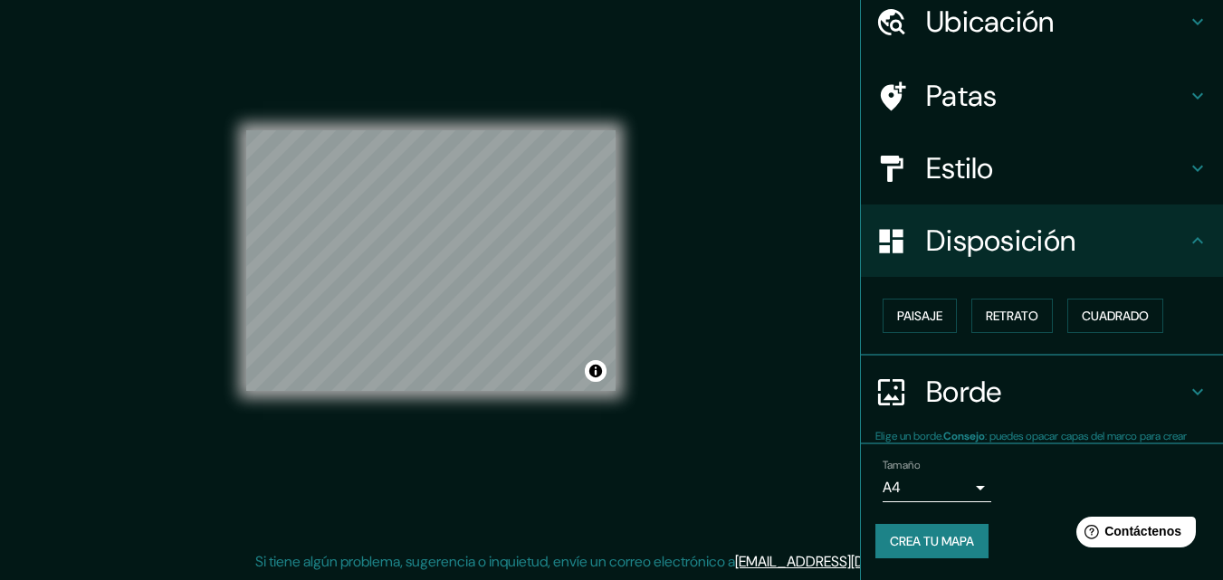
scroll to position [72, 0]
click at [1029, 243] on font "Disposición" at bounding box center [1000, 241] width 149 height 38
click at [1058, 164] on h4 "Estilo" at bounding box center [1056, 168] width 261 height 36
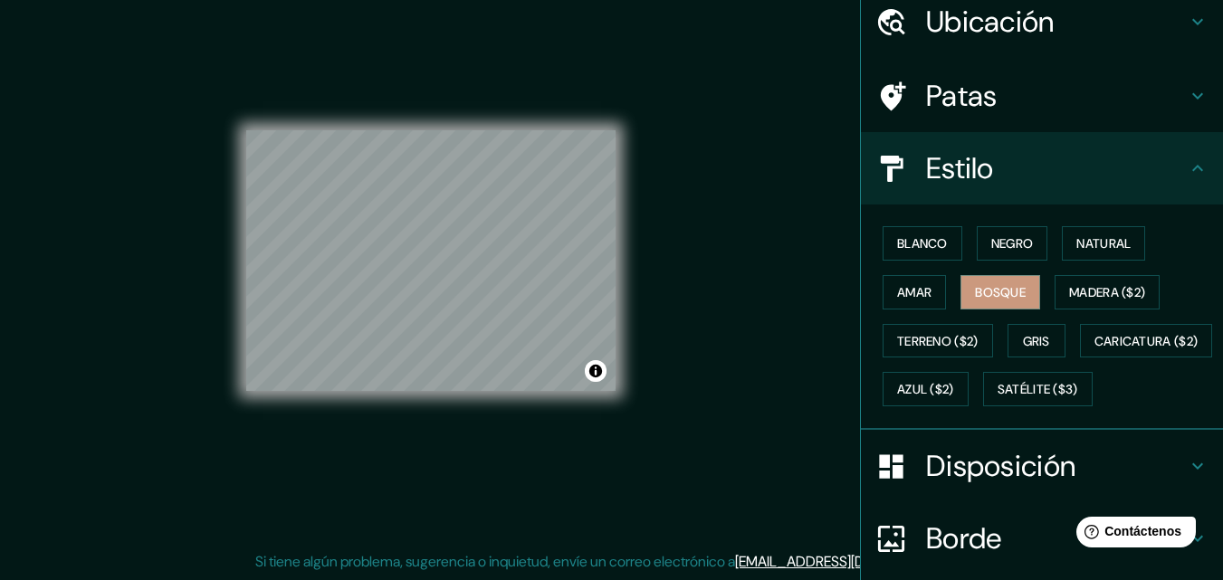
click at [1058, 164] on h4 "Estilo" at bounding box center [1056, 168] width 261 height 36
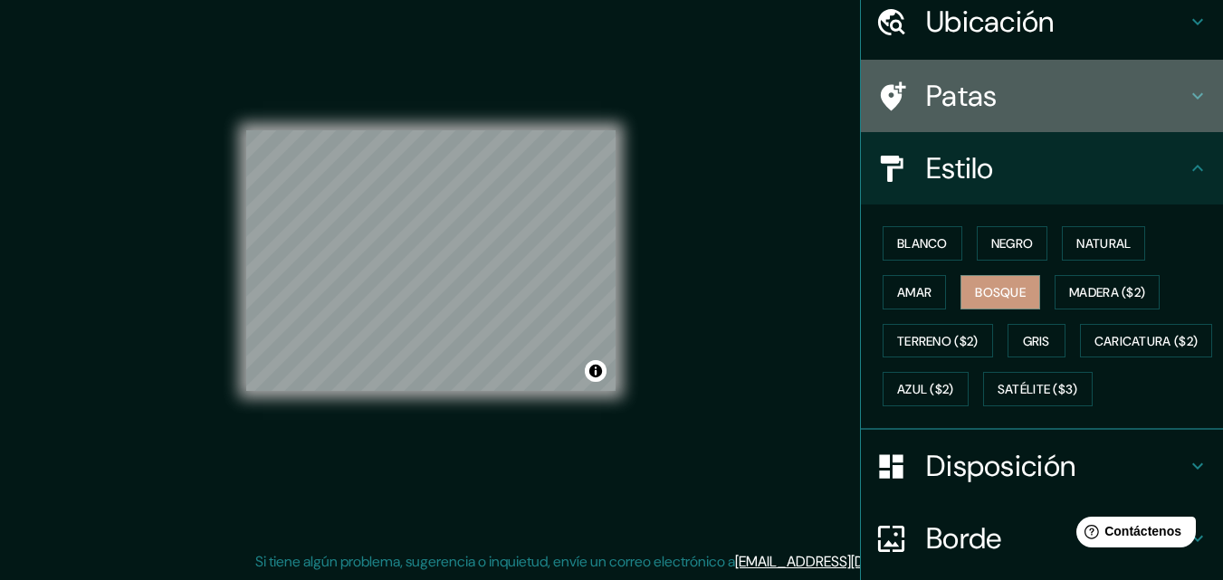
click at [990, 89] on h4 "Patas" at bounding box center [1056, 96] width 261 height 36
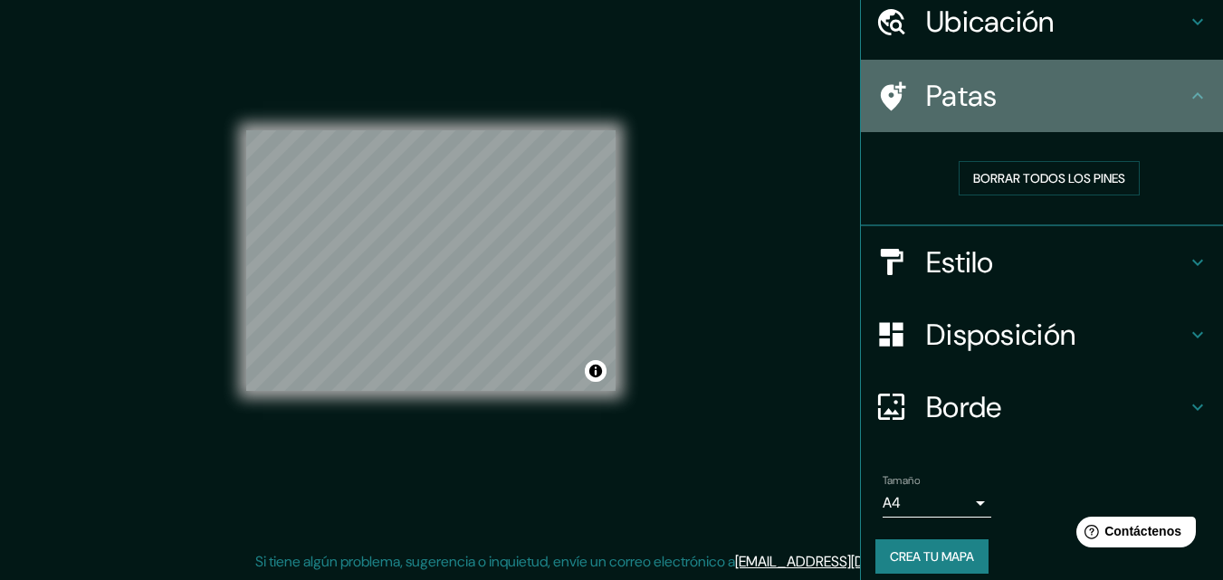
click at [939, 90] on font "Patas" at bounding box center [961, 96] width 71 height 38
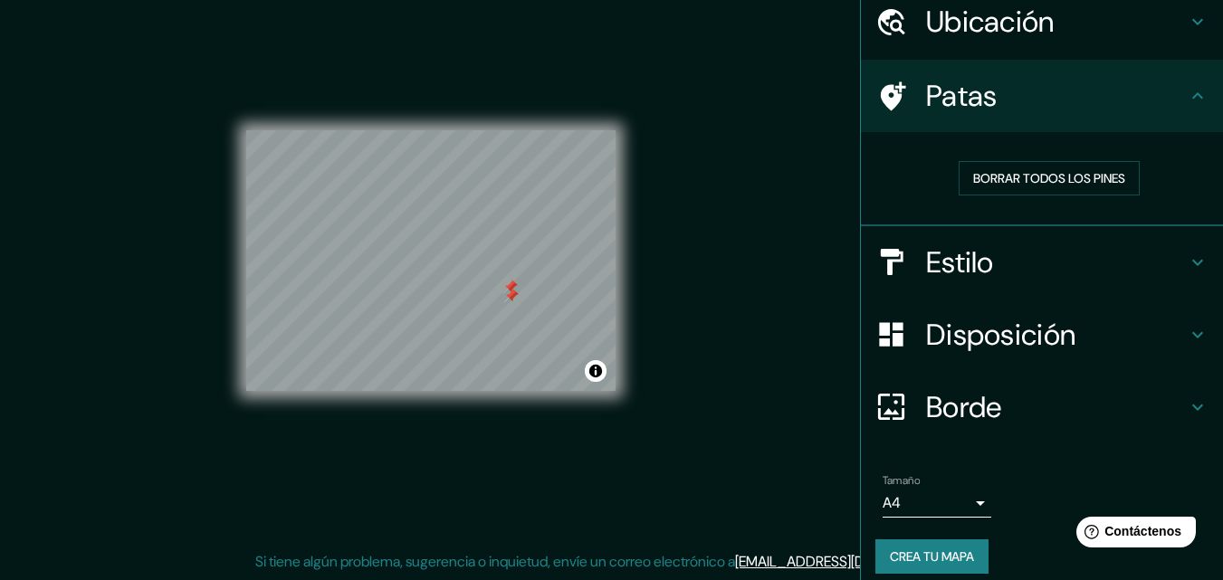
click at [507, 298] on div at bounding box center [511, 296] width 14 height 14
click at [1166, 98] on h4 "Patas" at bounding box center [1056, 96] width 261 height 36
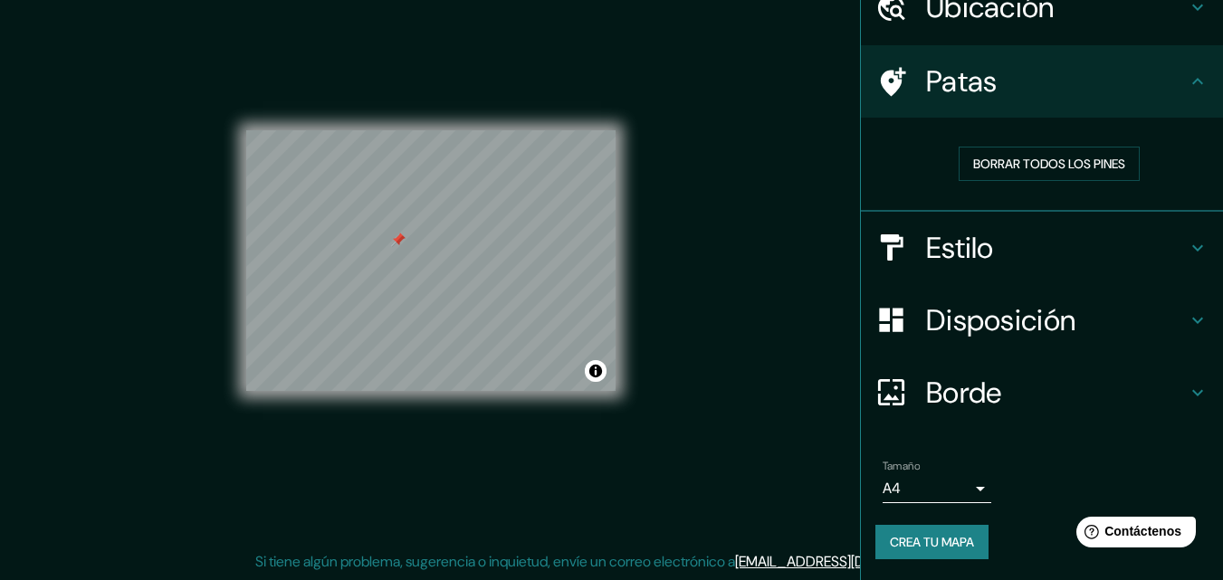
click at [1106, 395] on h4 "Borde" at bounding box center [1056, 393] width 261 height 36
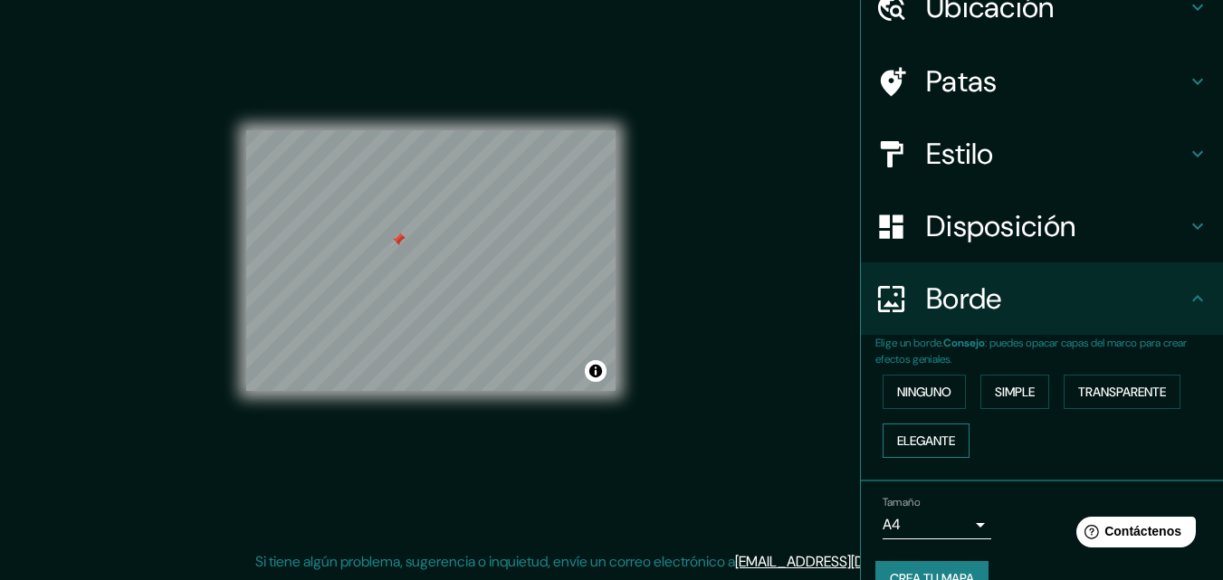
click at [931, 430] on font "Elegante" at bounding box center [926, 441] width 58 height 24
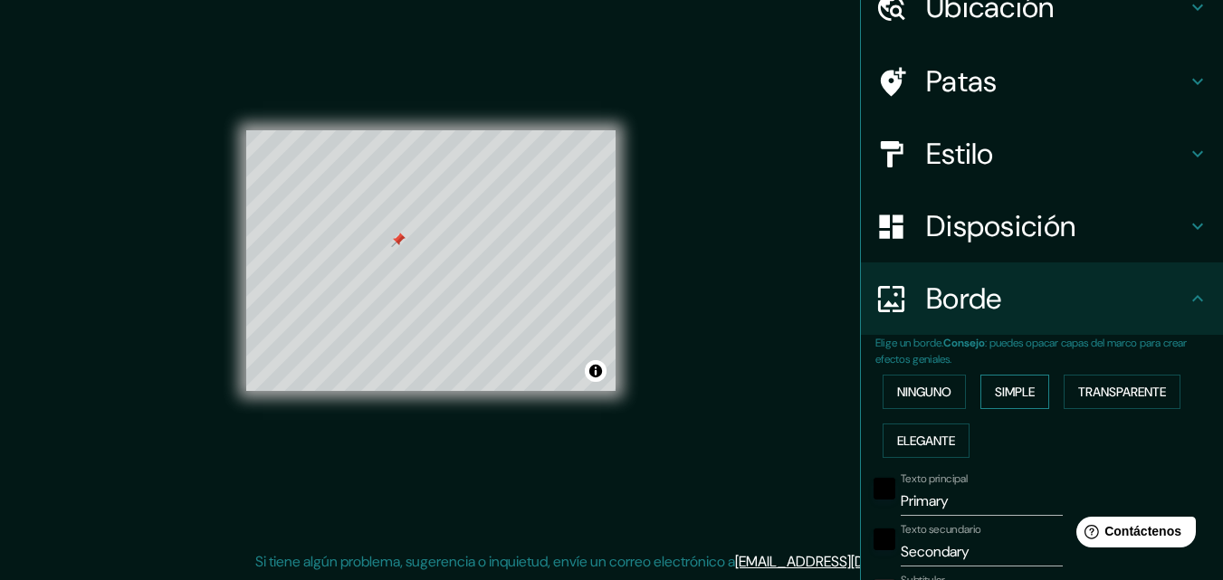
click at [980, 391] on button "Simple" at bounding box center [1014, 392] width 69 height 34
click at [1105, 391] on font "Transparente" at bounding box center [1122, 392] width 88 height 16
click at [1035, 387] on button "Simple" at bounding box center [1014, 392] width 69 height 34
click at [1109, 397] on font "Transparente" at bounding box center [1122, 392] width 88 height 16
click at [1014, 394] on font "Simple" at bounding box center [1015, 392] width 40 height 16
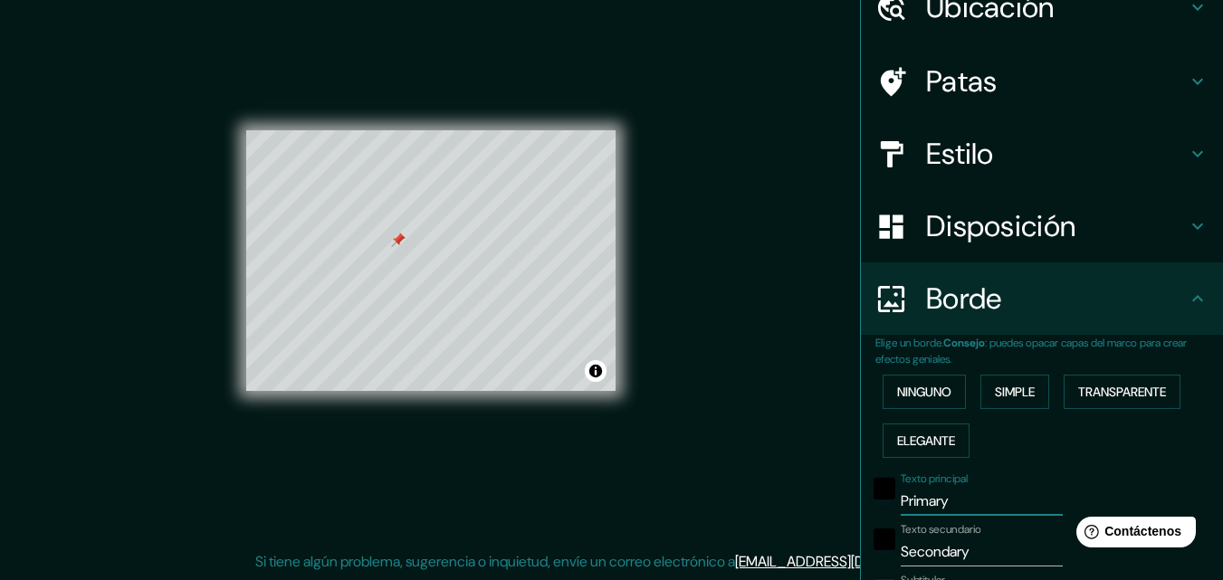
drag, startPoint x: 961, startPoint y: 497, endPoint x: 689, endPoint y: 534, distance: 274.9
click at [689, 534] on div "Mappin Ubicación Arraiján, Provincia de Panamá Oeste, Panamá Patas Estilo Dispo…" at bounding box center [611, 275] width 1223 height 609
type input "163"
type input "33"
type input "c"
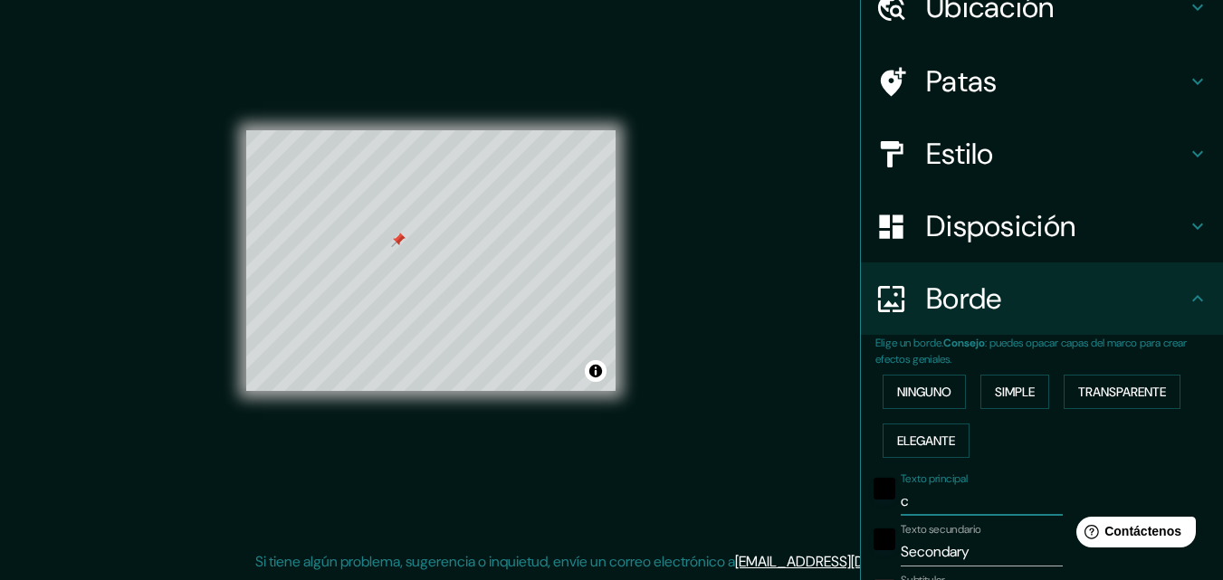
type input "163"
type input "33"
type input "co"
type input "163"
type input "33"
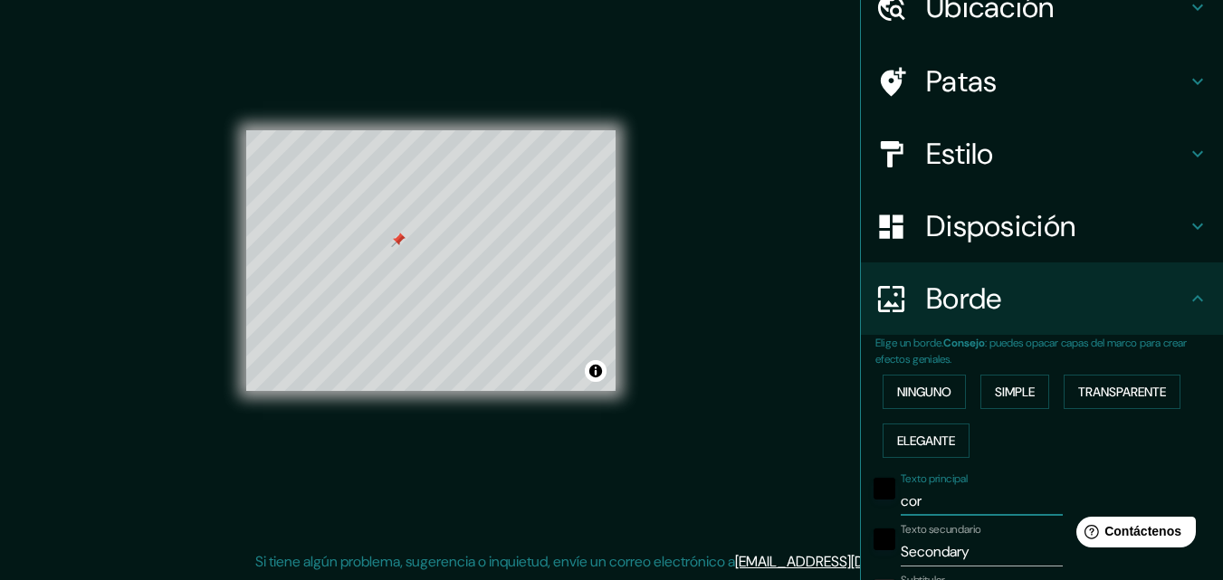
type input "corr"
type input "163"
type input "33"
type input "corre"
type input "163"
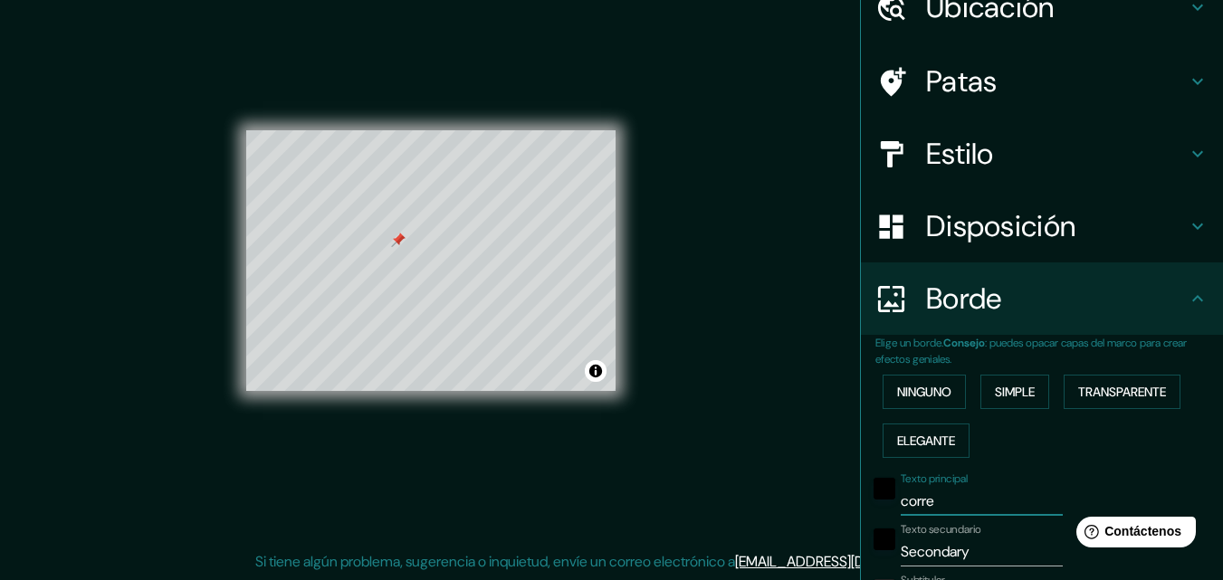
type input "33"
type input "corregi"
type input "163"
type input "33"
type input "corregim"
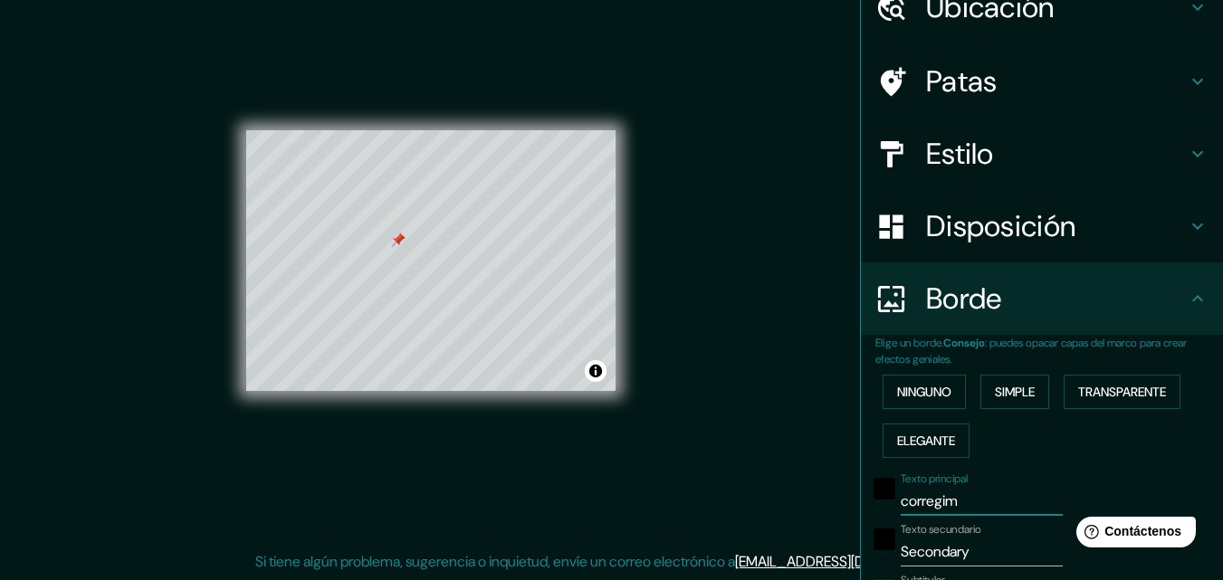
type input "163"
type input "33"
type input "corregimie"
type input "163"
type input "33"
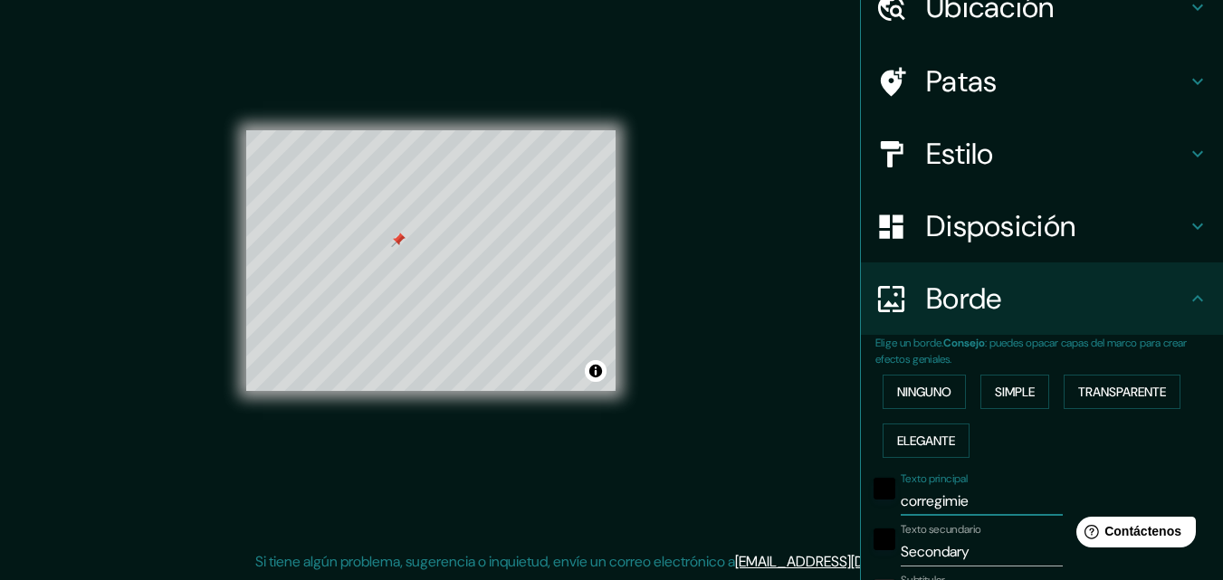
type input "corregimien"
type input "163"
type input "33"
type input "corregimieny"
type input "163"
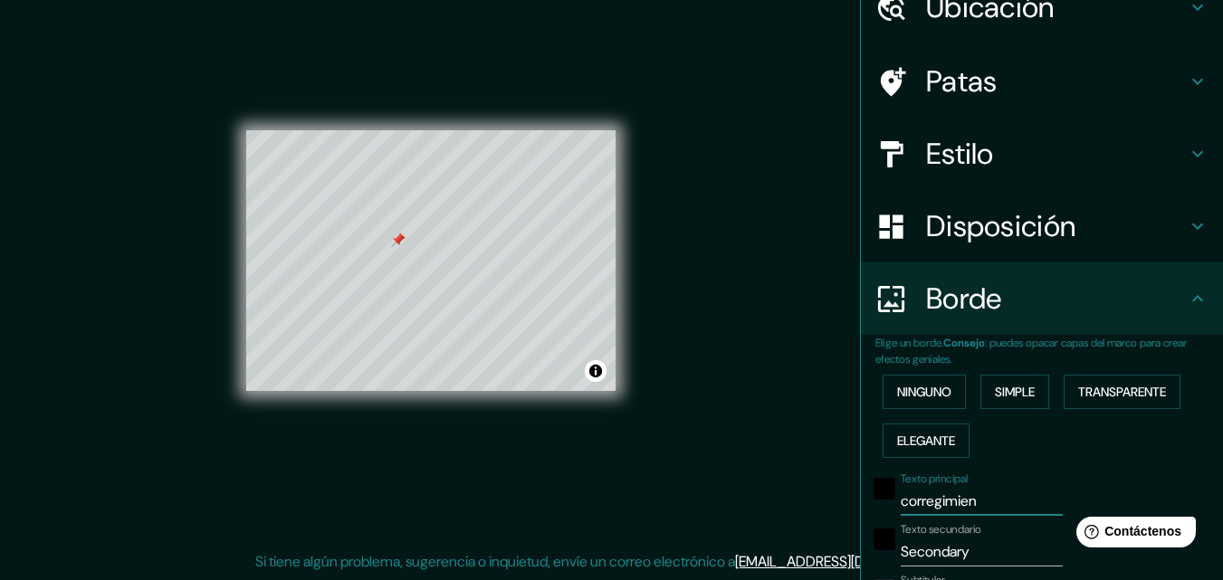
type input "33"
type input "corregimienyo"
type input "163"
type input "33"
type input "corregimieny"
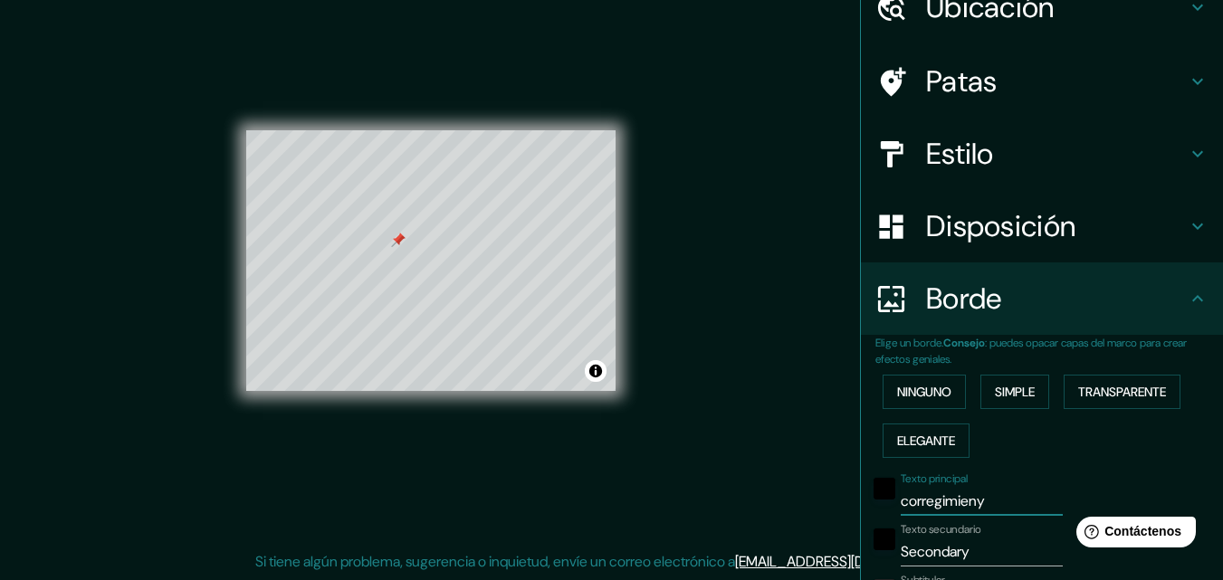
type input "163"
type input "33"
type input "corregimien"
type input "163"
type input "33"
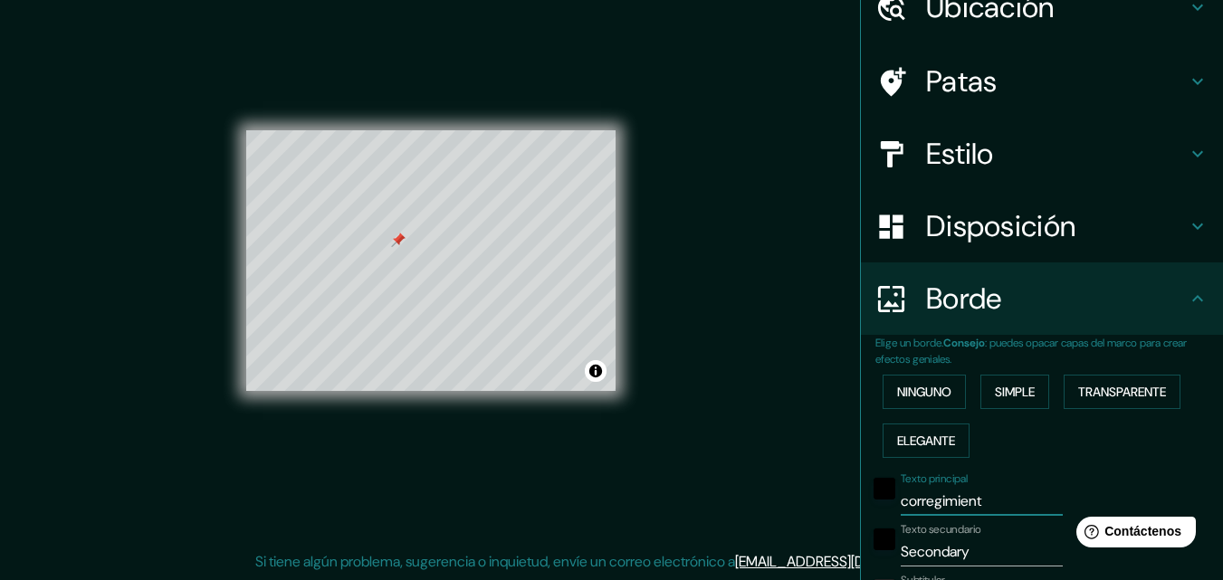
type input "corregimiento"
type input "163"
type input "33"
type input "corregimient"
type input "163"
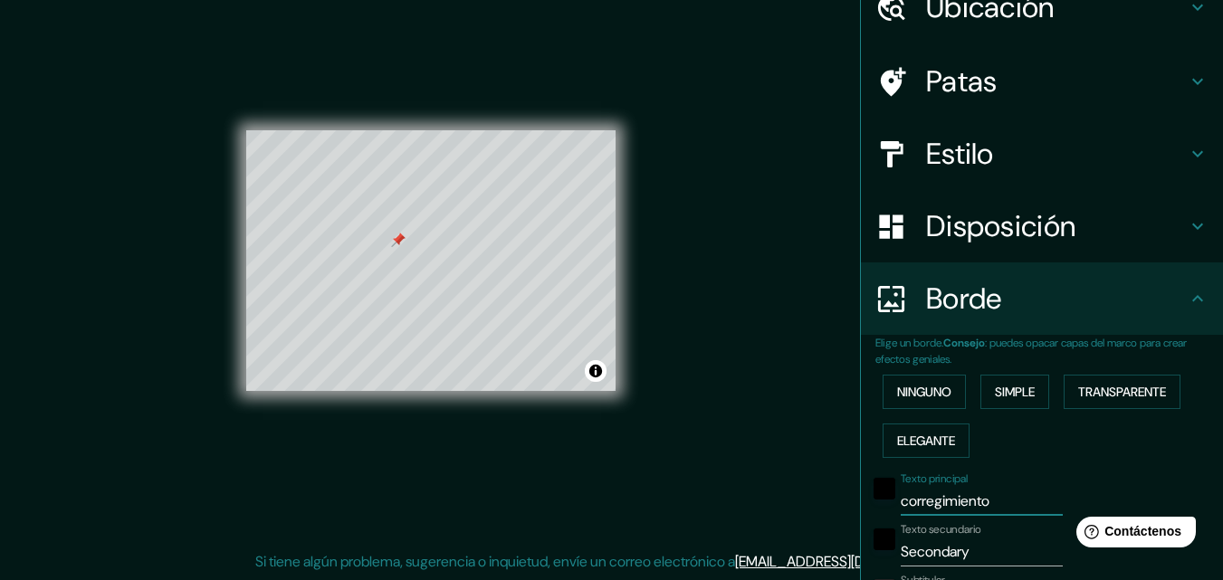
type input "33"
type input "c"
type input "163"
type input "33"
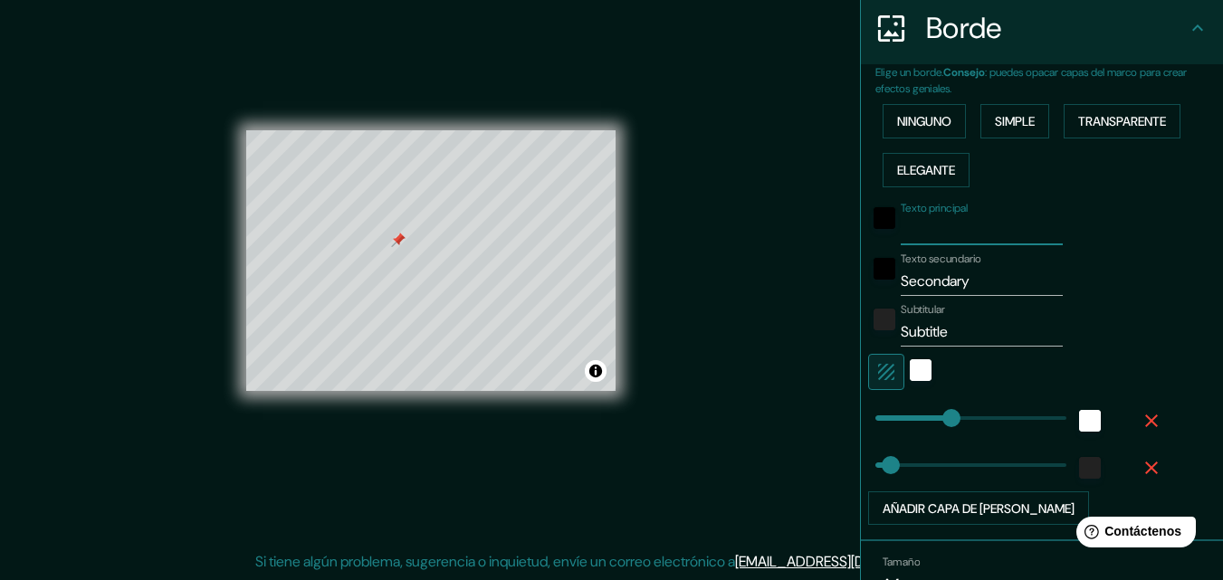
scroll to position [358, 0]
drag, startPoint x: 985, startPoint y: 277, endPoint x: 867, endPoint y: 281, distance: 117.7
click at [868, 281] on div "Texto secundario Secondary" at bounding box center [1016, 273] width 297 height 43
type input "163"
type input "33"
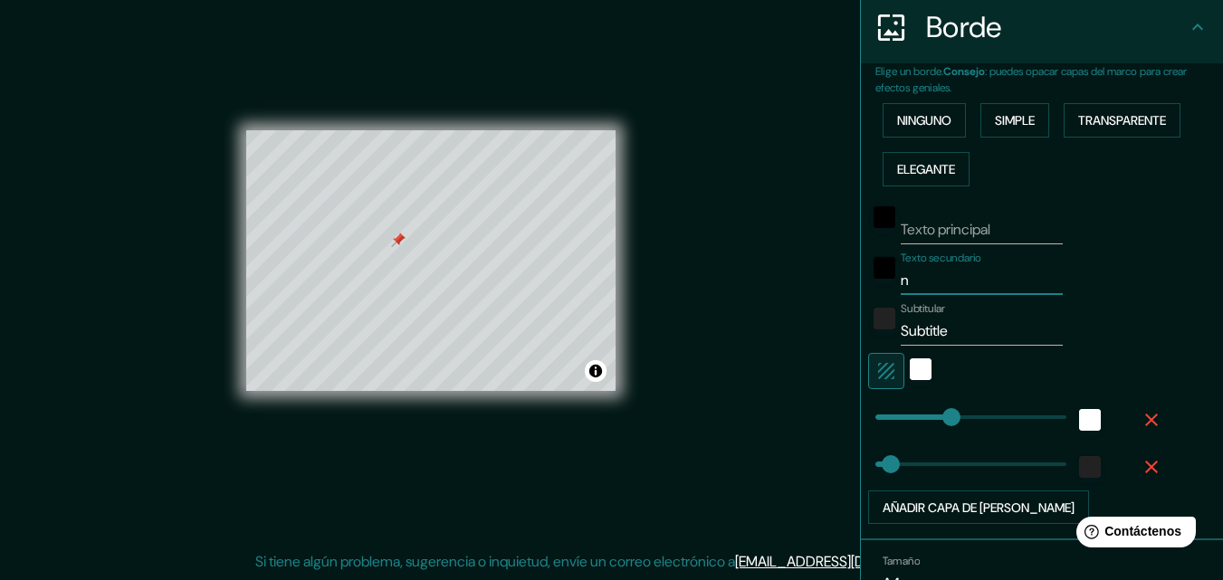
type input "nu"
type input "163"
type input "33"
type input "nue"
type input "163"
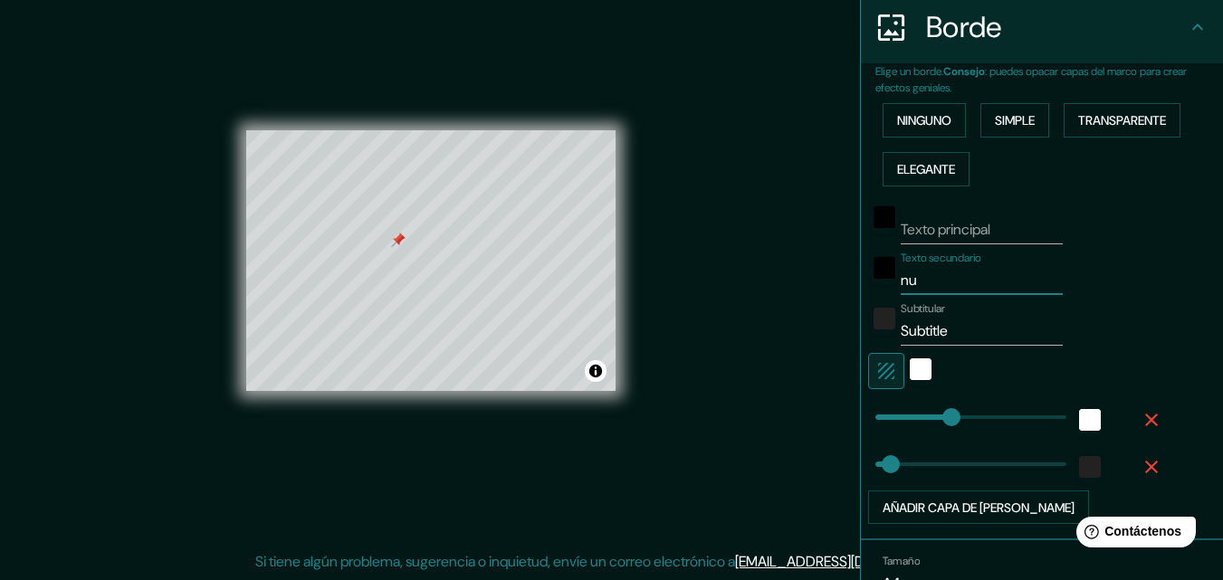
type input "33"
type input "nuev"
type input "163"
type input "33"
type input "nuevo"
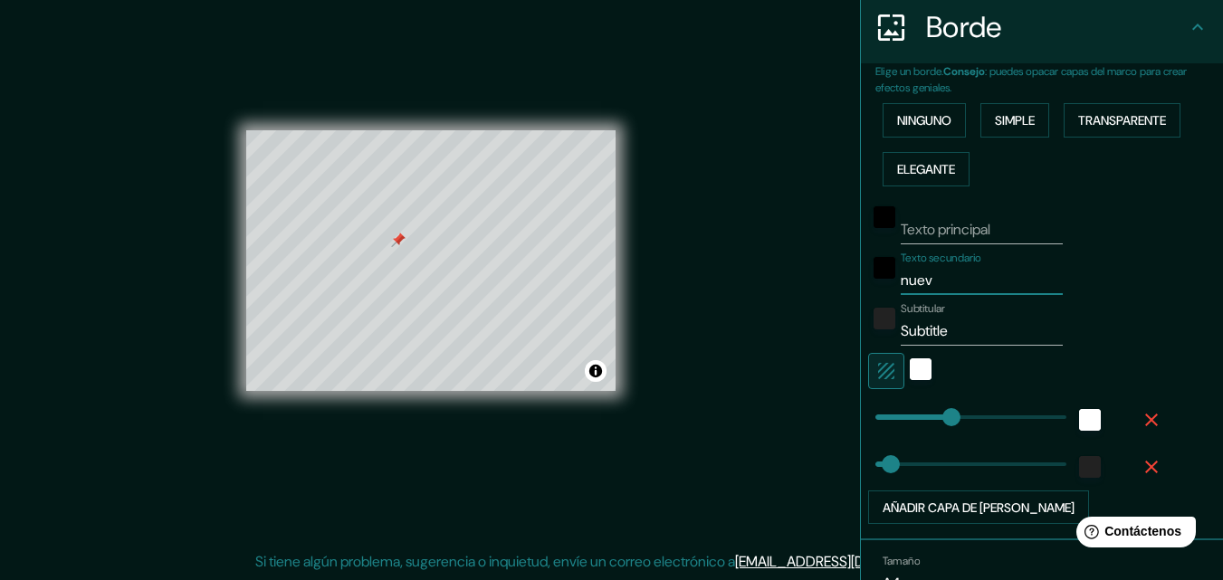
type input "163"
type input "33"
type input "nuevo"
type input "163"
type input "33"
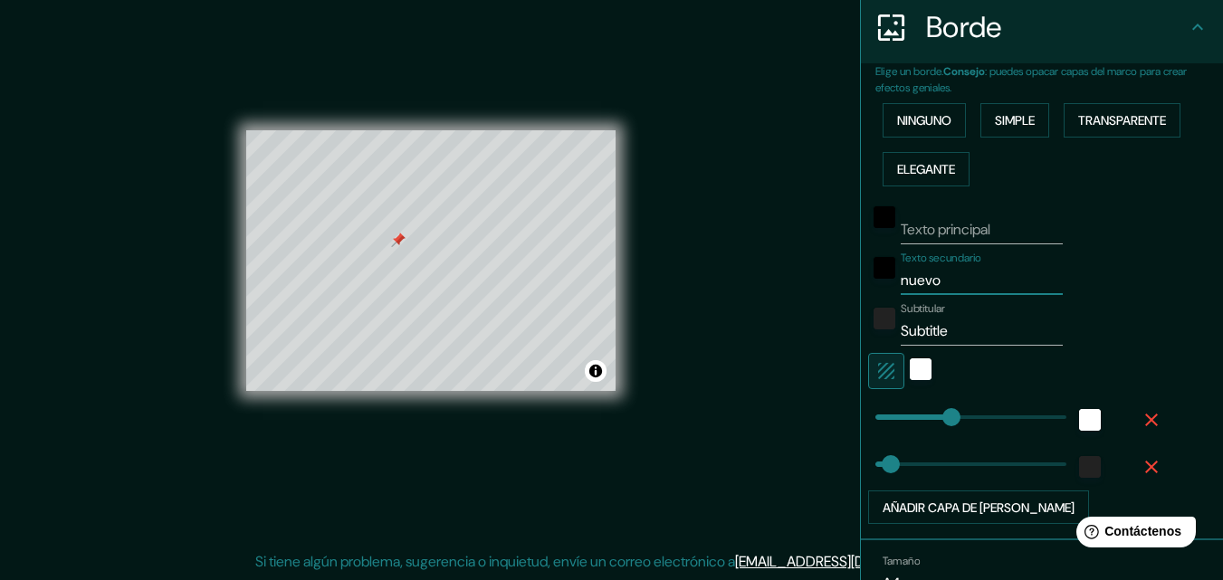
type input "nuevo a"
type input "163"
type input "33"
type input "nuevo arr"
type input "163"
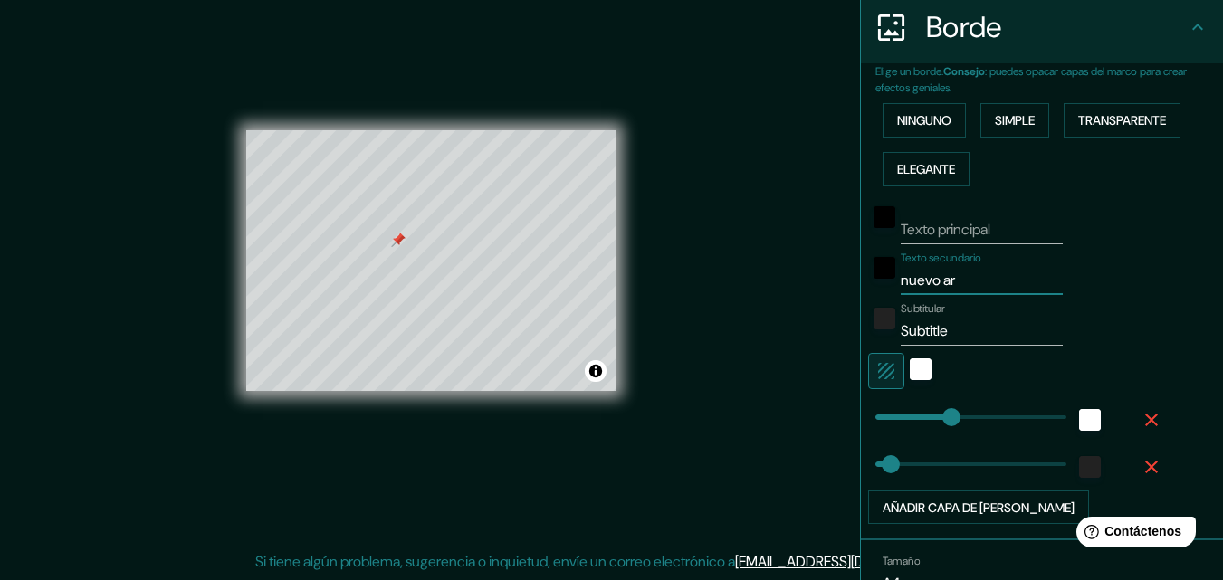
type input "33"
type input "nuevo arra"
type input "163"
type input "33"
type input "nuevo arrai"
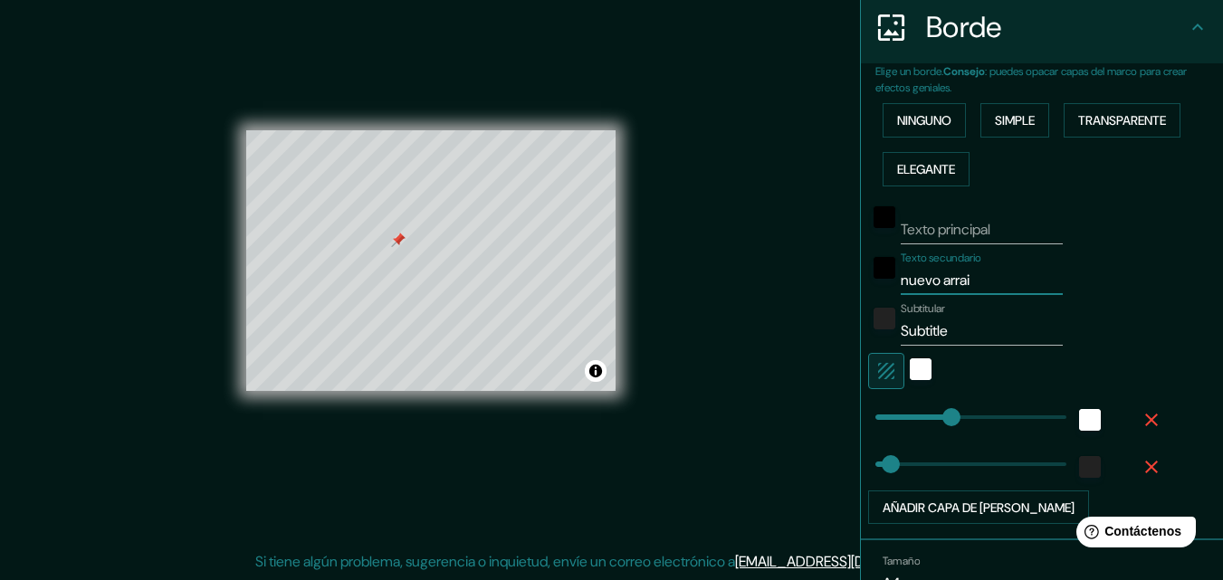
type input "163"
type input "33"
type input "nuevo arraiá"
type input "163"
type input "33"
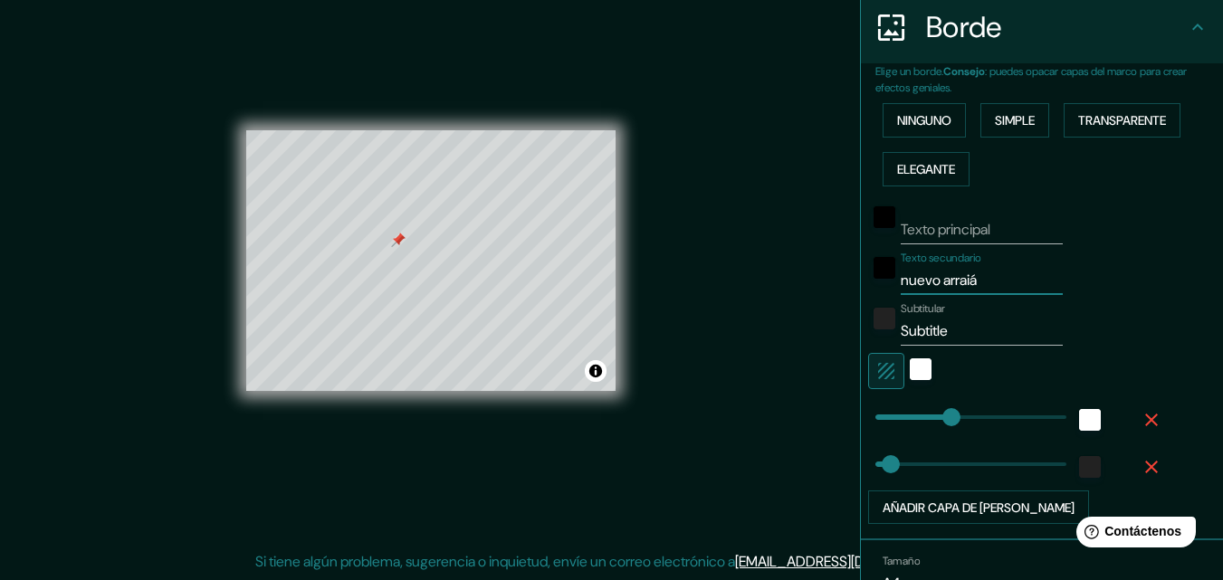
type input "nuevo arraián"
type input "163"
type input "33"
type input "nuevo arraián"
click at [970, 324] on input "Subtitle" at bounding box center [981, 331] width 162 height 29
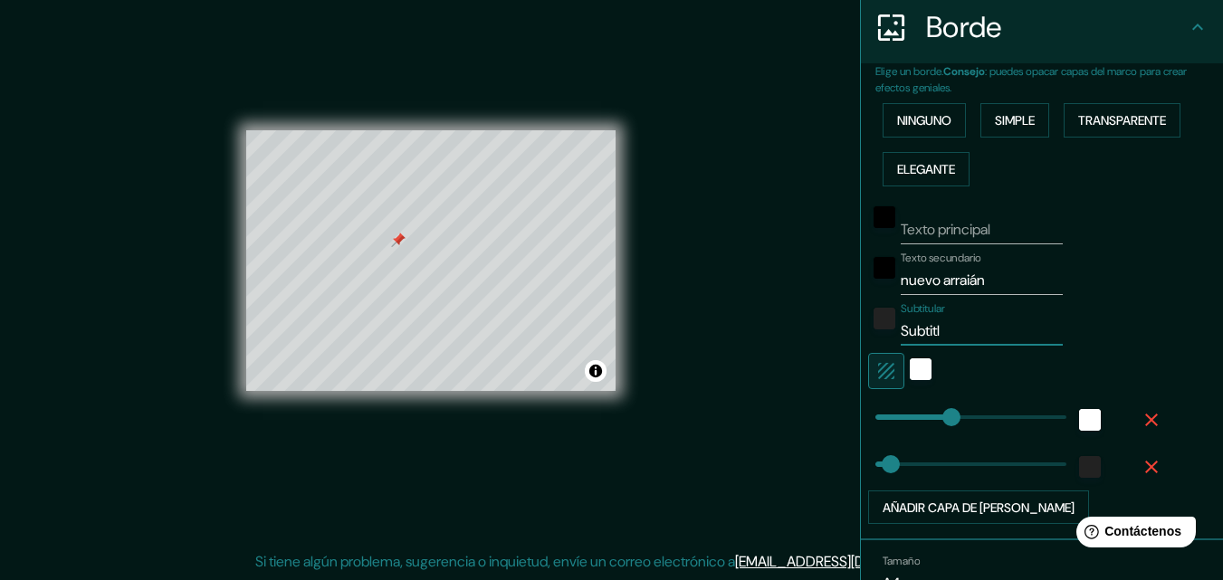
type input "Subtit"
type input "163"
type input "33"
type input "Subti"
type input "163"
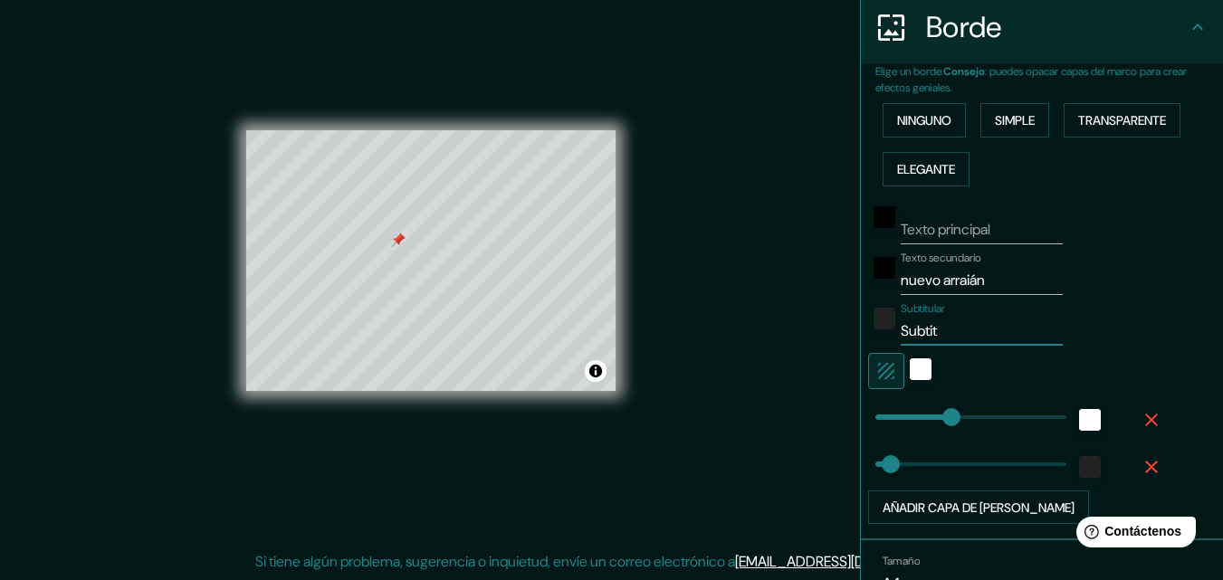
type input "33"
type input "Sub"
type input "163"
type input "33"
type input "Su"
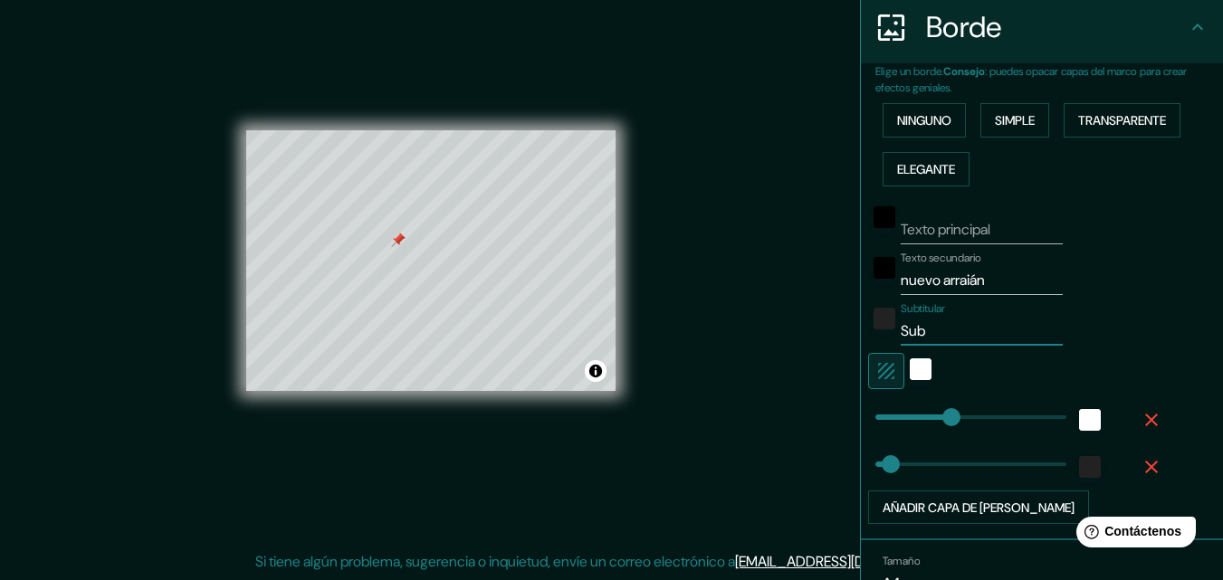
type input "163"
type input "33"
type input "S"
type input "163"
type input "33"
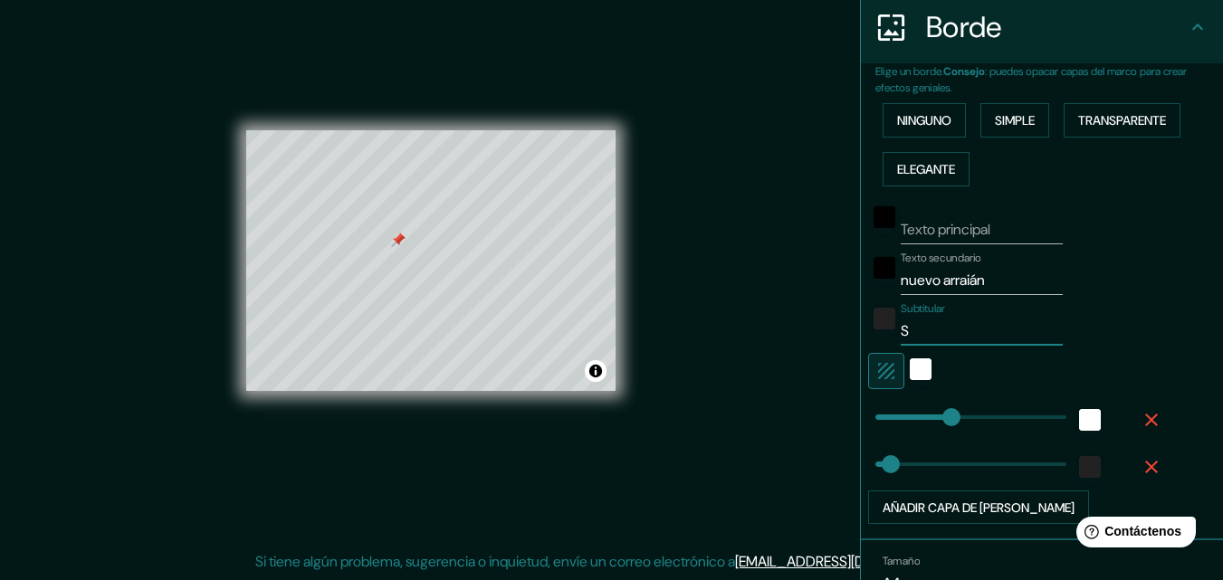
type input "163"
type input "33"
type input "e"
type input "163"
type input "33"
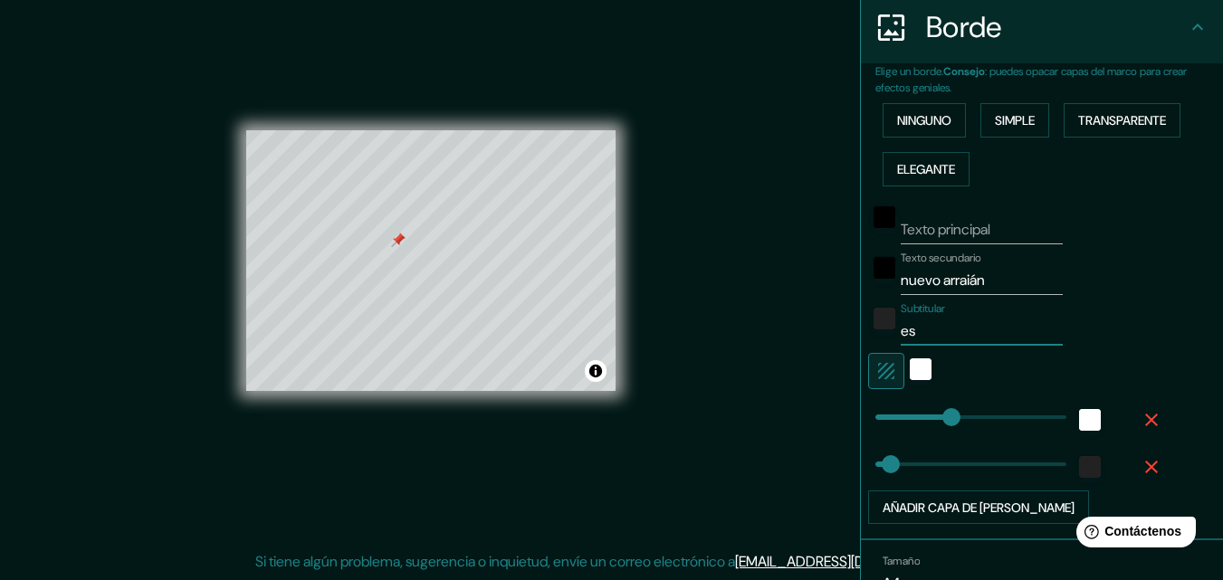
type input "est"
type input "163"
type input "33"
type input "esta"
type input "163"
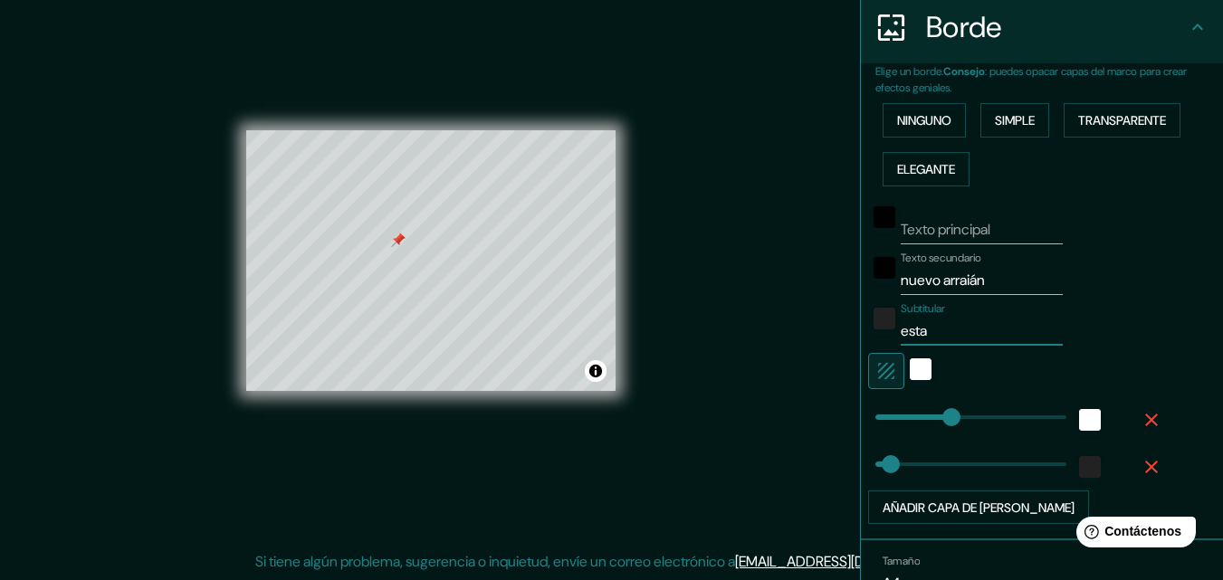
type input "33"
type input "estac"
type input "163"
type input "33"
type input "estaci"
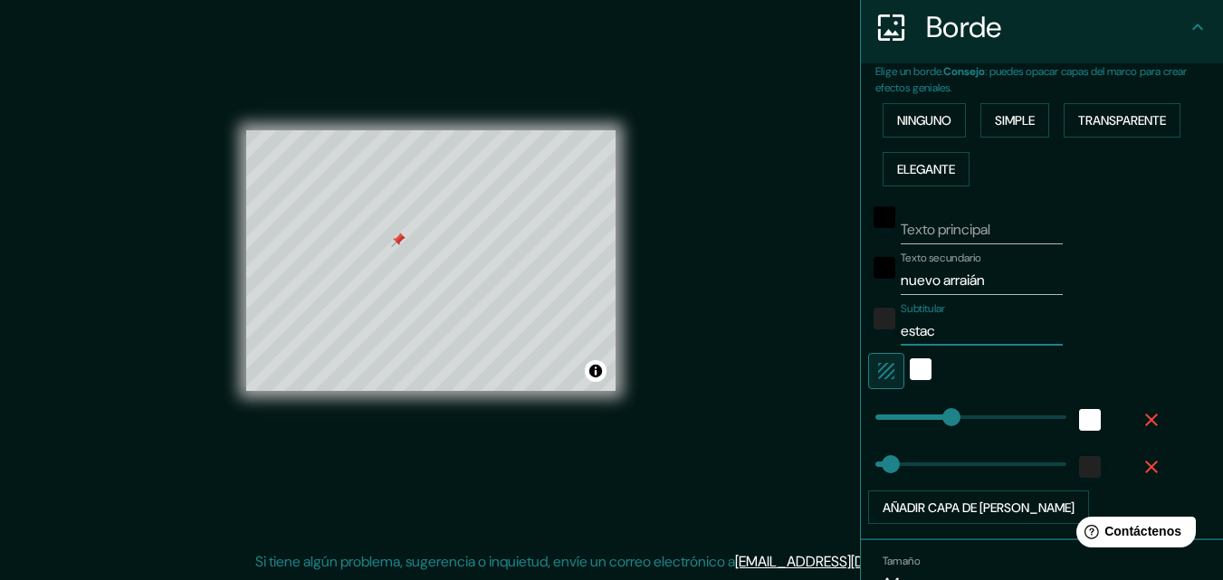
type input "163"
type input "33"
type input "estació"
type input "163"
type input "33"
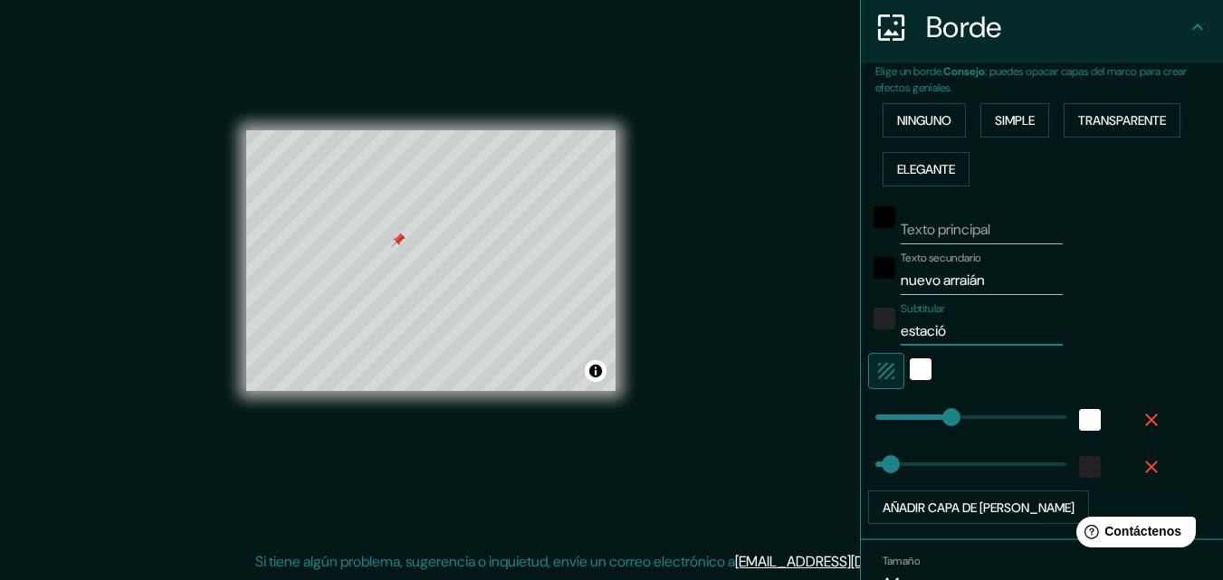
type input "estación"
type input "163"
type input "33"
type input "estación"
type input "163"
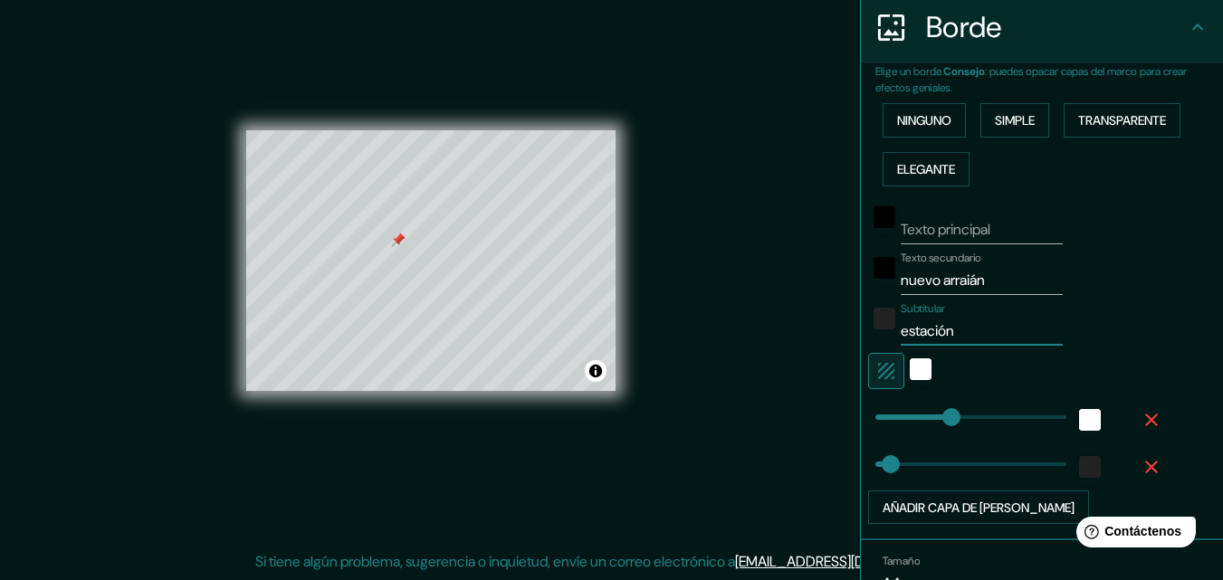
type input "33"
type input "estación sa"
type input "163"
type input "33"
type input "estación san"
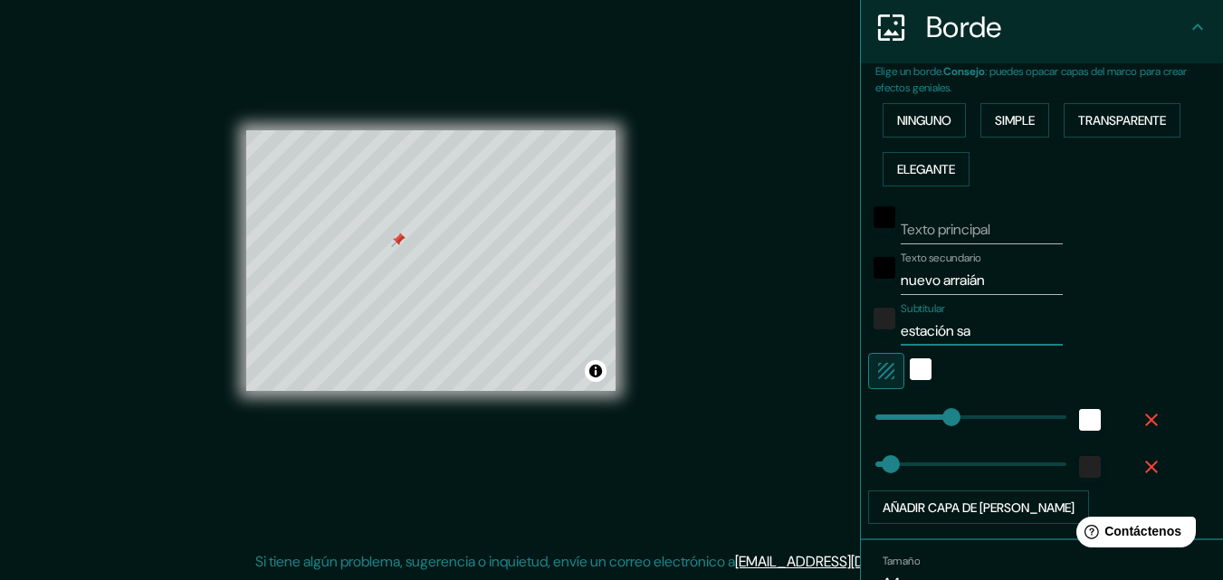
type input "163"
type input "33"
type input "estación san"
type input "163"
type input "33"
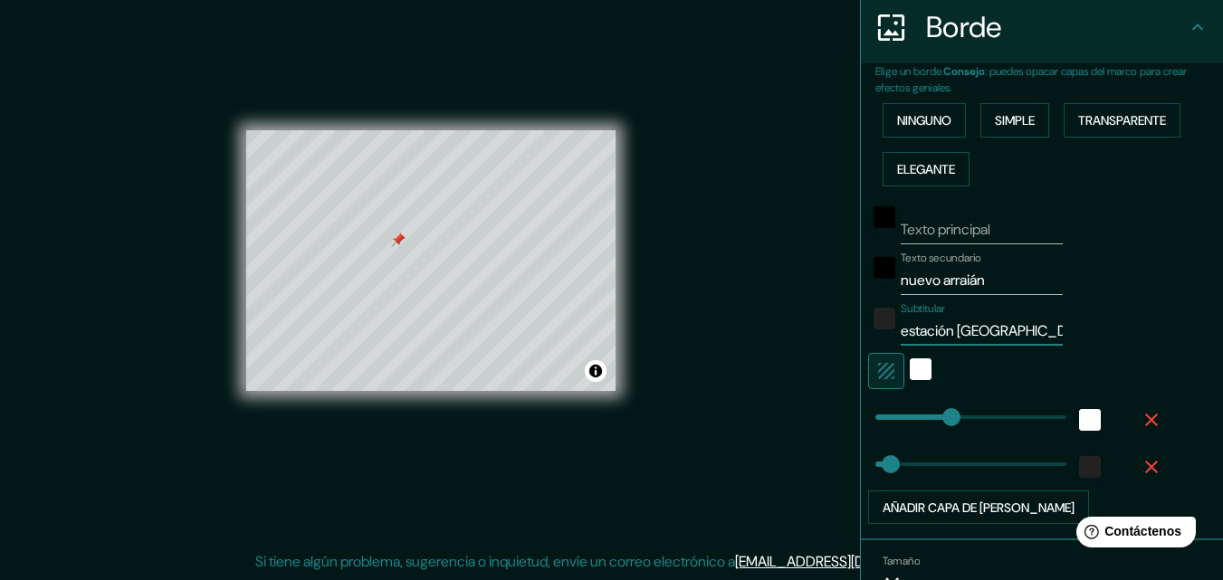
type input "estación san be"
type input "163"
type input "33"
type input "estación san ber"
type input "163"
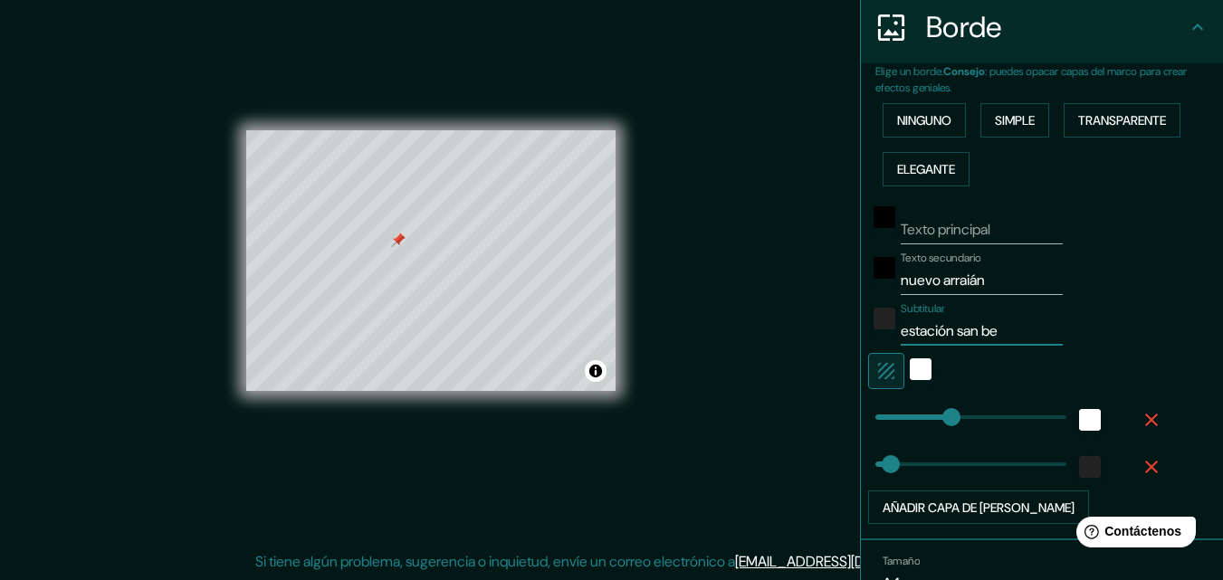
type input "33"
type input "estación san bern"
type input "163"
type input "33"
type input "estación san berna"
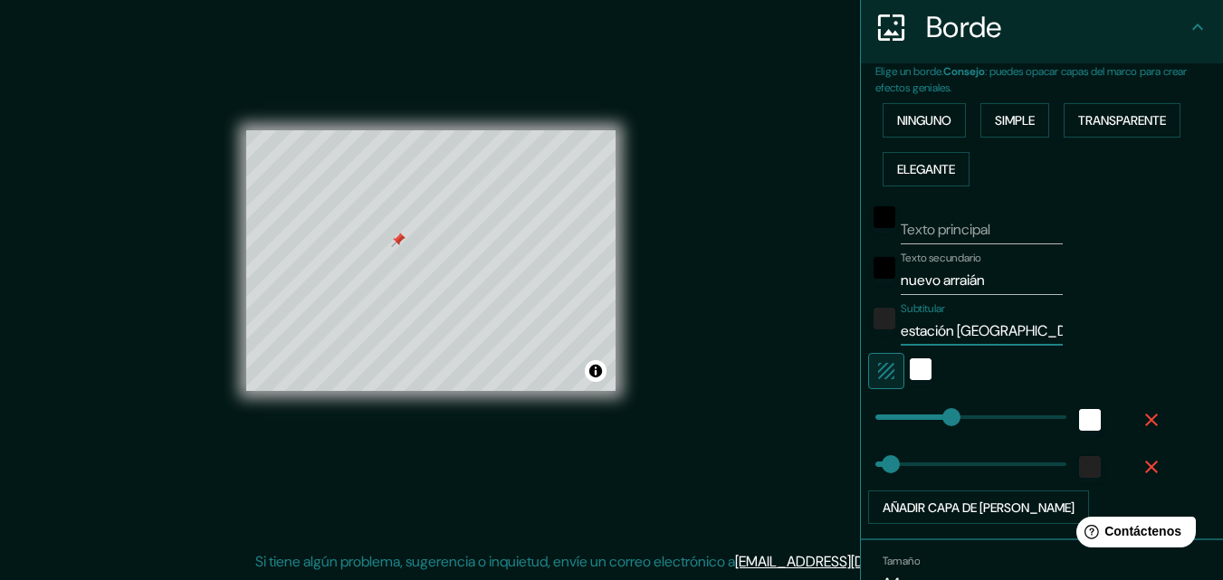
type input "163"
type input "33"
type input "estación san bernar"
type input "163"
type input "33"
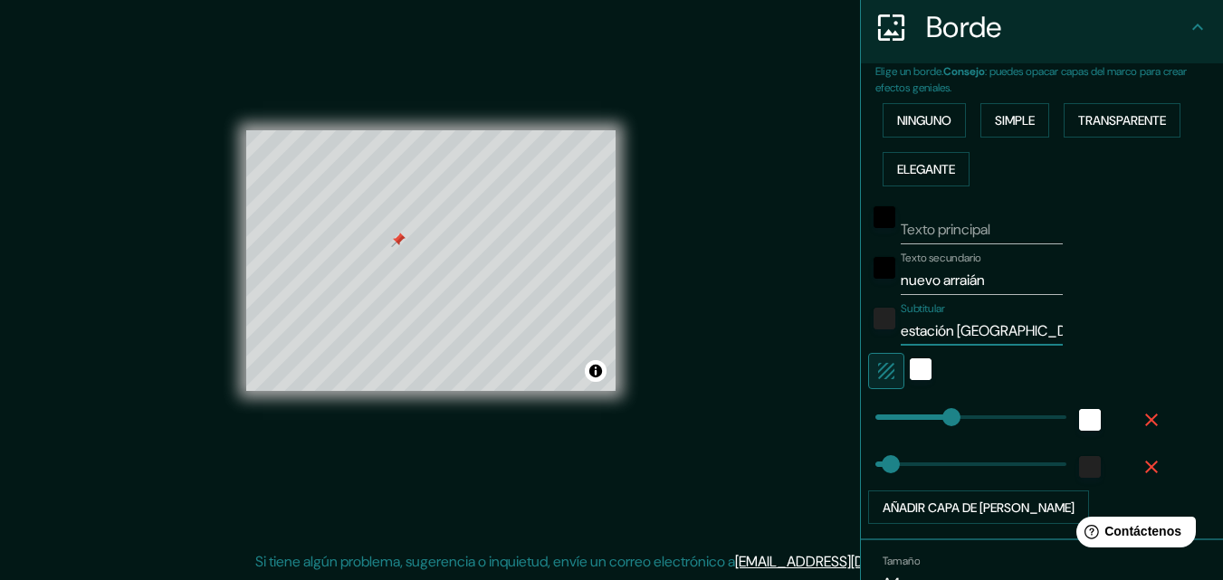
type input "estación san bernardi"
type input "163"
type input "33"
type input "estación san bernardin"
type input "163"
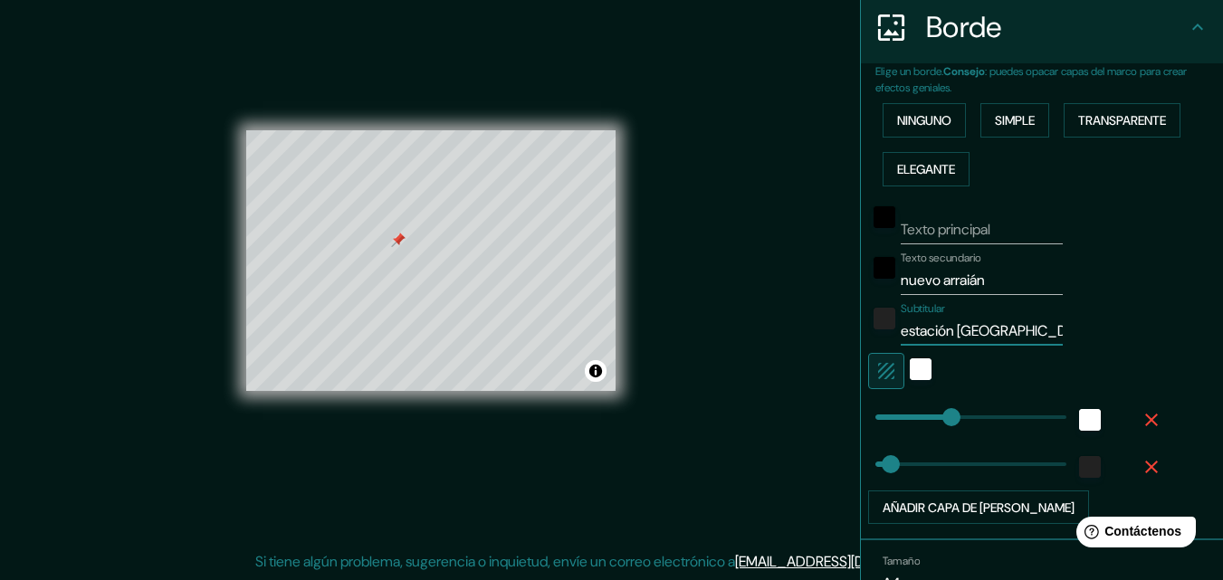
type input "33"
type input "estación san bernardino"
type input "163"
type input "33"
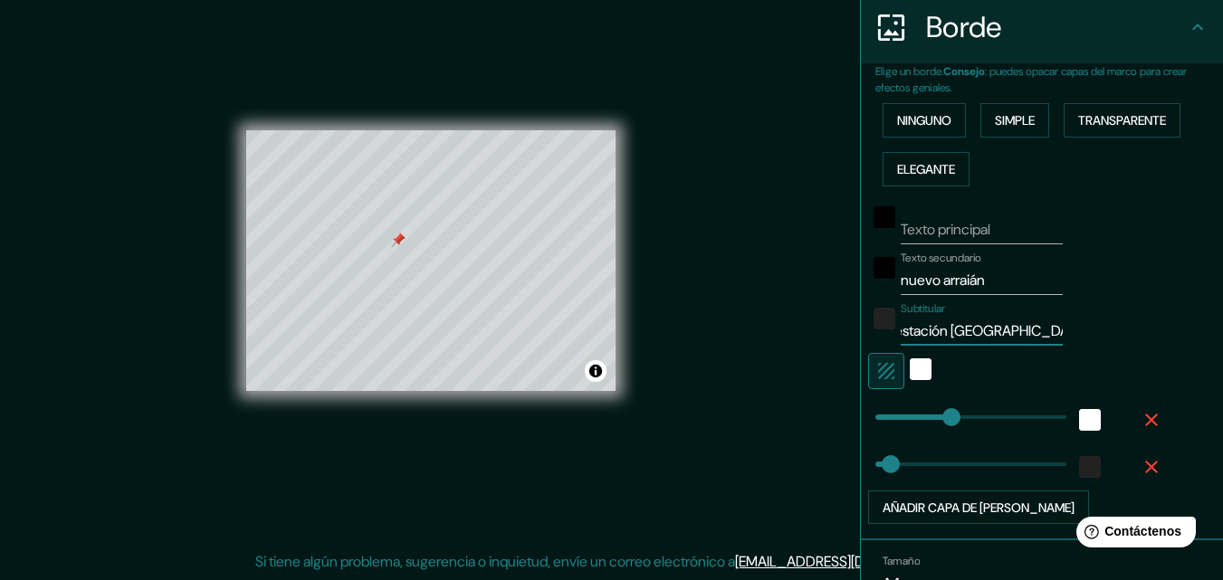
type input "estación san bernardin"
type input "163"
type input "33"
type input "e"
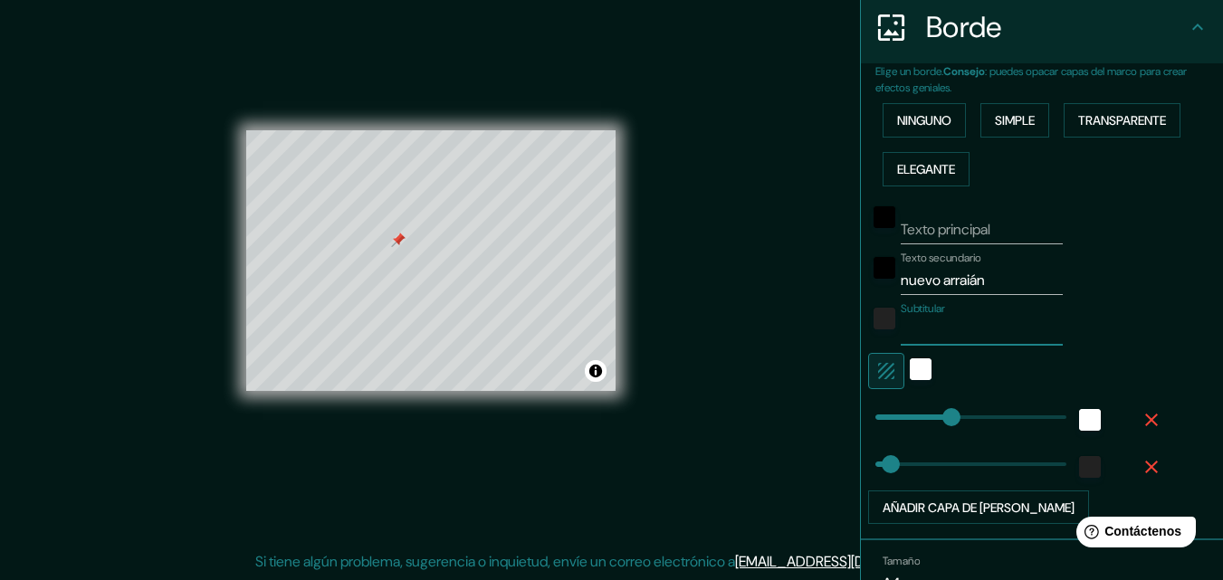
type input "163"
type input "33"
type input "ES"
type input "163"
type input "33"
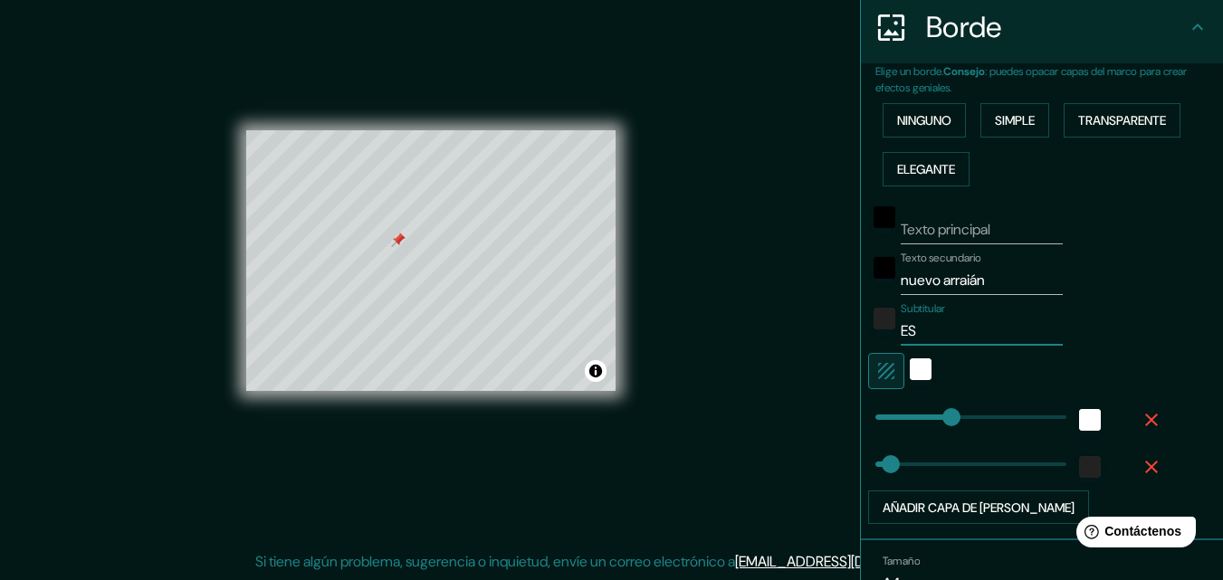
type input "EST"
type input "163"
type input "33"
type input "ESTA"
type input "163"
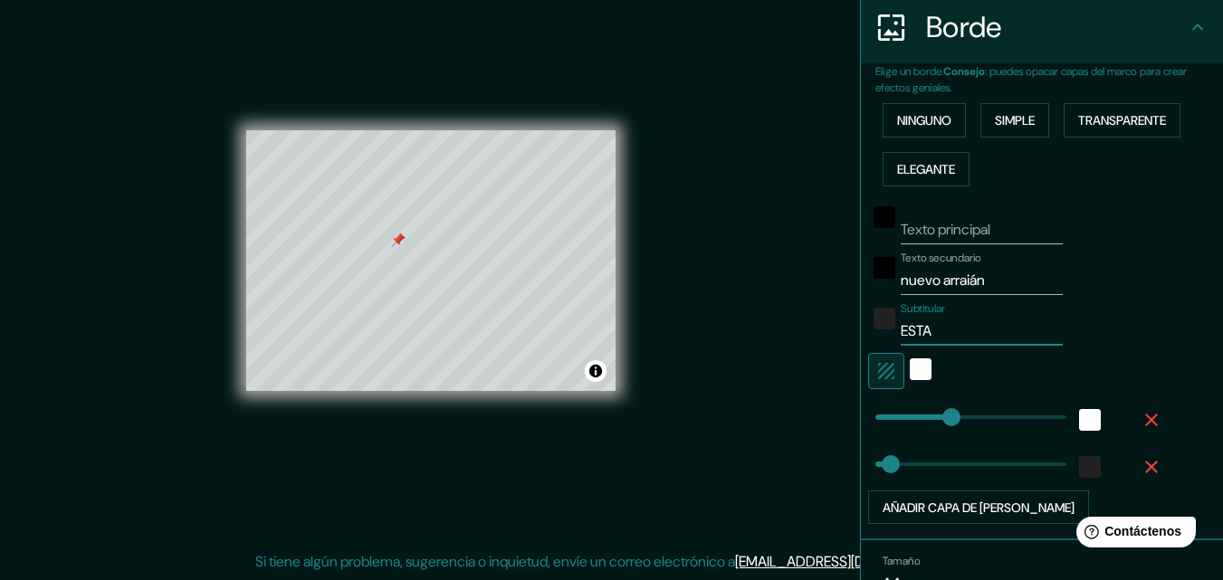
type input "33"
type input "ESTAC"
type input "163"
type input "33"
type input "ESTACI"
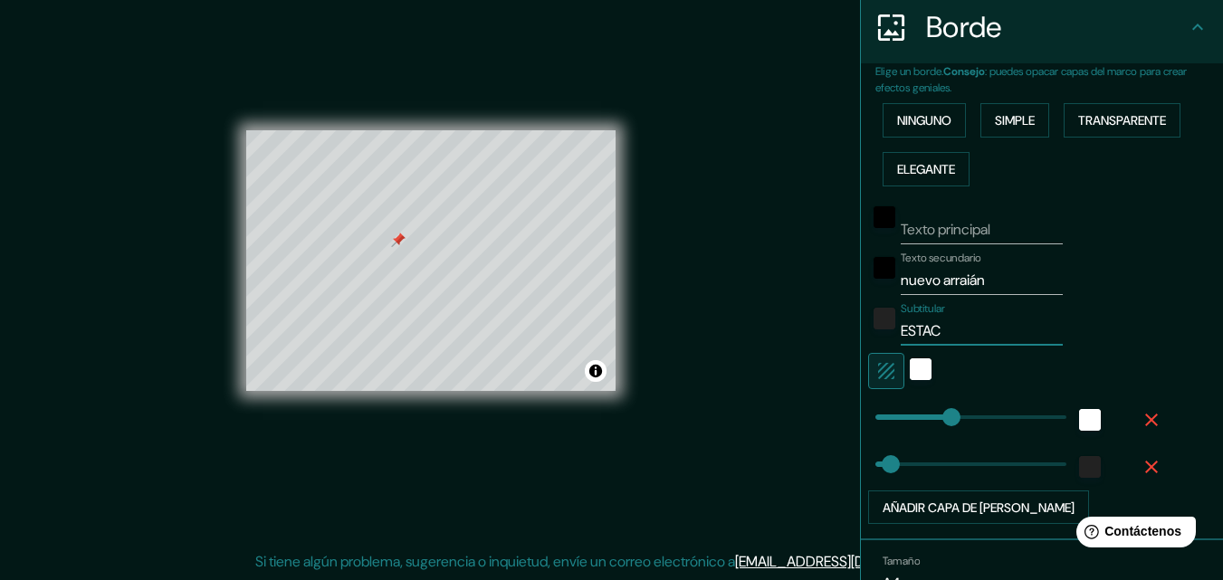
type input "163"
type input "33"
type input "ESTAC"
type input "163"
type input "33"
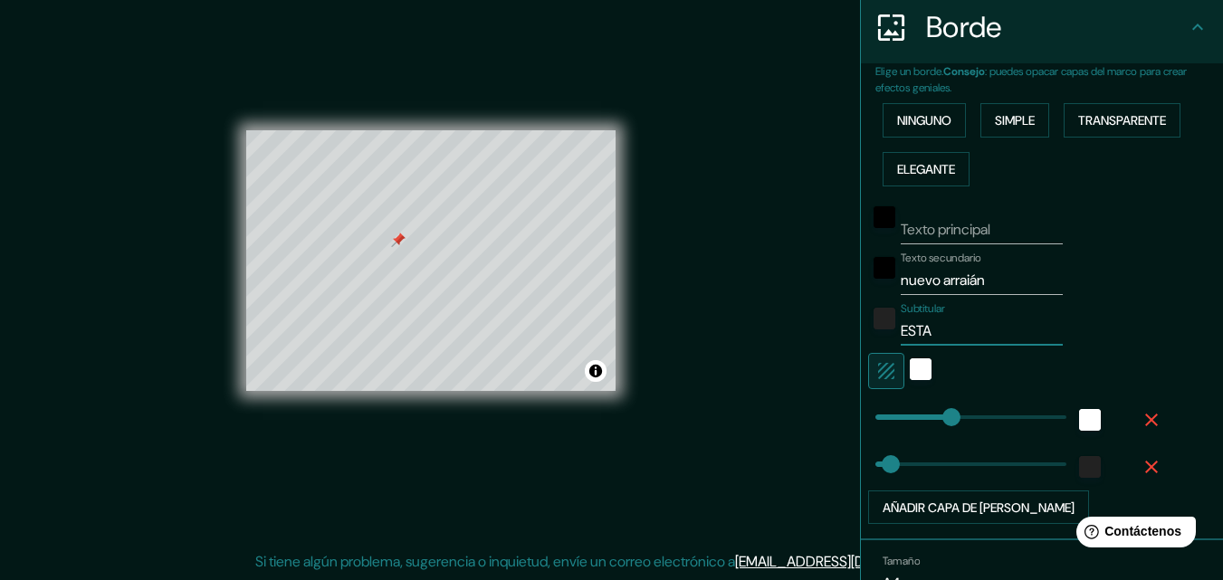
type input "EST"
type input "163"
type input "33"
type input "ES"
type input "163"
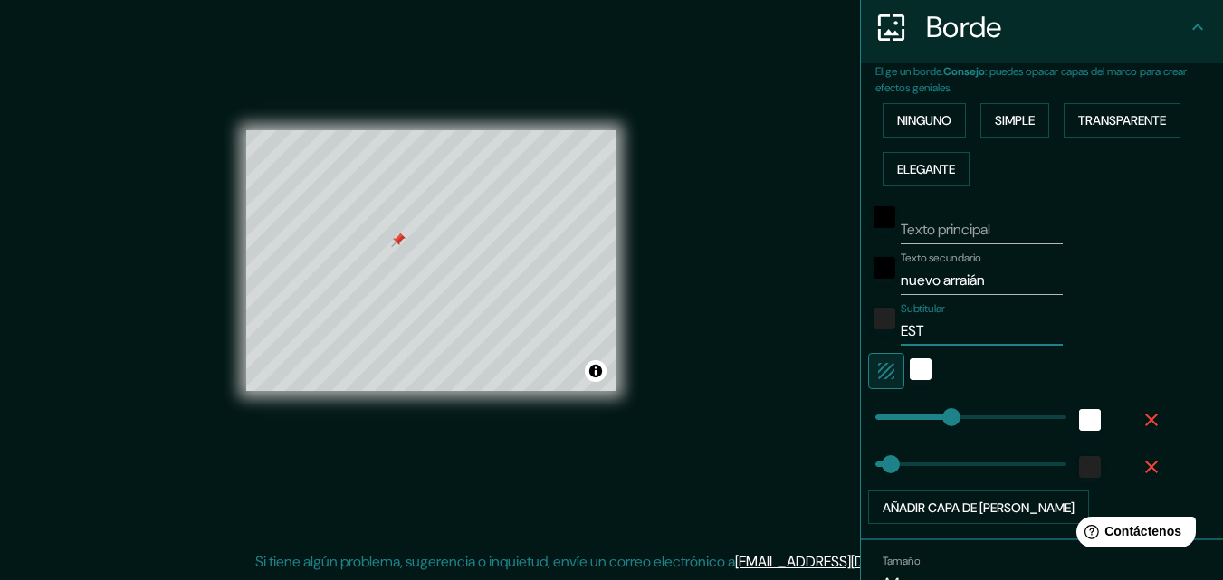
type input "33"
type input "E"
type input "163"
type input "33"
type input "Est"
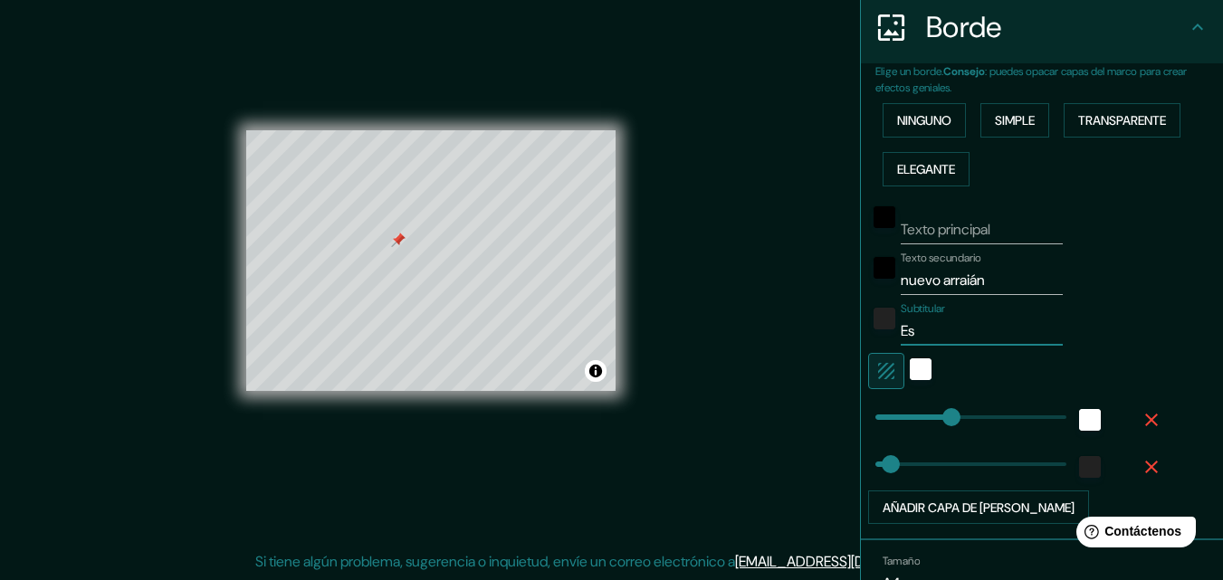
type input "163"
type input "33"
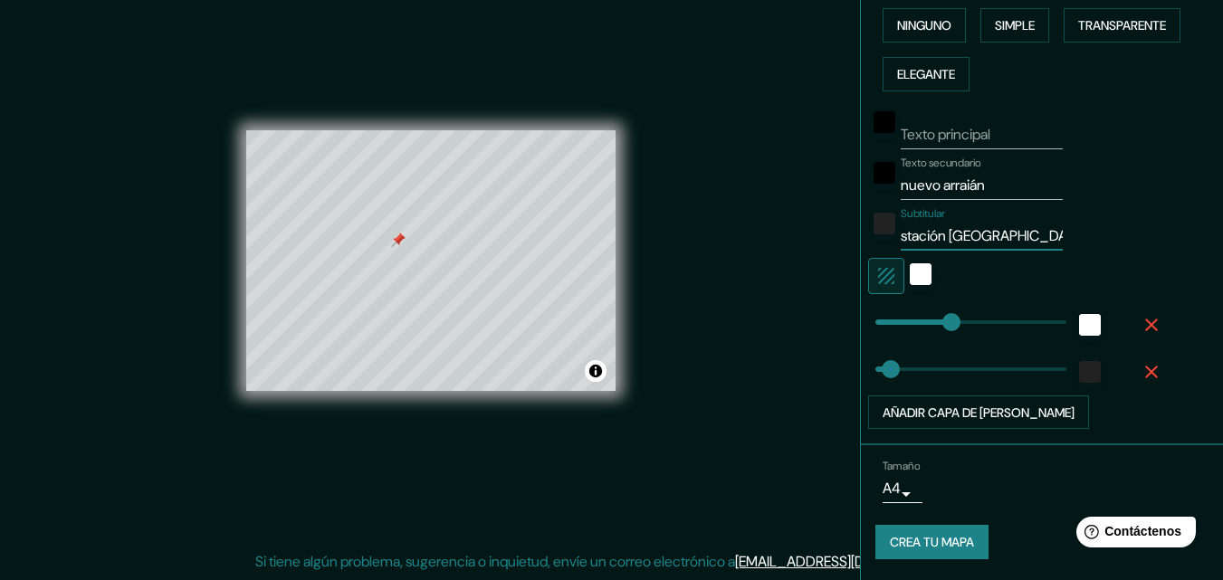
scroll to position [454, 0]
click at [893, 539] on font "Crea tu mapa" at bounding box center [932, 542] width 84 height 16
click at [952, 531] on font "Crea tu mapa" at bounding box center [932, 541] width 84 height 24
click at [947, 546] on font "Crea tu mapa" at bounding box center [932, 542] width 84 height 16
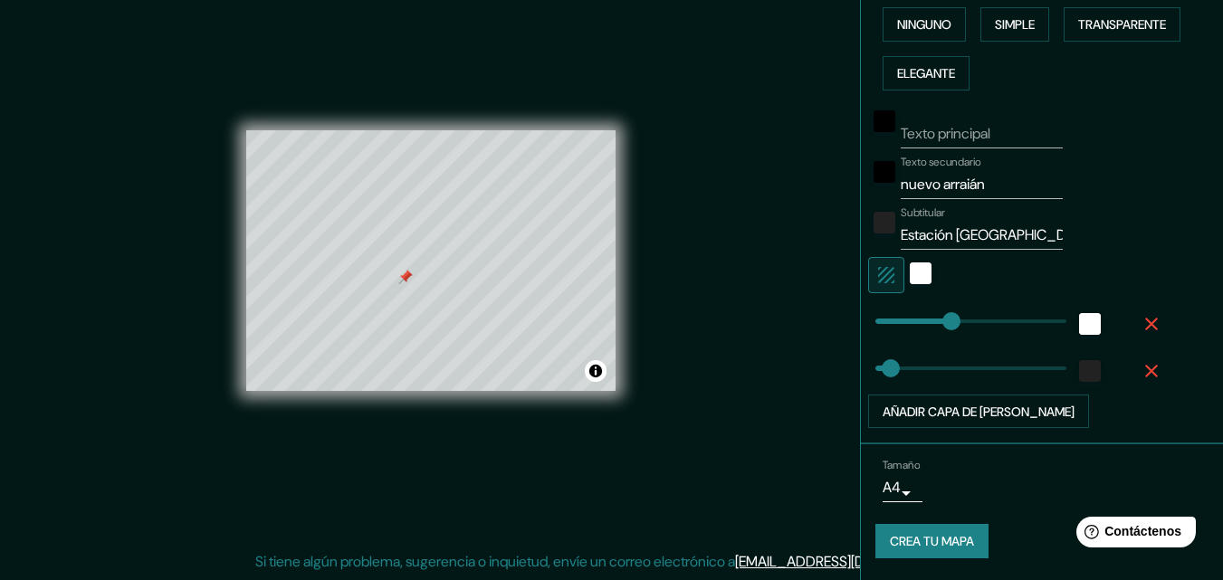
click at [898, 538] on font "Crea tu mapa" at bounding box center [932, 542] width 84 height 16
click at [694, 292] on div "Mappin Ubicación Arraiján, Provincia de Panamá Oeste, Panamá Patas Estilo Dispo…" at bounding box center [611, 275] width 1223 height 609
click at [907, 542] on font "Crea tu mapa" at bounding box center [932, 542] width 84 height 16
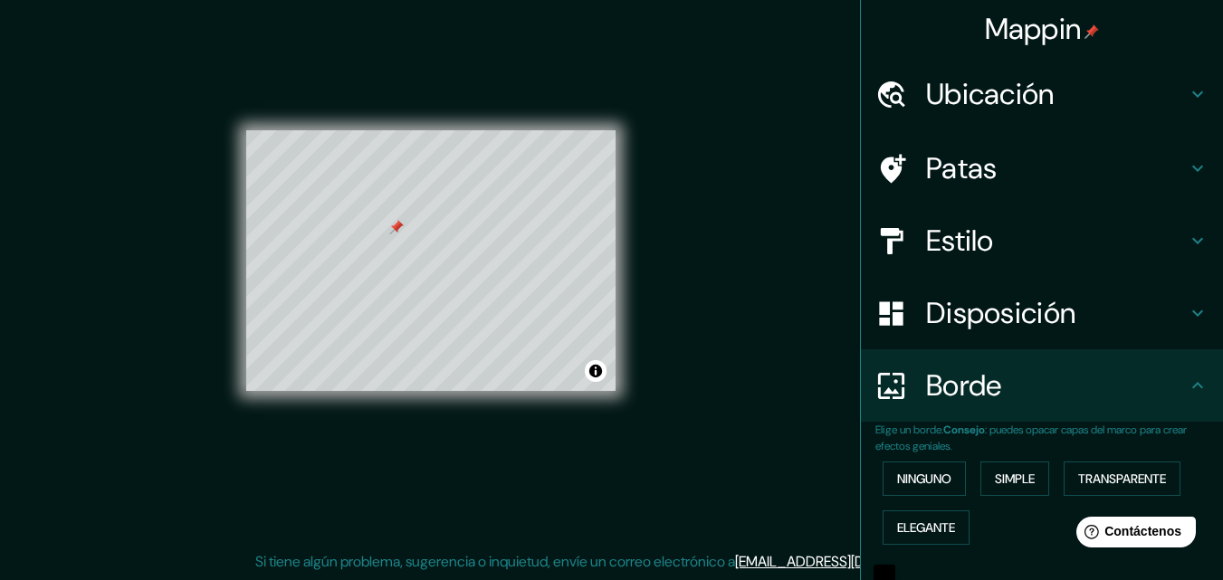
click at [1192, 387] on icon at bounding box center [1197, 385] width 11 height 6
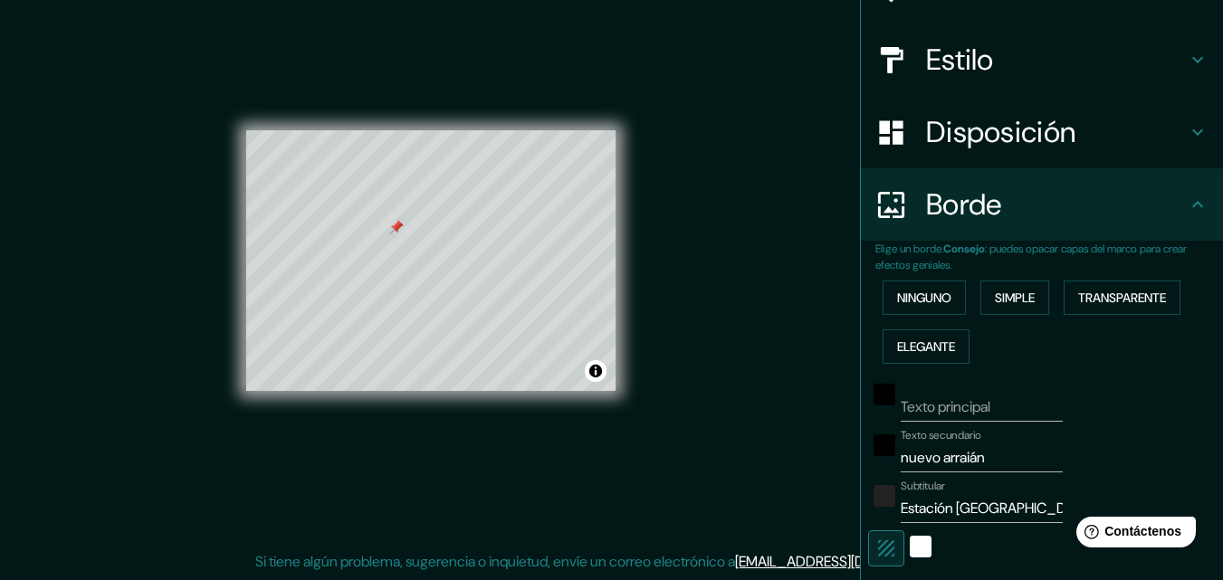
scroll to position [454, 0]
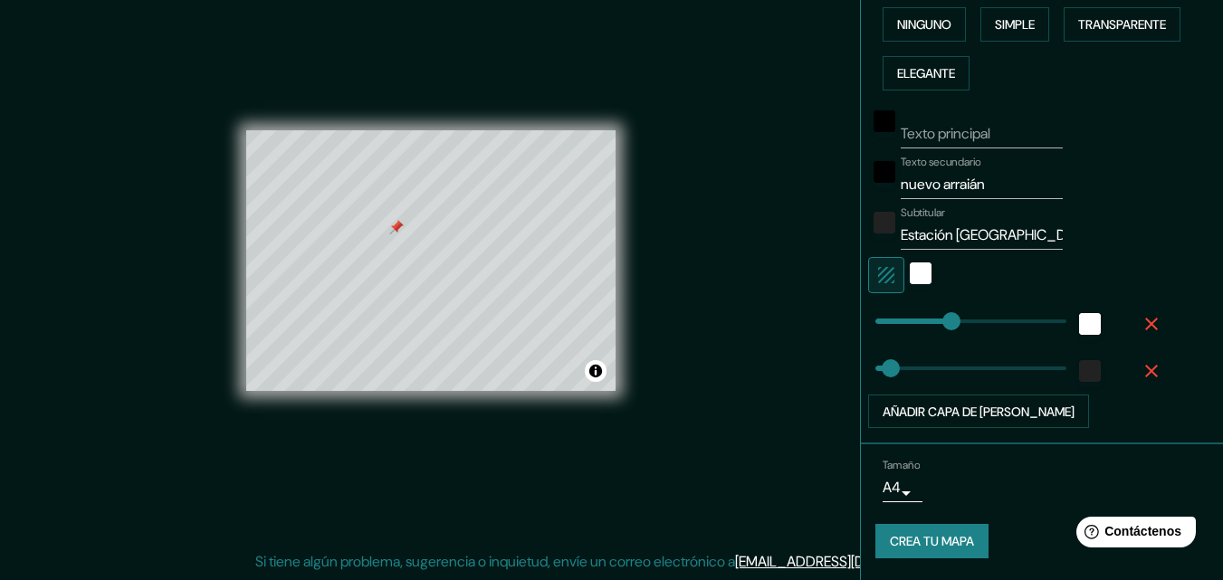
click at [909, 544] on font "Crea tu mapa" at bounding box center [932, 542] width 84 height 16
click at [935, 539] on font "Crea tu mapa" at bounding box center [932, 542] width 84 height 16
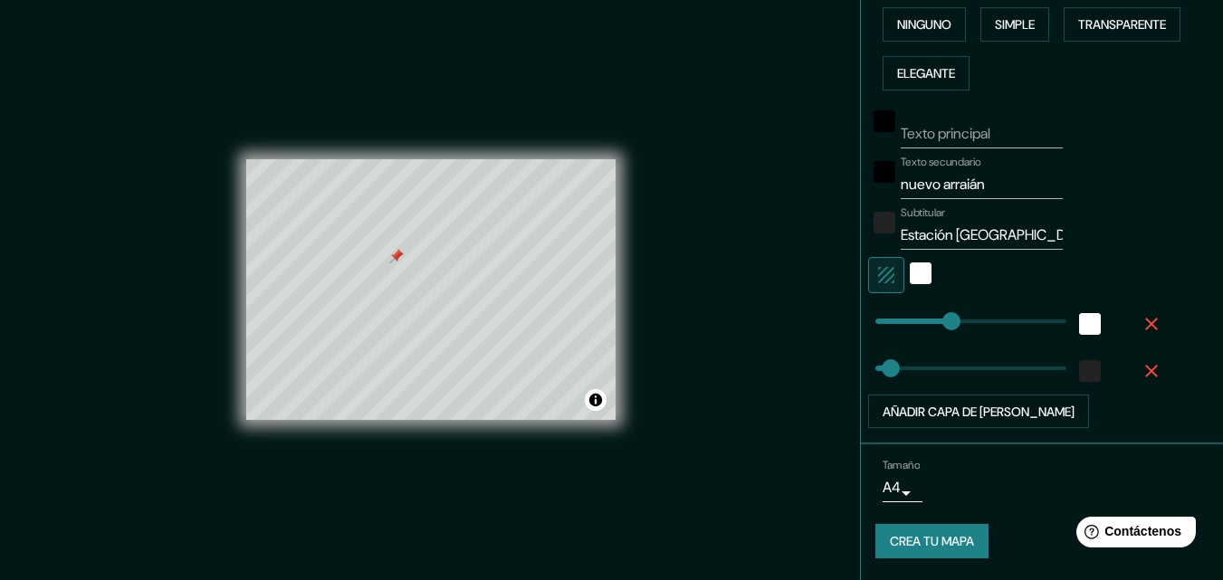
click at [894, 542] on font "Crea tu mapa" at bounding box center [932, 542] width 84 height 16
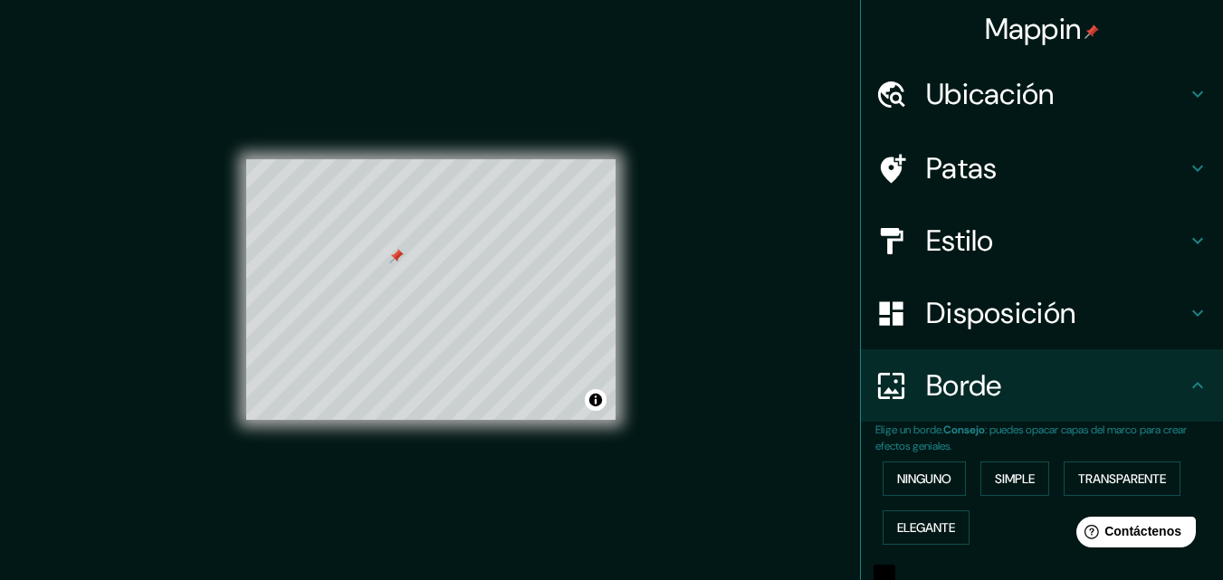
click at [1085, 249] on h4 "Estilo" at bounding box center [1056, 241] width 261 height 36
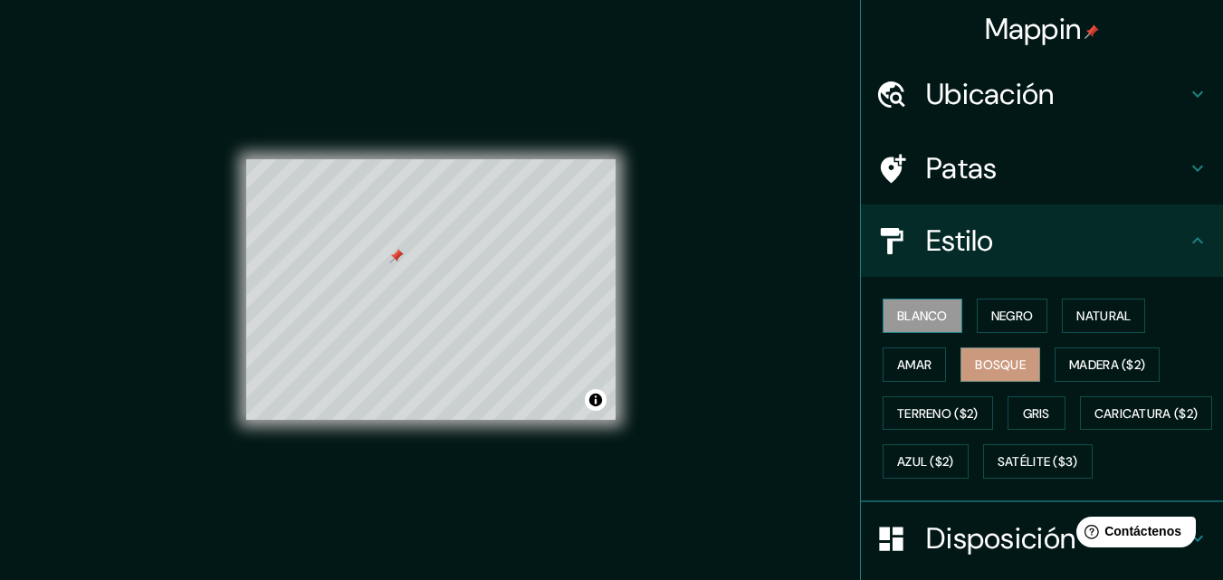
click at [910, 322] on font "Blanco" at bounding box center [922, 316] width 51 height 16
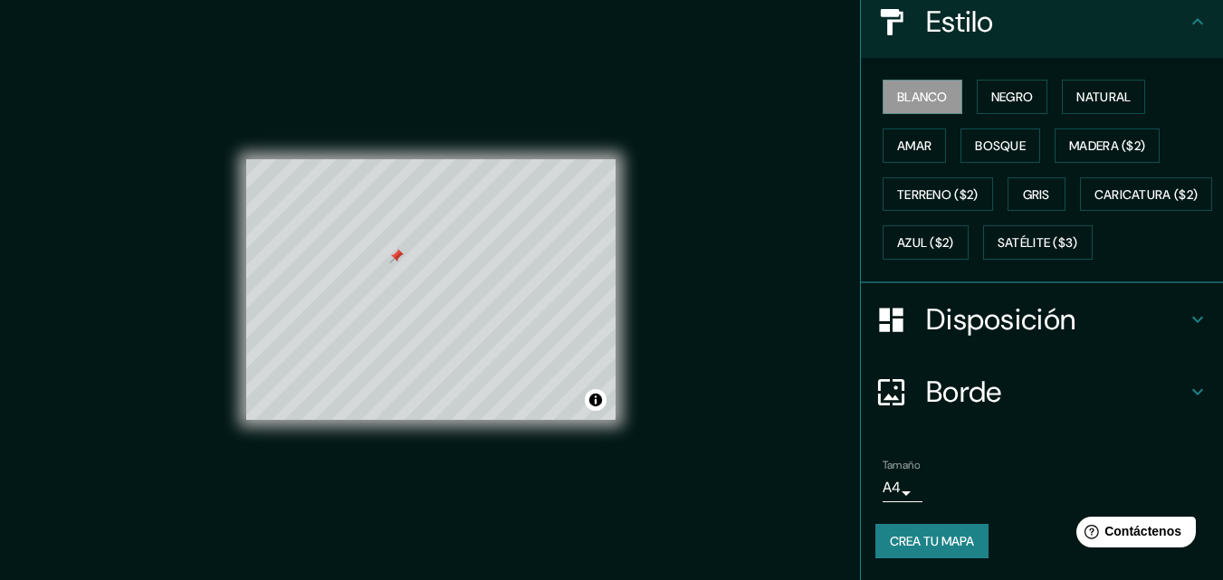
scroll to position [267, 0]
click at [919, 540] on font "Crea tu mapa" at bounding box center [932, 541] width 84 height 16
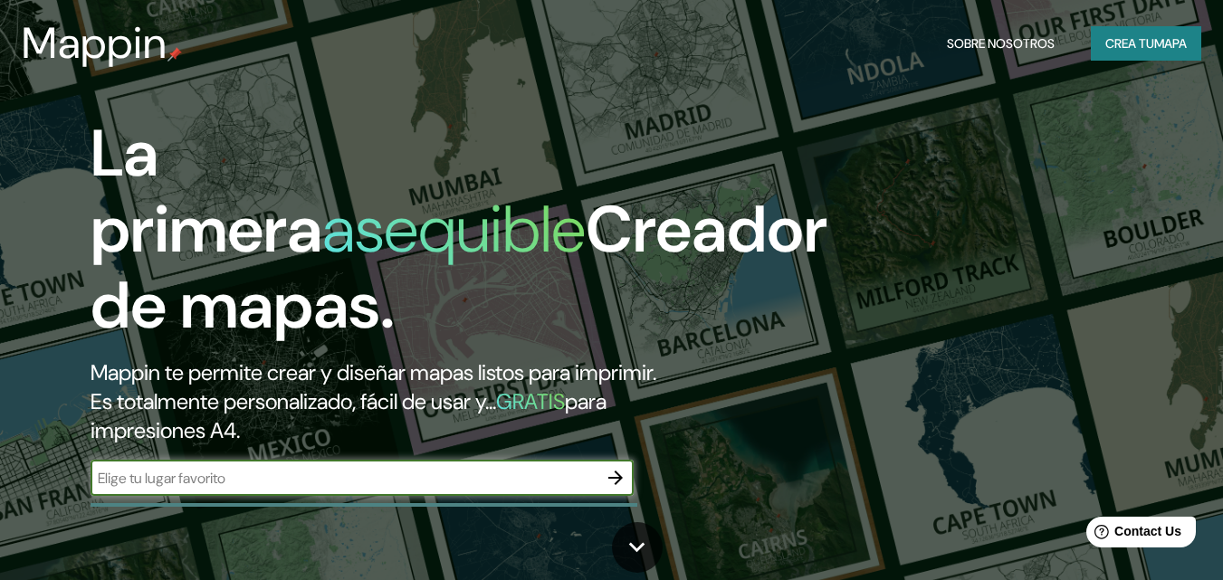
click at [611, 481] on icon "button" at bounding box center [615, 478] width 22 height 22
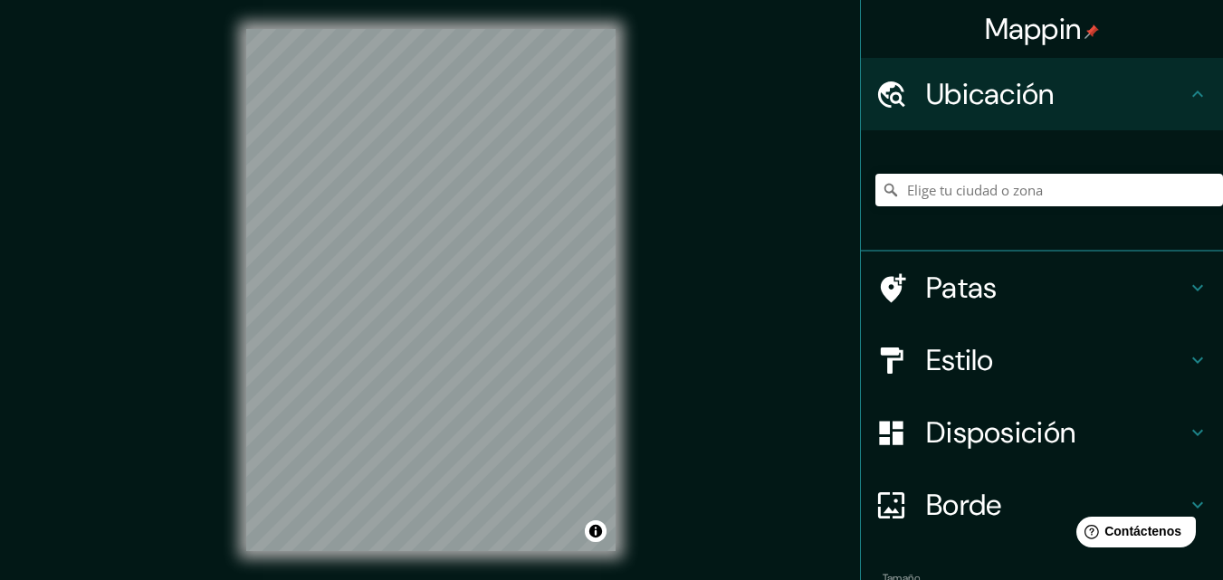
scroll to position [113, 0]
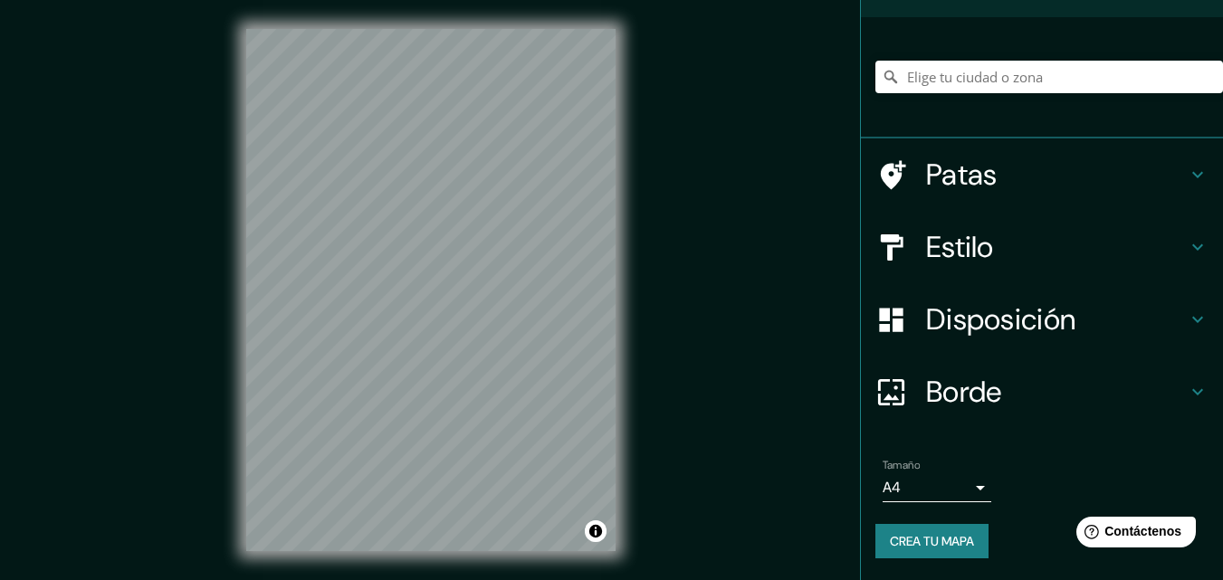
click at [898, 533] on font "Crea tu mapa" at bounding box center [932, 541] width 84 height 16
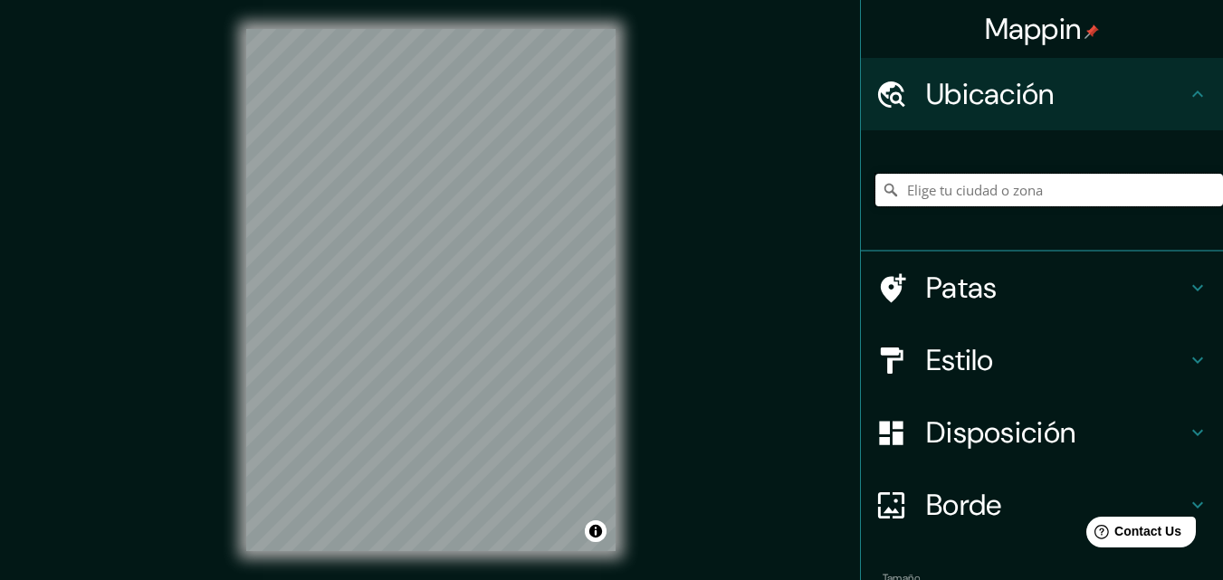
click at [985, 192] on input "Elige tu ciudad o zona" at bounding box center [1048, 190] width 347 height 33
type input "Carretera [GEOGRAPHIC_DATA] - [GEOGRAPHIC_DATA], [GEOGRAPHIC_DATA], [GEOGRAPHIC…"
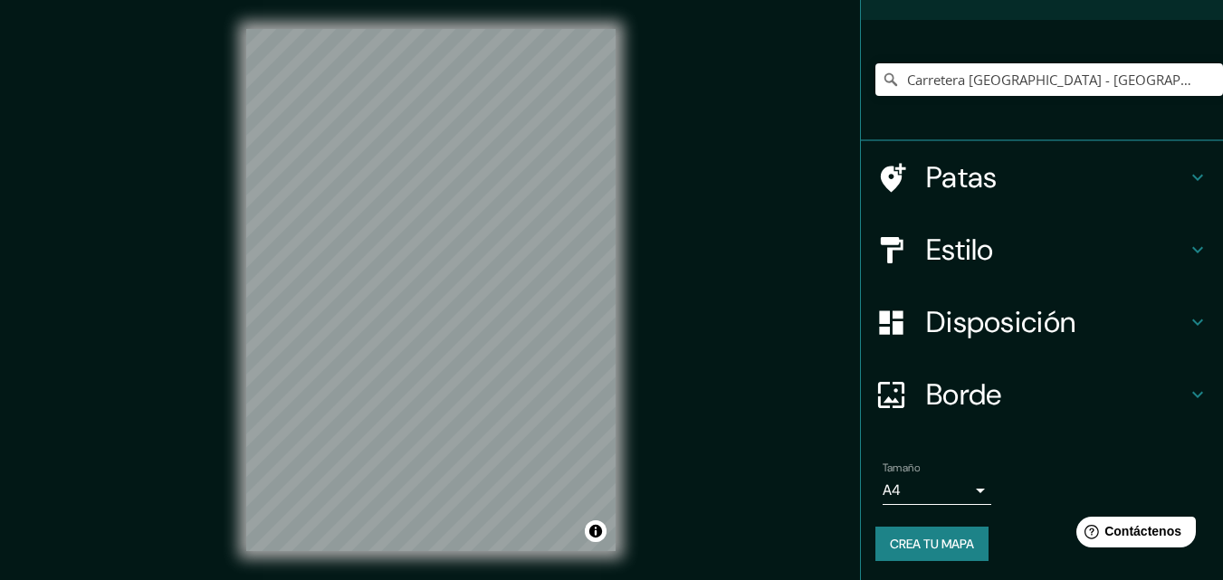
scroll to position [113, 0]
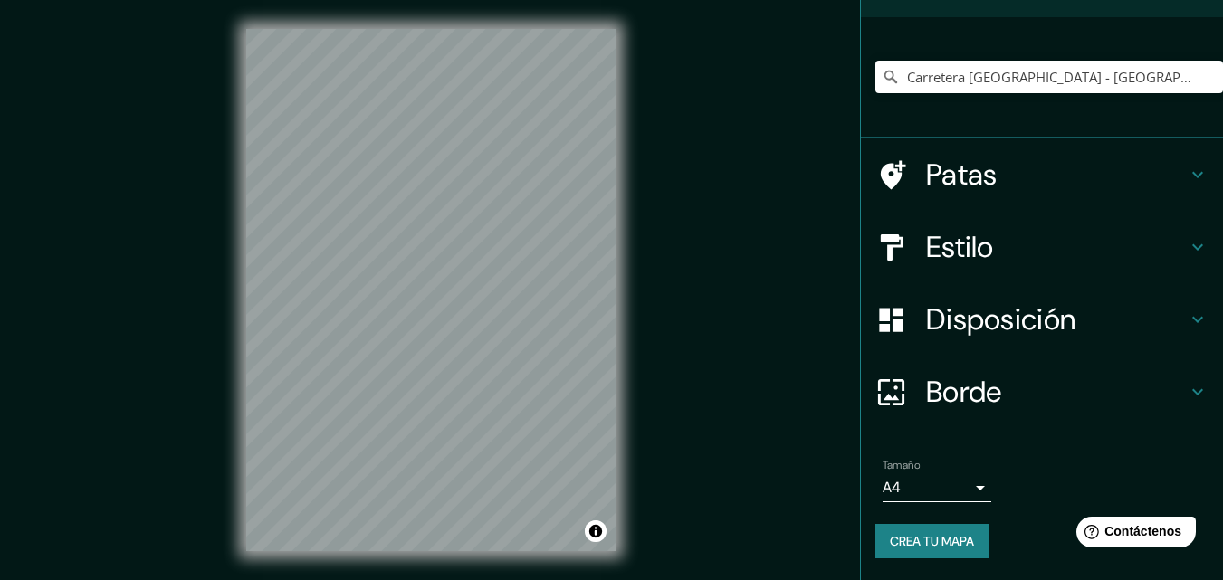
click at [909, 538] on font "Crea tu mapa" at bounding box center [932, 541] width 84 height 16
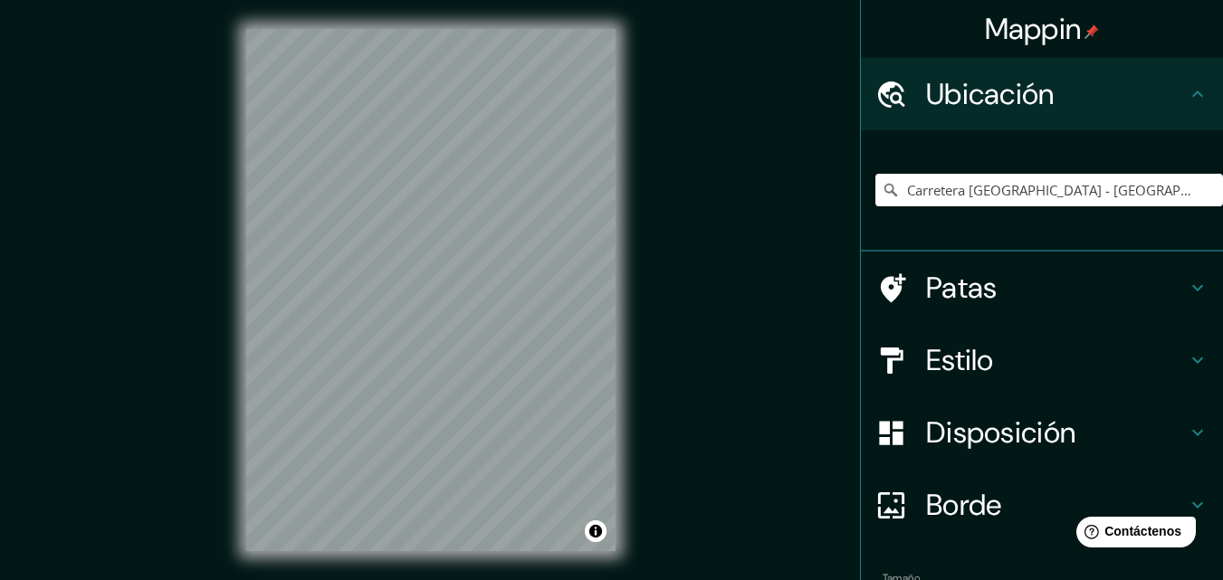
click at [998, 370] on h4 "Estilo" at bounding box center [1056, 360] width 261 height 36
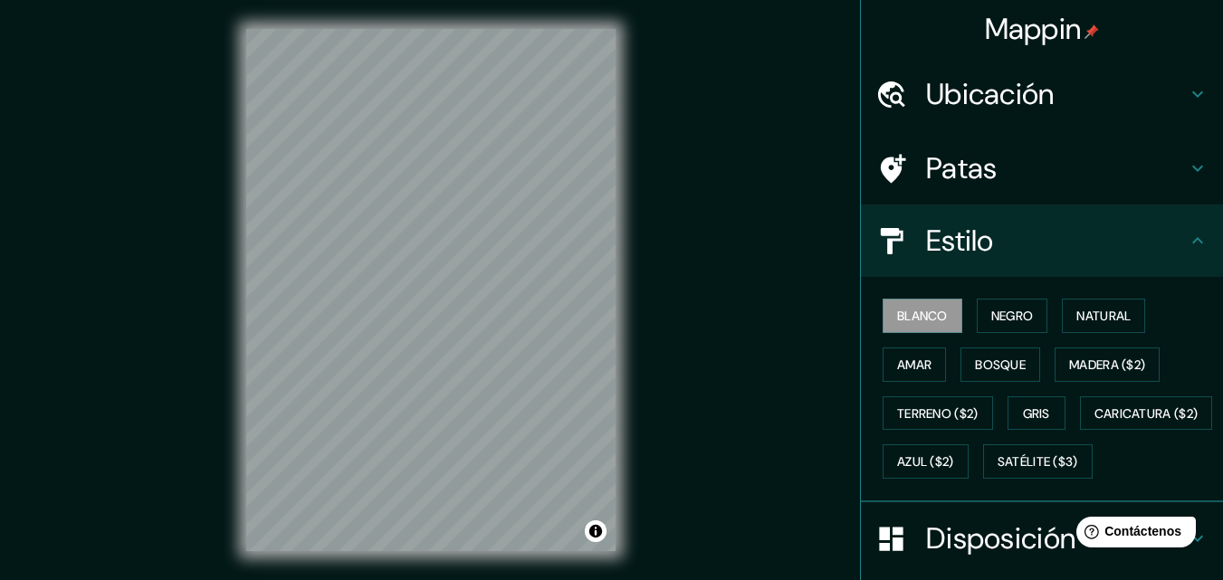
click at [995, 251] on h4 "Estilo" at bounding box center [1056, 241] width 261 height 36
click at [1186, 244] on icon at bounding box center [1197, 241] width 22 height 22
click at [1041, 109] on font "Ubicación" at bounding box center [990, 94] width 129 height 38
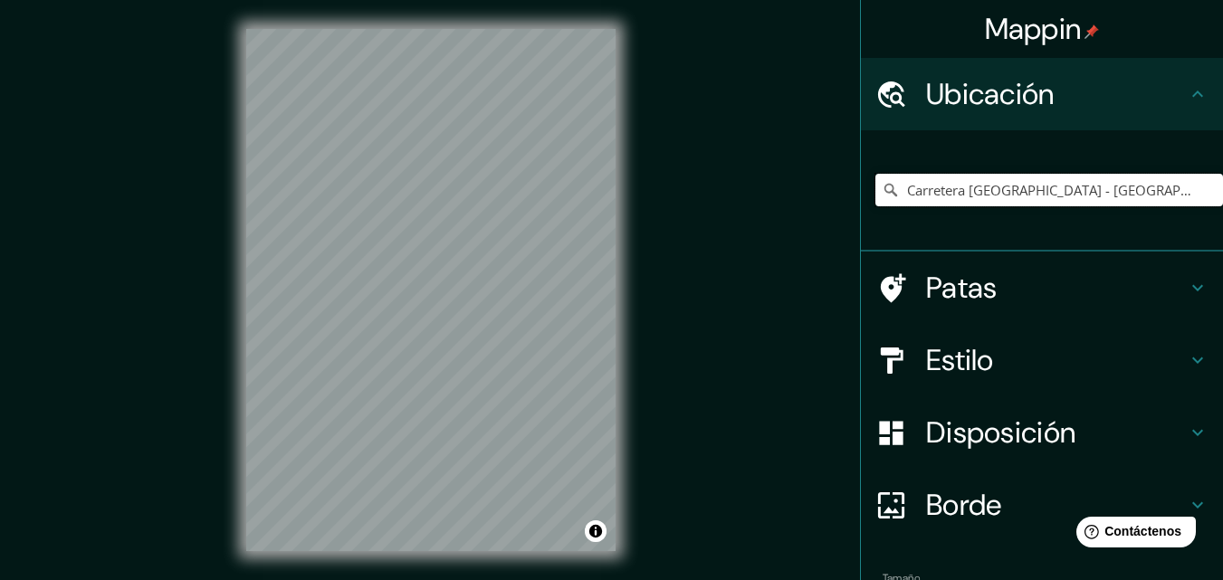
click at [1164, 195] on input "Carretera [GEOGRAPHIC_DATA] - [GEOGRAPHIC_DATA], [GEOGRAPHIC_DATA], [GEOGRAPHIC…" at bounding box center [1048, 190] width 347 height 33
drag, startPoint x: 1064, startPoint y: 191, endPoint x: 843, endPoint y: 202, distance: 221.1
click at [843, 202] on div "Mappin Ubicación Carretera [GEOGRAPHIC_DATA] - [GEOGRAPHIC_DATA], [GEOGRAPHIC_D…" at bounding box center [611, 304] width 1223 height 609
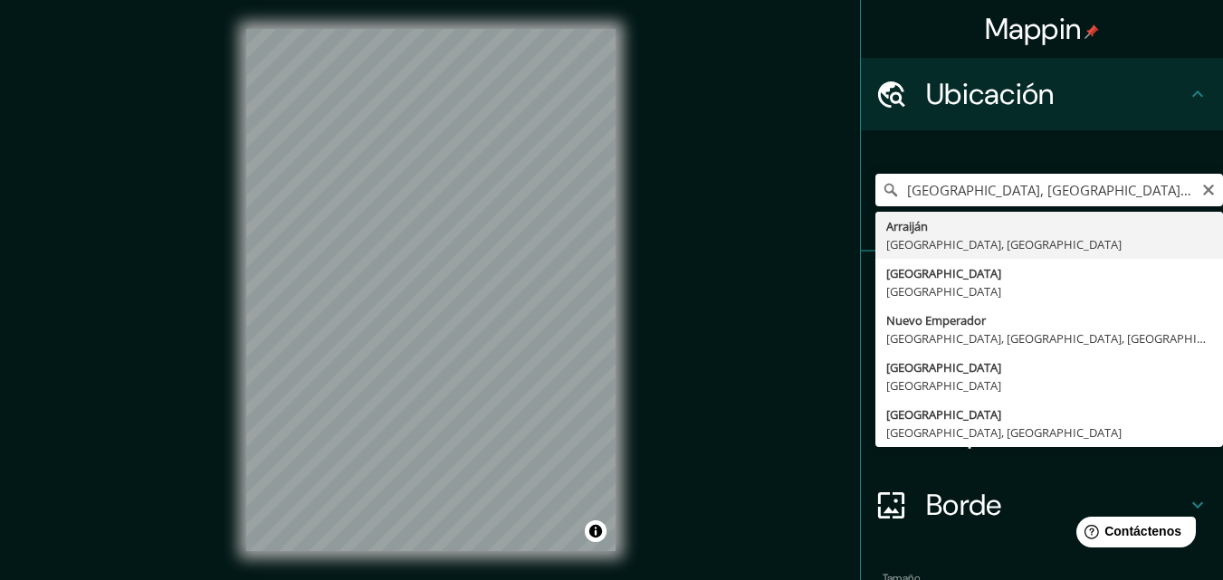
type input "[GEOGRAPHIC_DATA], [GEOGRAPHIC_DATA], [GEOGRAPHIC_DATA]"
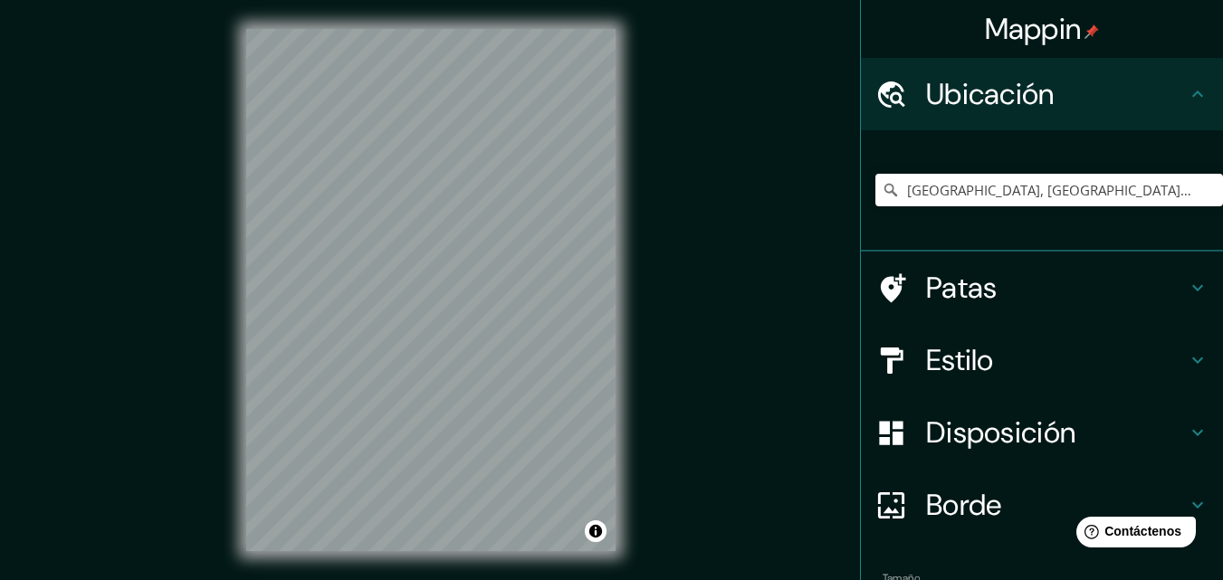
click at [1045, 446] on font "Disposición" at bounding box center [1000, 433] width 149 height 38
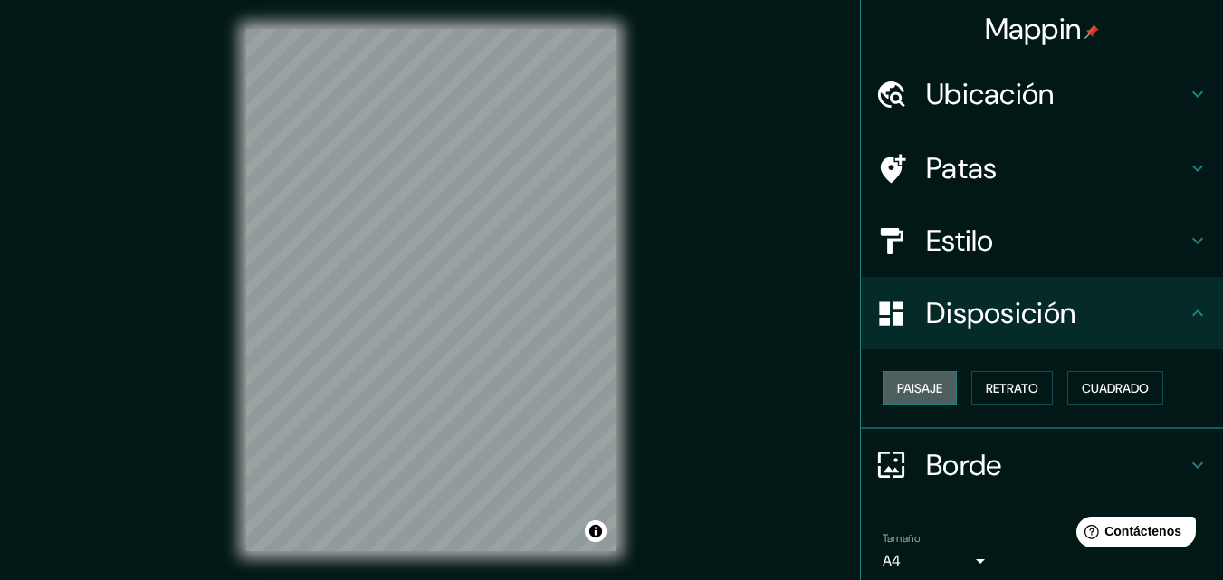
click at [897, 376] on font "Paisaje" at bounding box center [919, 388] width 45 height 24
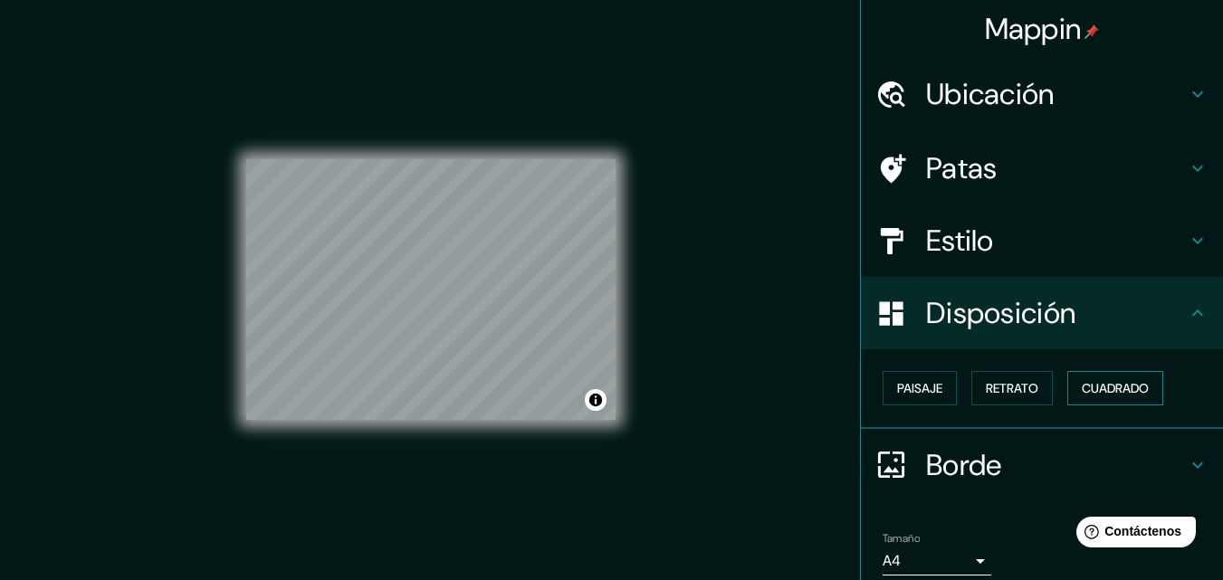
scroll to position [72, 0]
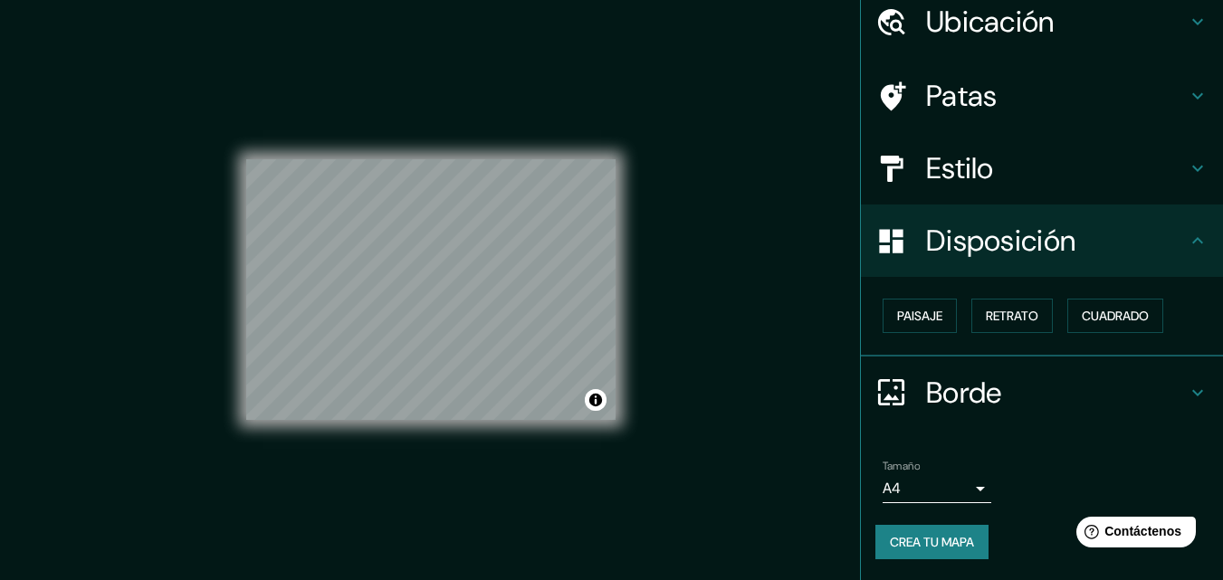
click at [917, 544] on font "Crea tu mapa" at bounding box center [932, 542] width 84 height 16
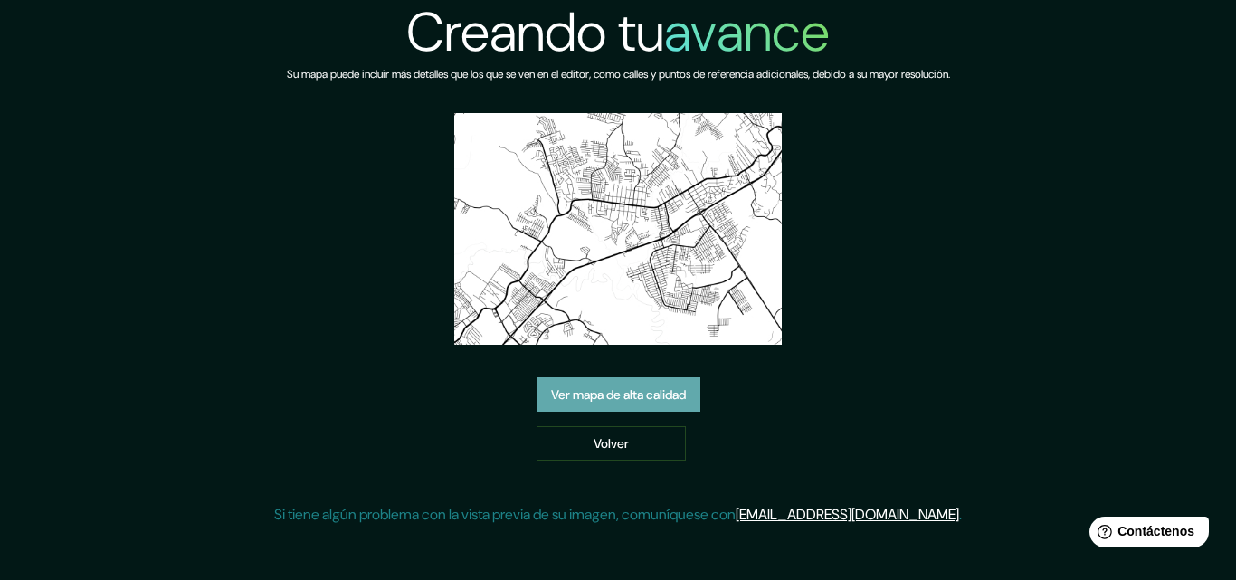
click at [649, 399] on font "Ver mapa de alta calidad" at bounding box center [618, 395] width 135 height 16
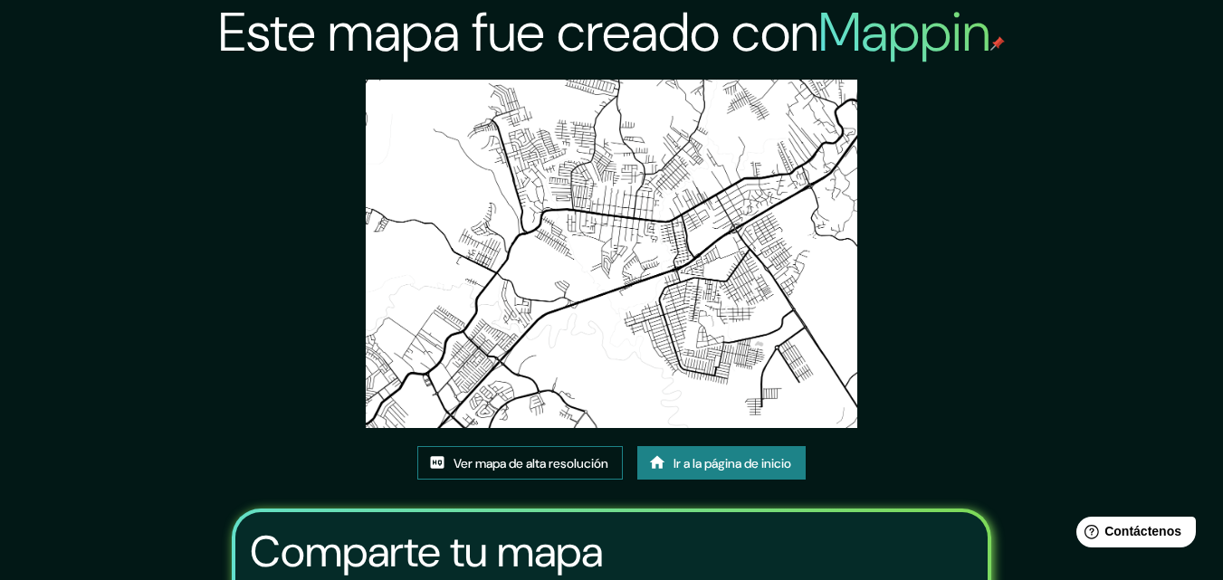
click at [557, 462] on font "Ver mapa de alta resolución" at bounding box center [530, 463] width 155 height 16
click at [151, 309] on div "Este mapa fue creado con Mappin Ver mapa de alta resolución Ir a la página de i…" at bounding box center [611, 401] width 1223 height 803
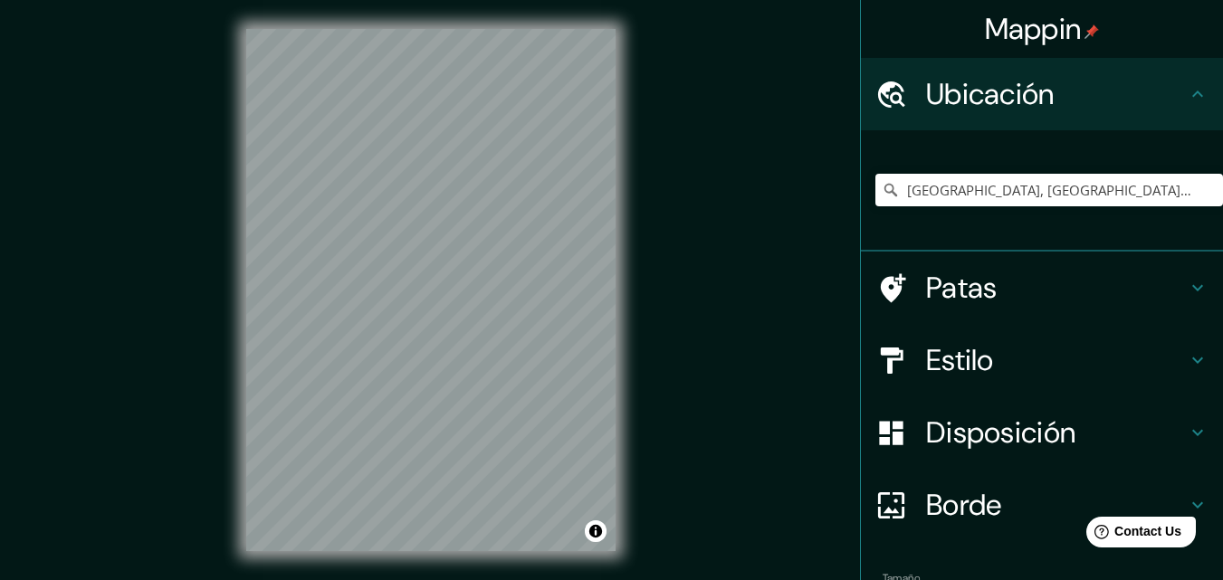
click at [892, 189] on input "[GEOGRAPHIC_DATA], [GEOGRAPHIC_DATA], [GEOGRAPHIC_DATA]" at bounding box center [1048, 190] width 347 height 33
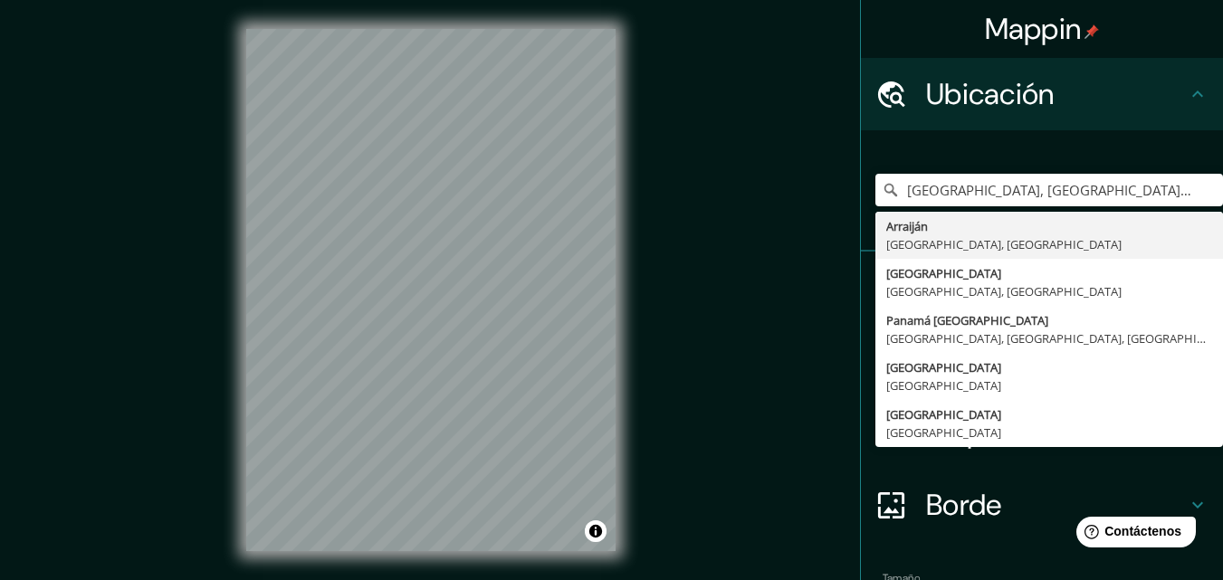
type input "[GEOGRAPHIC_DATA], [GEOGRAPHIC_DATA], [GEOGRAPHIC_DATA]"
click at [1158, 188] on input "[GEOGRAPHIC_DATA], [GEOGRAPHIC_DATA], [GEOGRAPHIC_DATA]" at bounding box center [1048, 190] width 347 height 33
drag, startPoint x: 1090, startPoint y: 192, endPoint x: 753, endPoint y: 202, distance: 337.7
click at [752, 199] on div "Mappin Ubicación [GEOGRAPHIC_DATA], [GEOGRAPHIC_DATA], [GEOGRAPHIC_DATA] [GEOGR…" at bounding box center [611, 304] width 1223 height 609
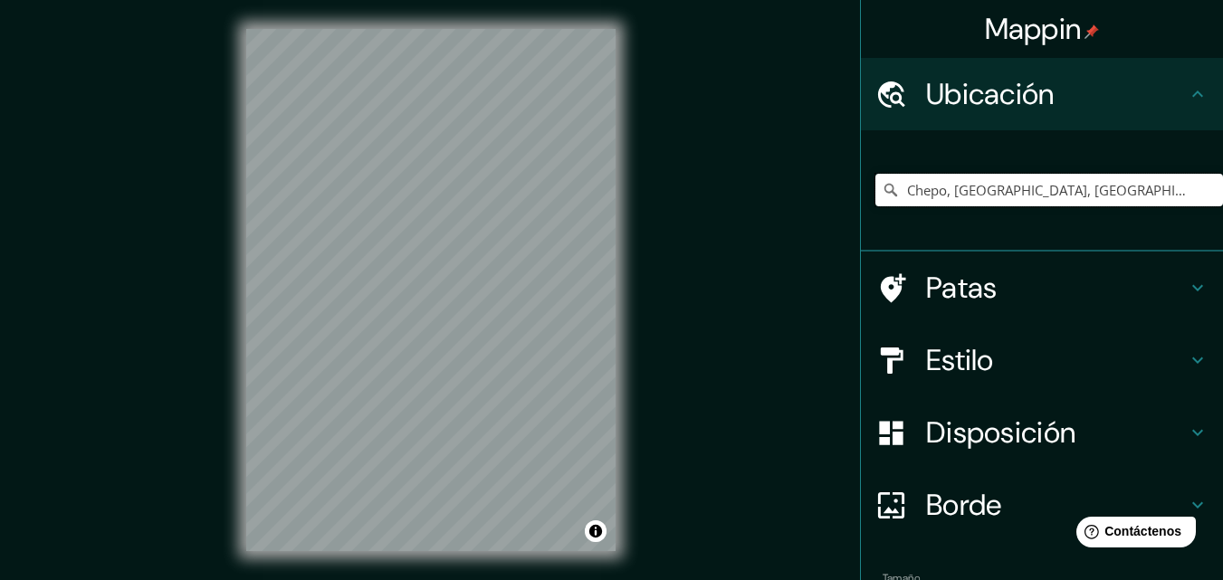
type input "Chepo, [GEOGRAPHIC_DATA], [GEOGRAPHIC_DATA]"
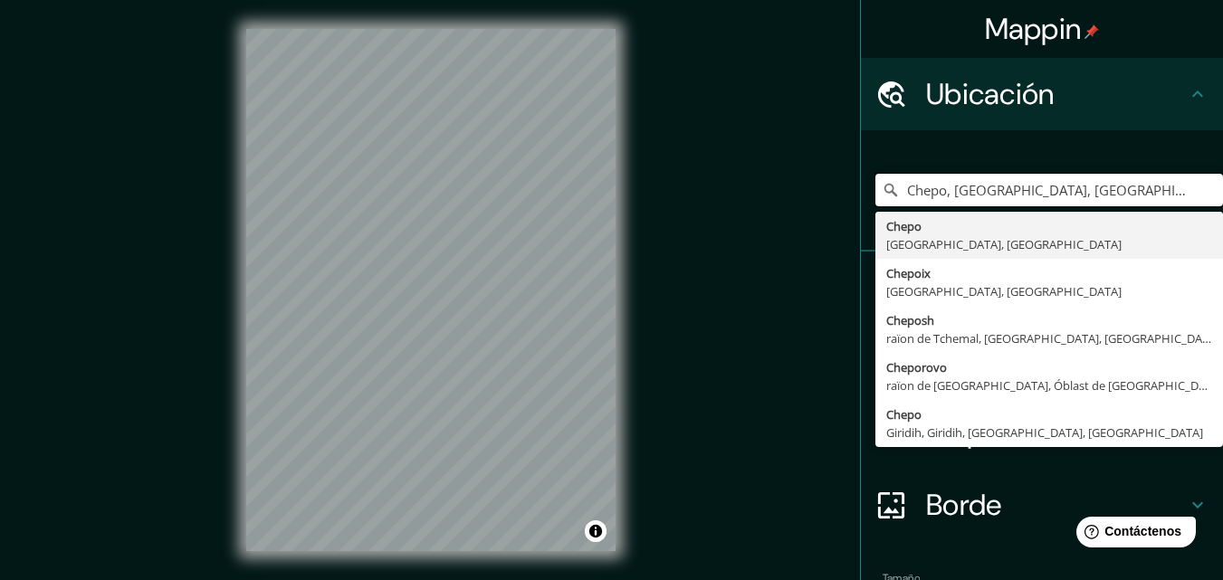
drag, startPoint x: 1147, startPoint y: 190, endPoint x: 860, endPoint y: 186, distance: 286.9
click at [861, 186] on div "[GEOGRAPHIC_DATA], [GEOGRAPHIC_DATA], [GEOGRAPHIC_DATA] Chepo [GEOGRAPHIC_DATA]…" at bounding box center [1042, 190] width 362 height 121
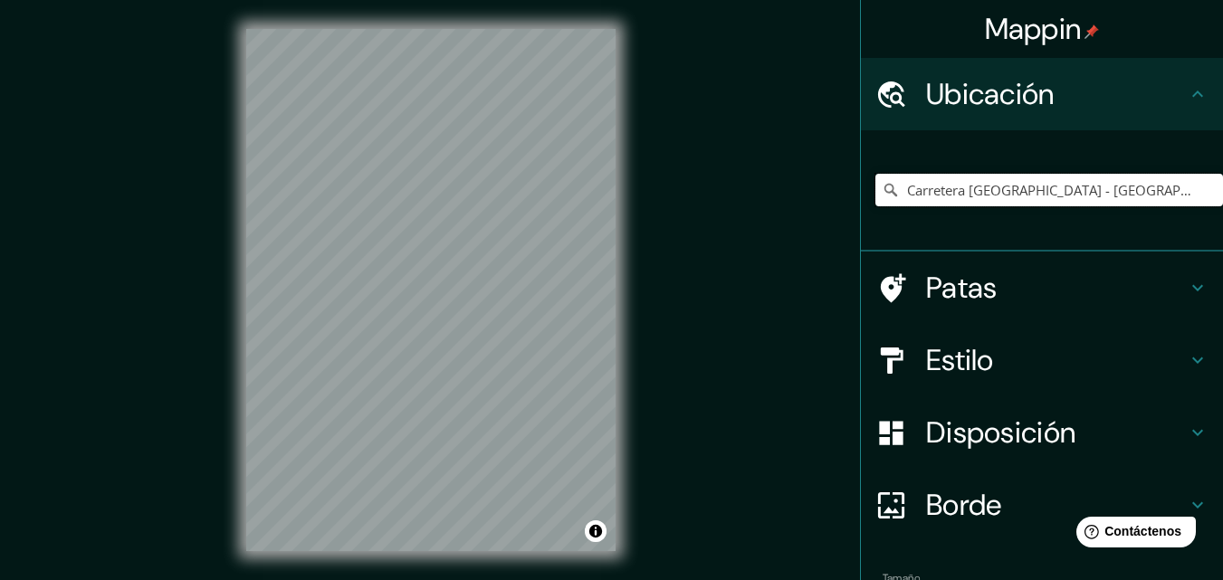
type input "Carretera [GEOGRAPHIC_DATA] - [GEOGRAPHIC_DATA], [GEOGRAPHIC_DATA], [GEOGRAPHIC…"
click at [1070, 431] on h4 "Disposición" at bounding box center [1056, 432] width 261 height 36
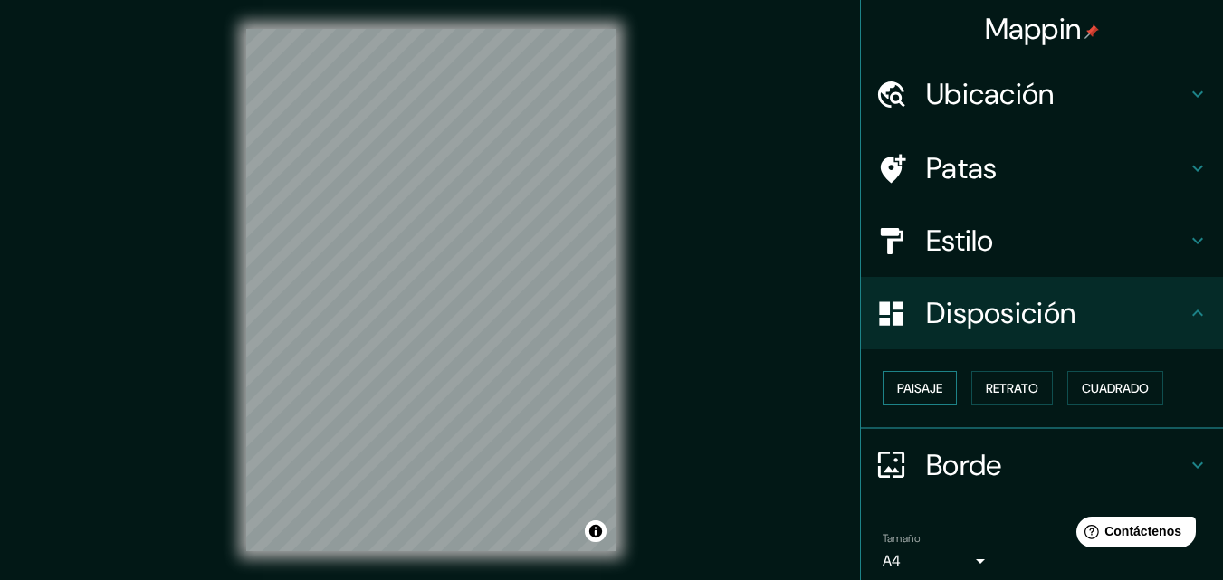
click at [897, 377] on font "Paisaje" at bounding box center [919, 388] width 45 height 24
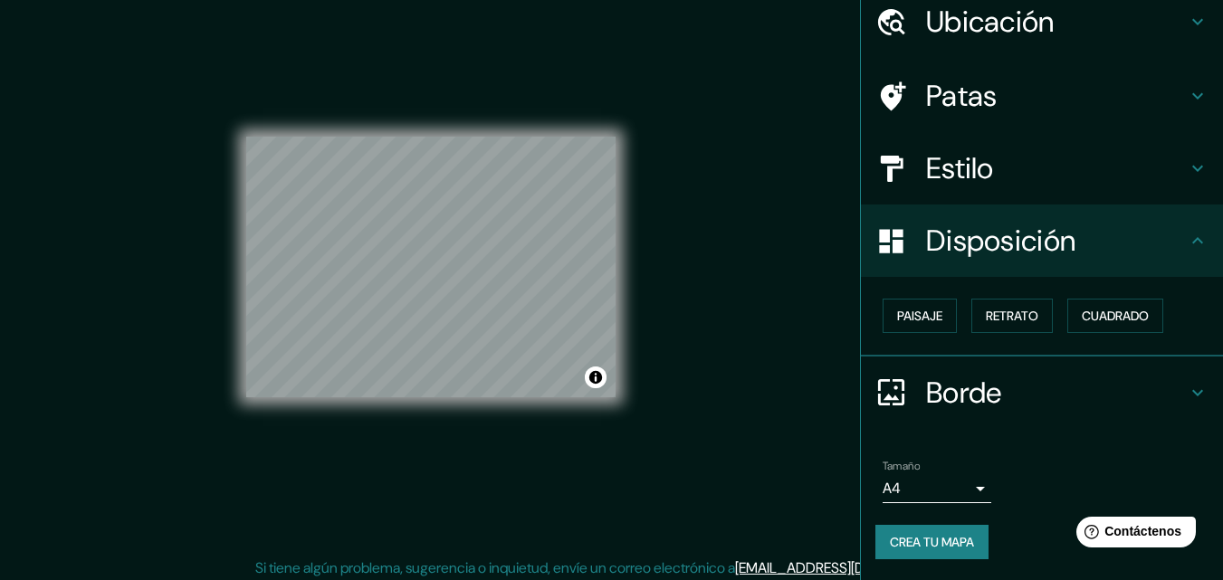
scroll to position [29, 0]
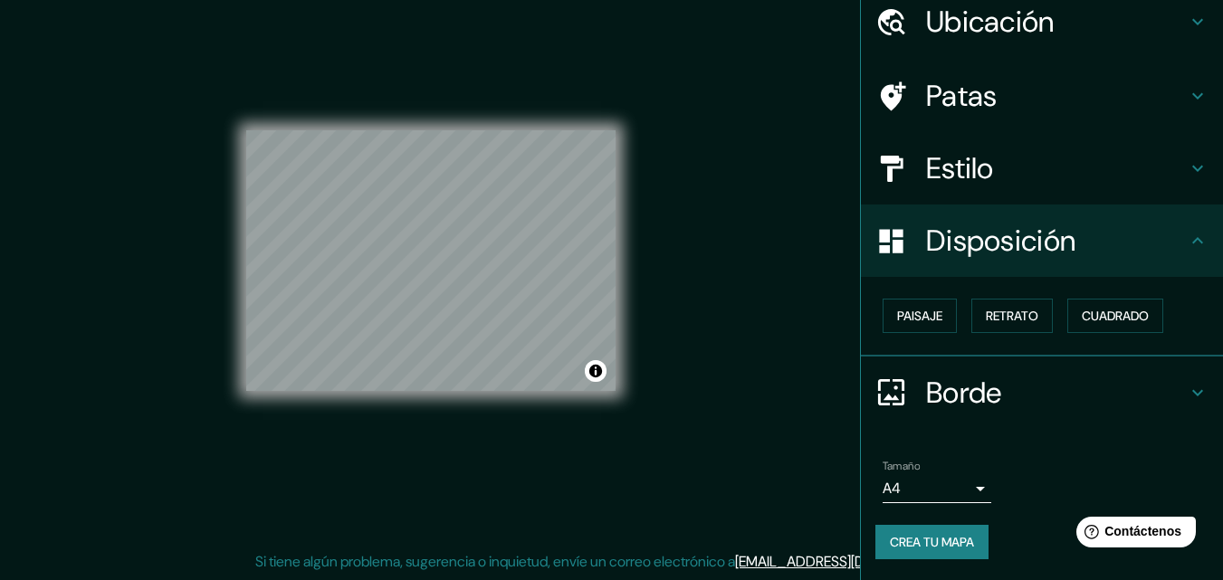
click at [1194, 241] on icon at bounding box center [1197, 241] width 22 height 22
click at [1186, 392] on icon at bounding box center [1197, 393] width 22 height 22
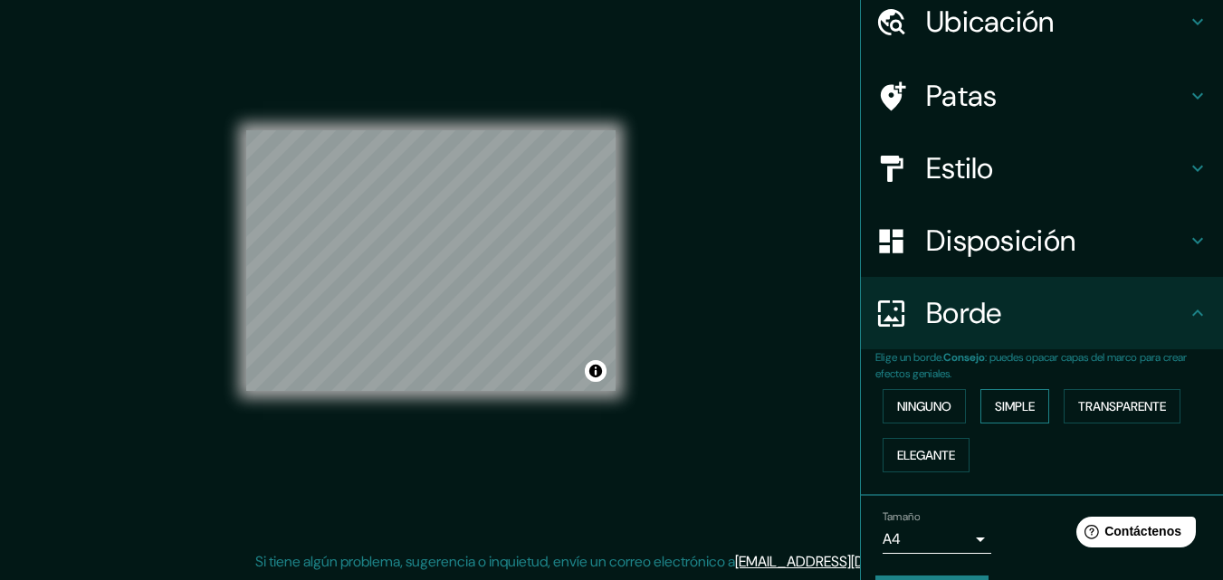
click at [1009, 411] on font "Simple" at bounding box center [1015, 406] width 40 height 16
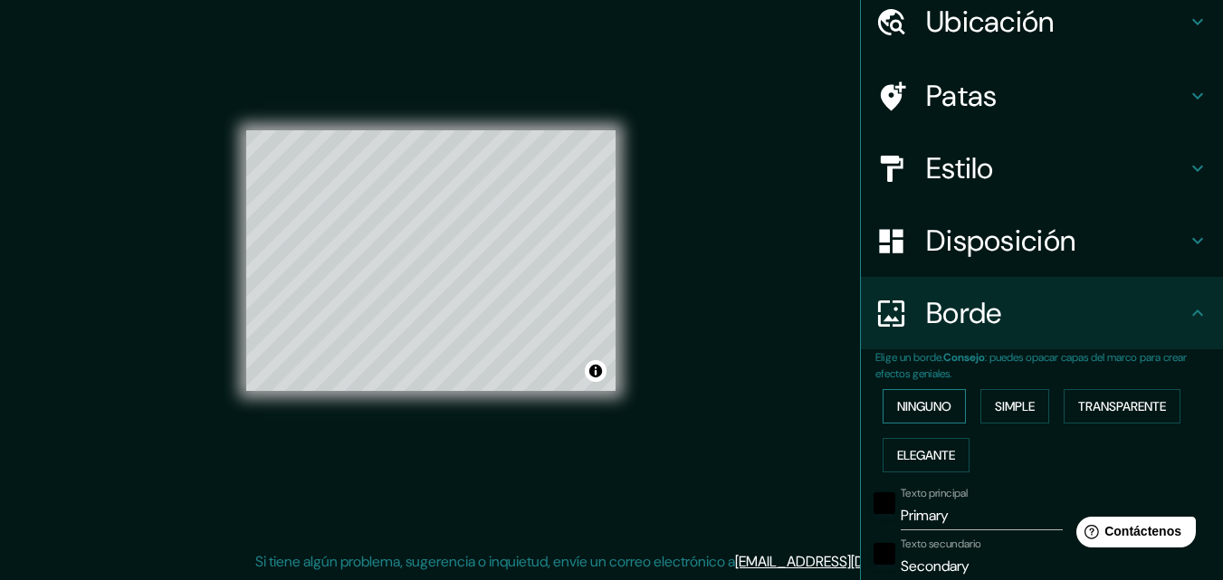
click at [906, 413] on font "Ninguno" at bounding box center [924, 406] width 54 height 16
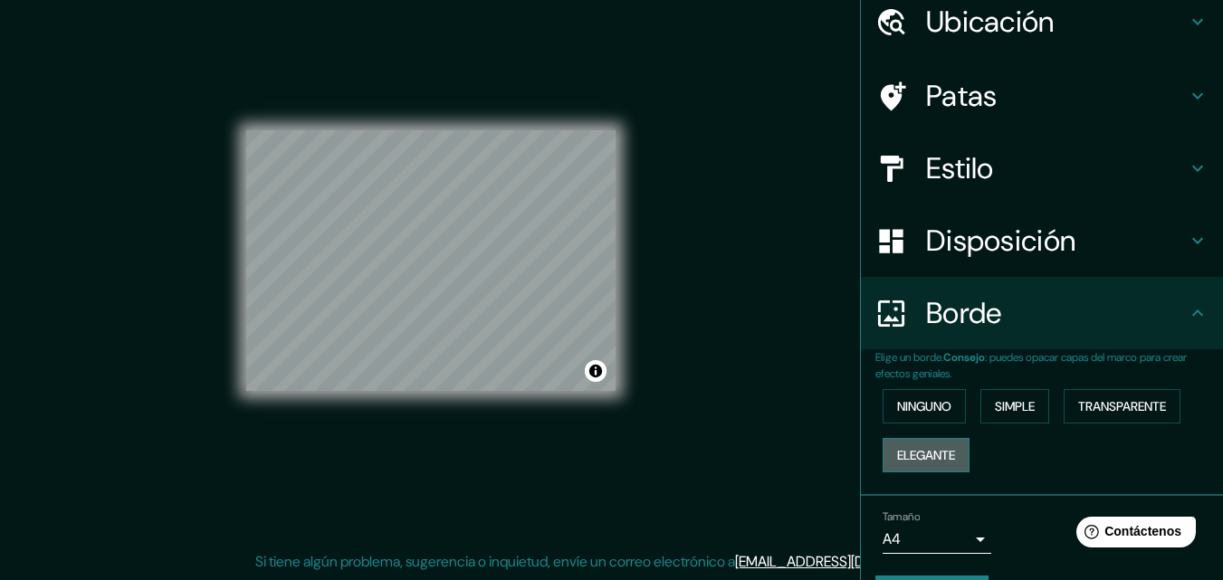
click at [906, 464] on font "Elegante" at bounding box center [926, 455] width 58 height 24
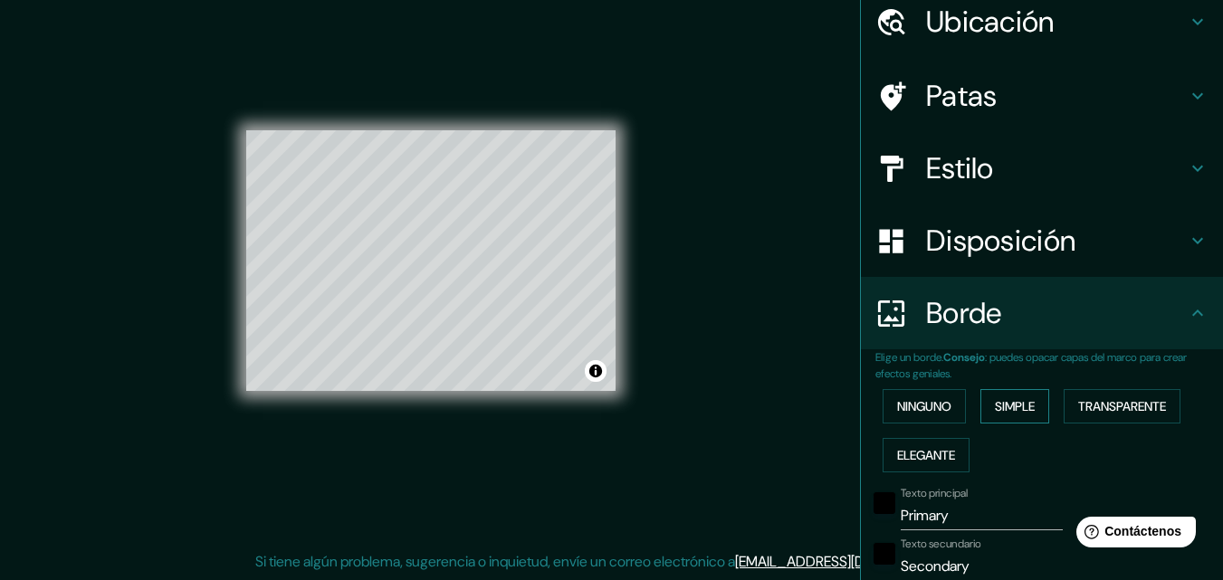
click at [1021, 402] on font "Simple" at bounding box center [1015, 406] width 40 height 16
click at [1108, 394] on button "Transparente" at bounding box center [1121, 406] width 117 height 34
click at [1014, 408] on font "Simple" at bounding box center [1015, 406] width 40 height 16
type input "163"
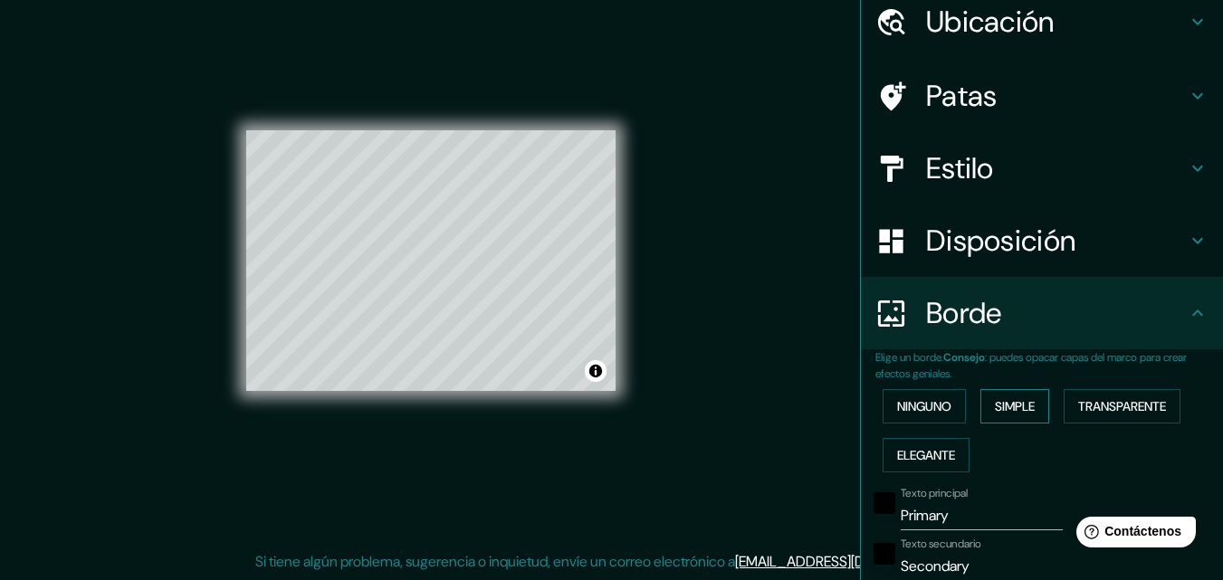
type input "33"
click at [1110, 404] on font "Transparente" at bounding box center [1122, 406] width 88 height 16
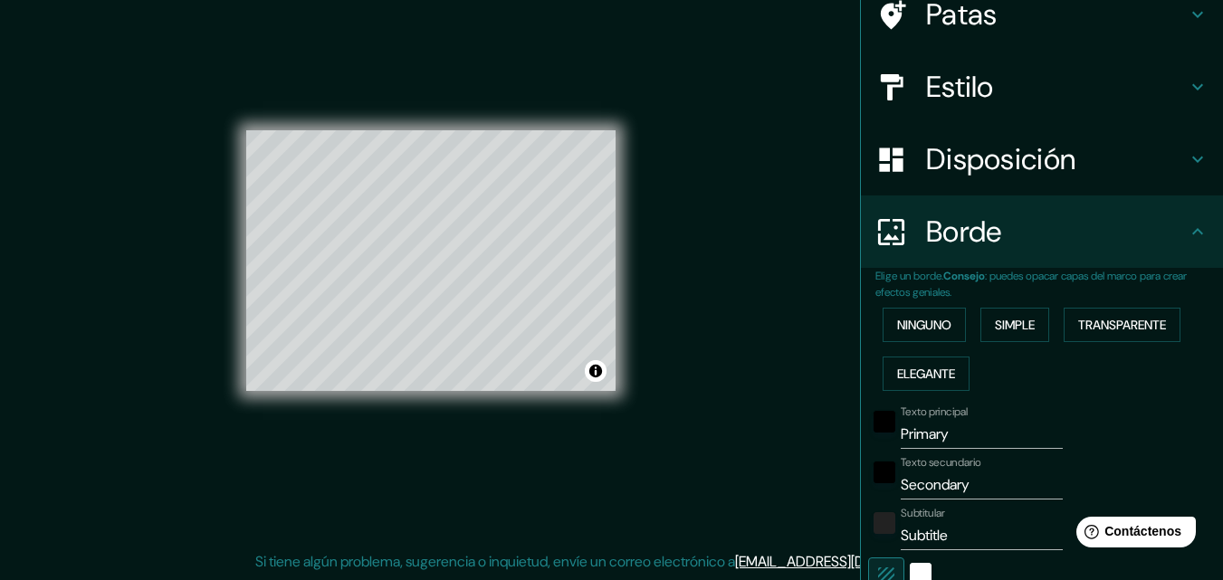
scroll to position [253, 0]
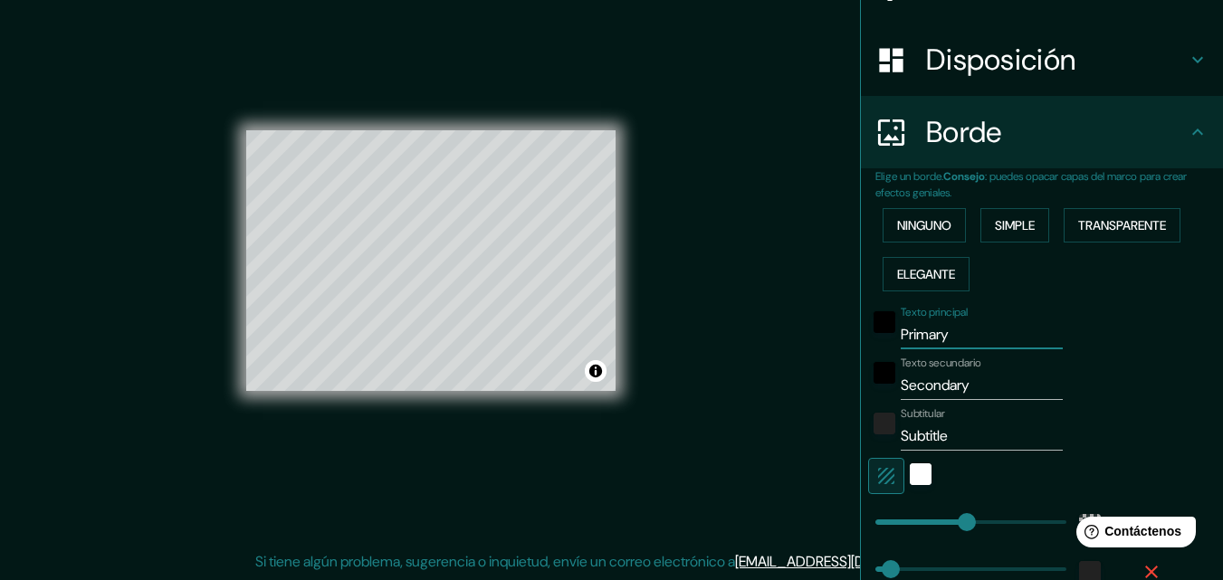
drag, startPoint x: 955, startPoint y: 338, endPoint x: 807, endPoint y: 338, distance: 147.5
click at [807, 338] on div "Mappin Ubicación Carretera [GEOGRAPHIC_DATA] - [GEOGRAPHIC_DATA], [GEOGRAPHIC_D…" at bounding box center [611, 275] width 1223 height 609
type input "196"
type input "33"
type input "PA"
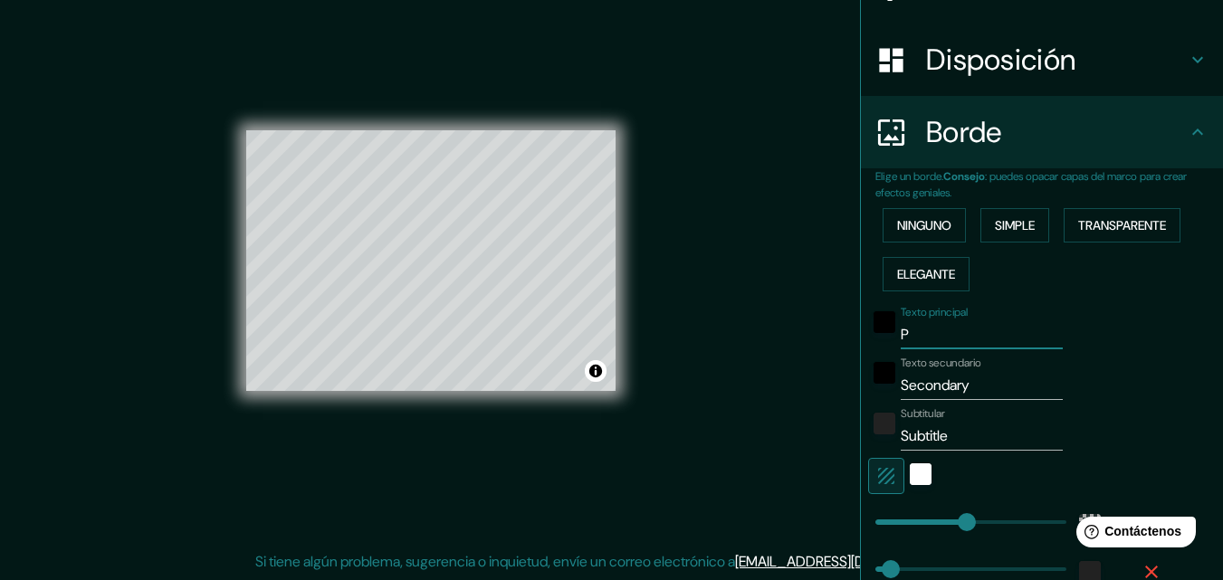
type input "196"
type input "33"
type input "PAN"
type input "196"
type input "33"
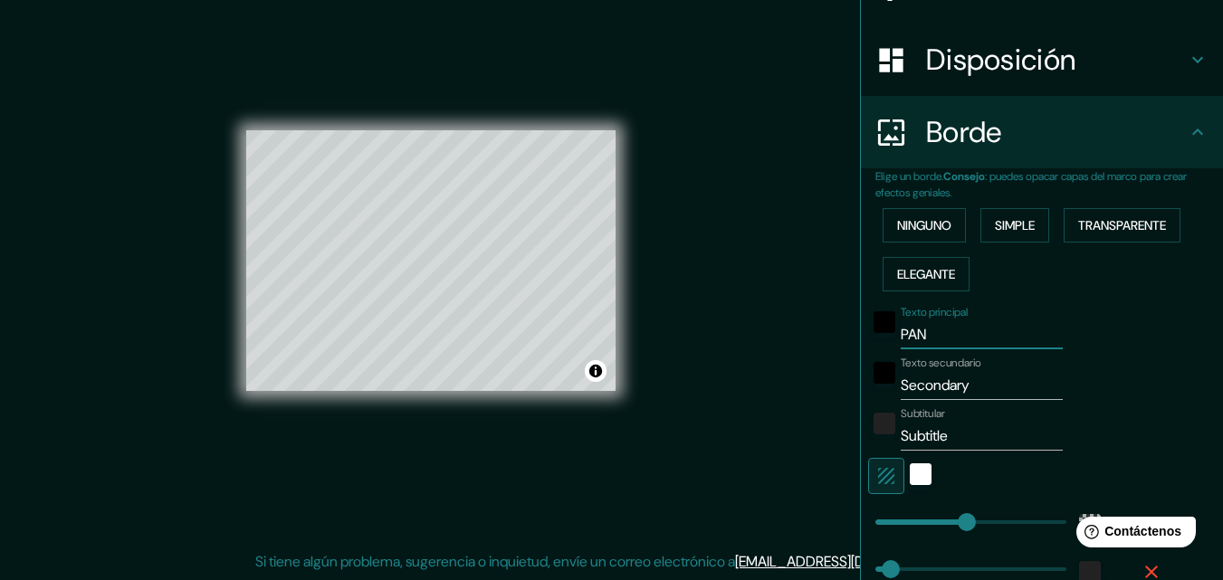
type input "PANS"
type input "196"
type input "33"
type input "PANSM"
type input "196"
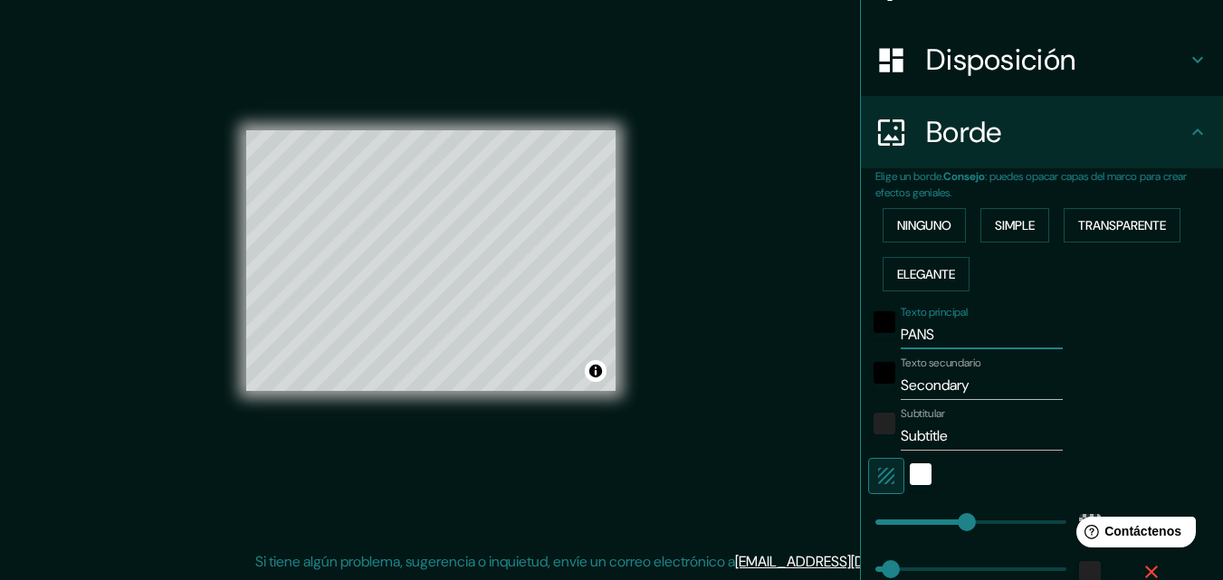
type input "33"
type input "PAN"
type input "196"
type input "33"
type input "PANA"
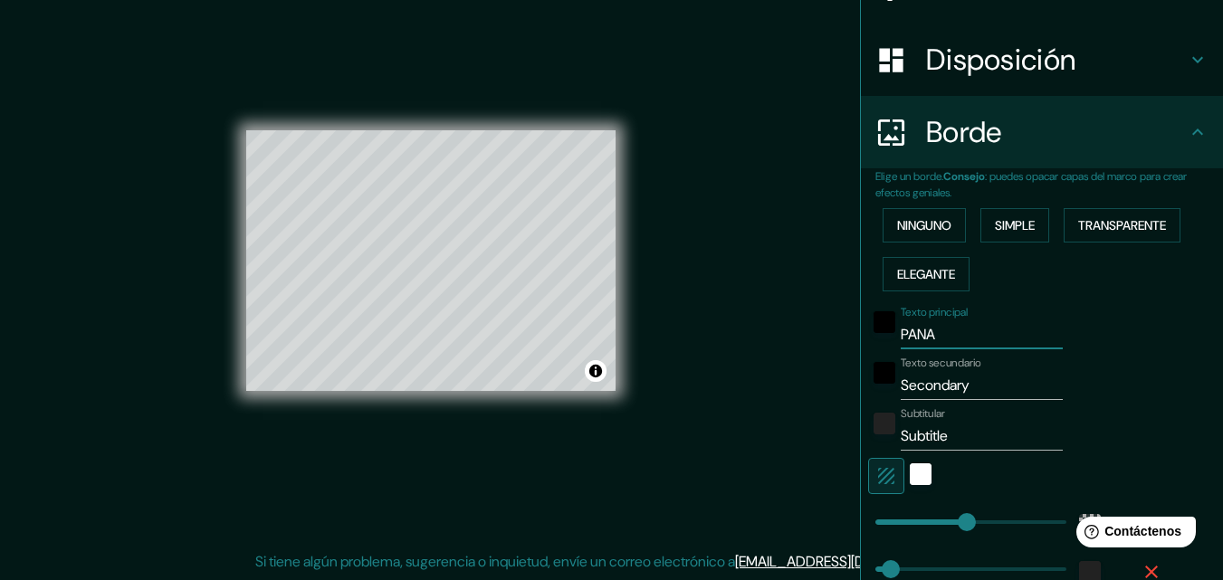
type input "196"
type input "33"
type input "PANAN"
type input "196"
type input "33"
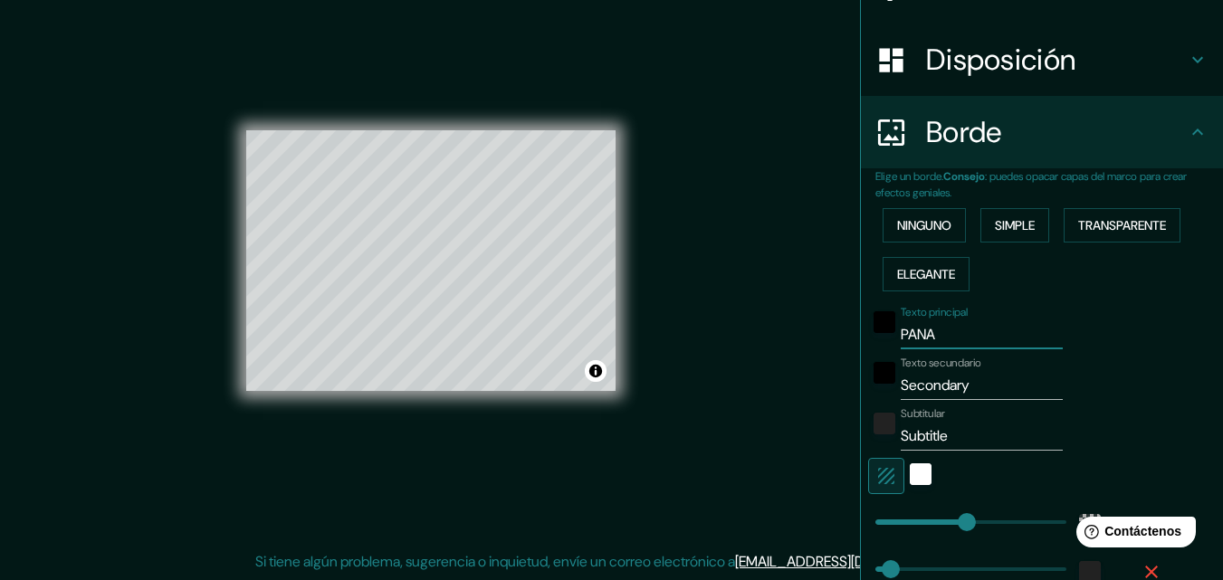
type input "PAN"
type input "196"
type input "33"
type input "PA"
type input "196"
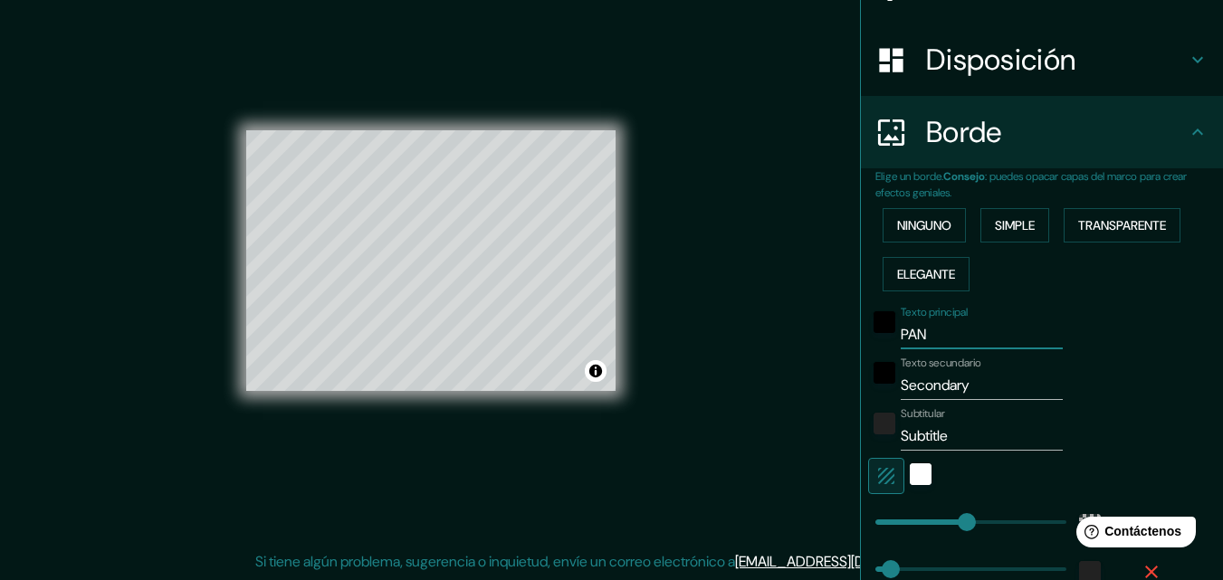
type input "33"
type input "P"
type input "196"
type input "33"
drag, startPoint x: 946, startPoint y: 383, endPoint x: 804, endPoint y: 387, distance: 142.1
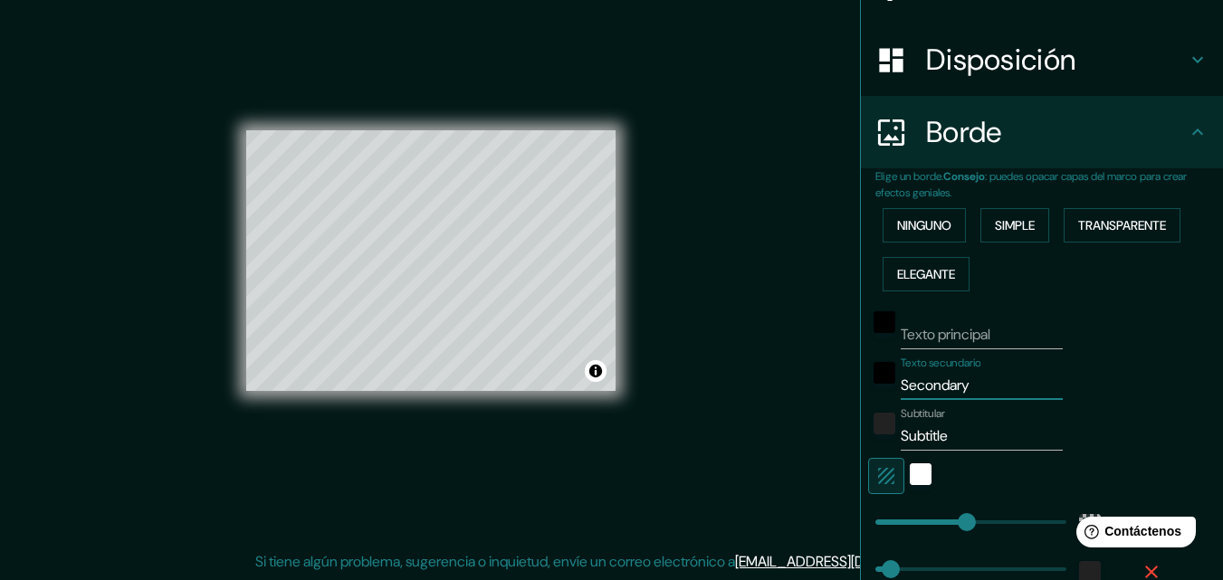
click at [804, 387] on div "Mappin Ubicación Carretera [GEOGRAPHIC_DATA] - [GEOGRAPHIC_DATA], [GEOGRAPHIC_D…" at bounding box center [611, 275] width 1223 height 609
type input "196"
type input "33"
type input "nue"
type input "196"
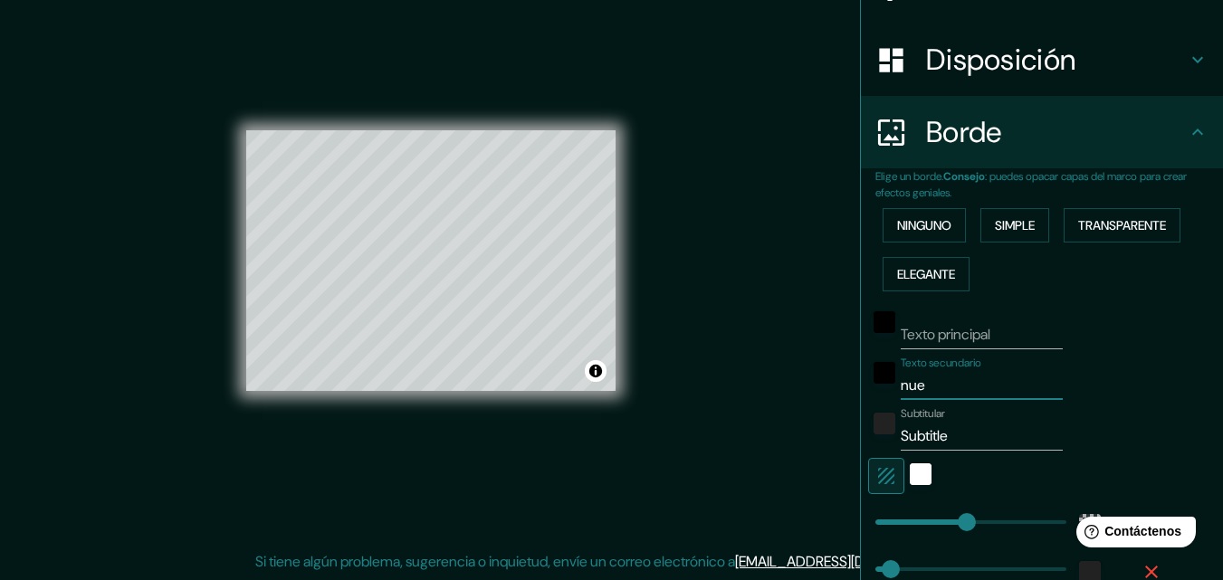
type input "33"
type input "nuevo"
type input "196"
type input "33"
type input "nuev"
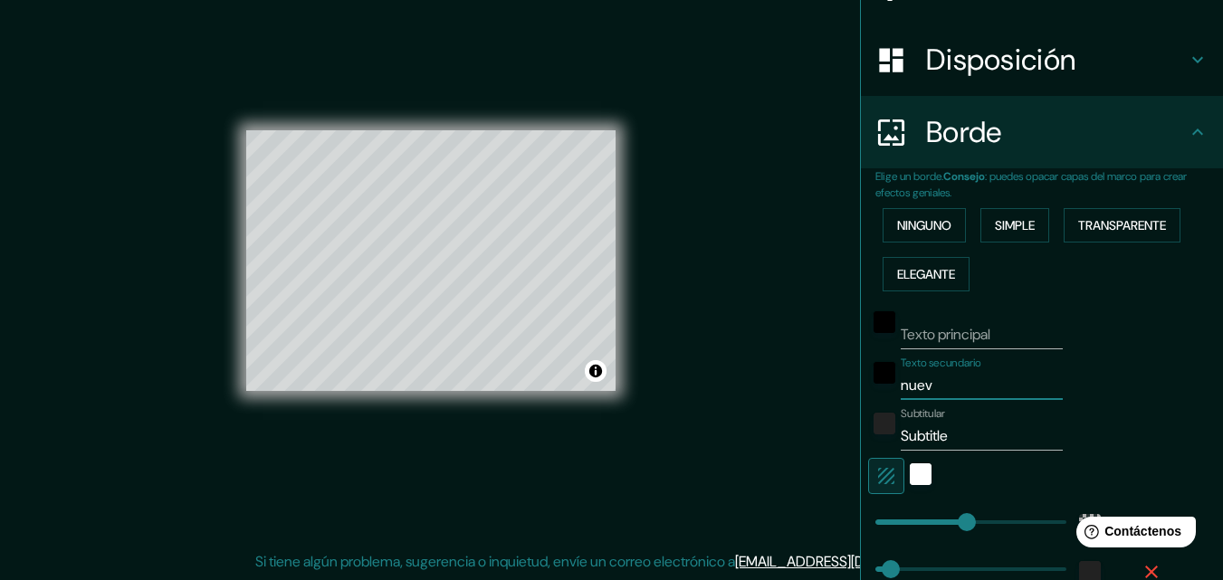
type input "196"
type input "33"
type input "n"
type input "196"
type input "33"
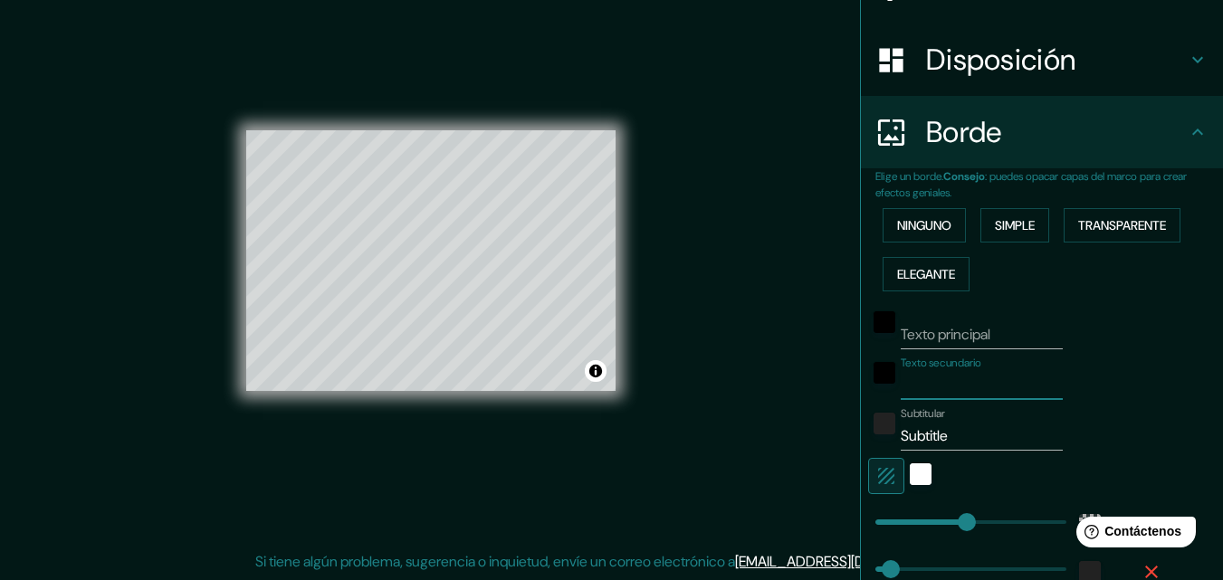
type input "196"
type input "33"
type input "nu"
type input "196"
type input "33"
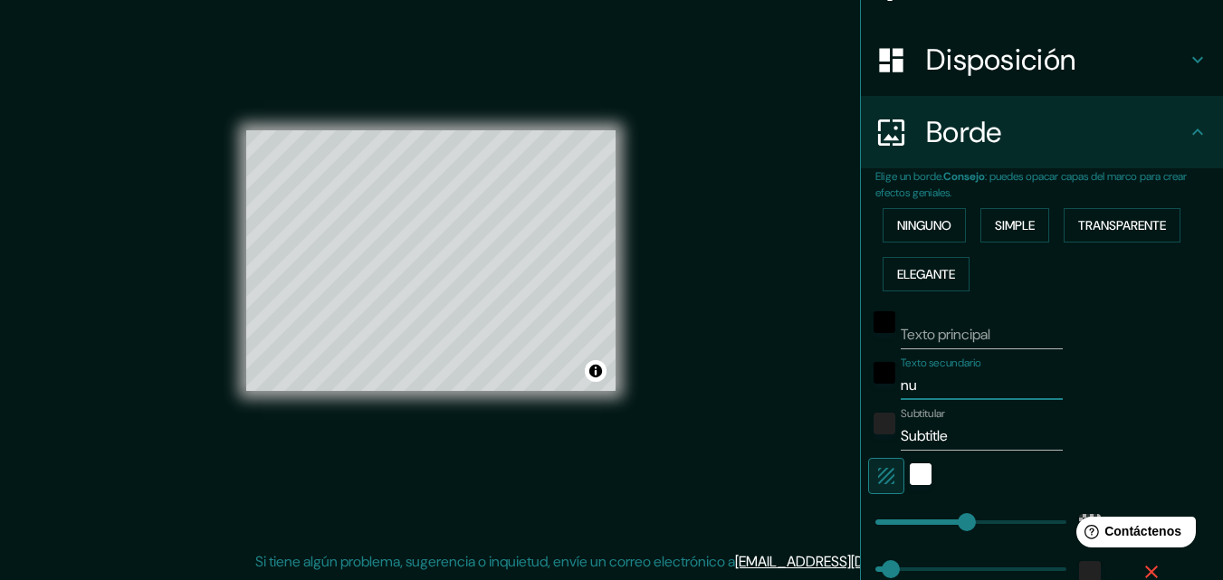
type input "nue"
type input "196"
type input "33"
type input "nuevo arraián"
type input "196"
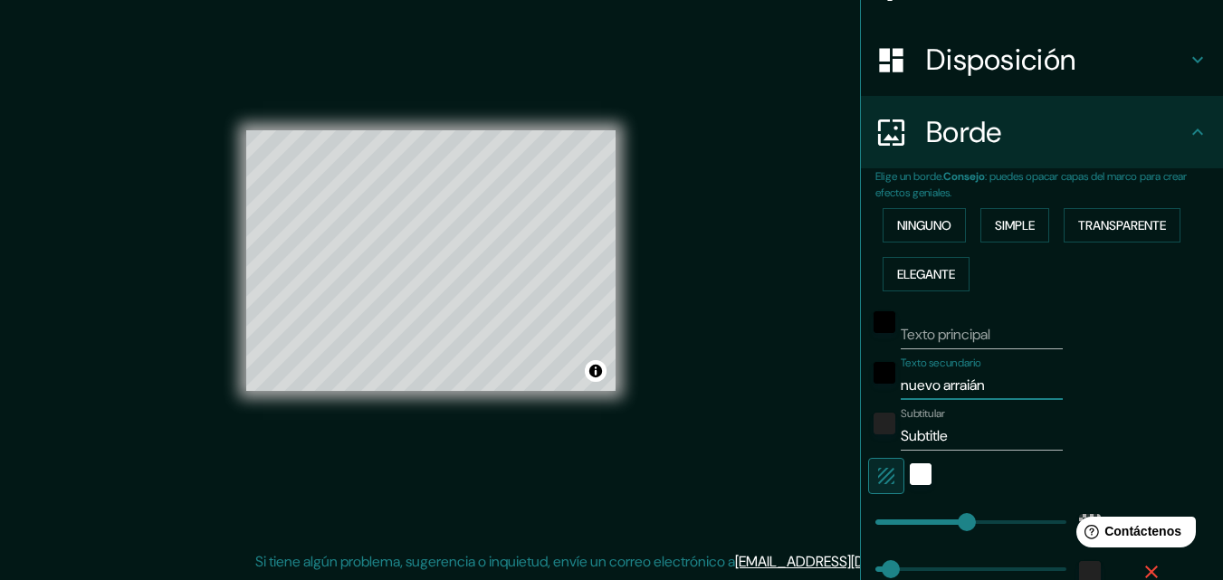
type input "33"
click at [961, 384] on input "nuevo arraián" at bounding box center [981, 385] width 162 height 29
type input "nuevo arraiján"
type input "196"
type input "33"
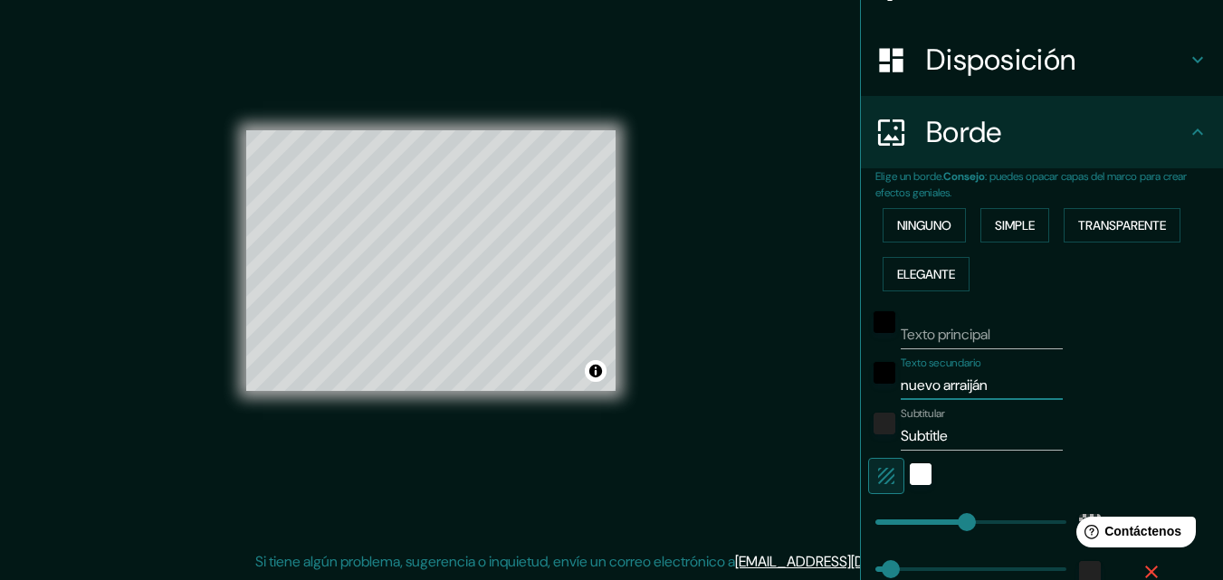
type input "nuevo arraiján"
drag, startPoint x: 878, startPoint y: 437, endPoint x: 839, endPoint y: 436, distance: 38.9
click at [839, 436] on div "Mappin Ubicación Carretera [GEOGRAPHIC_DATA] - [GEOGRAPHIC_DATA], [GEOGRAPHIC_D…" at bounding box center [611, 275] width 1223 height 609
type input "196"
type input "33"
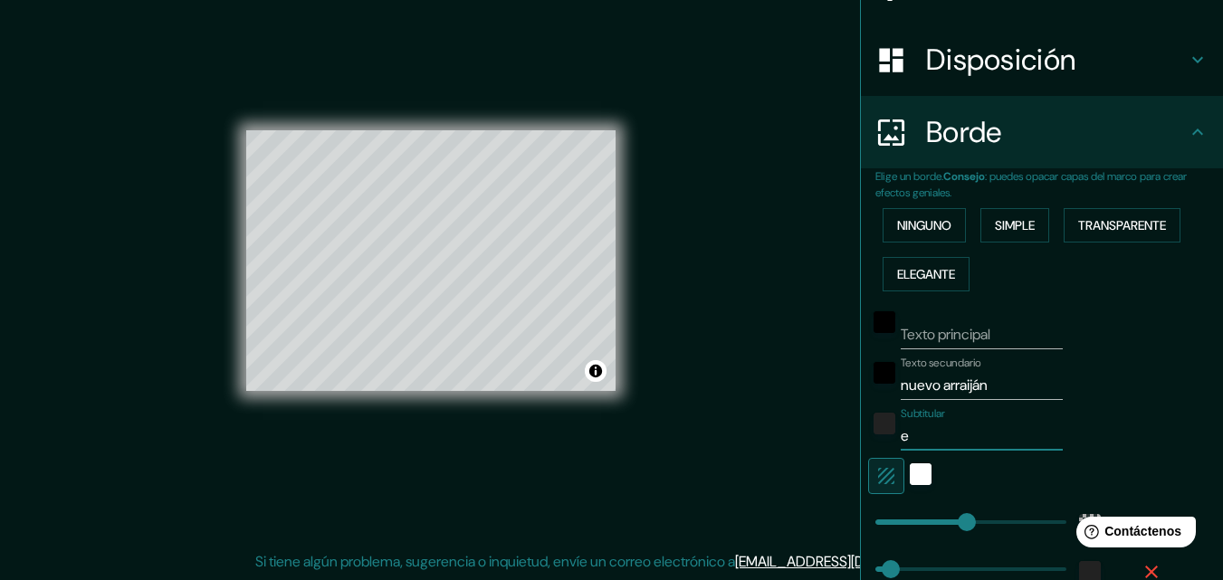
type input "es"
type input "196"
type input "33"
type input "Estación [GEOGRAPHIC_DATA][PERSON_NAME]"
type input "196"
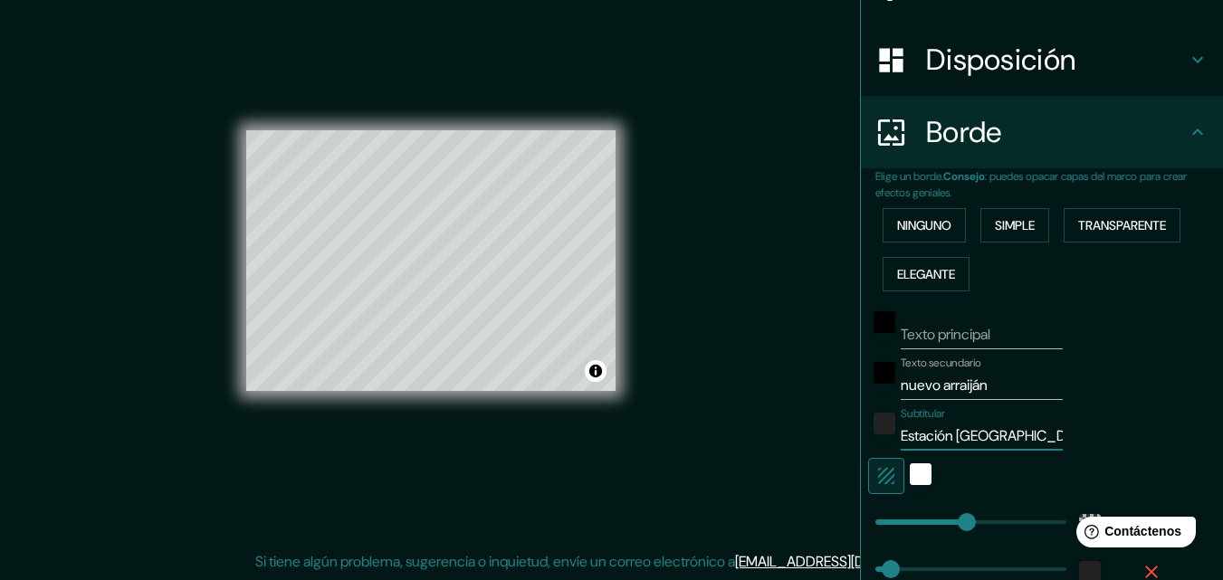
type input "33"
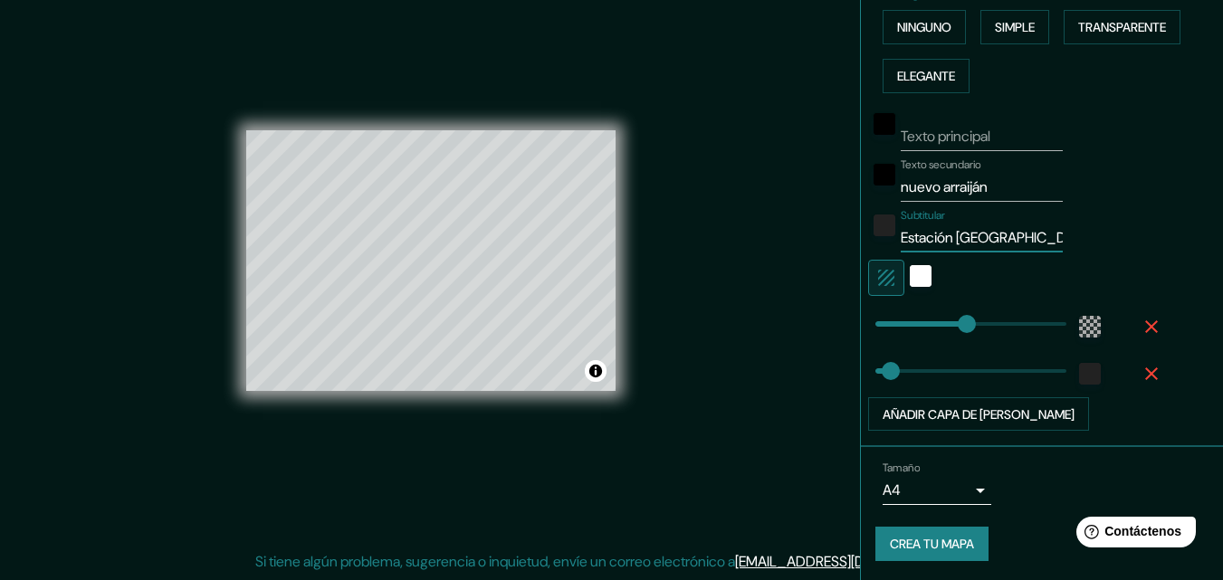
scroll to position [454, 0]
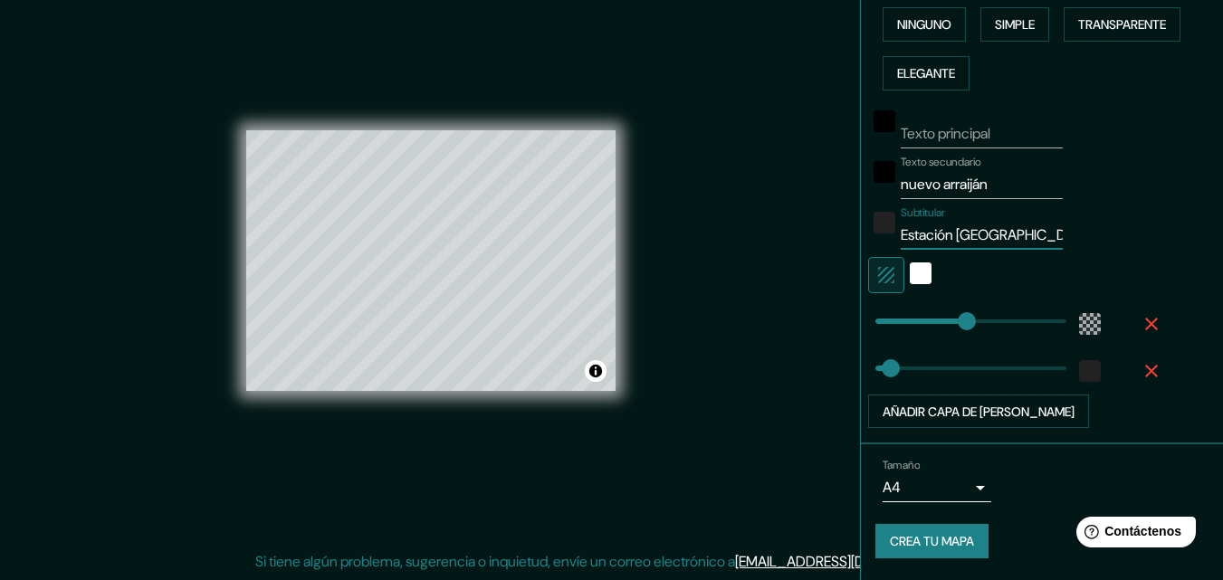
click at [938, 539] on font "Crea tu mapa" at bounding box center [932, 542] width 84 height 16
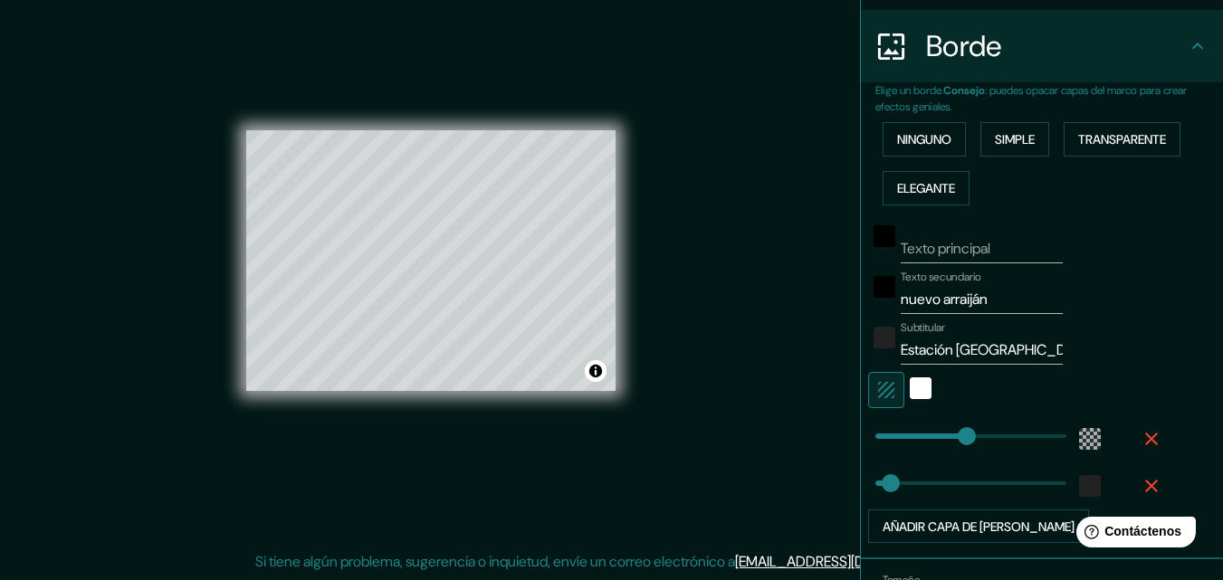
scroll to position [273, 0]
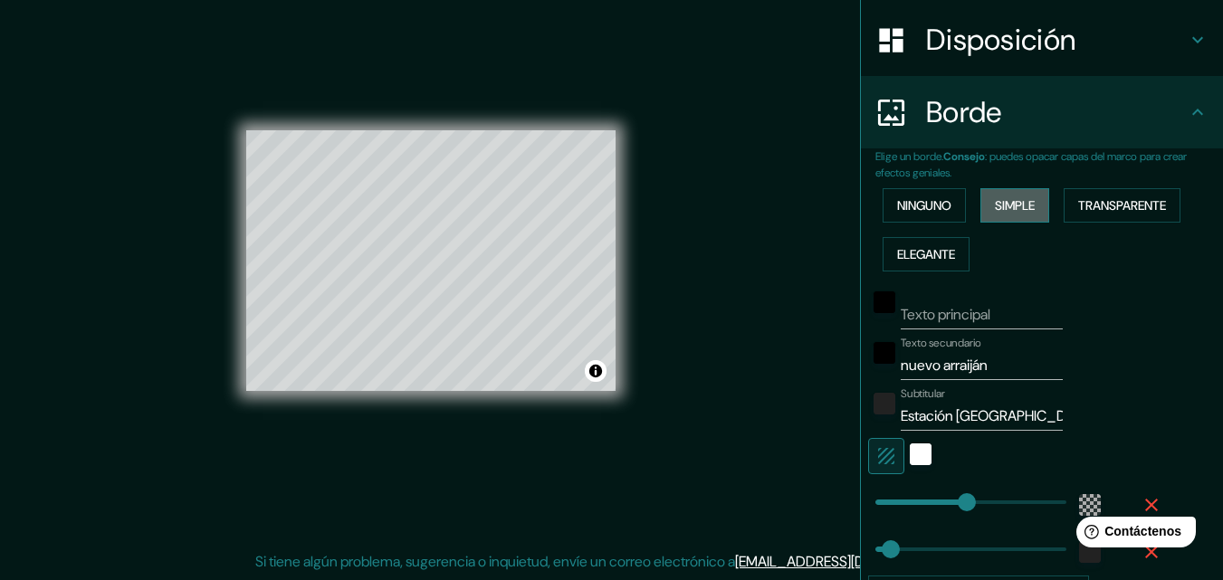
click at [995, 211] on font "Simple" at bounding box center [1015, 205] width 40 height 16
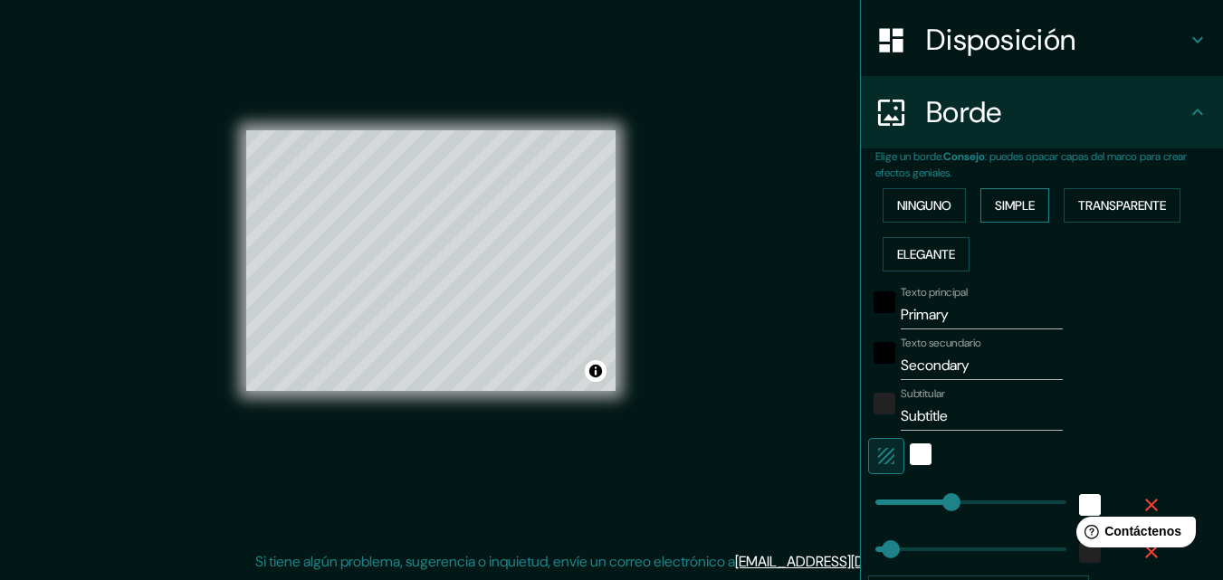
scroll to position [454, 0]
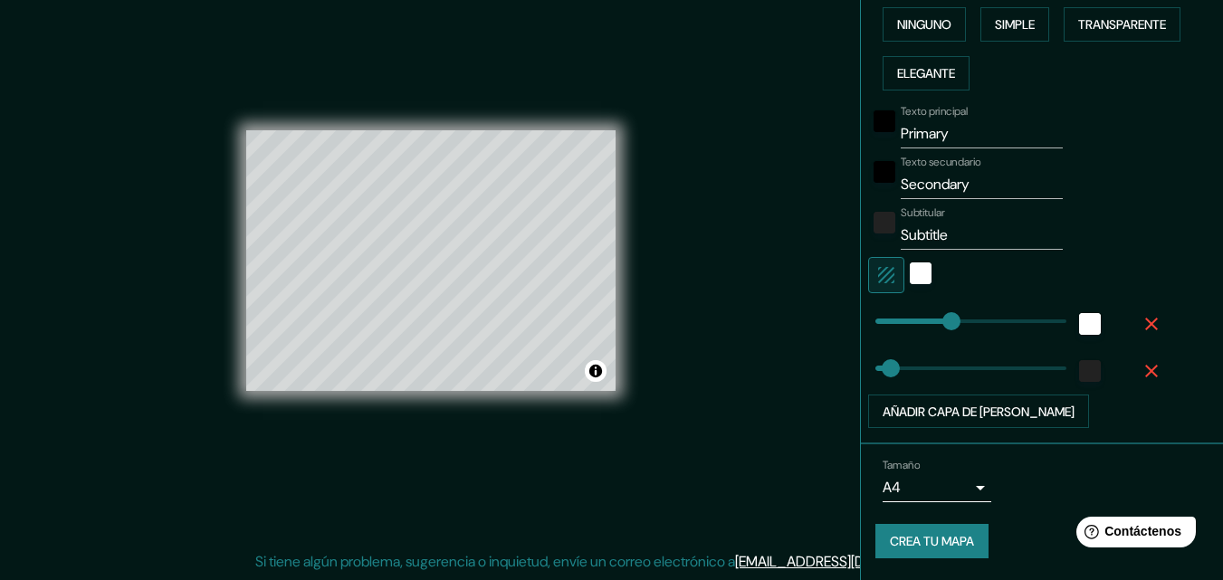
type input "163"
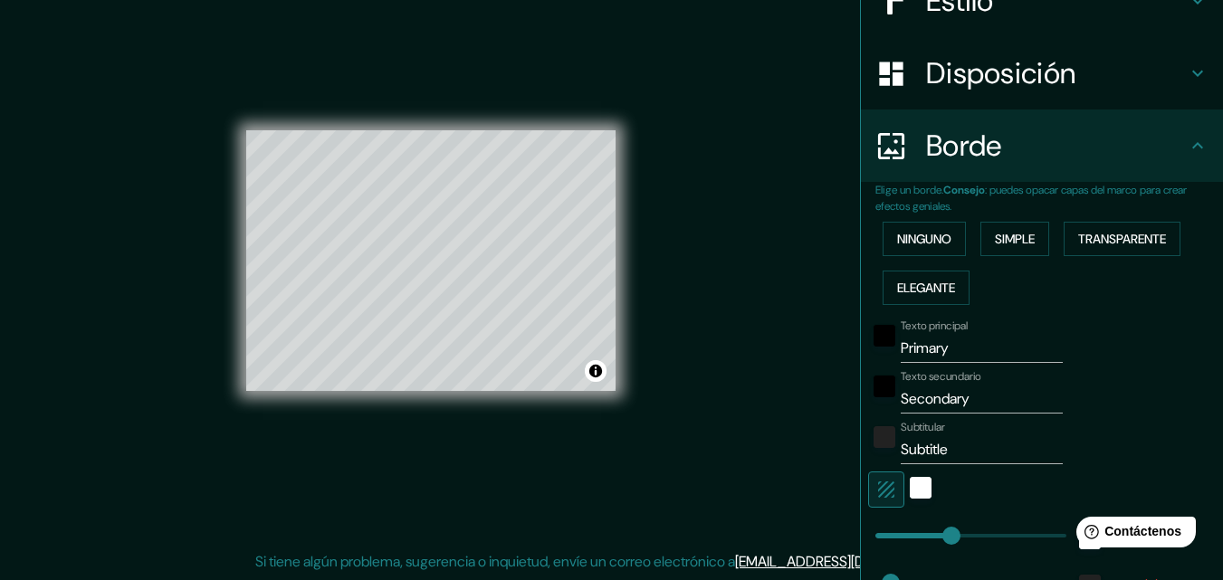
scroll to position [183, 0]
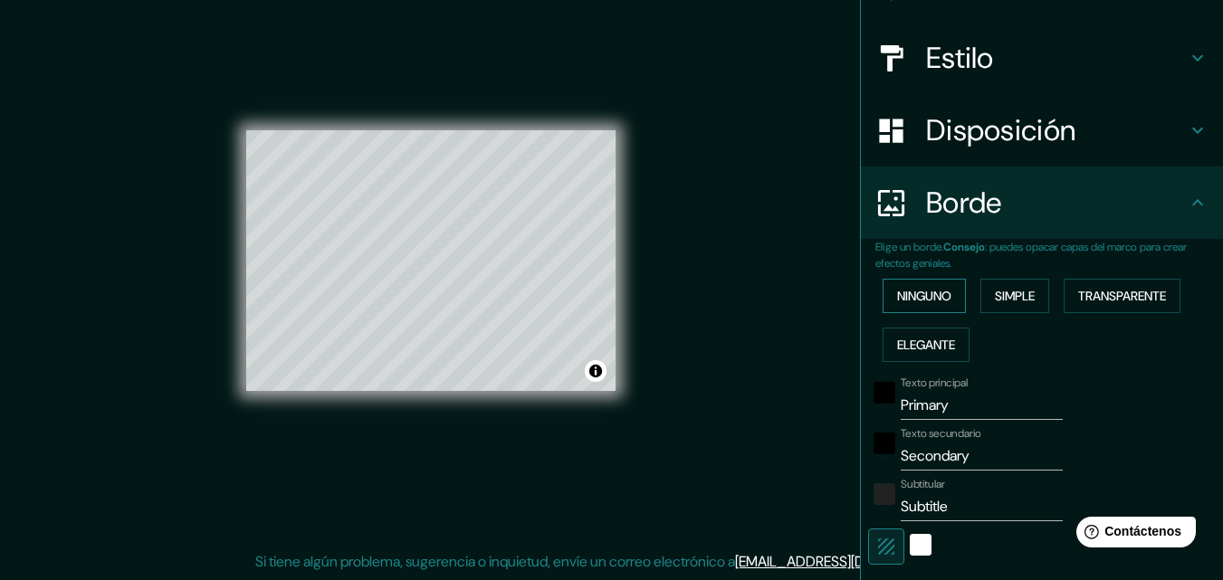
click at [936, 302] on font "Ninguno" at bounding box center [924, 296] width 54 height 16
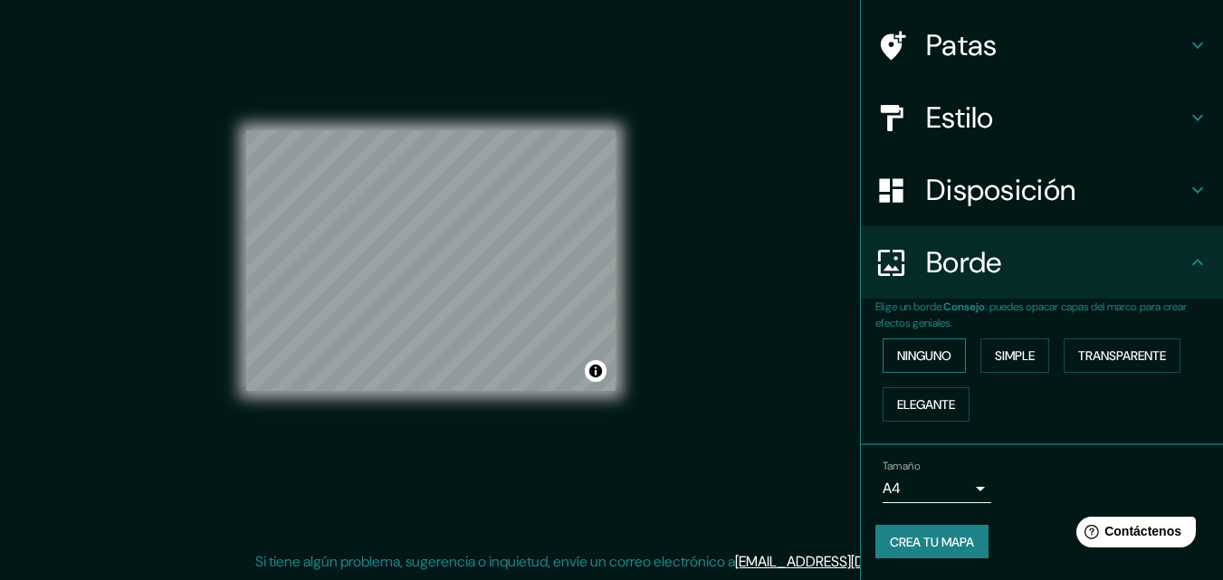
scroll to position [123, 0]
click at [1169, 278] on h4 "Borde" at bounding box center [1056, 262] width 261 height 36
click at [1044, 120] on h4 "Estilo" at bounding box center [1056, 118] width 261 height 36
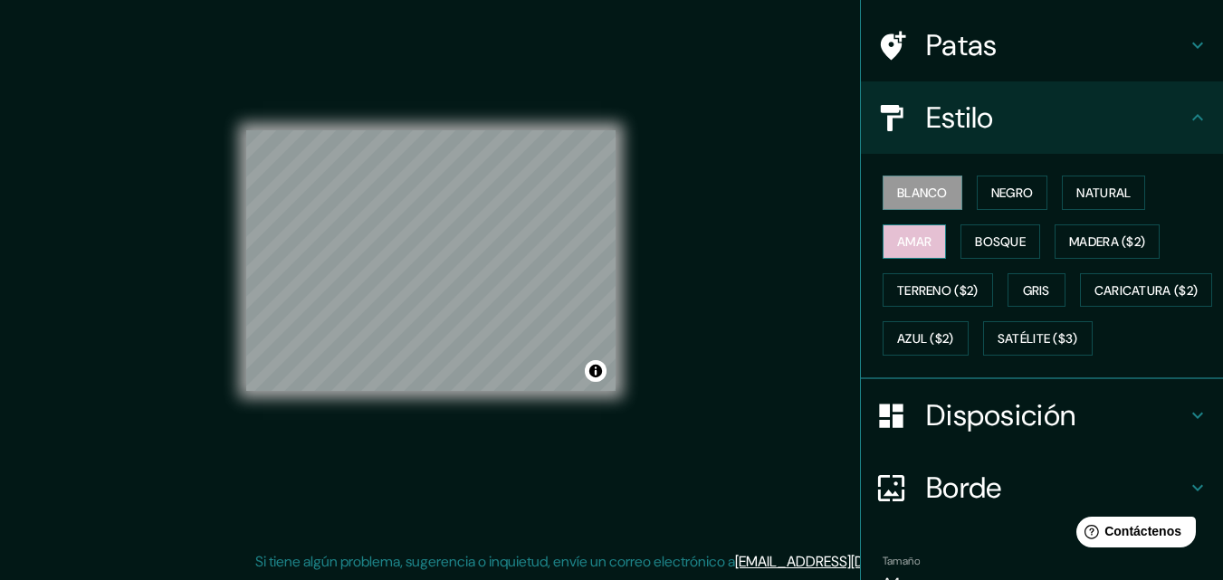
click at [918, 243] on font "Amar" at bounding box center [914, 241] width 34 height 16
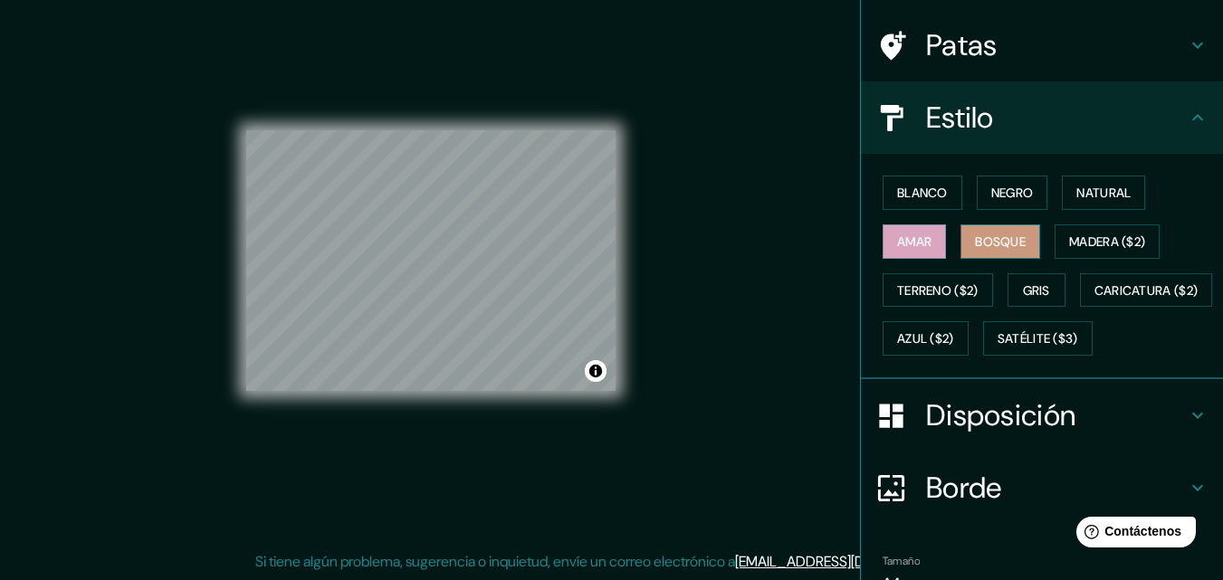
click at [985, 243] on font "Bosque" at bounding box center [1000, 241] width 51 height 16
click at [1091, 187] on font "Natural" at bounding box center [1103, 193] width 54 height 16
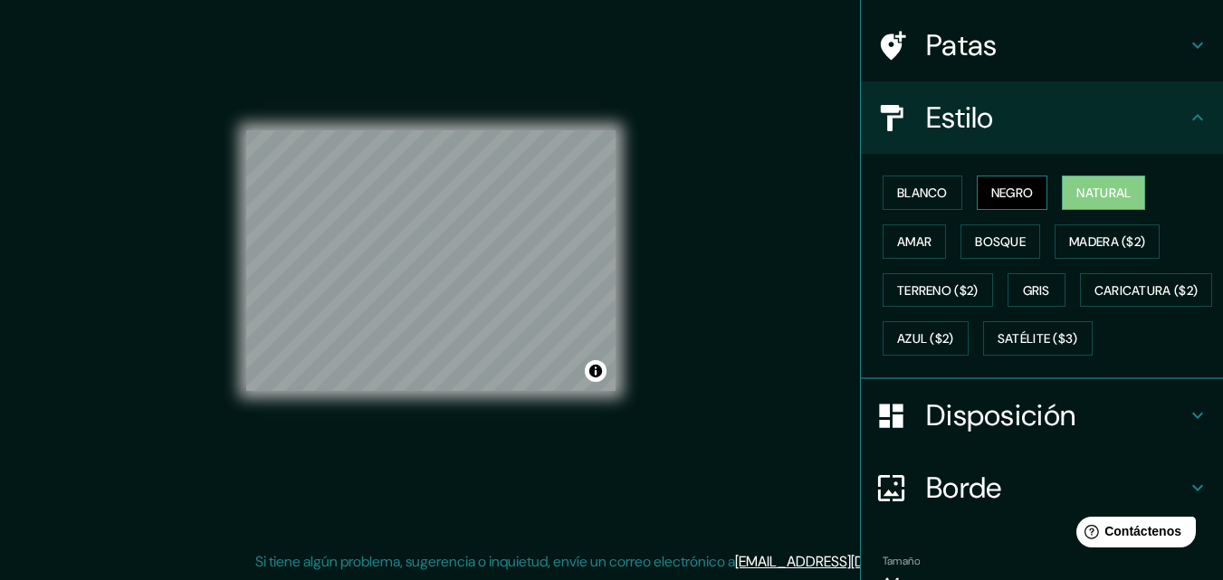
click at [991, 193] on font "Negro" at bounding box center [1012, 193] width 43 height 16
click at [934, 193] on font "Blanco" at bounding box center [922, 193] width 51 height 16
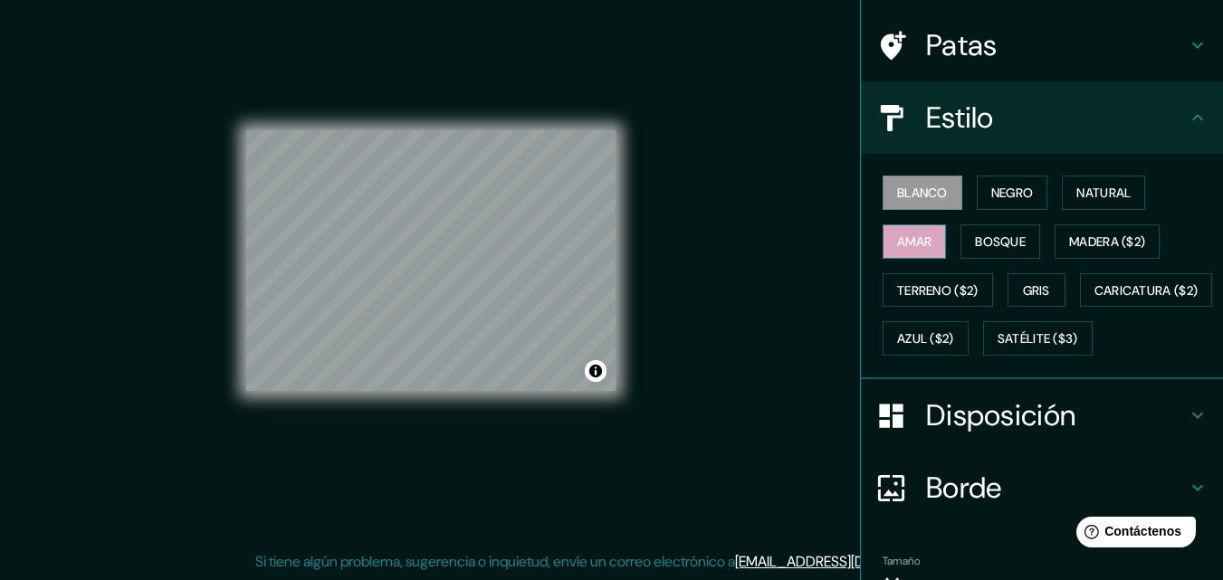
click at [882, 251] on button "Amar" at bounding box center [913, 241] width 63 height 34
click at [980, 246] on font "Bosque" at bounding box center [1000, 241] width 51 height 16
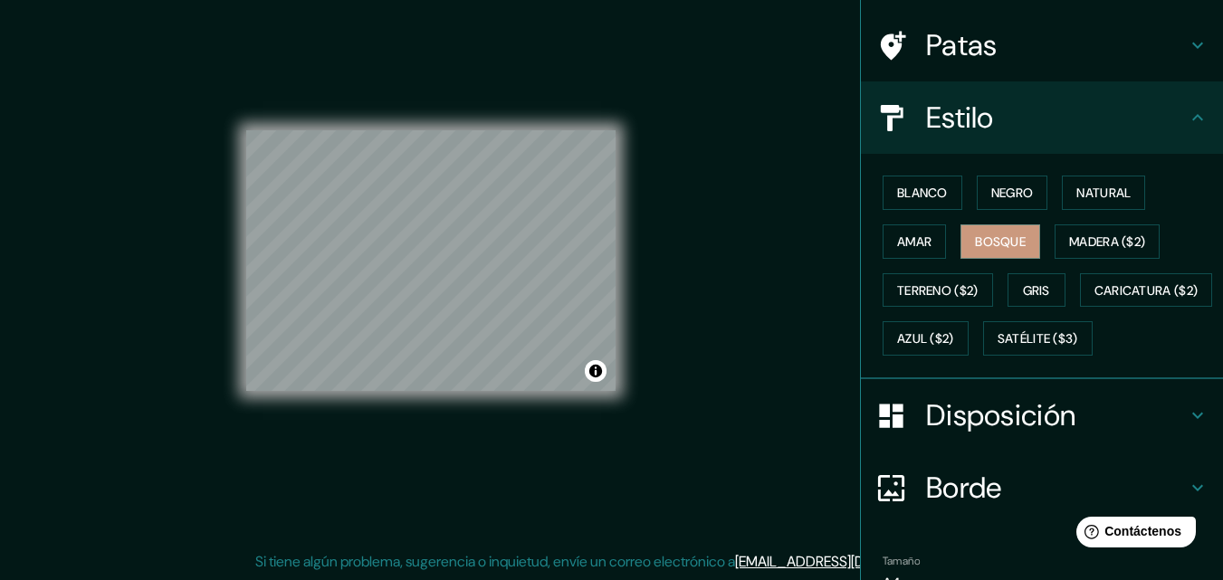
click at [1071, 127] on h4 "Estilo" at bounding box center [1056, 118] width 261 height 36
click at [1056, 46] on h4 "Patas" at bounding box center [1056, 45] width 261 height 36
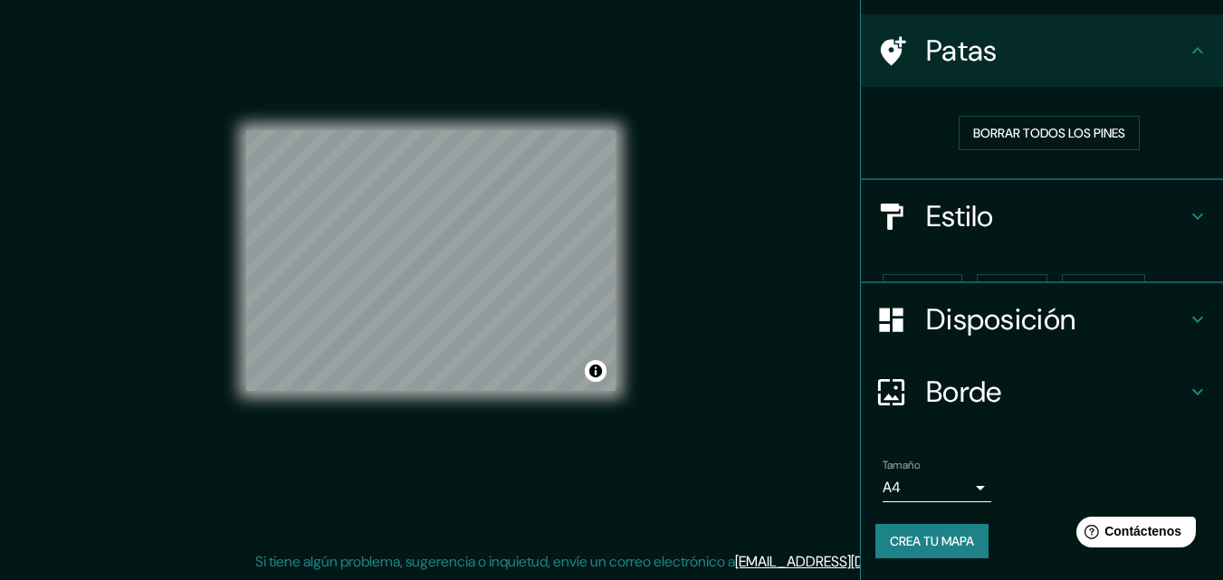
scroll to position [87, 0]
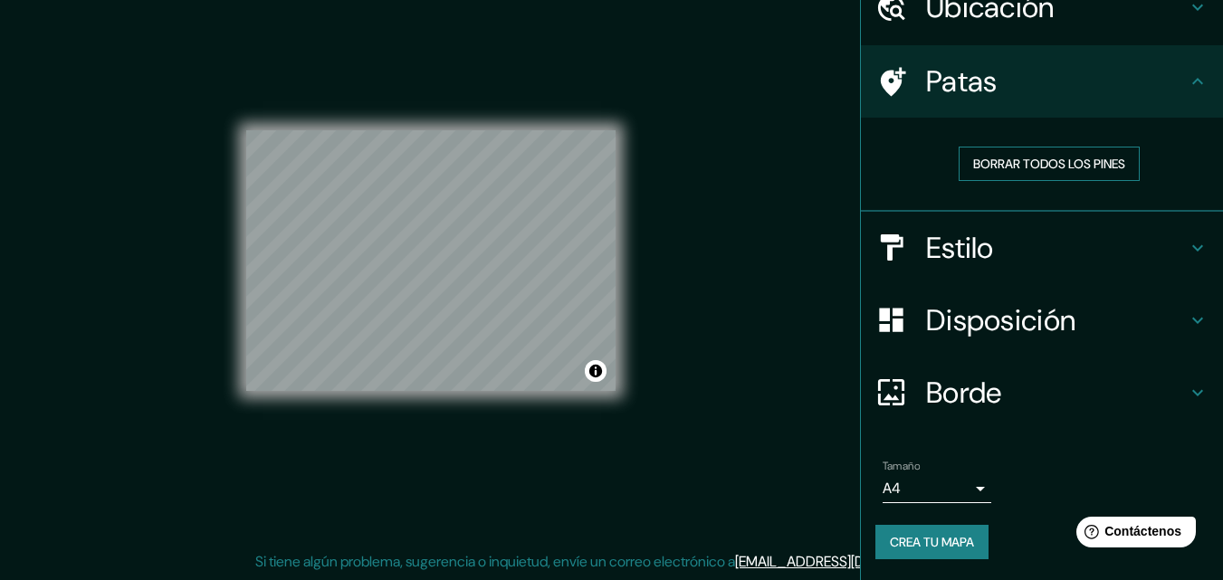
click at [1015, 159] on font "Borrar todos los pines" at bounding box center [1049, 164] width 152 height 16
click at [908, 537] on font "Crea tu mapa" at bounding box center [932, 542] width 84 height 16
click at [981, 172] on font "Borrar todos los pines" at bounding box center [1049, 164] width 152 height 16
click at [930, 547] on font "Crea tu mapa" at bounding box center [932, 542] width 84 height 16
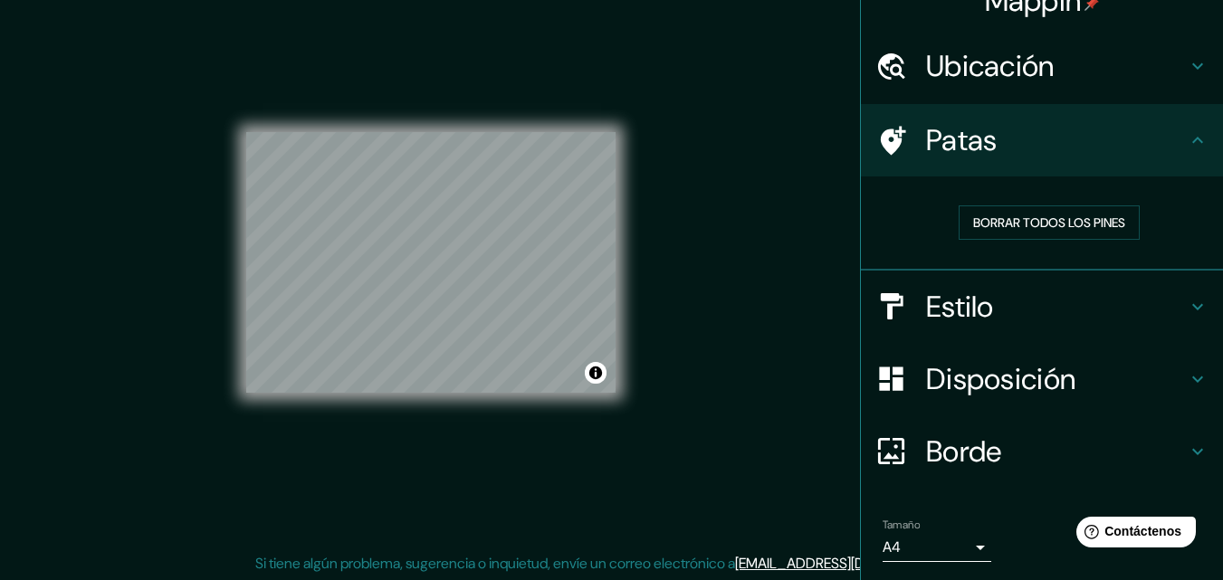
scroll to position [0, 0]
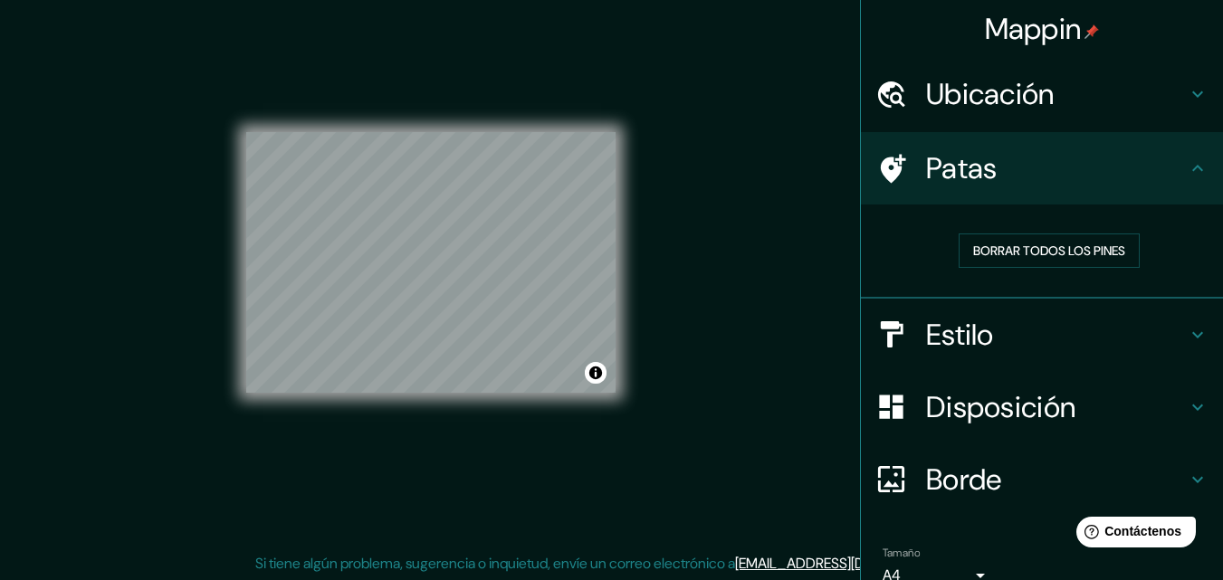
click at [1034, 338] on h4 "Estilo" at bounding box center [1056, 335] width 261 height 36
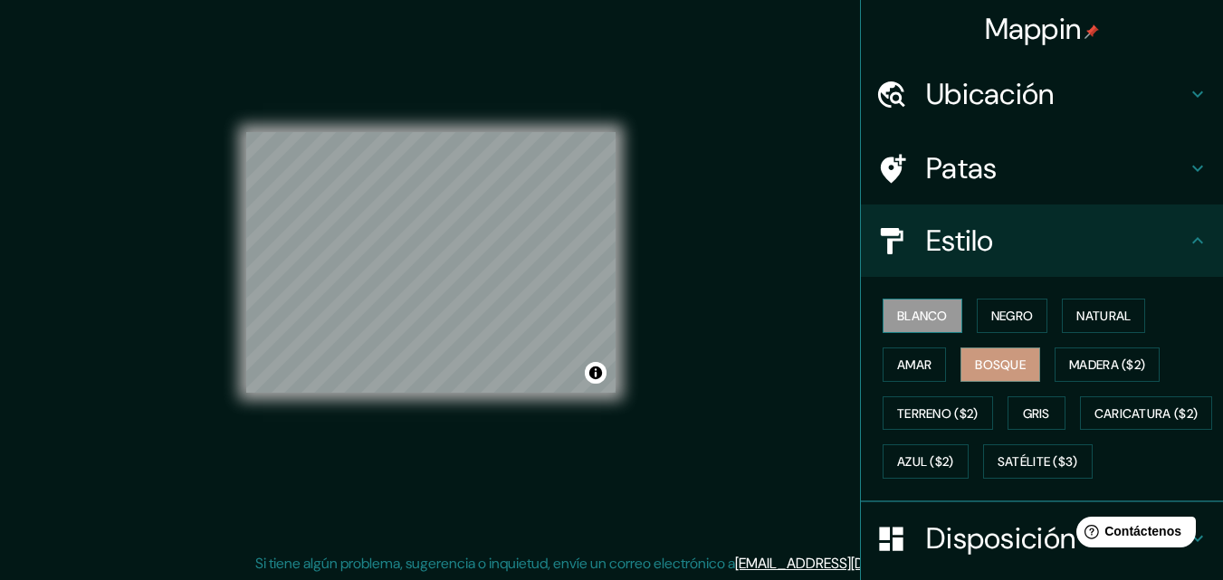
click at [916, 314] on font "Blanco" at bounding box center [922, 316] width 51 height 16
click at [1014, 316] on font "Negro" at bounding box center [1012, 316] width 43 height 16
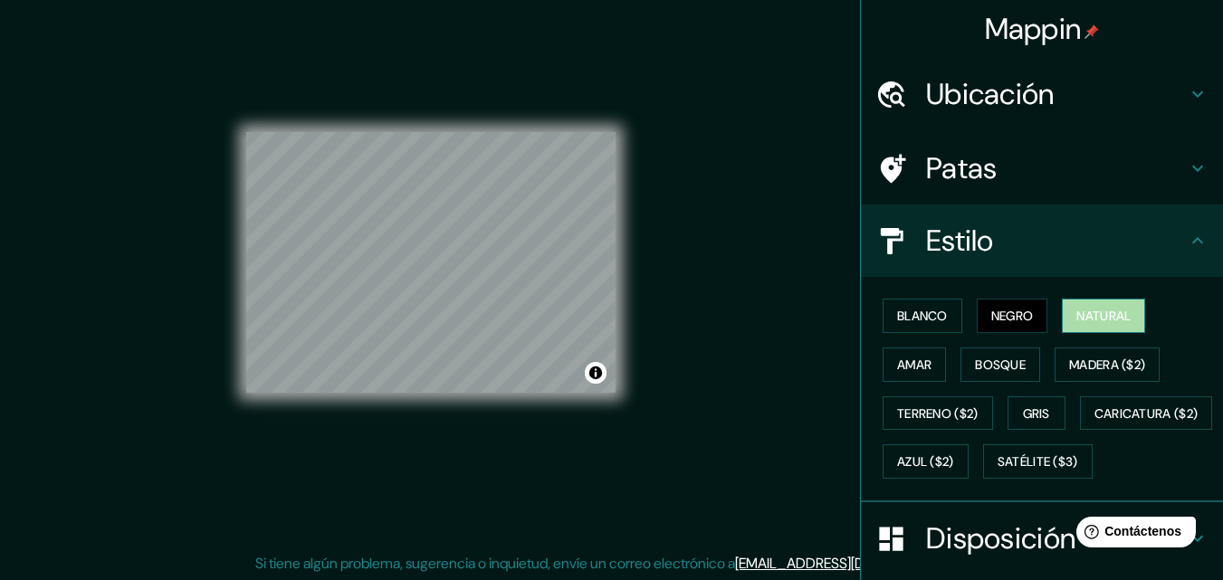
click at [1061, 315] on button "Natural" at bounding box center [1102, 316] width 83 height 34
click at [991, 327] on font "Negro" at bounding box center [1012, 316] width 43 height 24
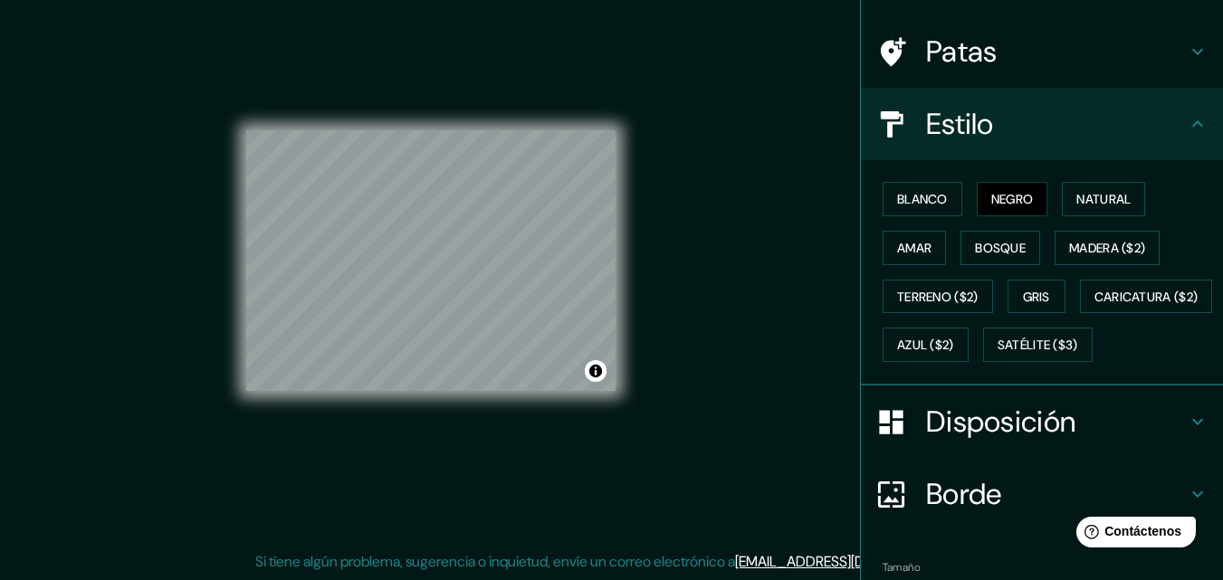
scroll to position [267, 0]
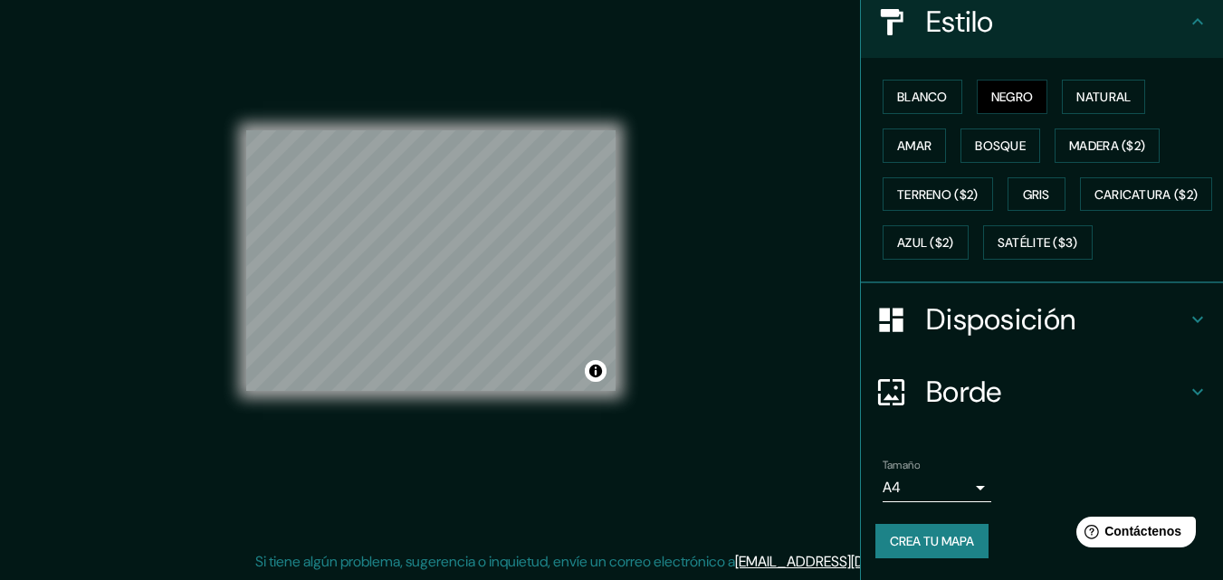
click at [900, 535] on font "Crea tu mapa" at bounding box center [932, 541] width 84 height 16
click at [927, 547] on font "Crea tu mapa" at bounding box center [932, 541] width 84 height 16
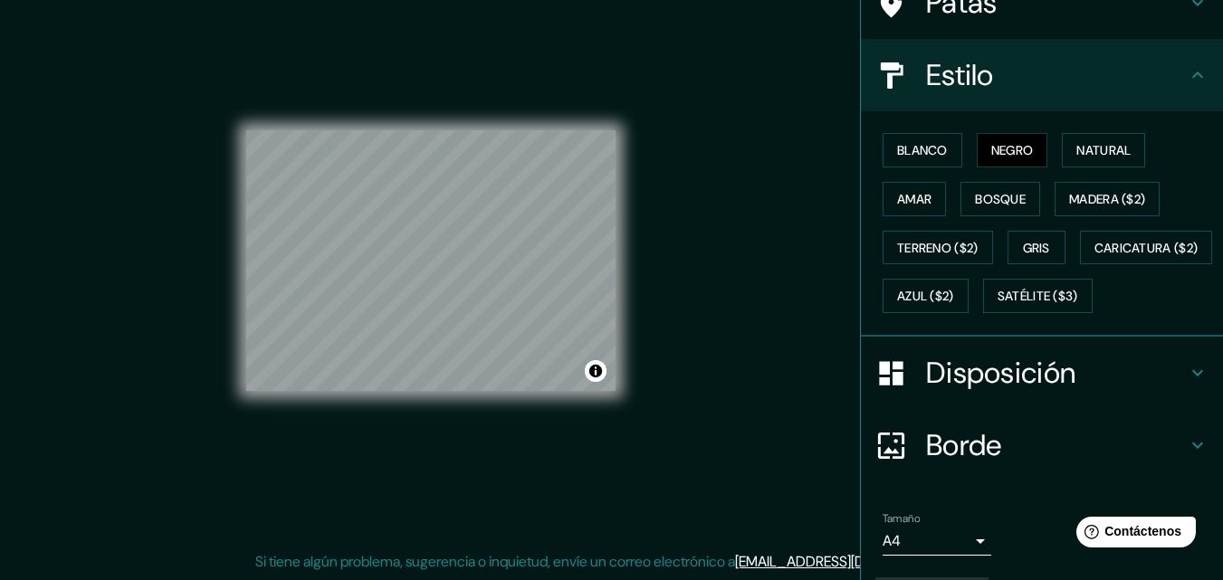
scroll to position [181, 0]
